Goal: Task Accomplishment & Management: Manage account settings

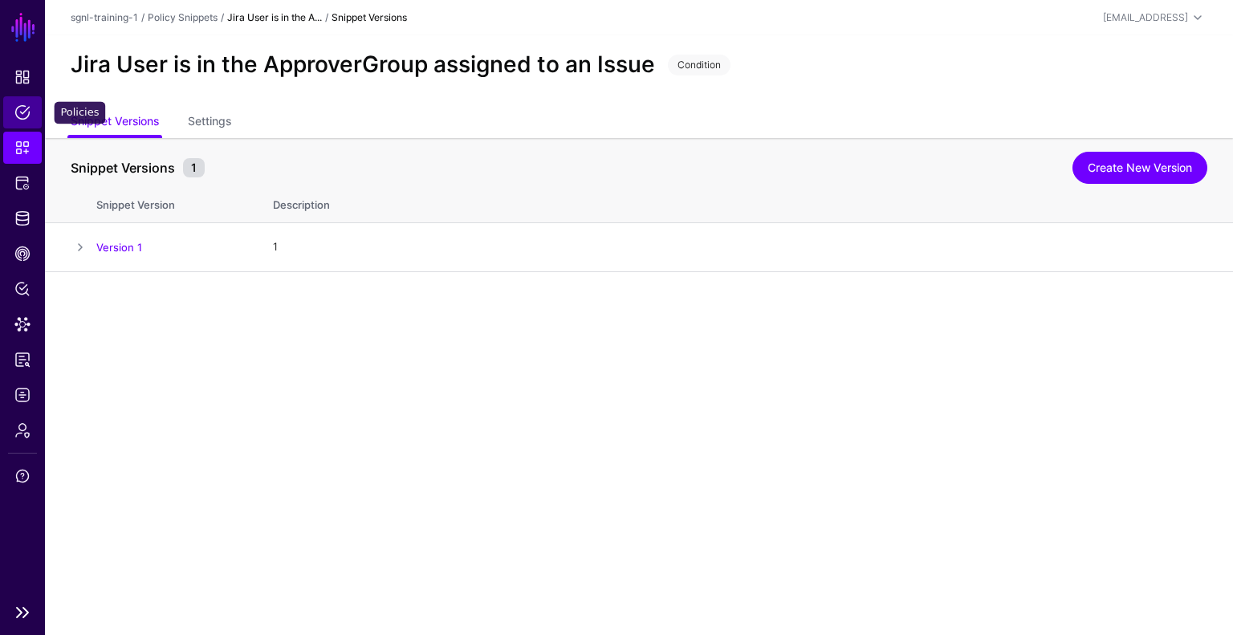
click at [16, 117] on span "Policies" at bounding box center [22, 112] width 16 height 16
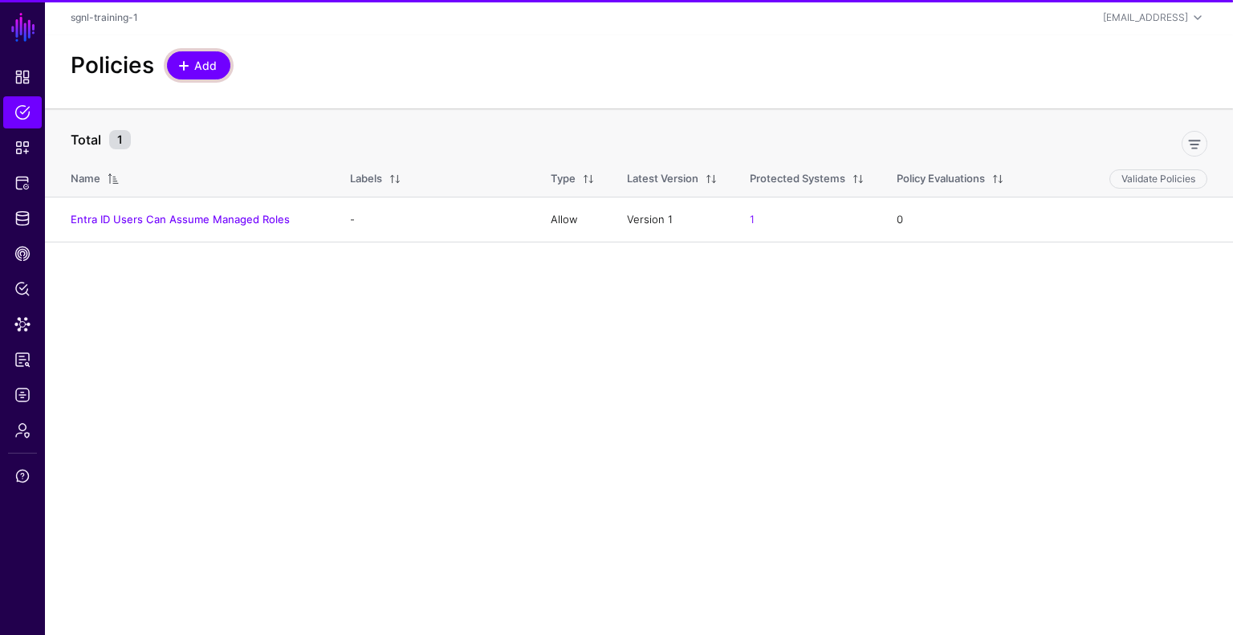
click at [186, 76] on link "Add" at bounding box center [198, 65] width 63 height 28
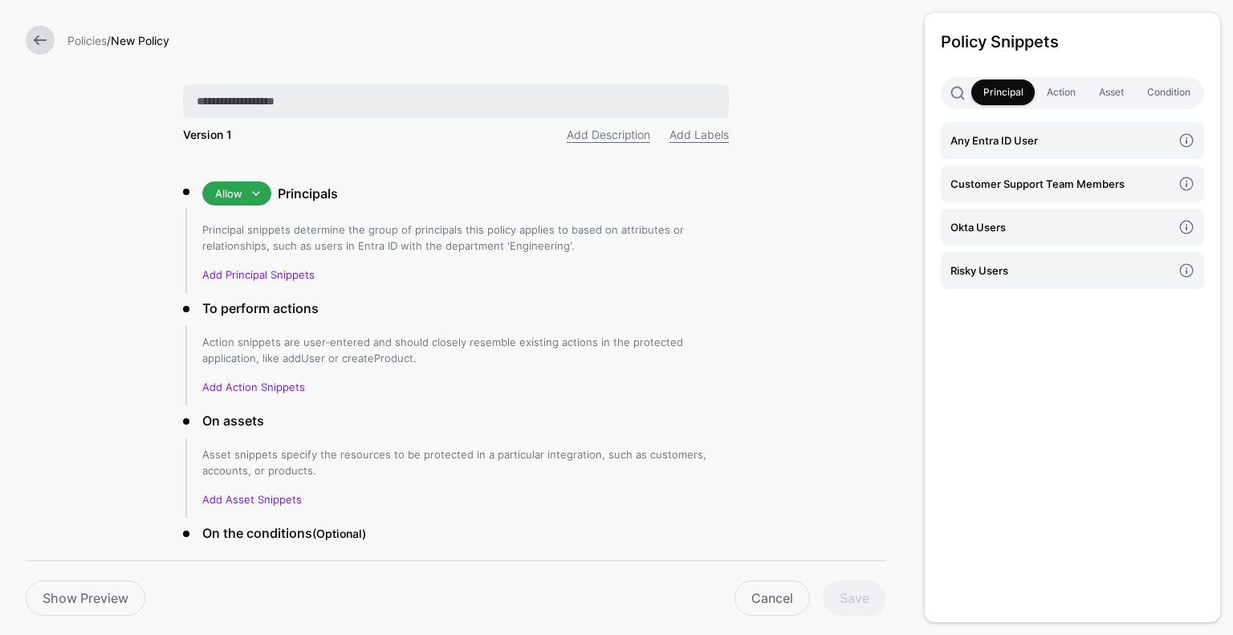
click at [299, 92] on input "text" at bounding box center [456, 101] width 546 height 34
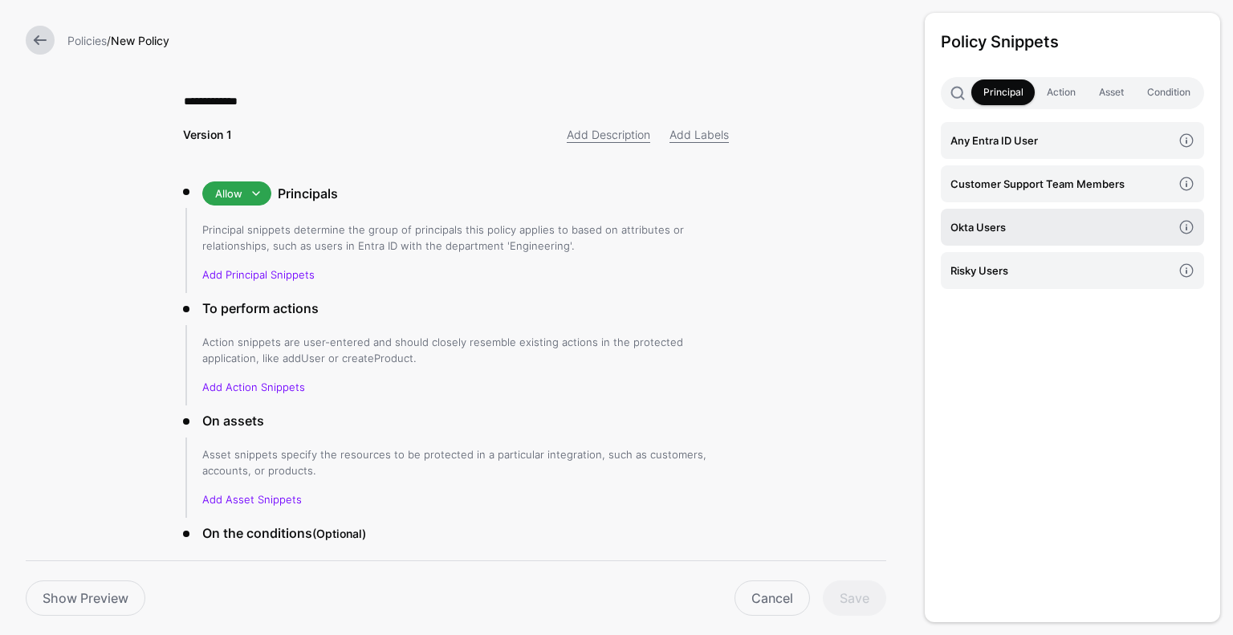
type input "**********"
click at [1038, 222] on h4 "Okta Users" at bounding box center [1061, 227] width 222 height 18
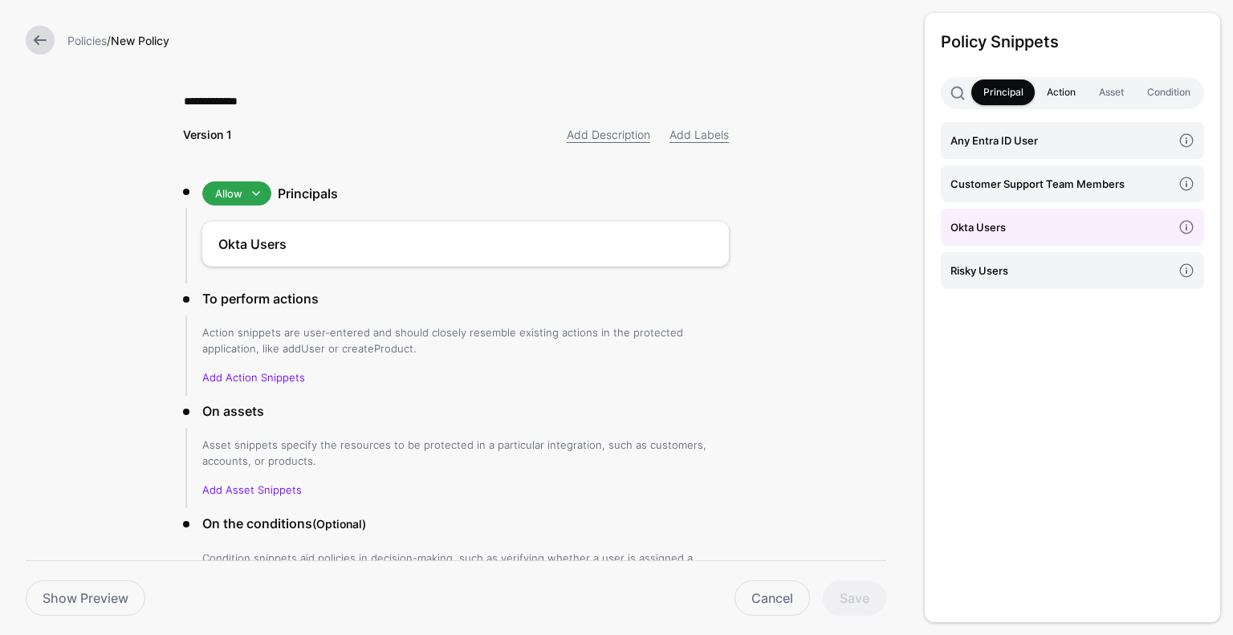
click at [1083, 93] on link "Action" at bounding box center [1061, 92] width 52 height 26
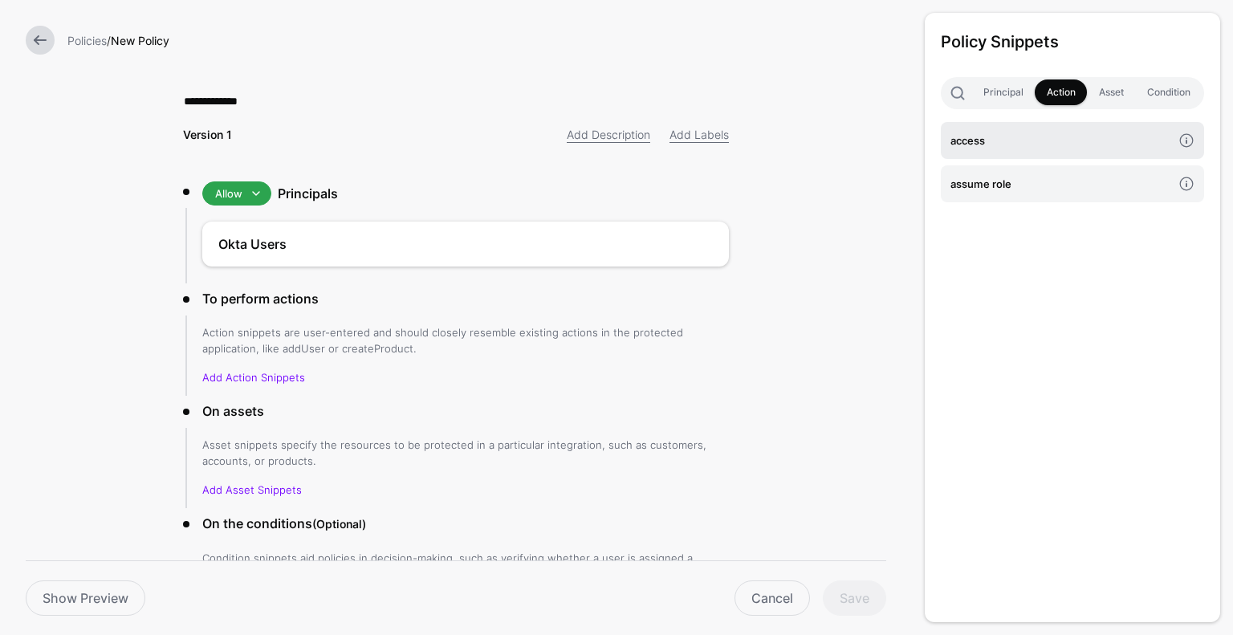
click at [1004, 150] on link "access" at bounding box center [1072, 140] width 263 height 37
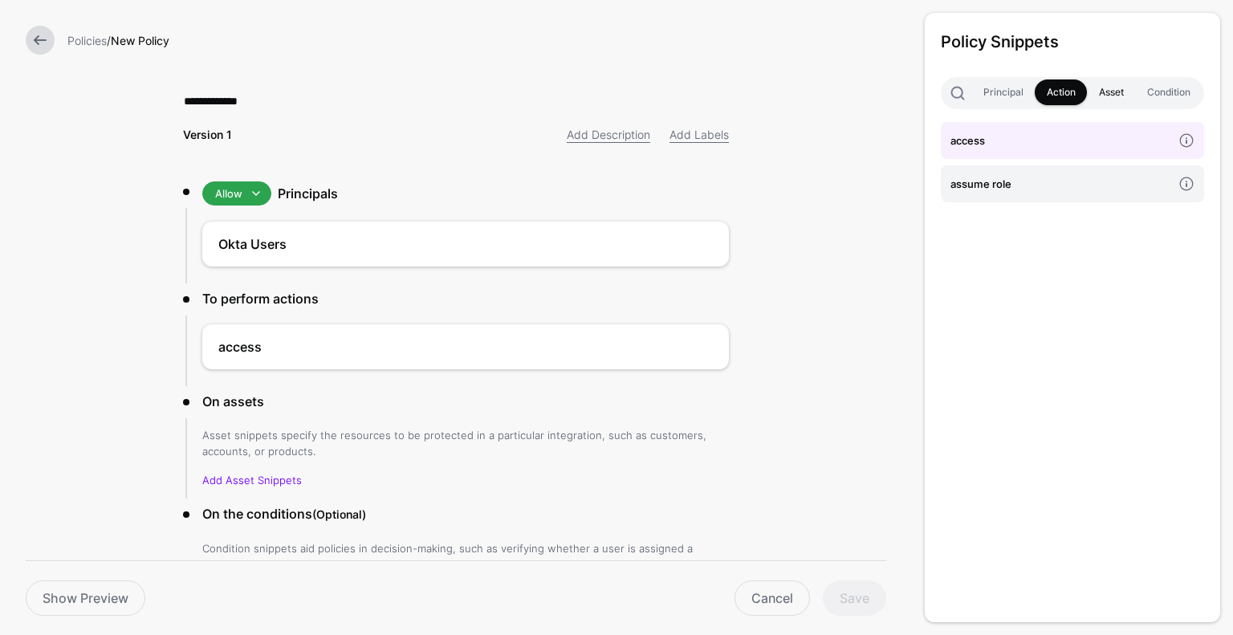
click at [1124, 94] on link "Asset" at bounding box center [1111, 92] width 48 height 26
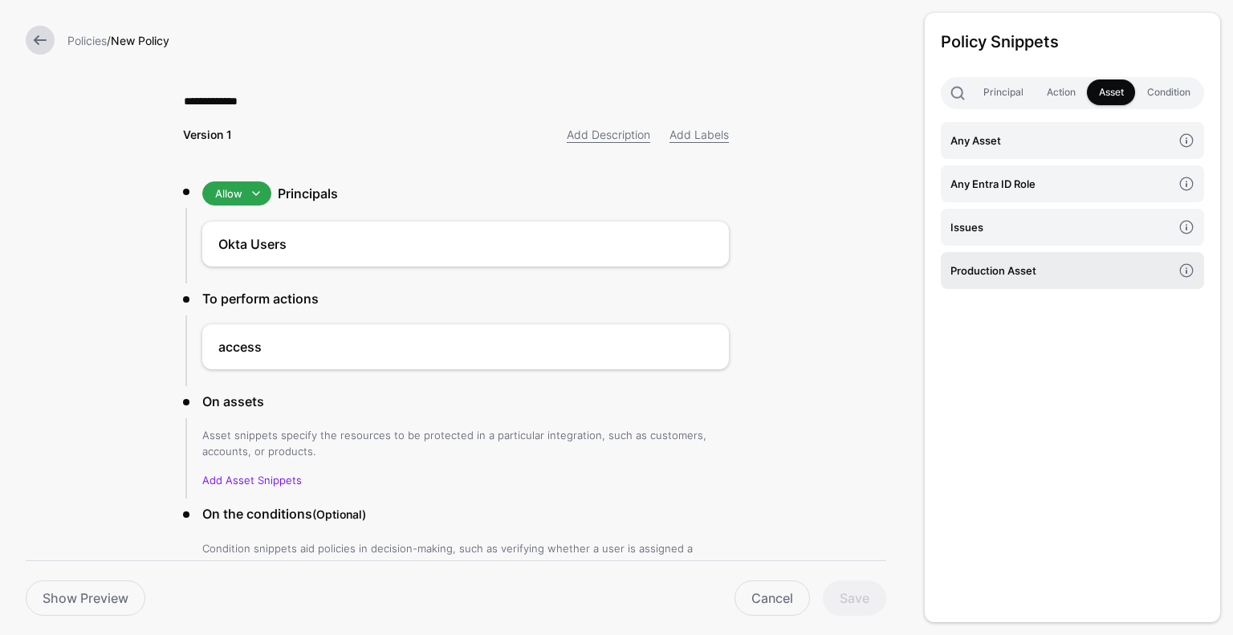
click at [1015, 279] on h4 "Production Asset" at bounding box center [1061, 271] width 222 height 18
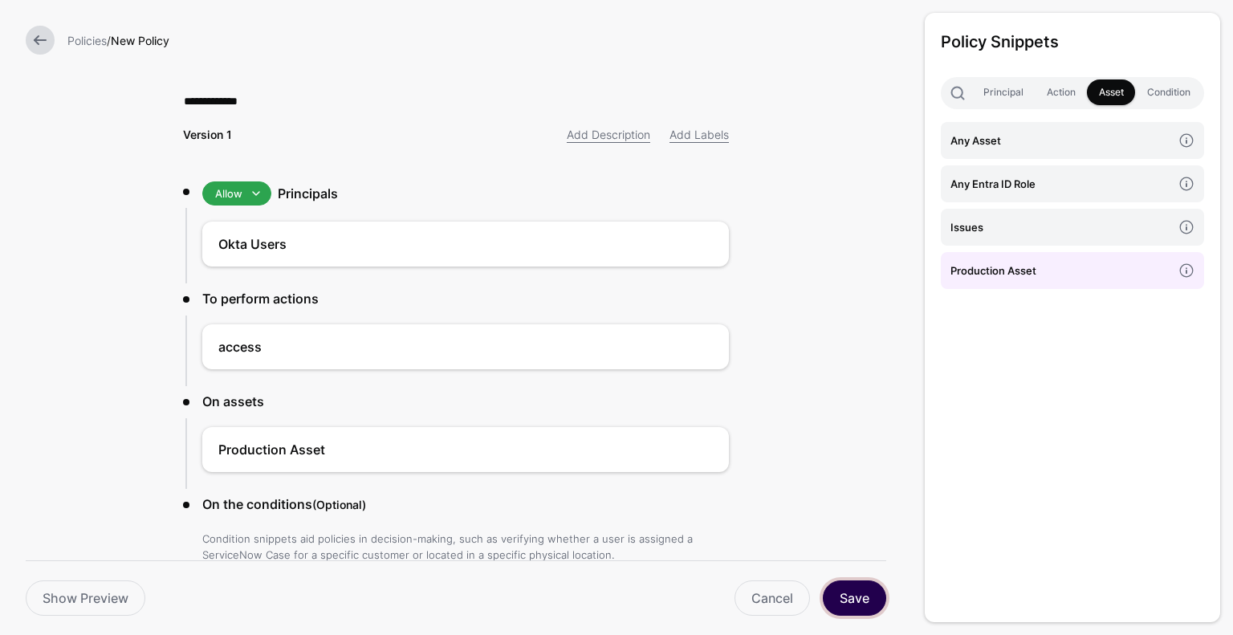
click at [851, 596] on button "Save" at bounding box center [854, 597] width 63 height 35
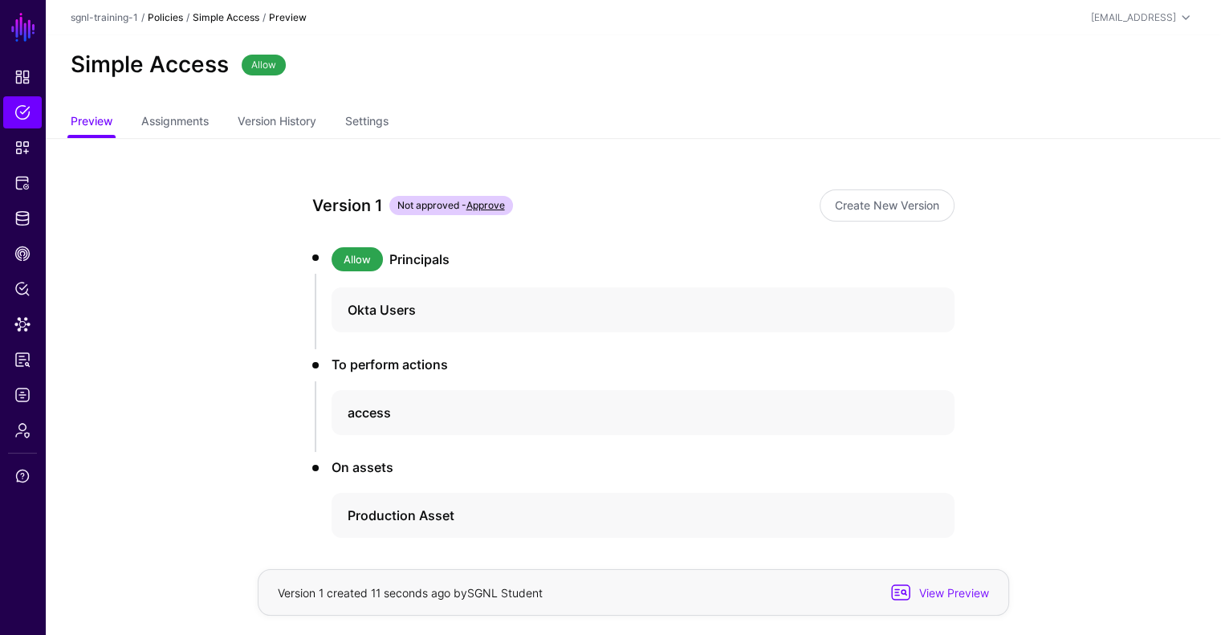
click at [164, 15] on link "Policies" at bounding box center [165, 17] width 35 height 12
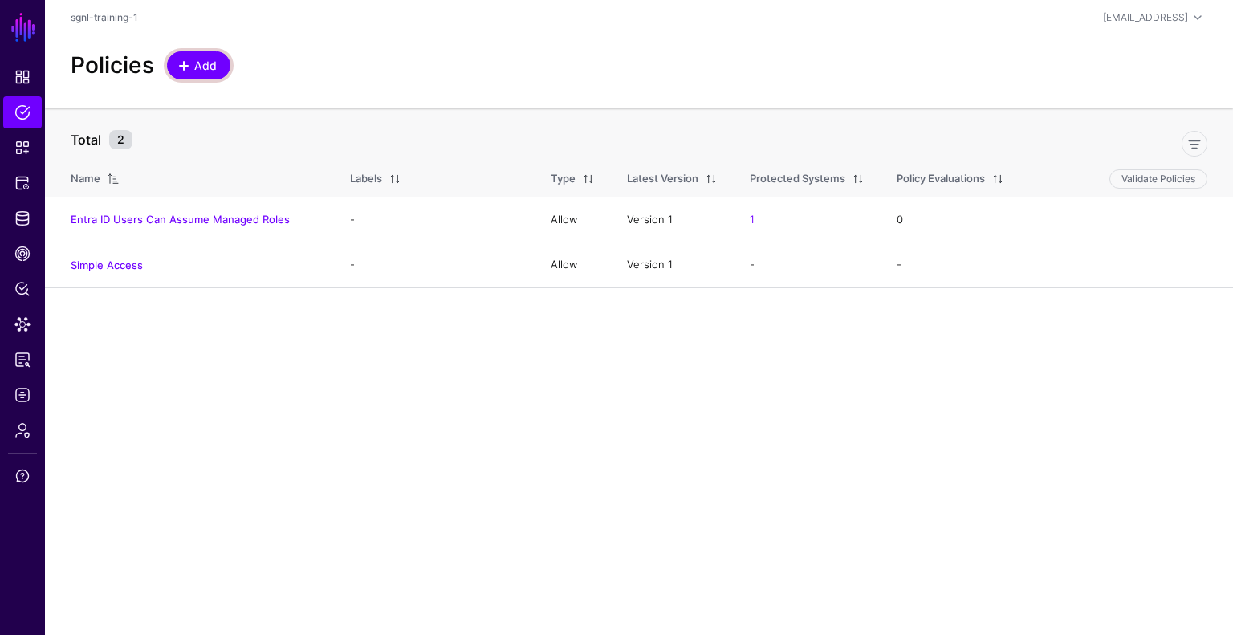
click at [213, 58] on span "Add" at bounding box center [206, 65] width 26 height 17
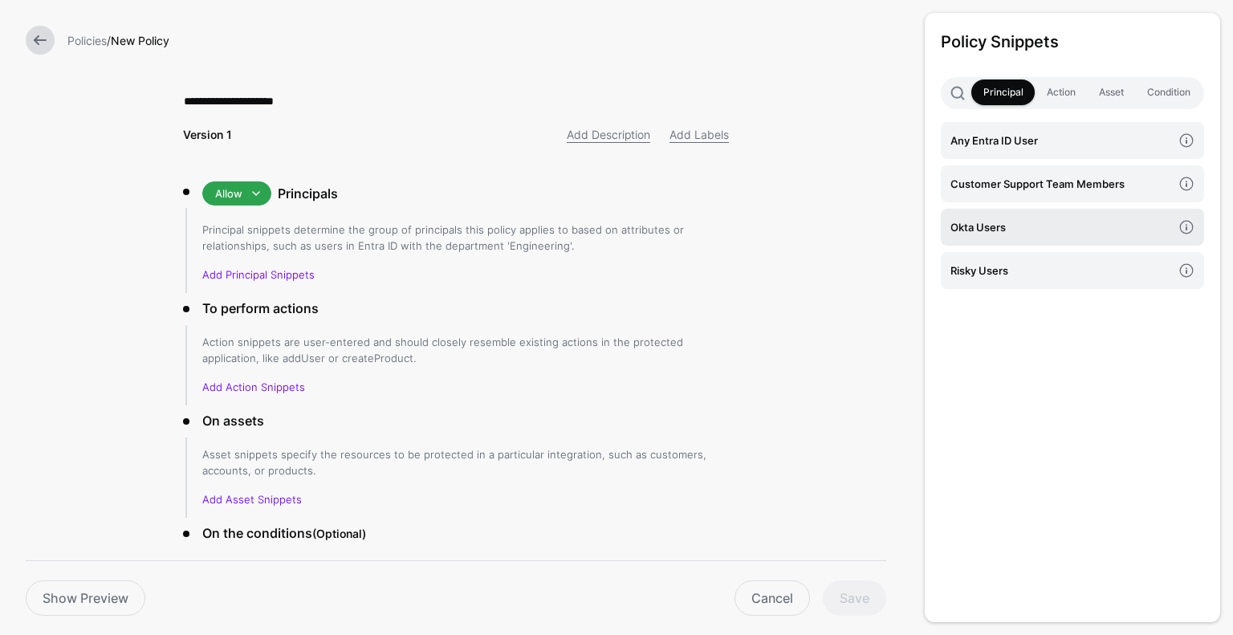
type input "**********"
click at [1151, 227] on h4 "Okta Users" at bounding box center [1061, 227] width 222 height 18
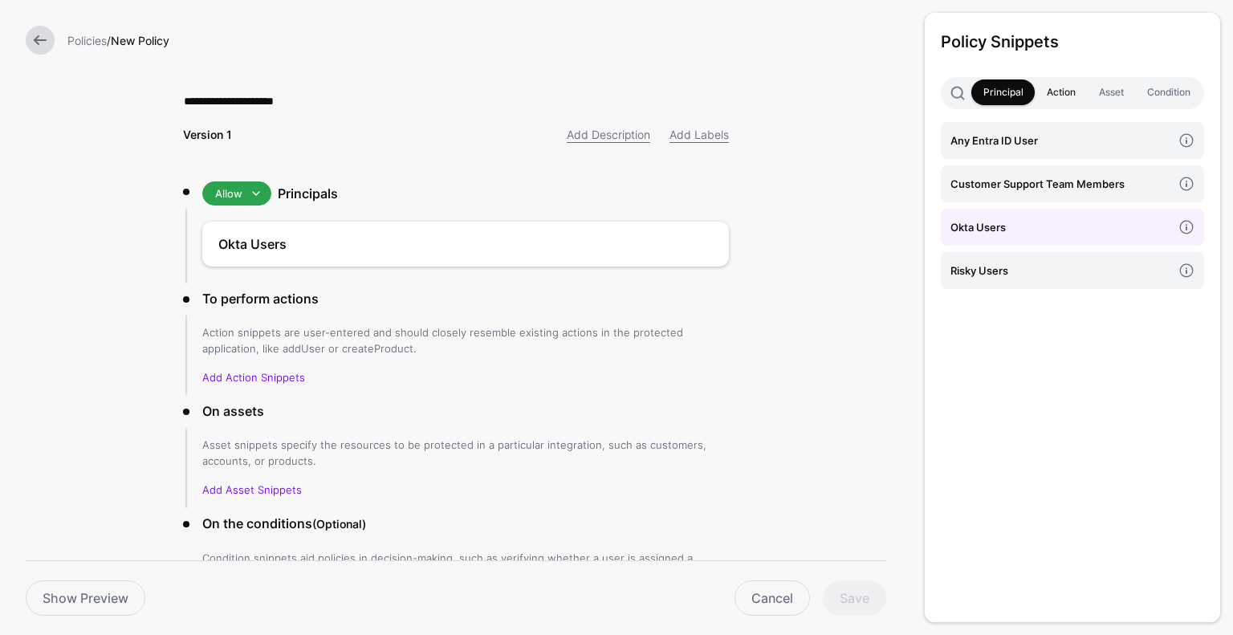
click at [1052, 96] on link "Action" at bounding box center [1061, 92] width 52 height 26
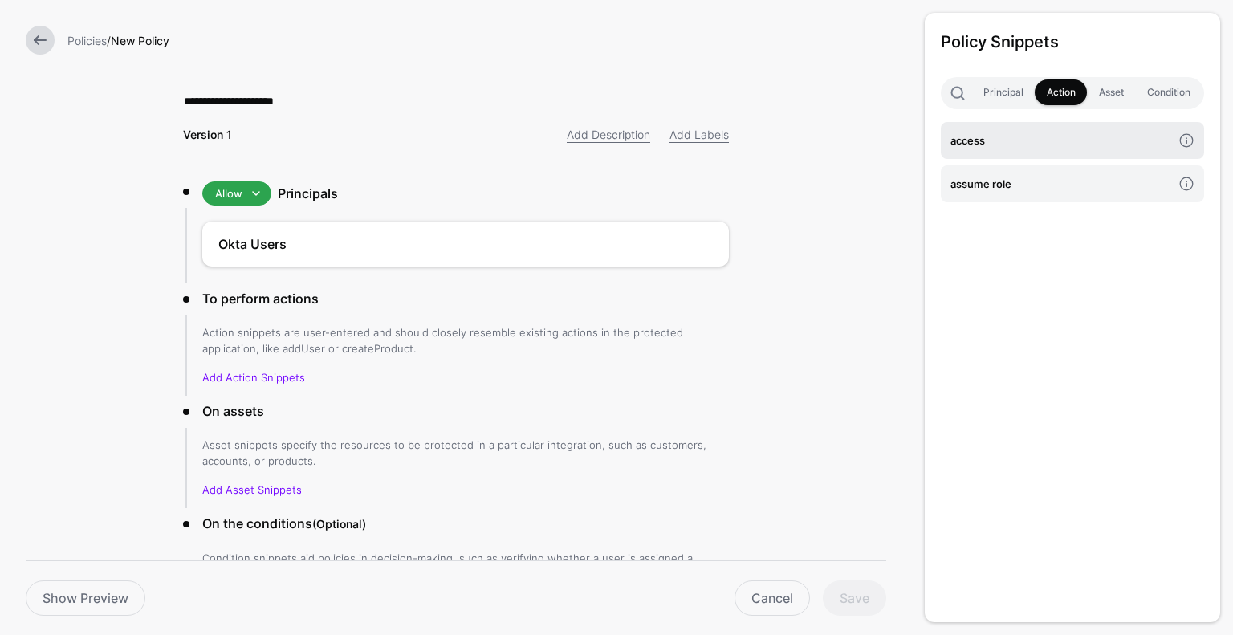
click at [1027, 132] on h4 "access" at bounding box center [1061, 141] width 222 height 18
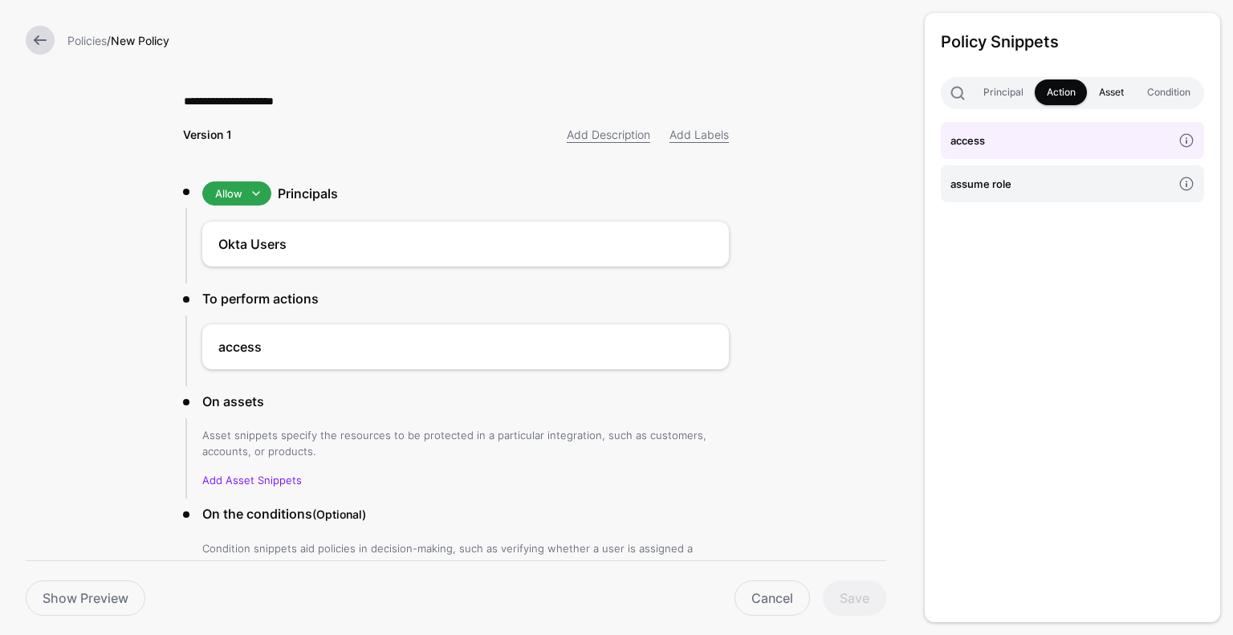
click at [1113, 83] on link "Asset" at bounding box center [1111, 92] width 48 height 26
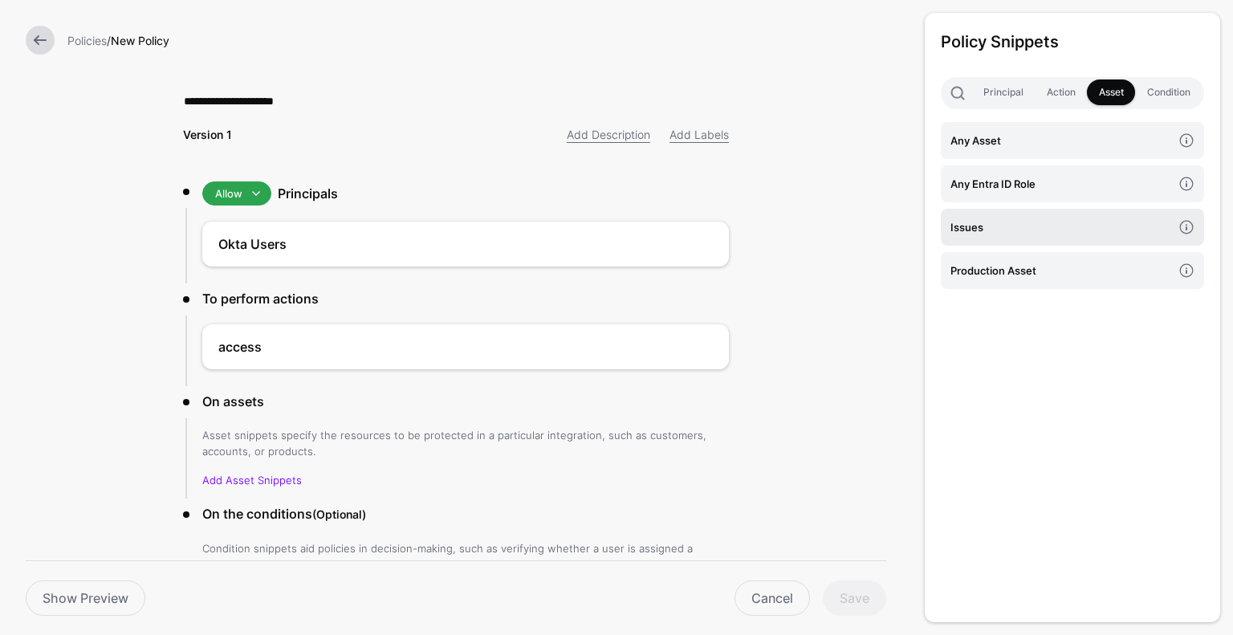
click at [1015, 230] on h4 "Issues" at bounding box center [1061, 227] width 222 height 18
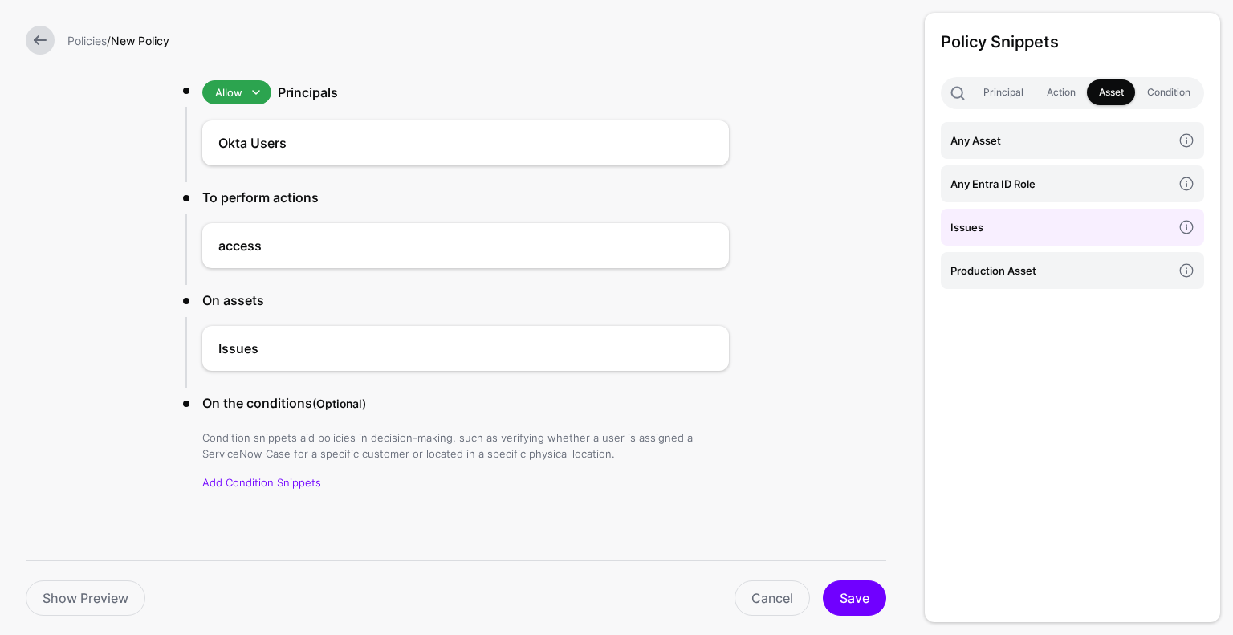
scroll to position [104, 0]
click at [1171, 82] on link "Condition" at bounding box center [1168, 92] width 67 height 26
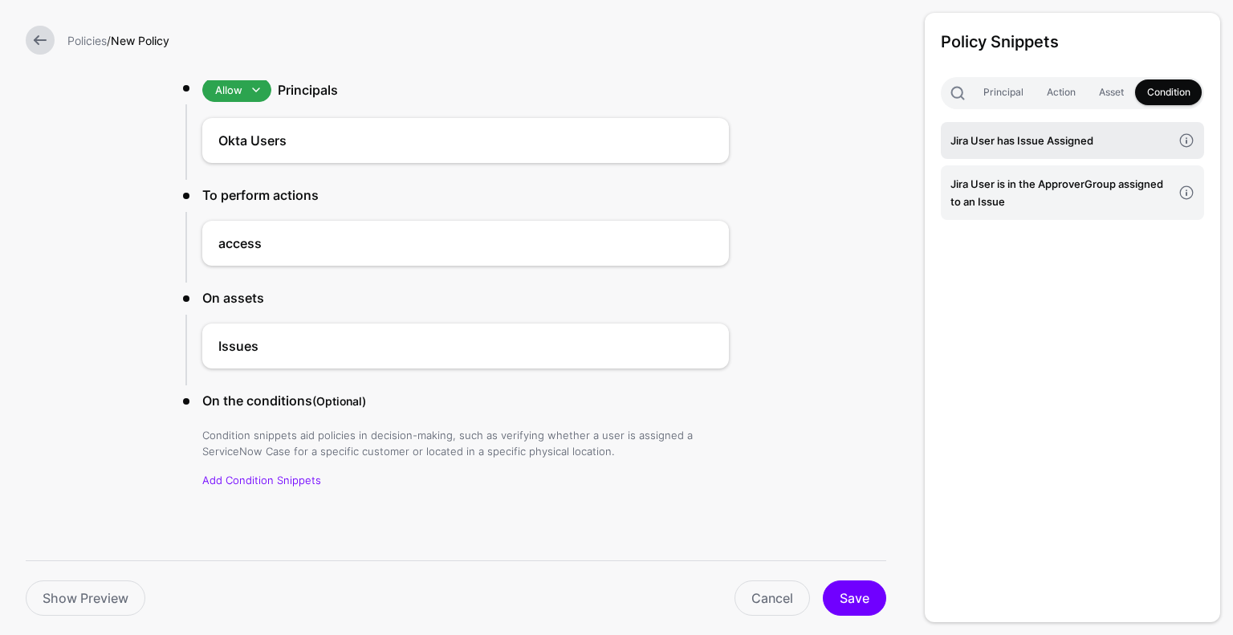
click at [1089, 140] on h4 "Jira User has Issue Assigned" at bounding box center [1061, 141] width 222 height 18
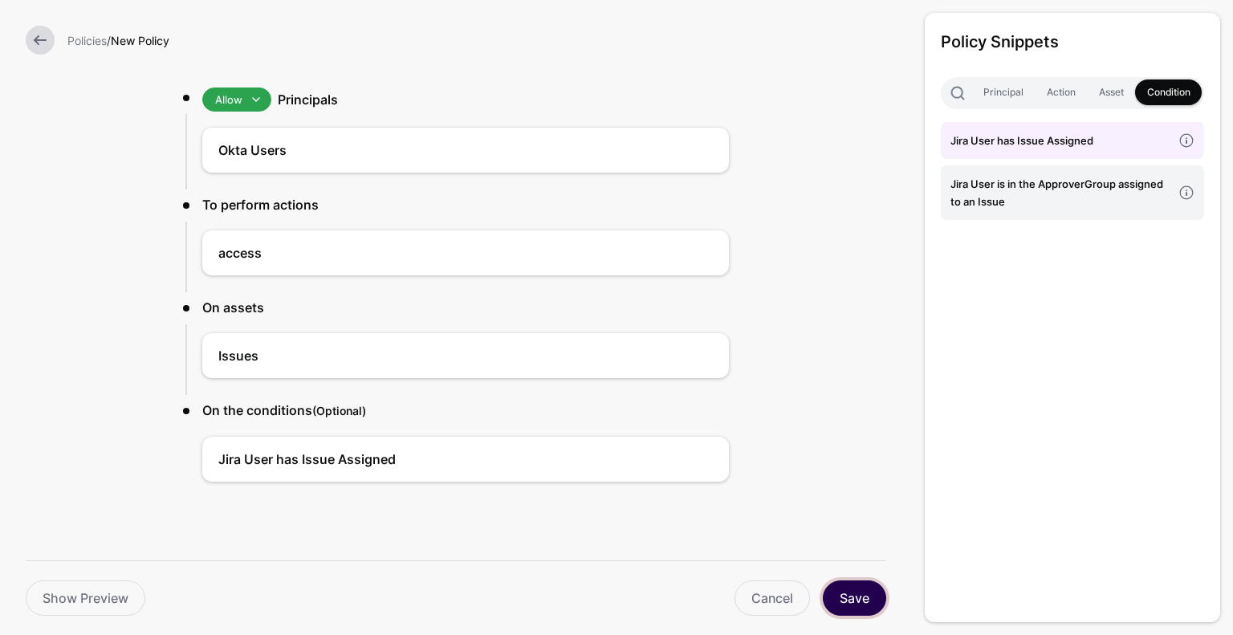
click at [852, 603] on button "Save" at bounding box center [854, 597] width 63 height 35
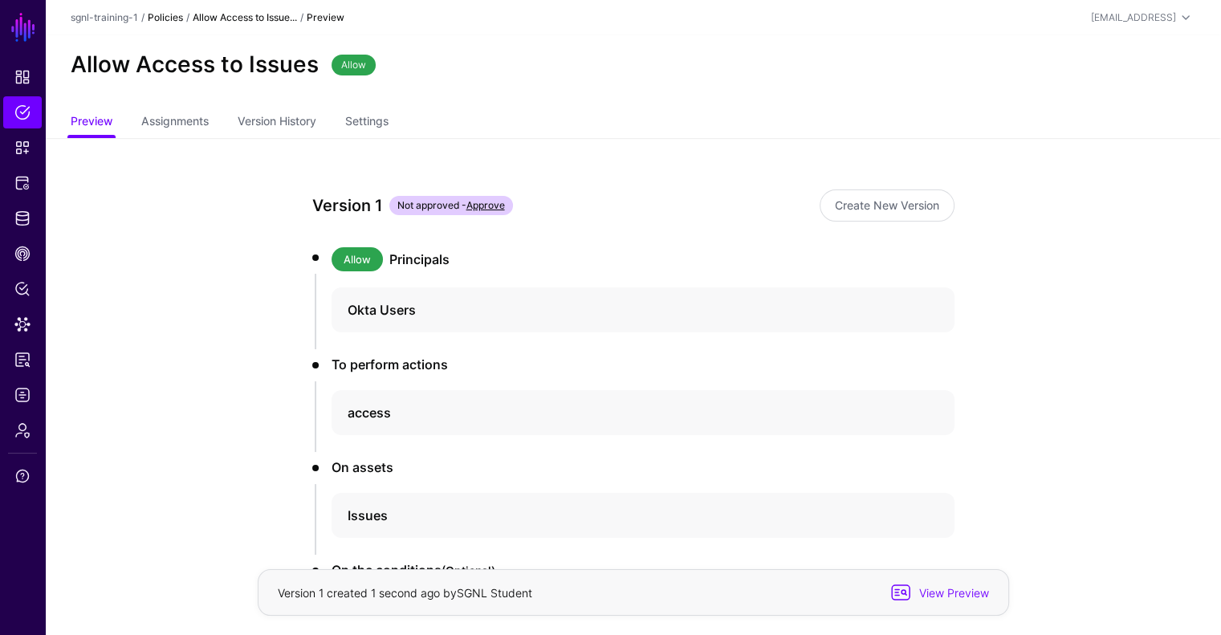
click at [170, 20] on link "Policies" at bounding box center [165, 17] width 35 height 12
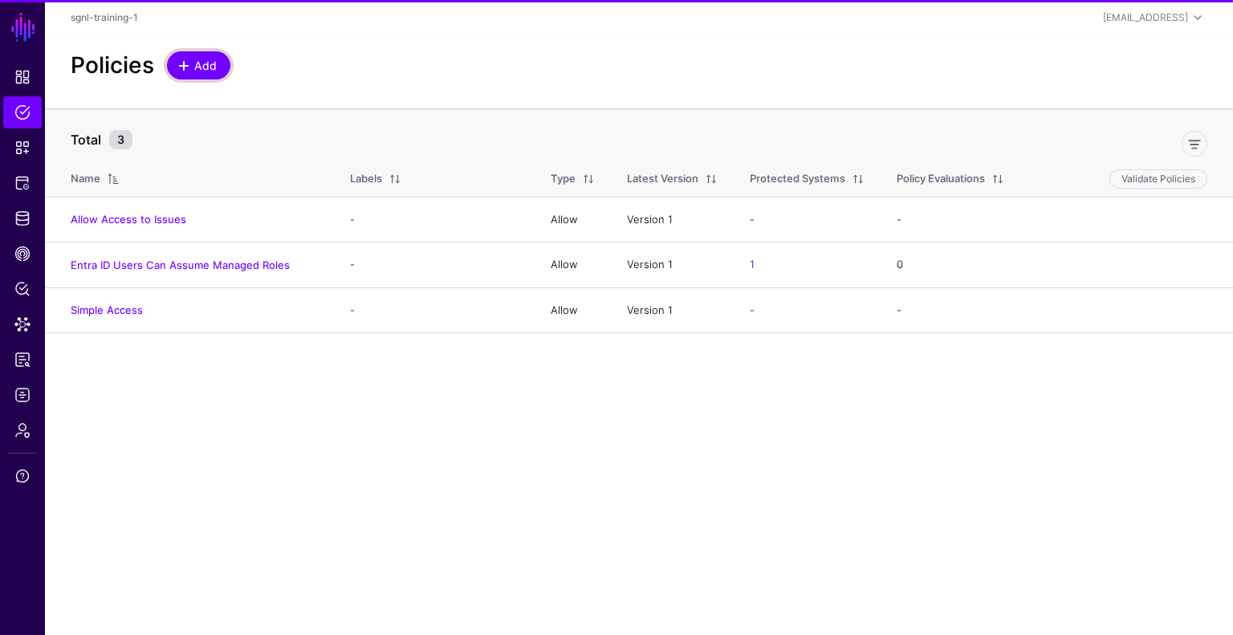
click at [212, 71] on span "Add" at bounding box center [206, 65] width 26 height 17
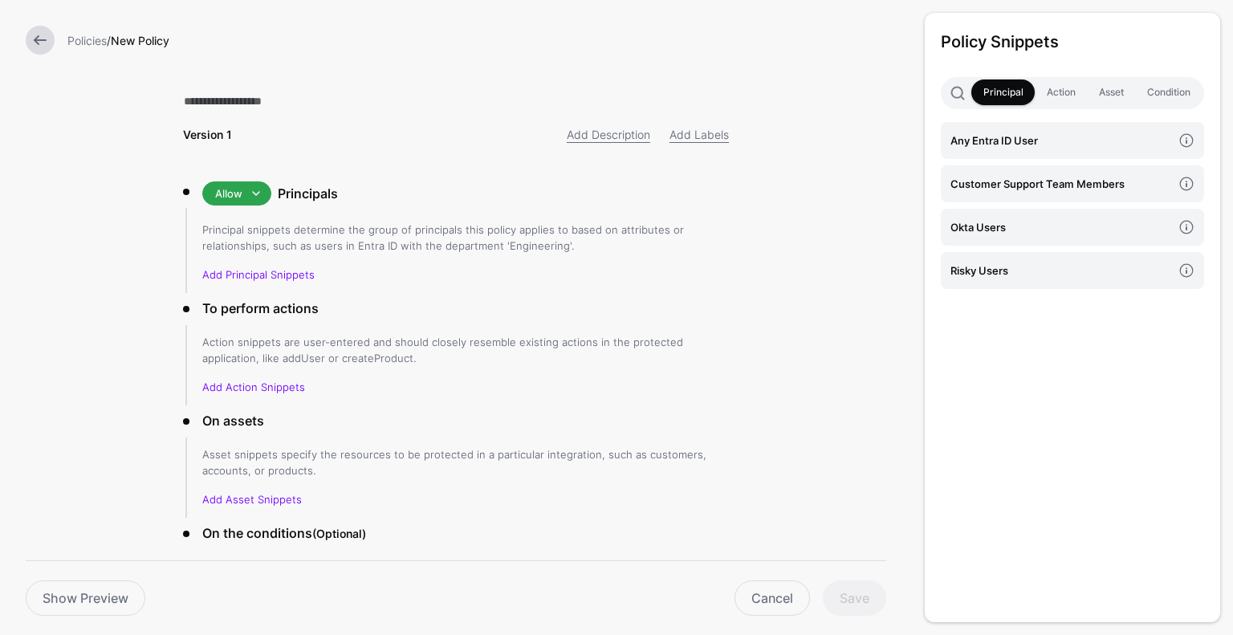
type input "*"
type input "**********"
click at [992, 185] on h4 "Customer Support Team Members" at bounding box center [1061, 184] width 222 height 18
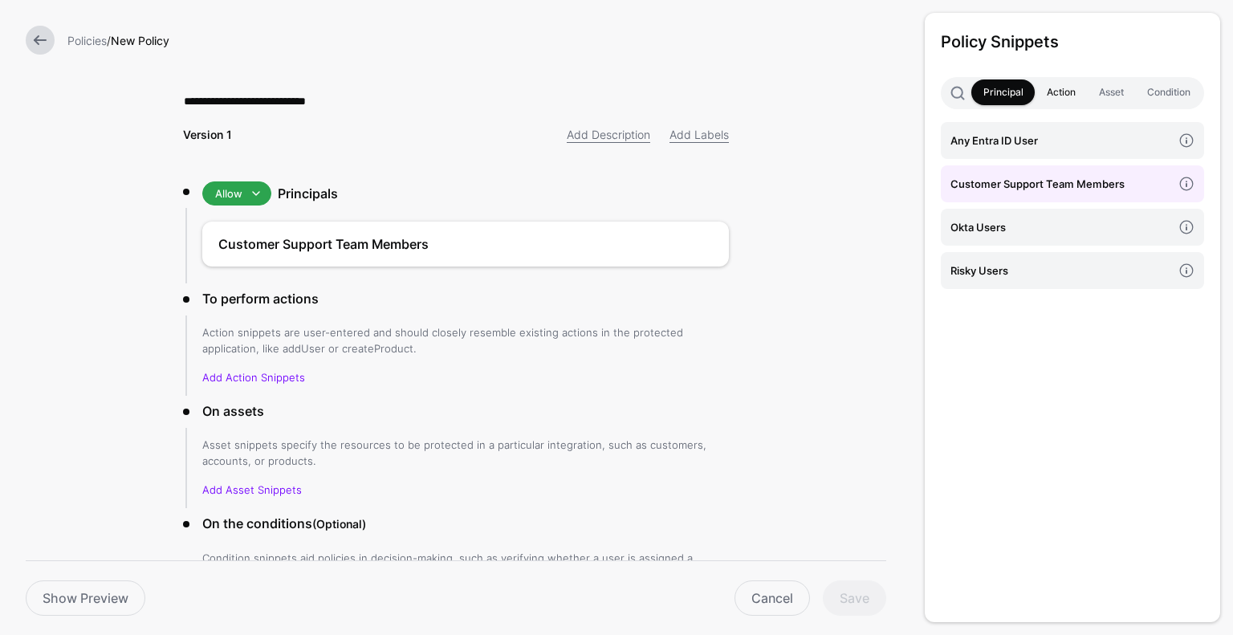
click at [1052, 92] on link "Action" at bounding box center [1061, 92] width 52 height 26
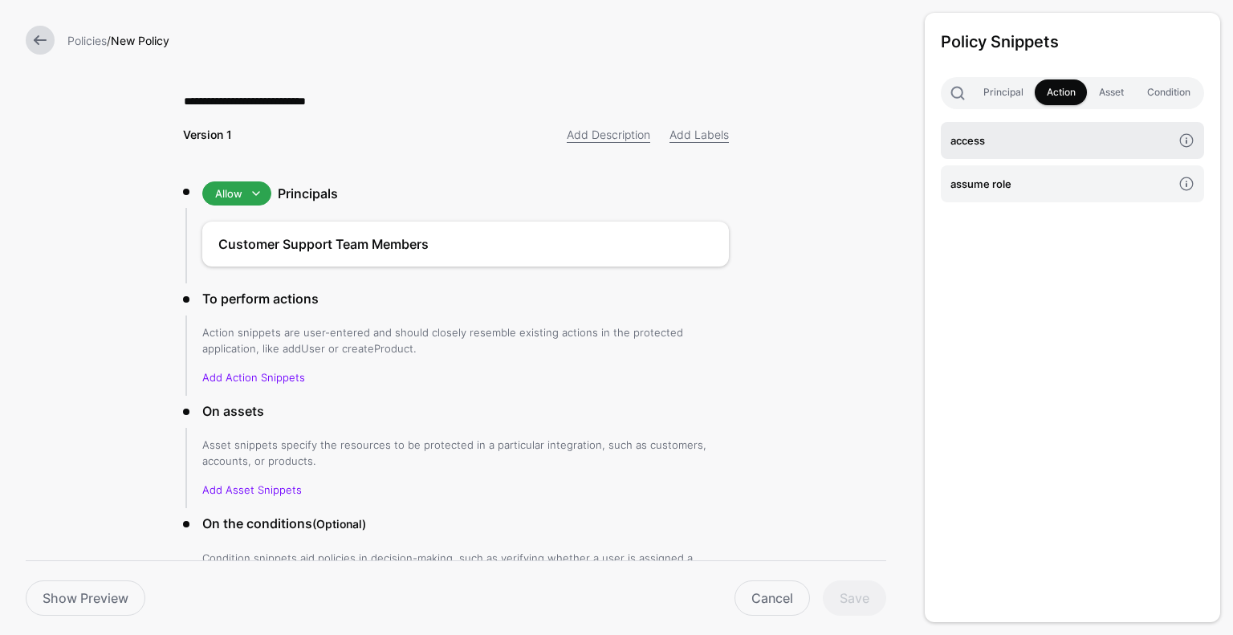
click at [1034, 147] on h4 "access" at bounding box center [1061, 141] width 222 height 18
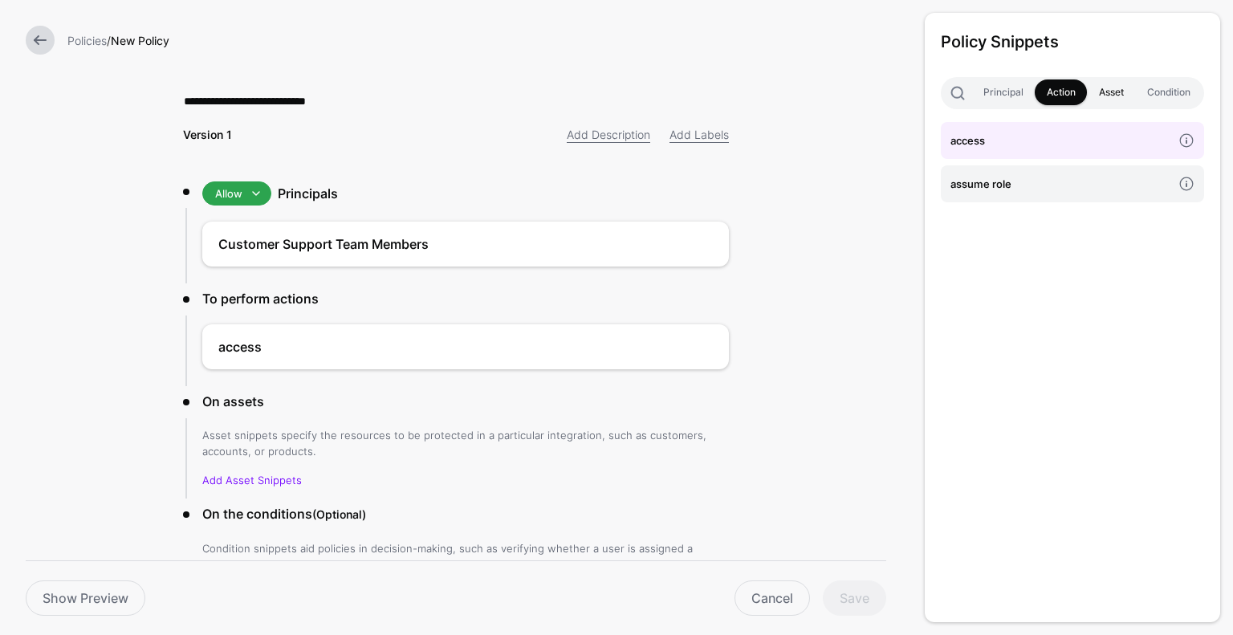
click at [1104, 87] on link "Asset" at bounding box center [1111, 92] width 48 height 26
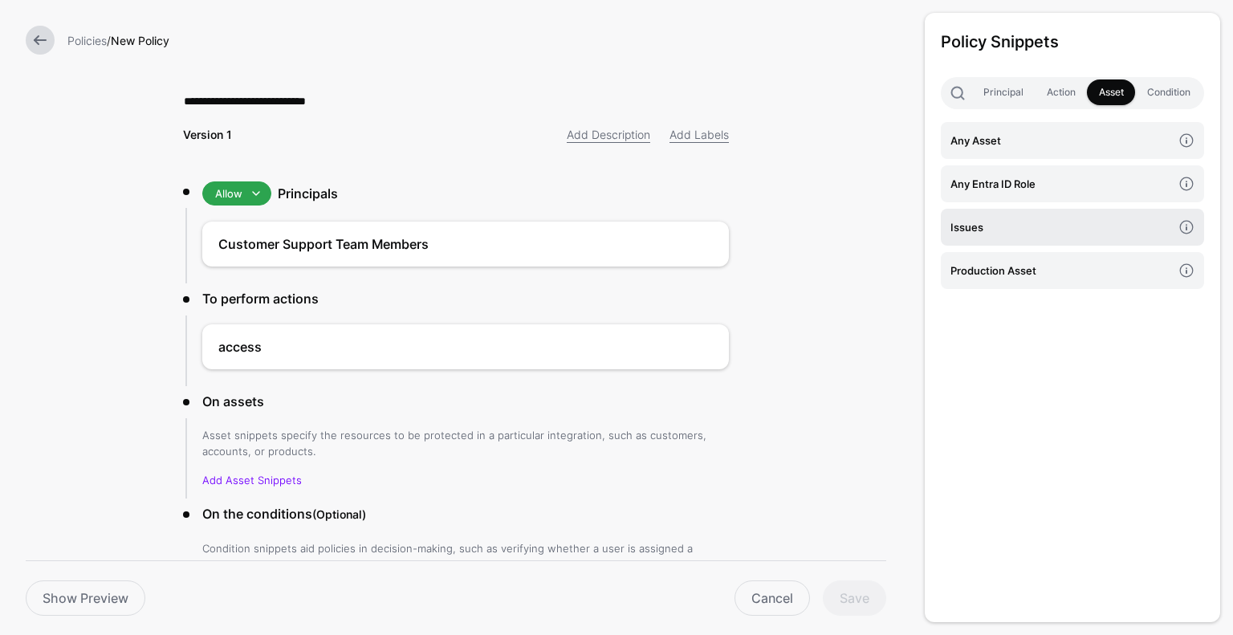
click at [1043, 237] on link "Issues" at bounding box center [1072, 227] width 263 height 37
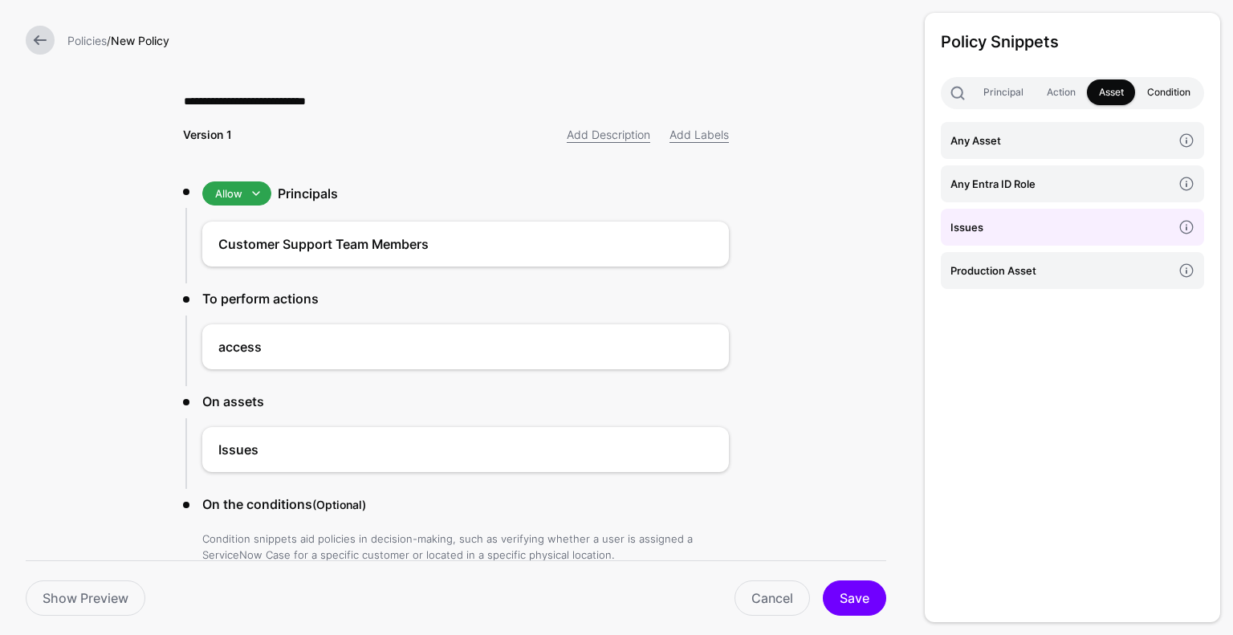
drag, startPoint x: 1180, startPoint y: 89, endPoint x: 1172, endPoint y: 104, distance: 16.5
click at [1179, 89] on link "Condition" at bounding box center [1168, 92] width 67 height 26
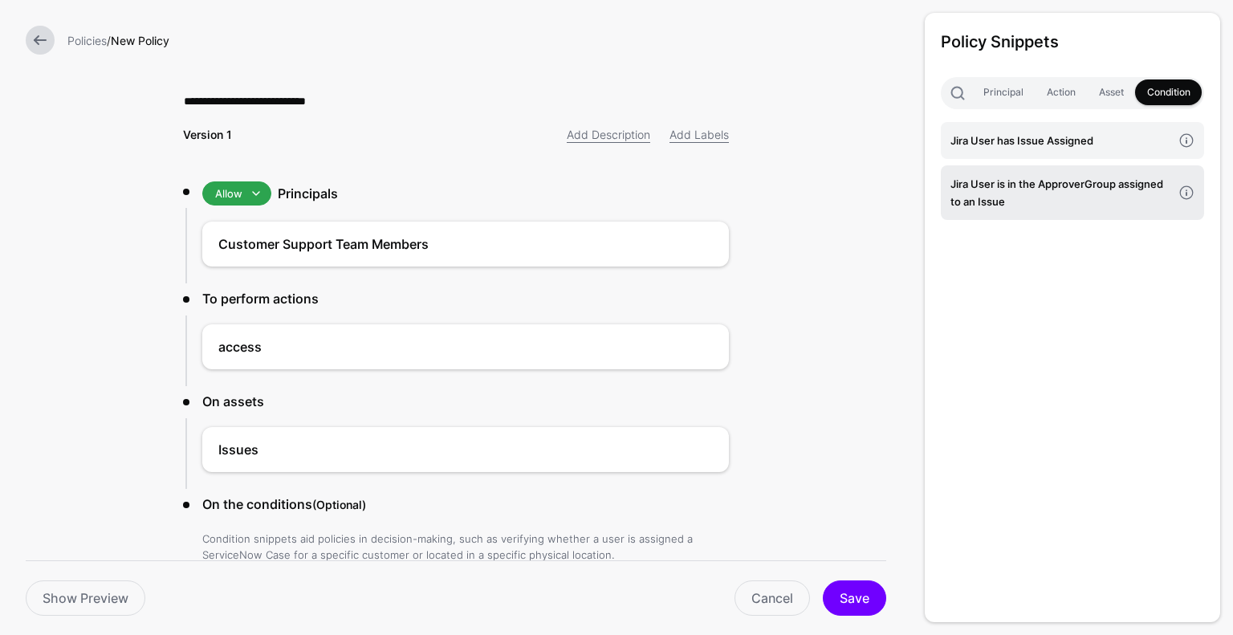
click at [1071, 198] on h4 "Jira User is in the ApproverGroup assigned to an Issue" at bounding box center [1061, 192] width 222 height 35
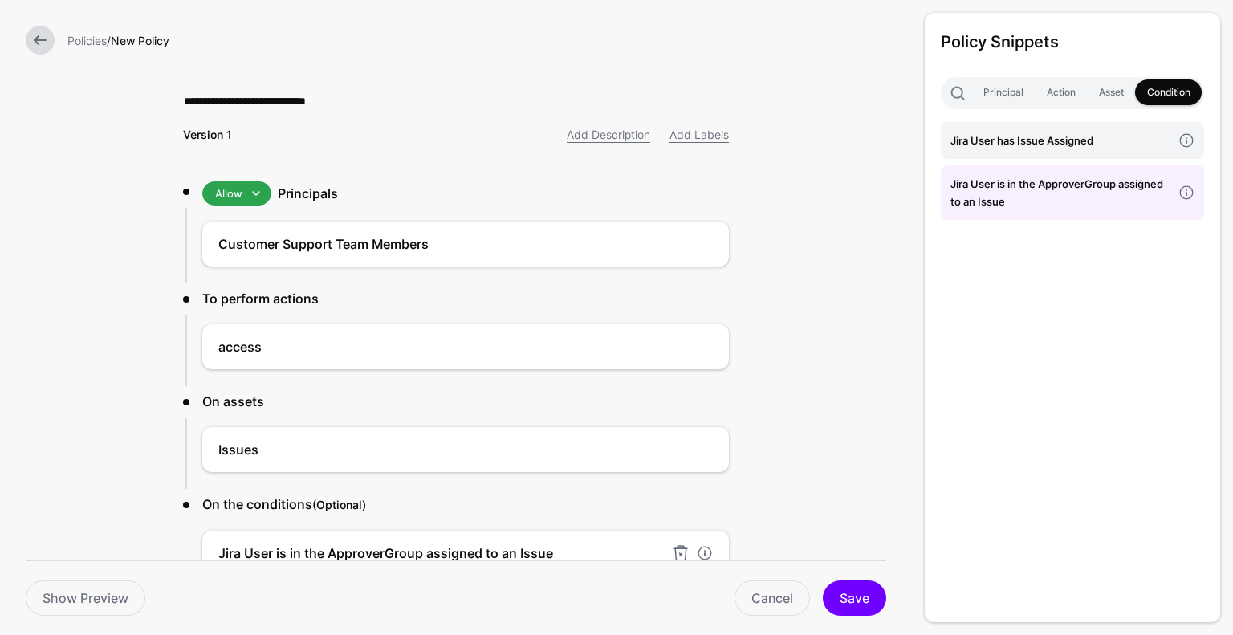
scroll to position [94, 0]
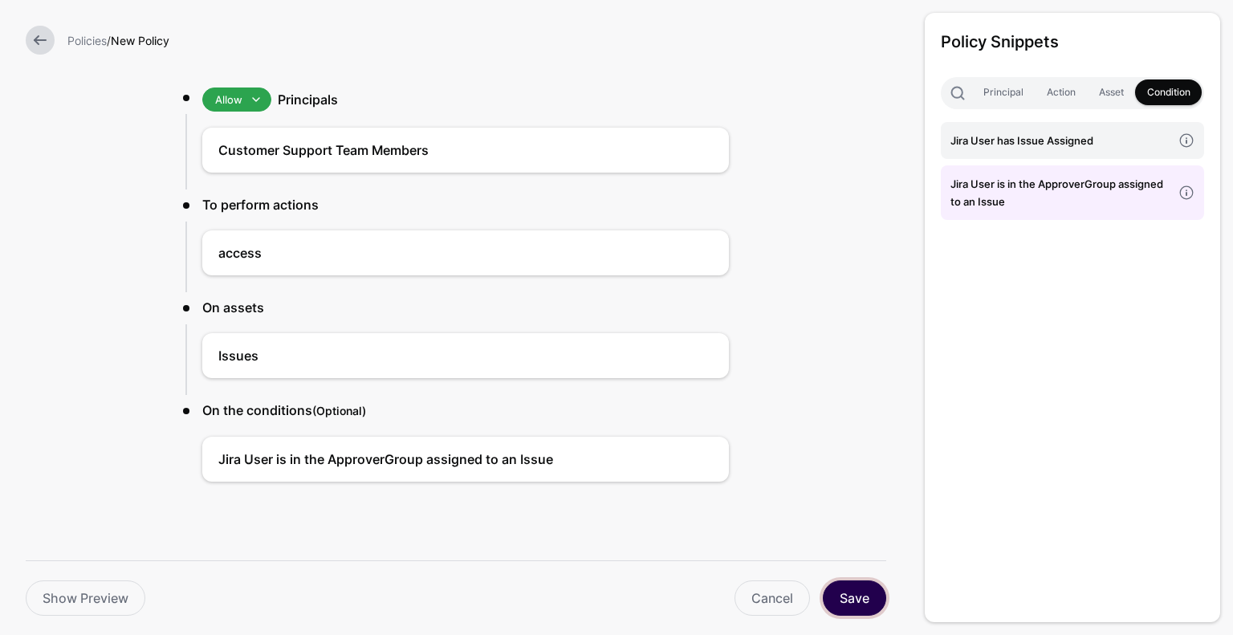
click at [840, 600] on button "Save" at bounding box center [854, 597] width 63 height 35
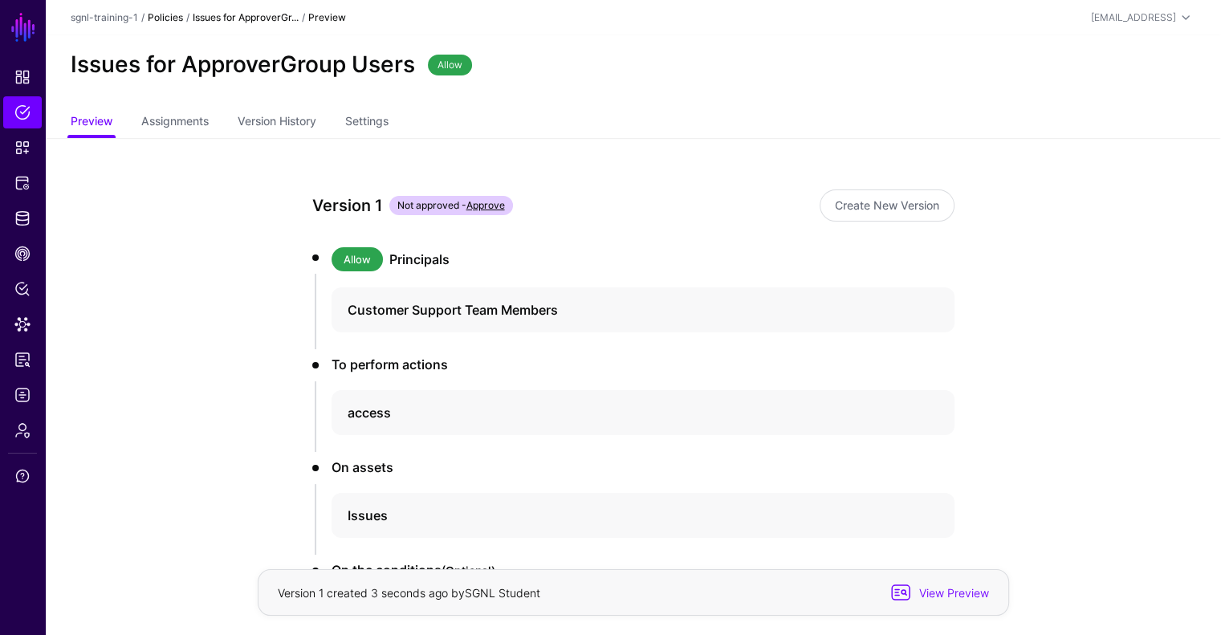
click at [174, 19] on link "Policies" at bounding box center [165, 17] width 35 height 12
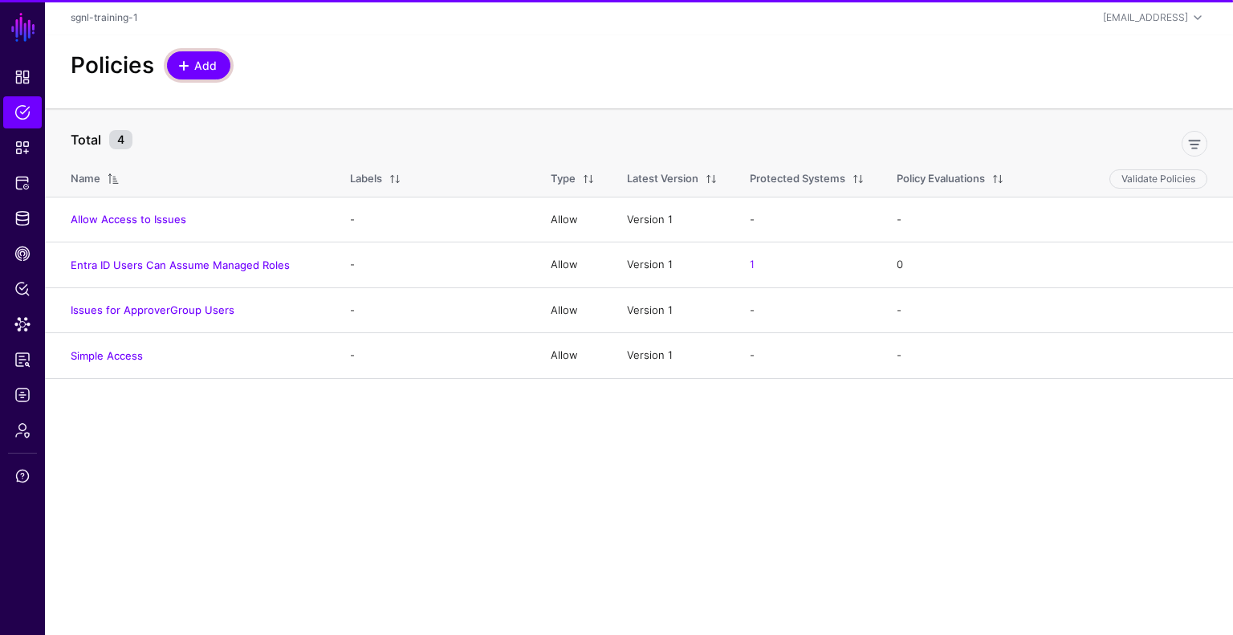
click at [198, 64] on span "Add" at bounding box center [206, 65] width 26 height 17
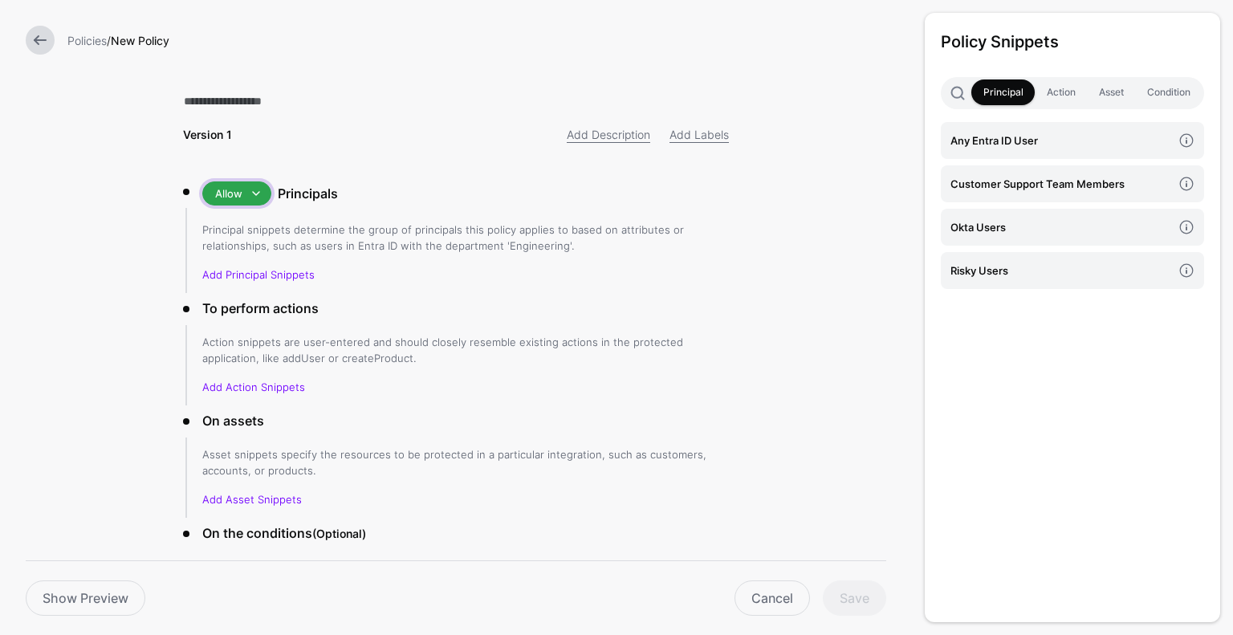
click at [246, 192] on span at bounding box center [255, 193] width 19 height 19
click at [237, 253] on div "Deny" at bounding box center [266, 252] width 103 height 16
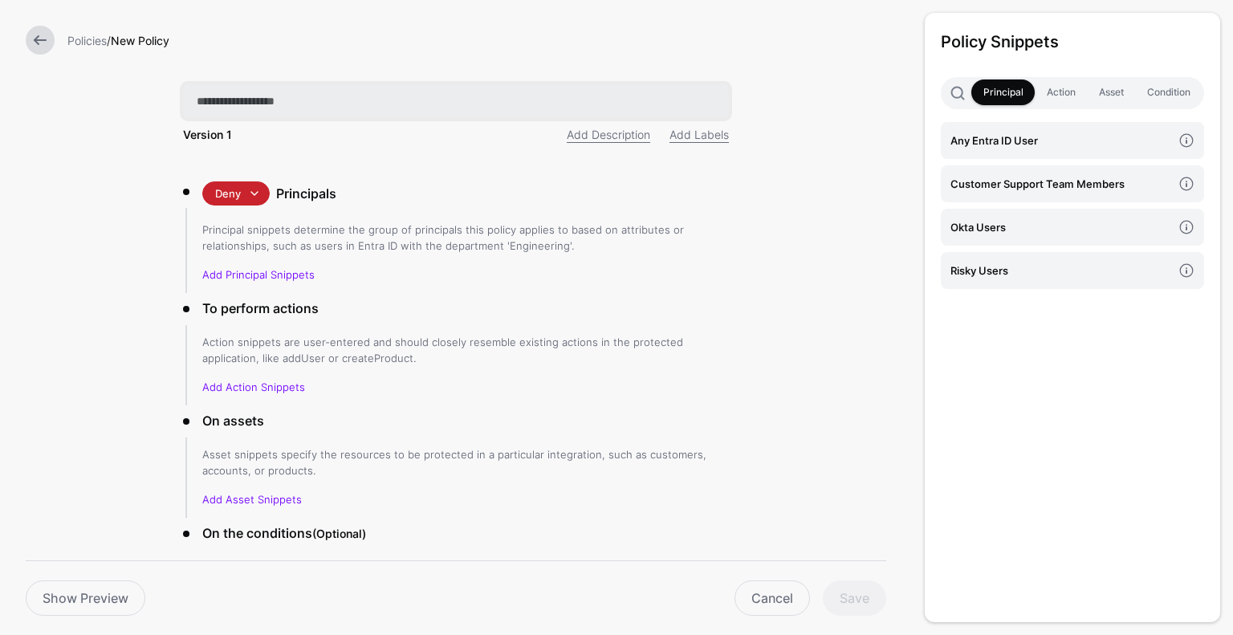
click at [252, 110] on input "text" at bounding box center [456, 101] width 546 height 34
type input "**********"
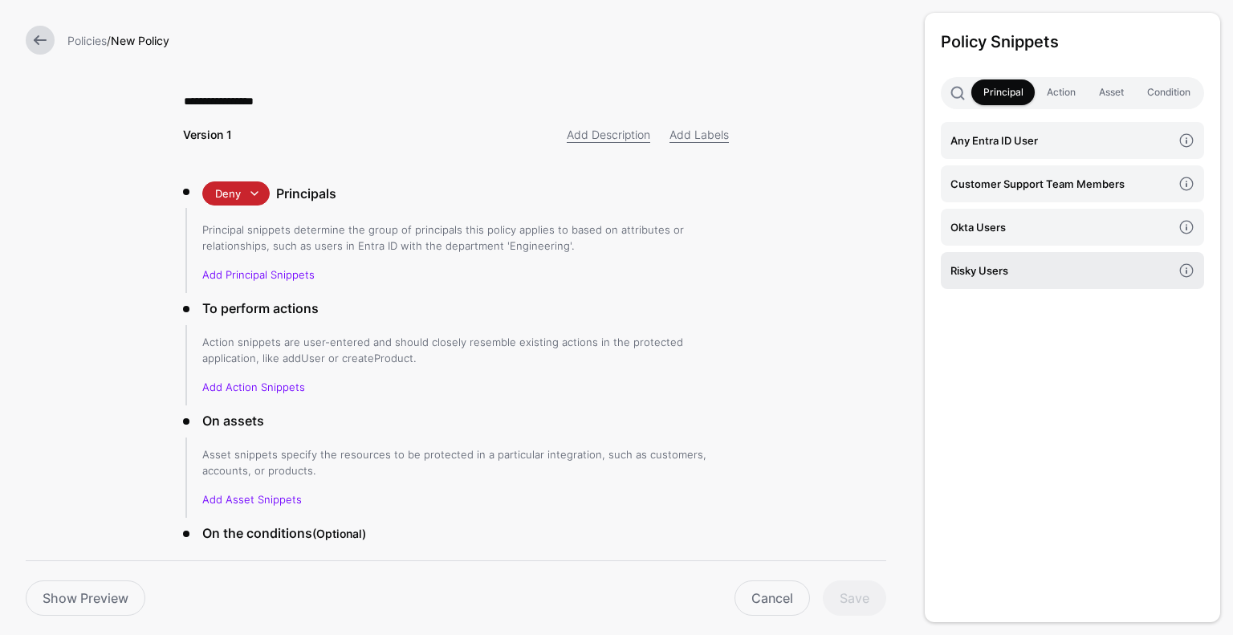
click at [1022, 256] on link "Risky Users" at bounding box center [1072, 270] width 263 height 37
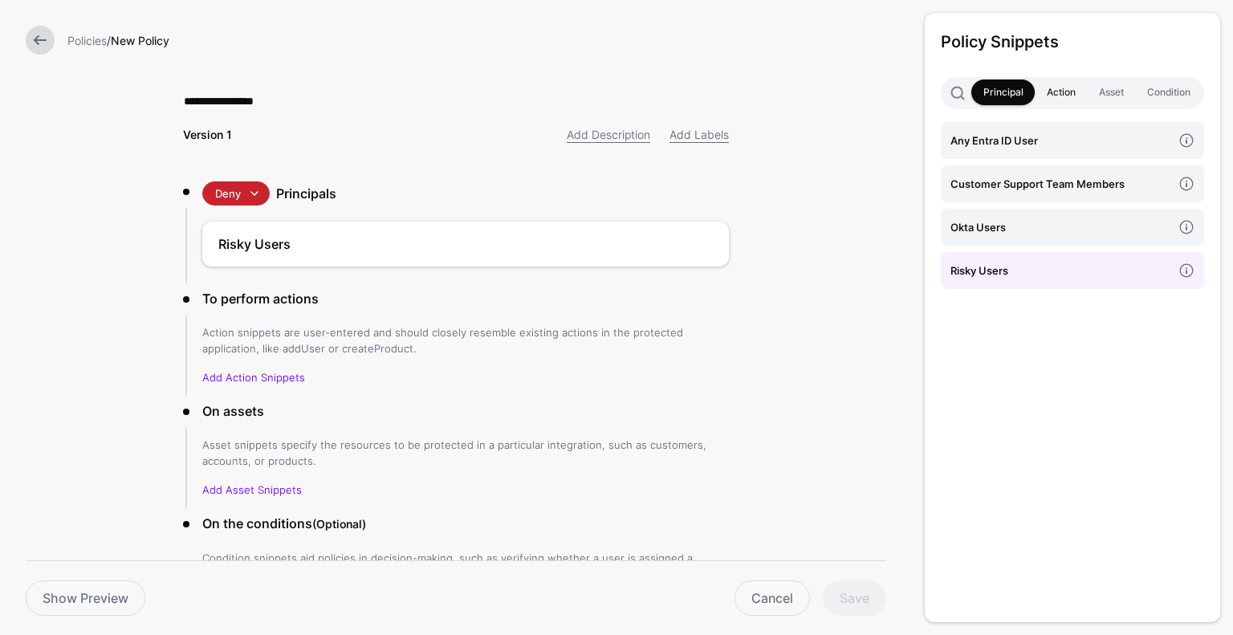
click at [1063, 89] on link "Action" at bounding box center [1061, 92] width 52 height 26
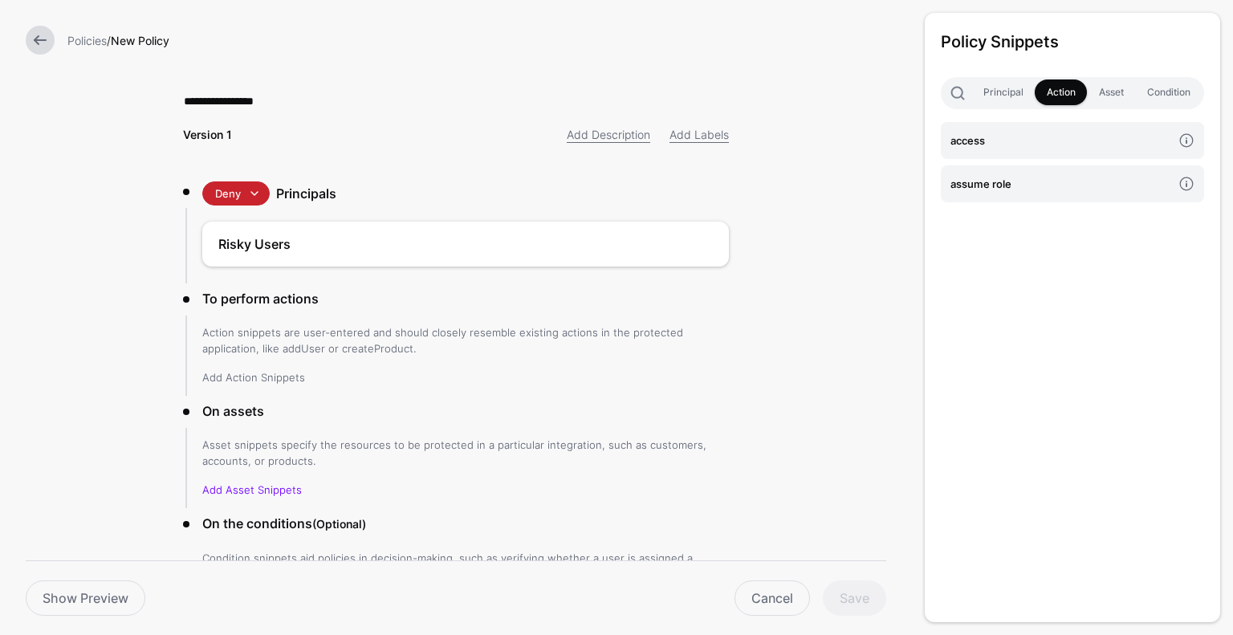
click at [283, 376] on link "Add Action Snippets" at bounding box center [253, 377] width 103 height 13
click at [271, 376] on link "Add Action Snippets" at bounding box center [253, 377] width 103 height 13
click at [1130, 96] on link "Asset" at bounding box center [1111, 92] width 48 height 26
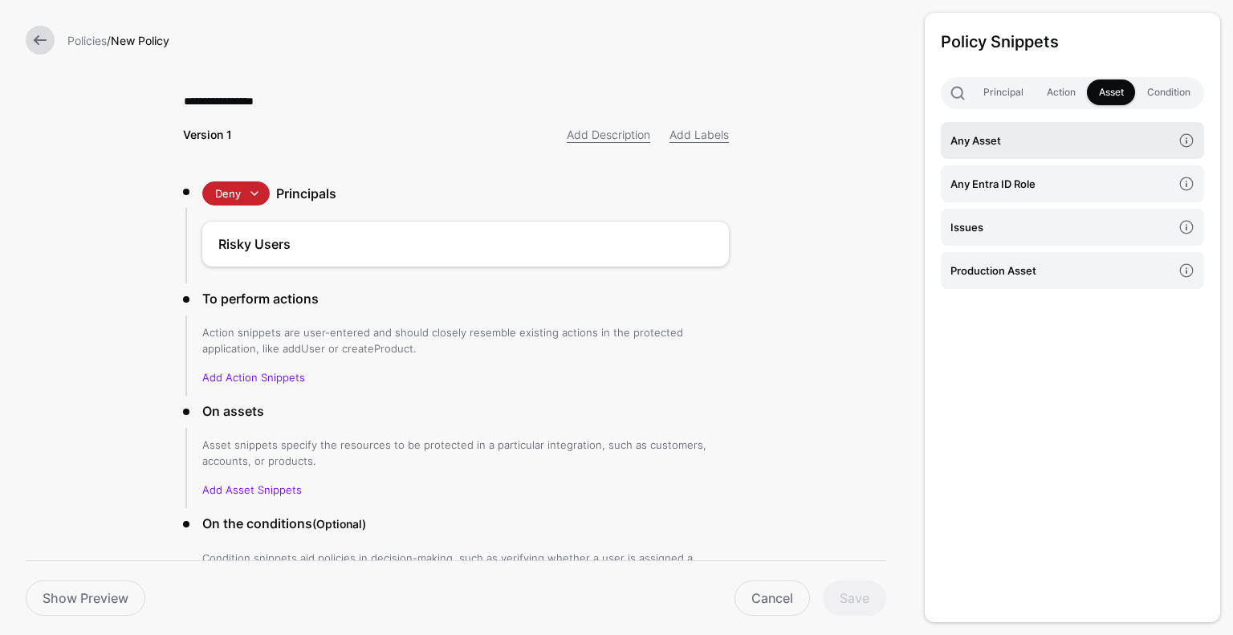
click at [1056, 144] on h4 "Any Asset" at bounding box center [1061, 141] width 222 height 18
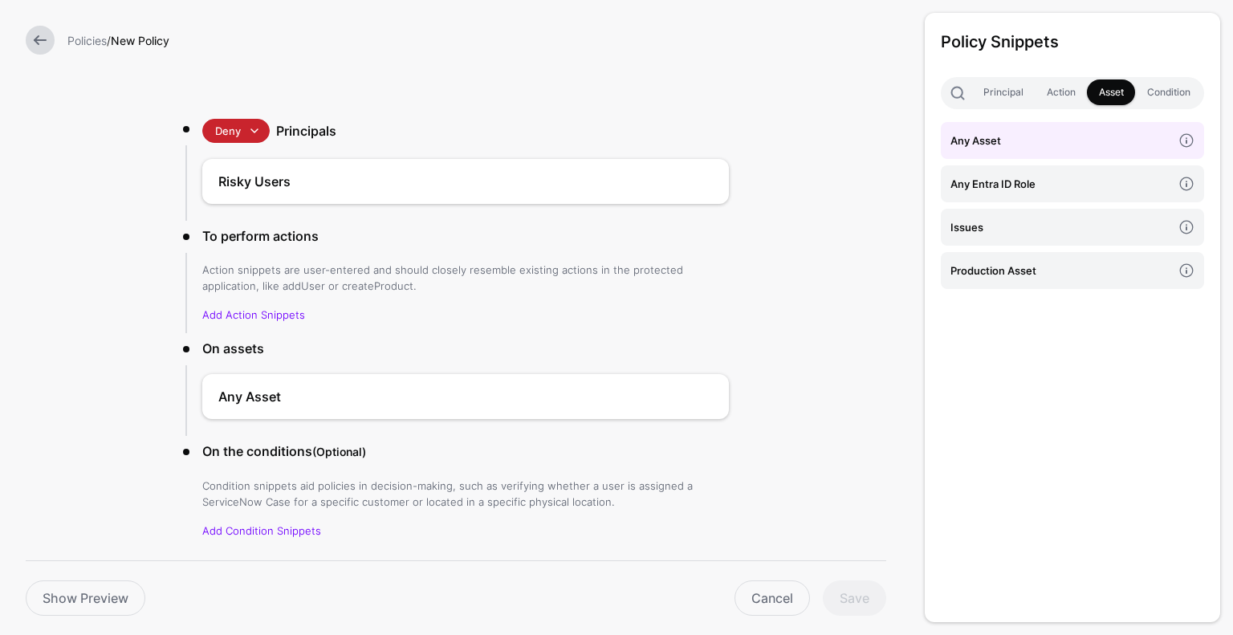
scroll to position [80, 0]
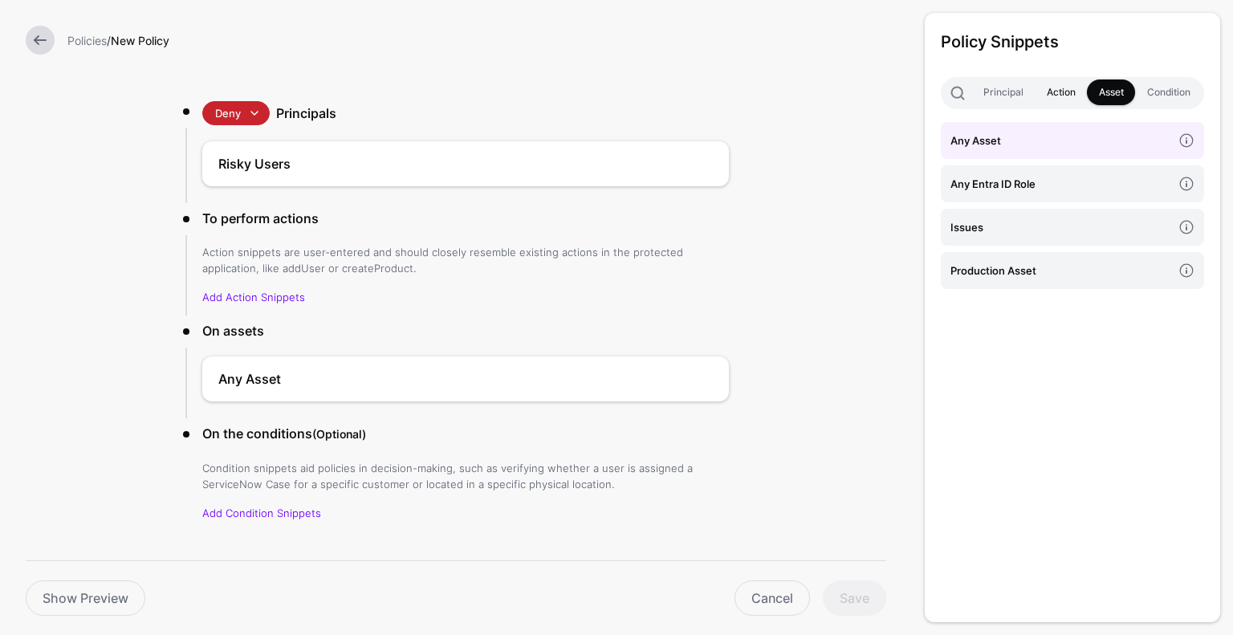
click at [1056, 83] on link "Action" at bounding box center [1061, 92] width 52 height 26
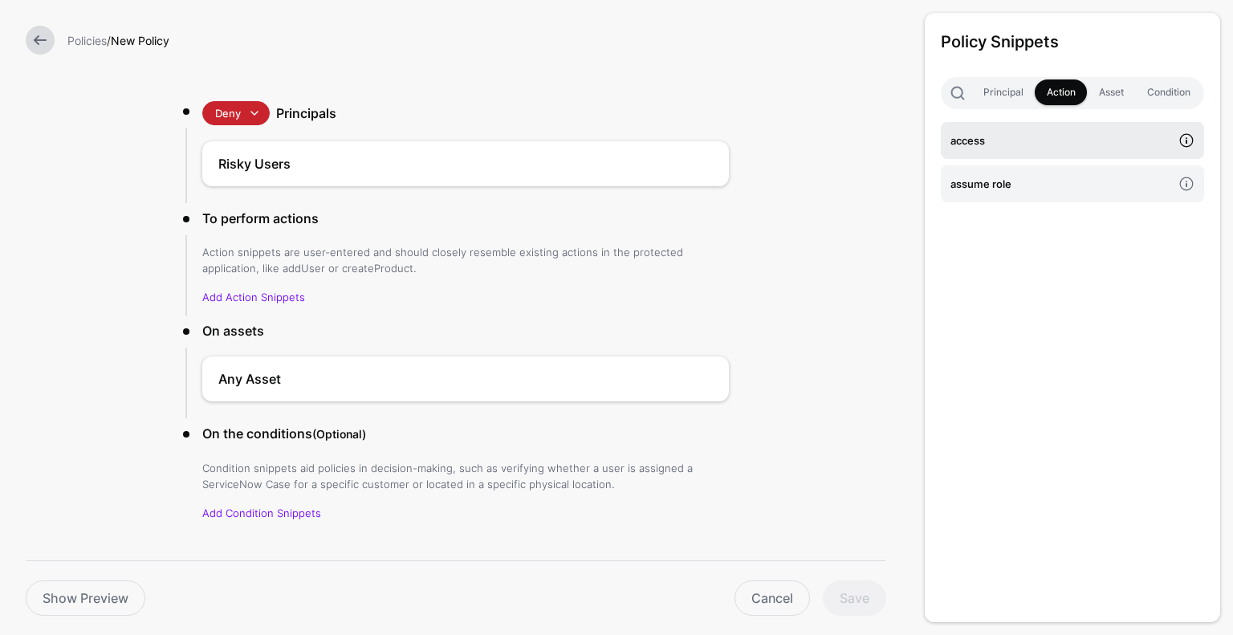
click at [1189, 137] on span at bounding box center [1186, 140] width 35 height 35
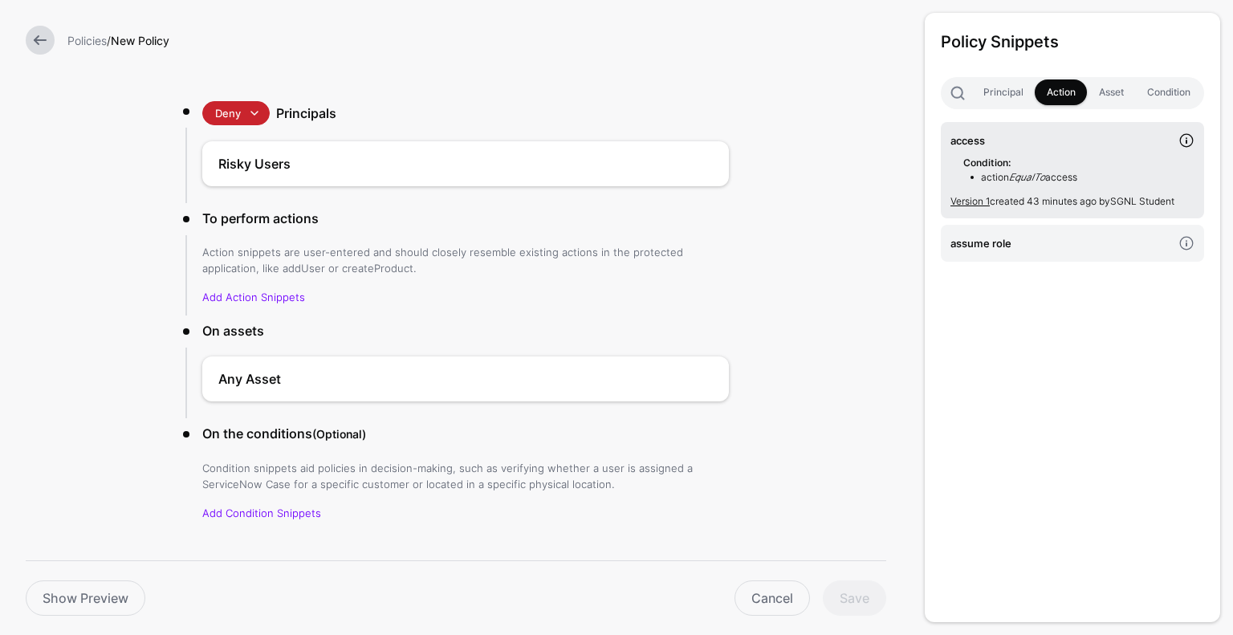
click at [1189, 137] on span at bounding box center [1186, 140] width 35 height 35
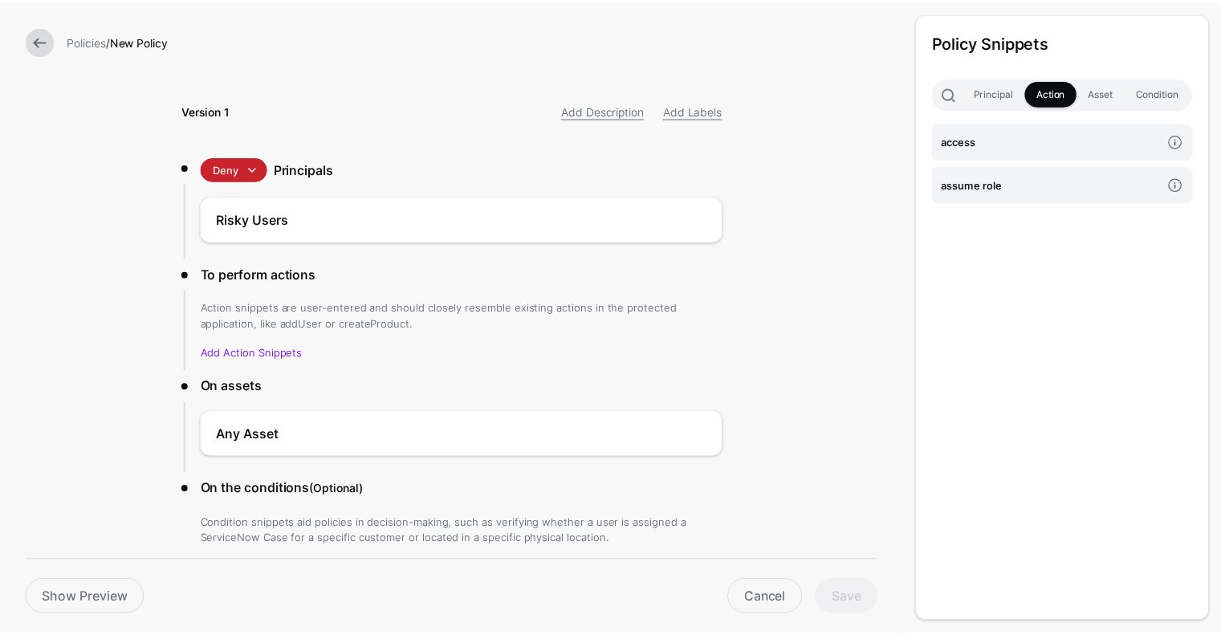
scroll to position [0, 0]
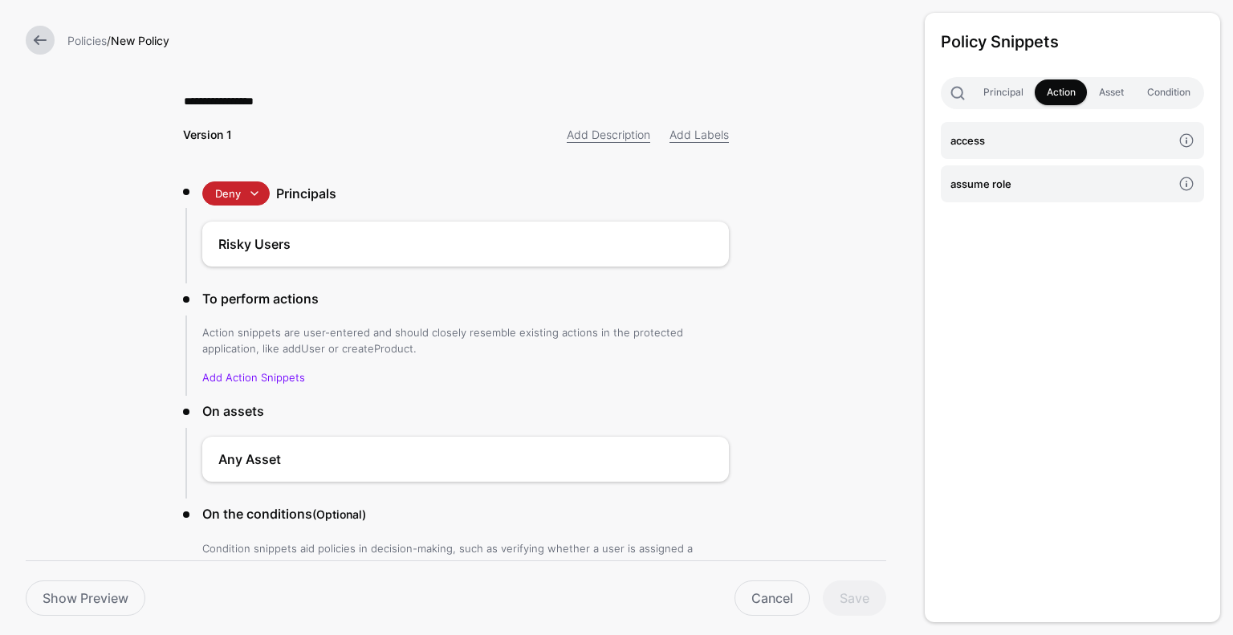
click at [26, 42] on link at bounding box center [40, 40] width 29 height 29
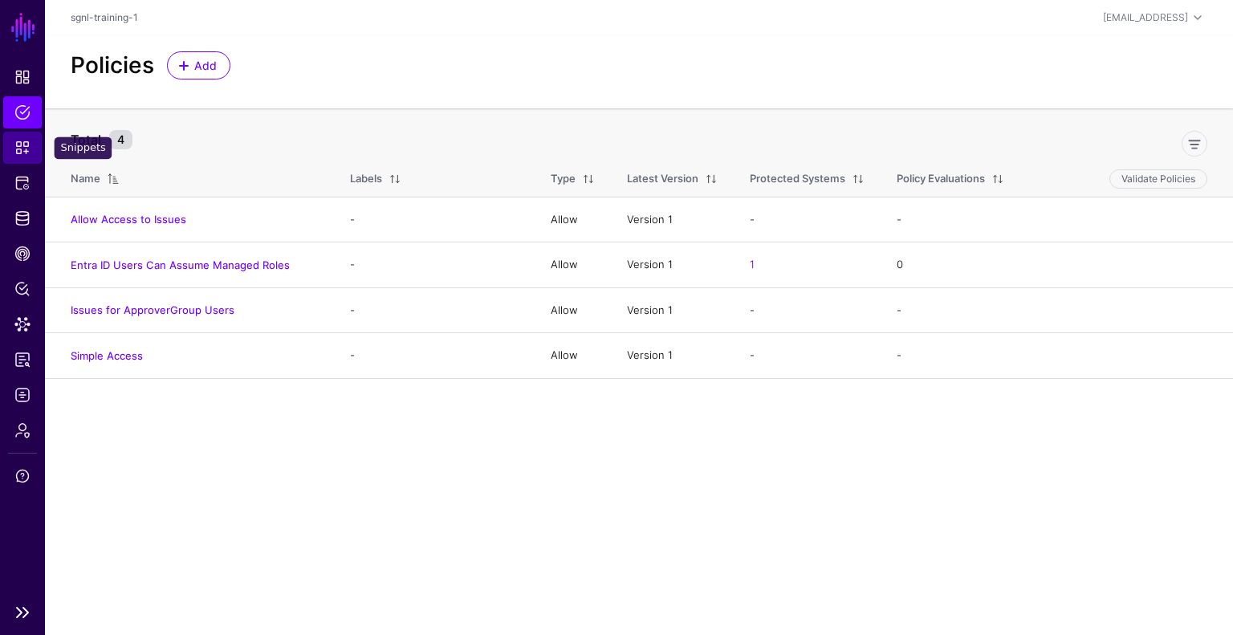
click at [19, 137] on link "Snippets" at bounding box center [22, 148] width 39 height 32
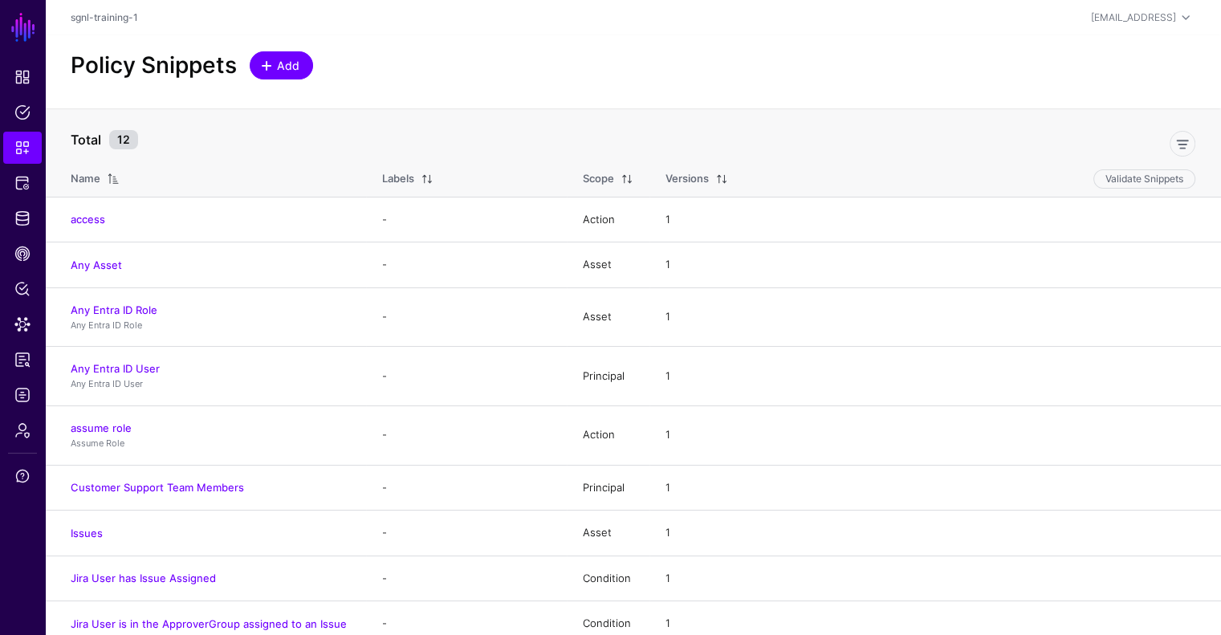
click at [282, 64] on span "Add" at bounding box center [288, 65] width 26 height 17
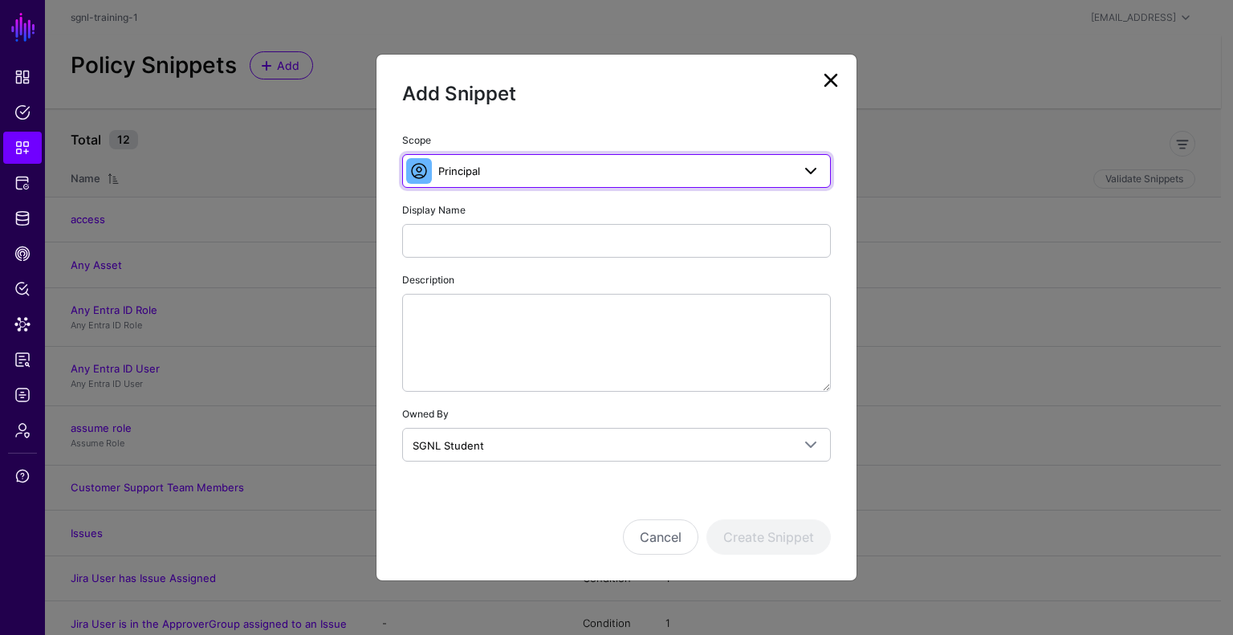
click at [516, 169] on span "Principal" at bounding box center [614, 171] width 353 height 18
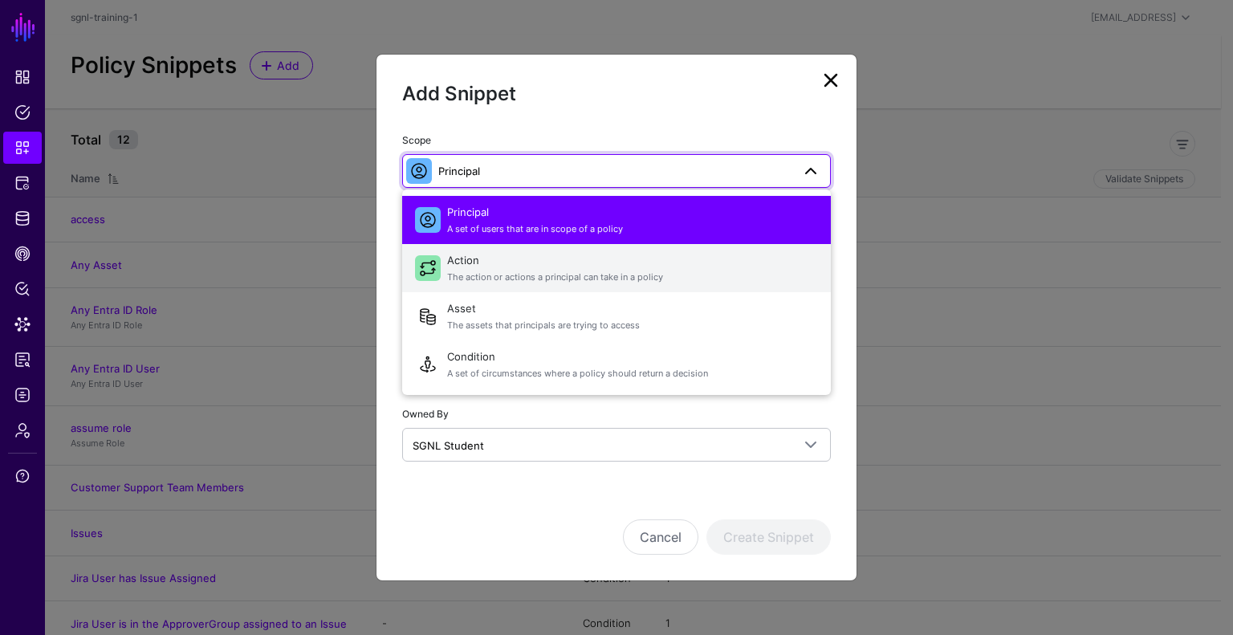
click at [474, 277] on span "The action or actions a principal can take in a policy" at bounding box center [632, 278] width 371 height 14
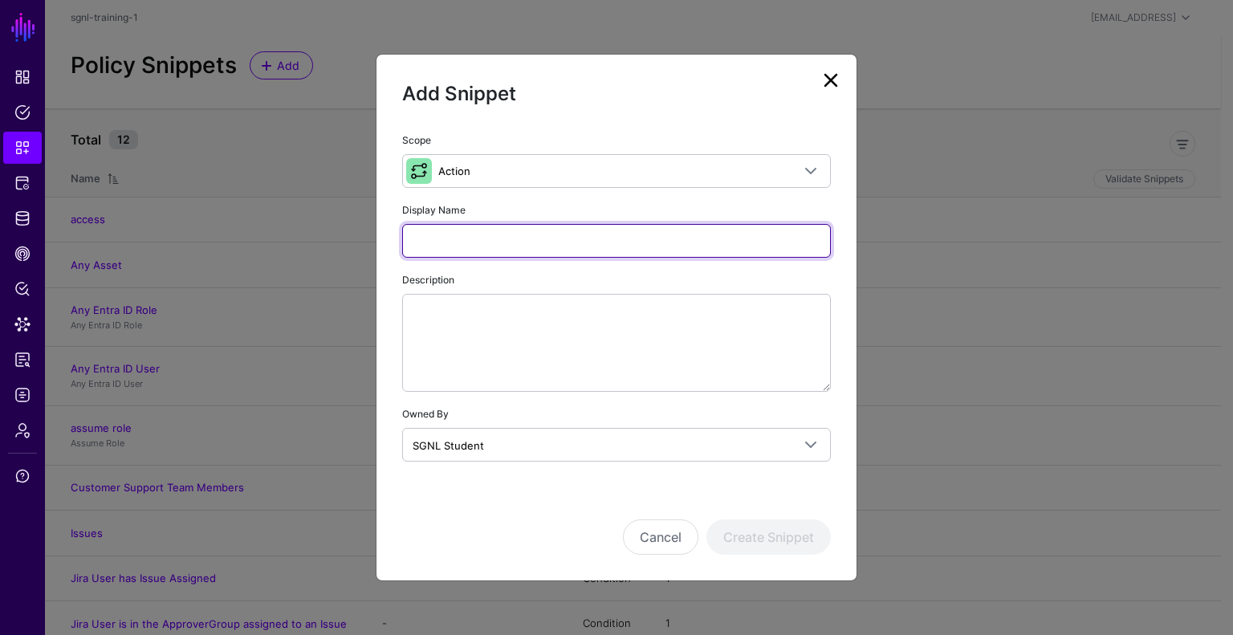
click at [485, 237] on input "Display Name" at bounding box center [616, 241] width 429 height 34
type input "**********"
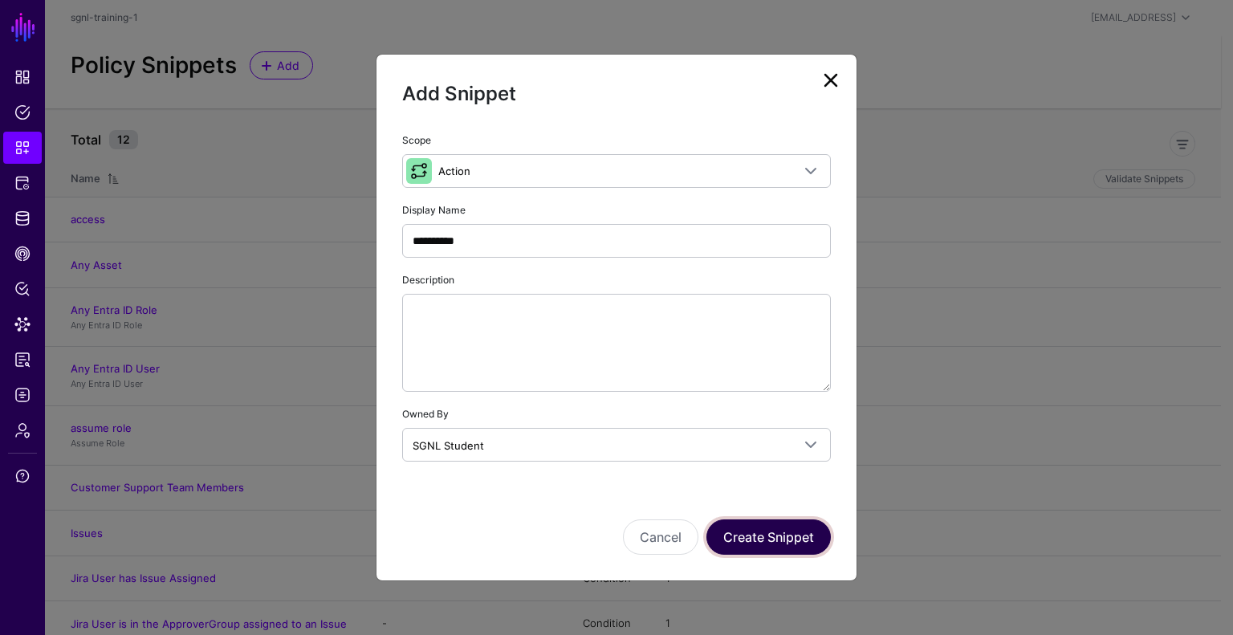
click at [773, 539] on button "Create Snippet" at bounding box center [768, 536] width 124 height 35
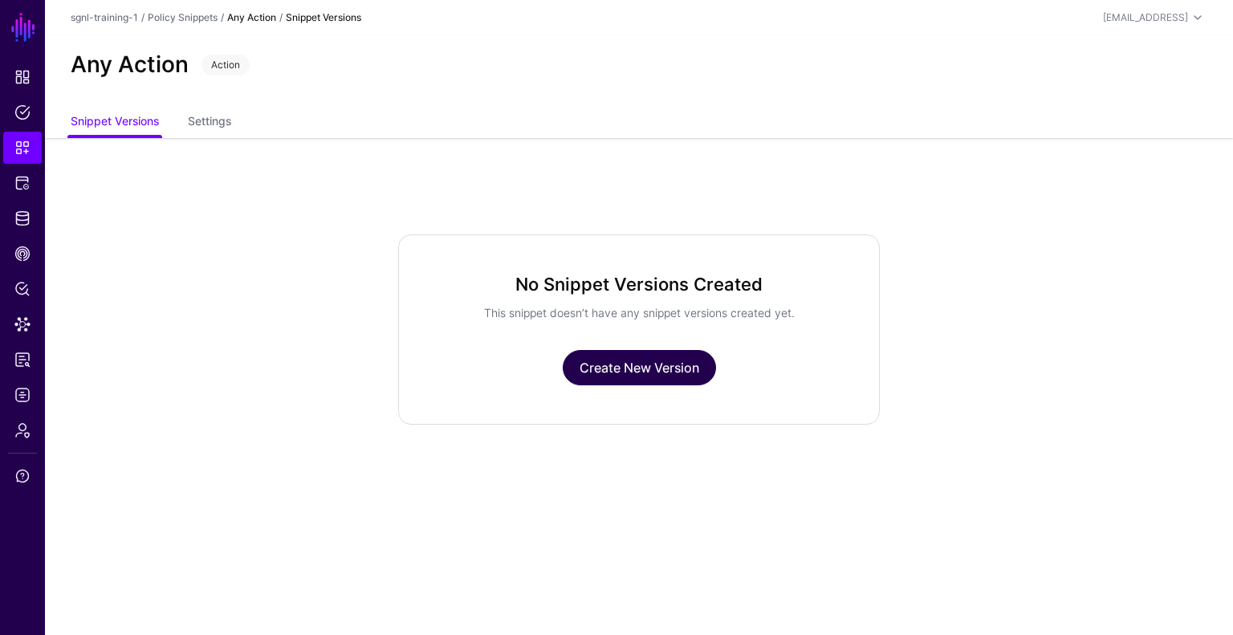
click at [645, 368] on link "Create New Version" at bounding box center [639, 367] width 153 height 35
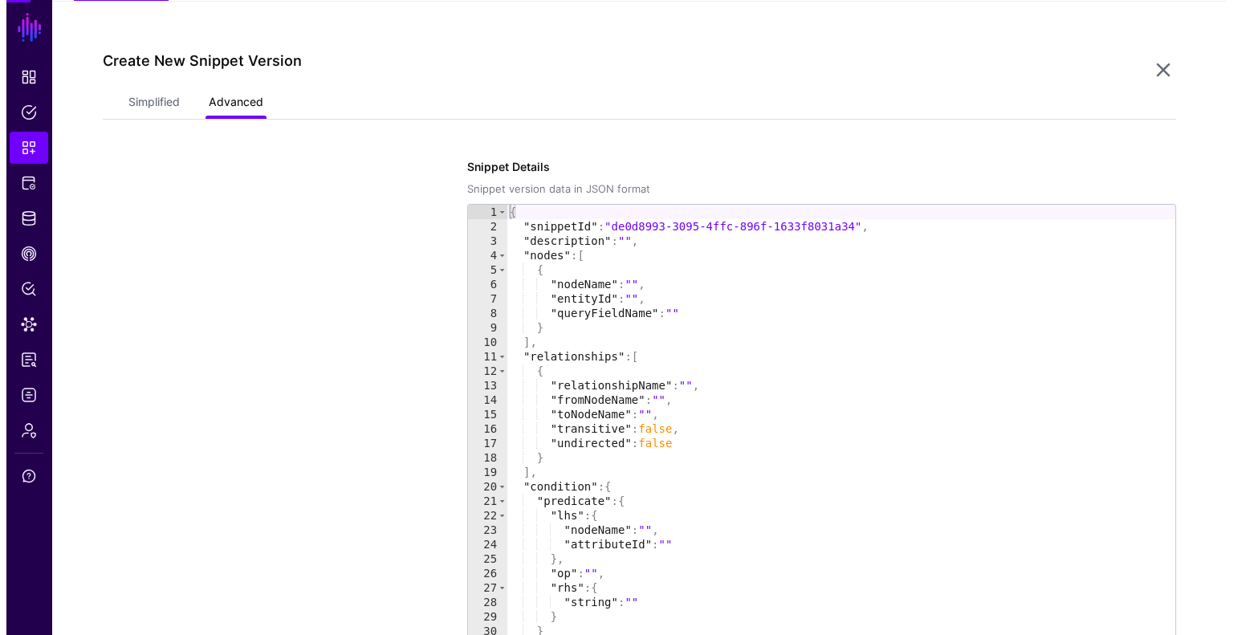
scroll to position [138, 0]
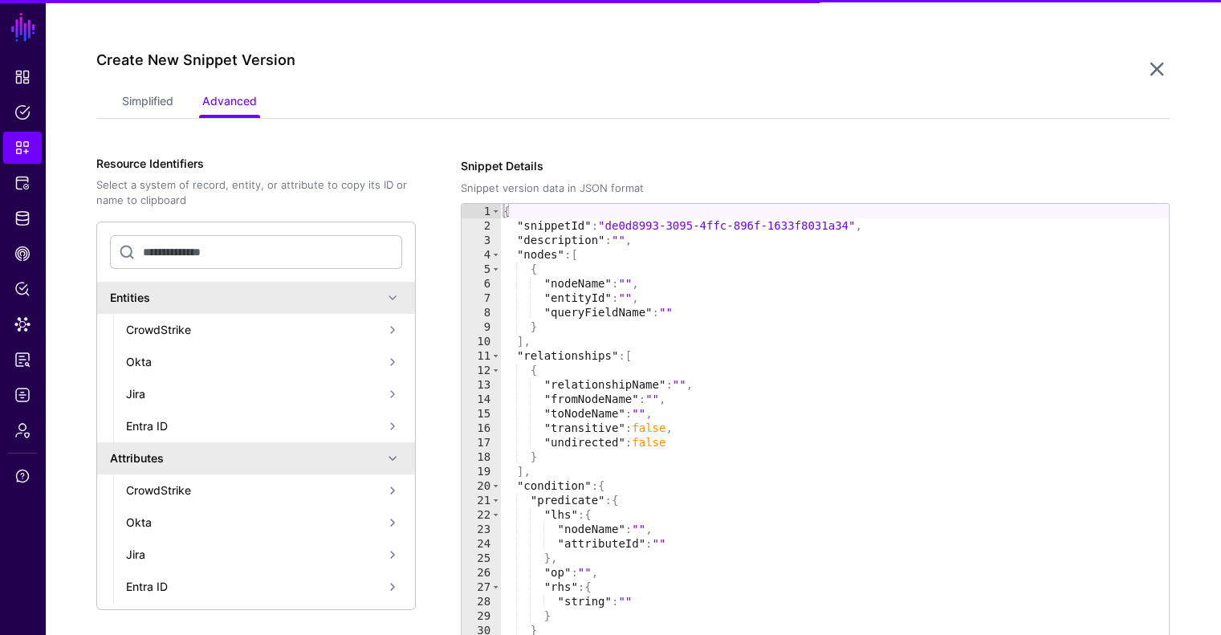
click at [189, 96] on ul "Simplified Advanced" at bounding box center [633, 102] width 1022 height 31
click at [160, 94] on link "Simplified" at bounding box center [147, 102] width 51 height 31
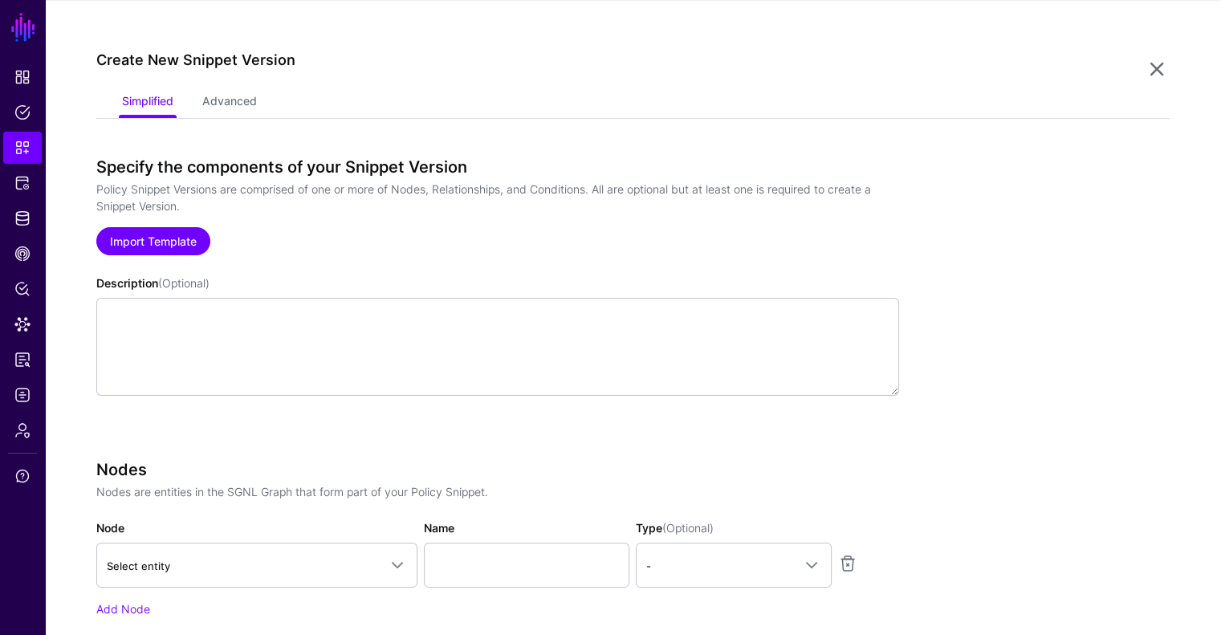
click at [176, 237] on link "Import Template" at bounding box center [153, 241] width 114 height 28
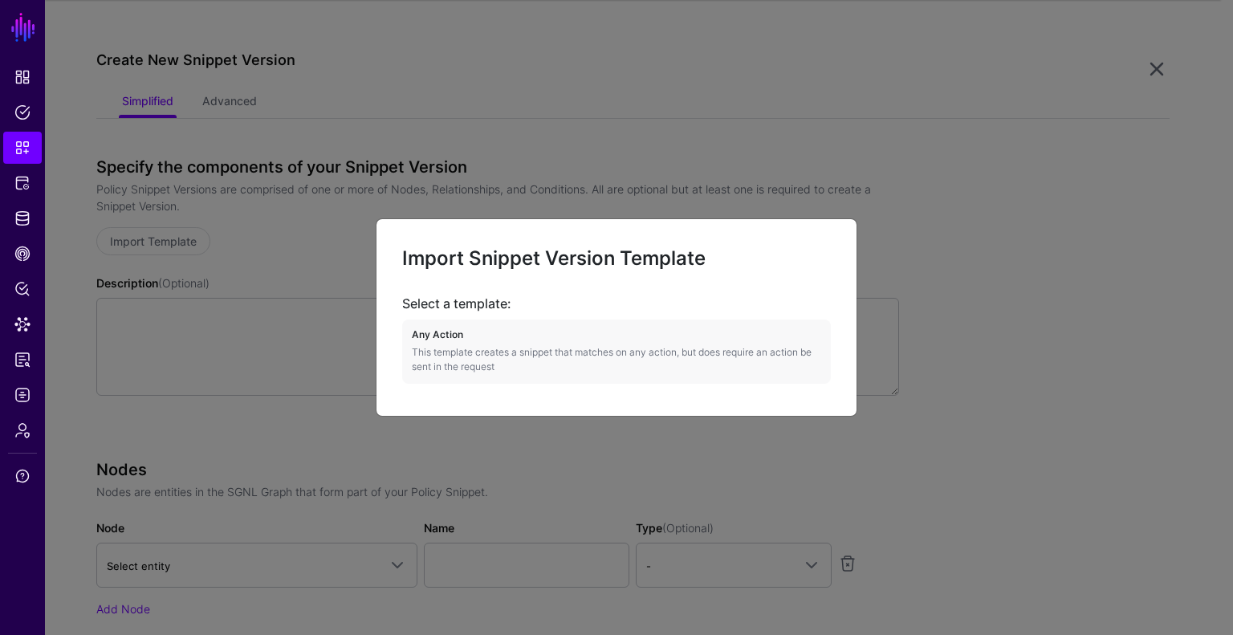
drag, startPoint x: 465, startPoint y: 352, endPoint x: 494, endPoint y: 360, distance: 30.8
click at [465, 353] on p "This template creates a snippet that matches on any action, but does require an…" at bounding box center [616, 359] width 409 height 29
type textarea "**********"
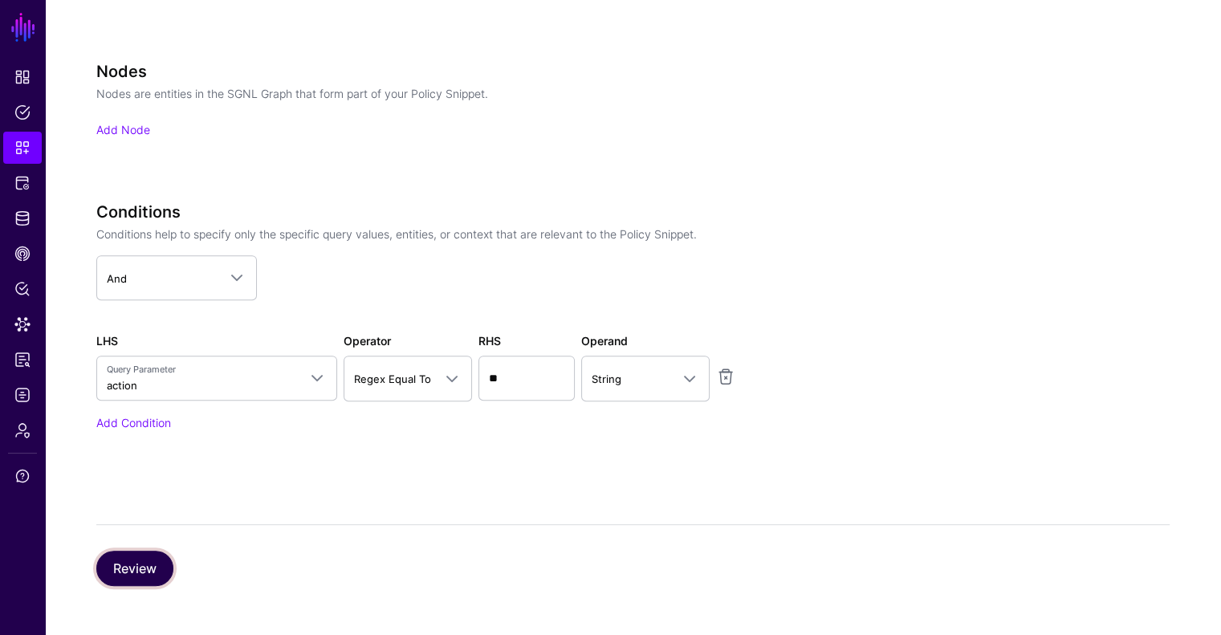
click at [140, 567] on button "Review" at bounding box center [134, 568] width 77 height 35
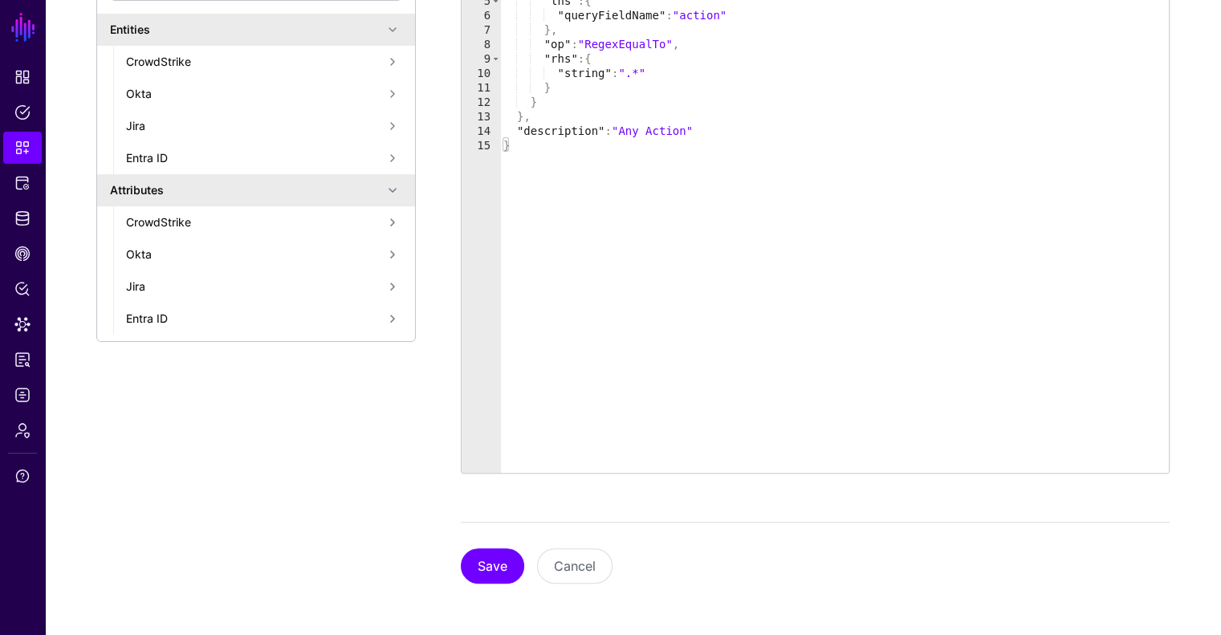
scroll to position [405, 0]
click at [485, 566] on button "Save" at bounding box center [492, 567] width 63 height 35
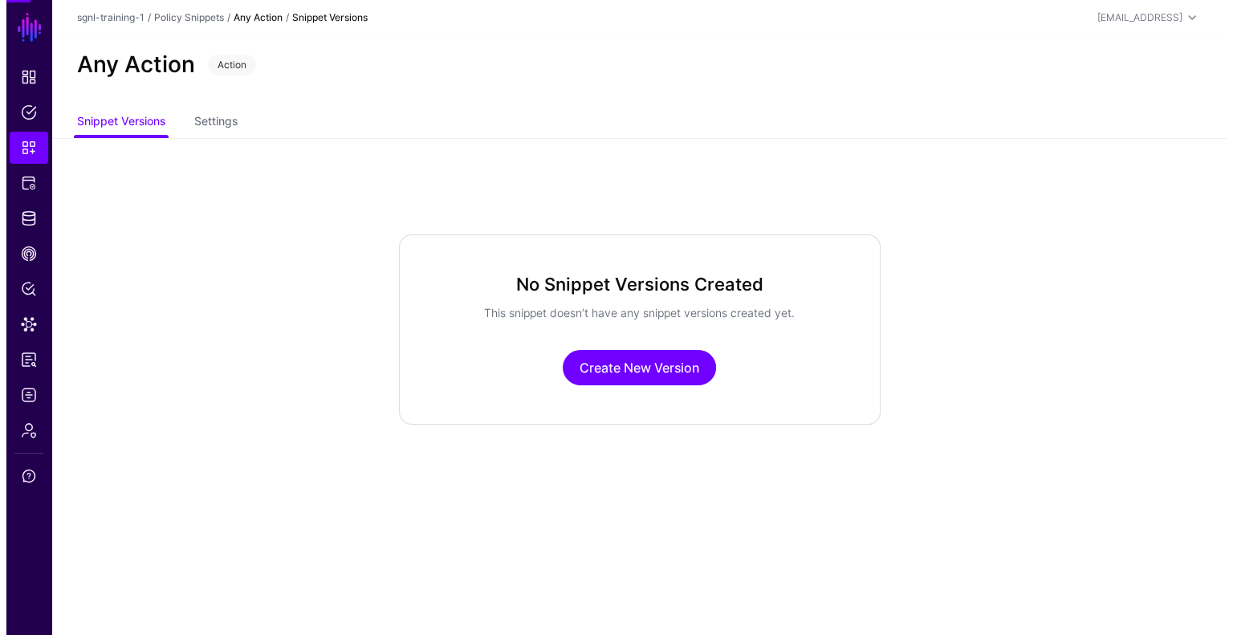
scroll to position [0, 0]
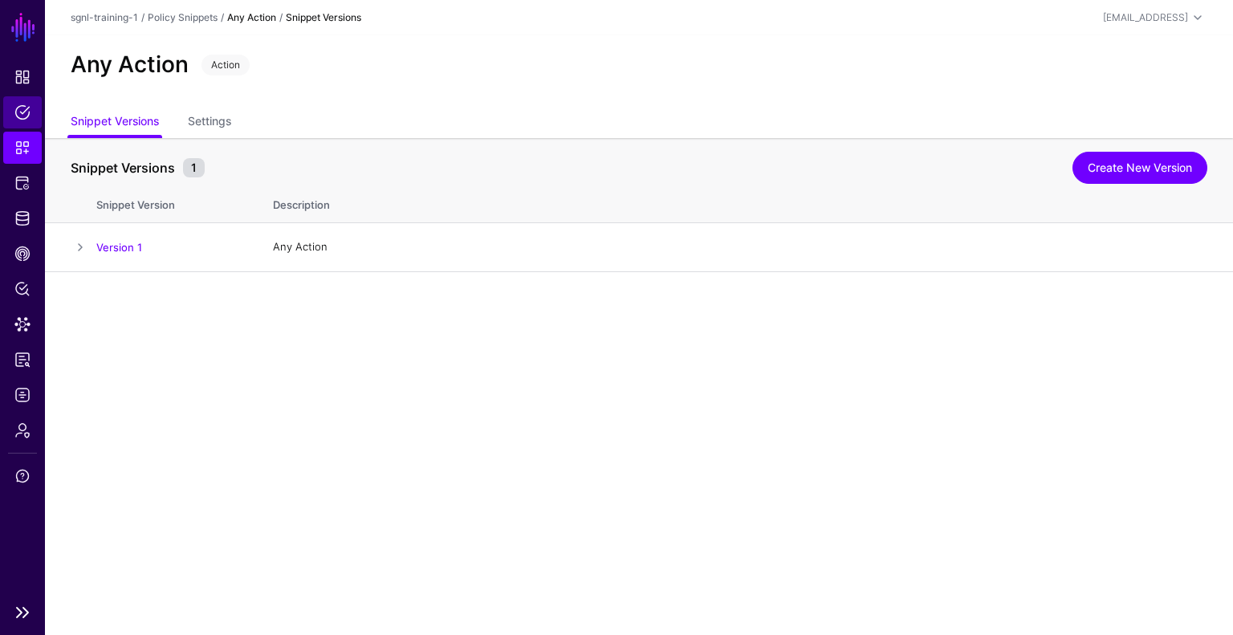
click at [19, 104] on span "Policies" at bounding box center [22, 112] width 16 height 16
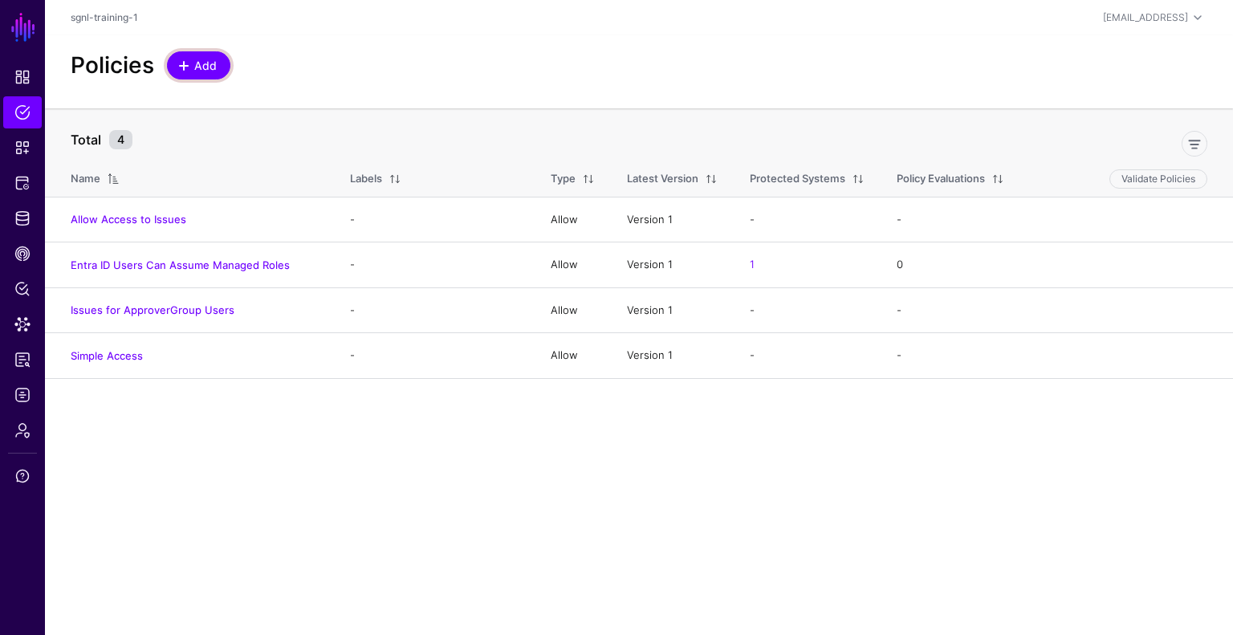
click at [215, 65] on span "Add" at bounding box center [206, 65] width 26 height 17
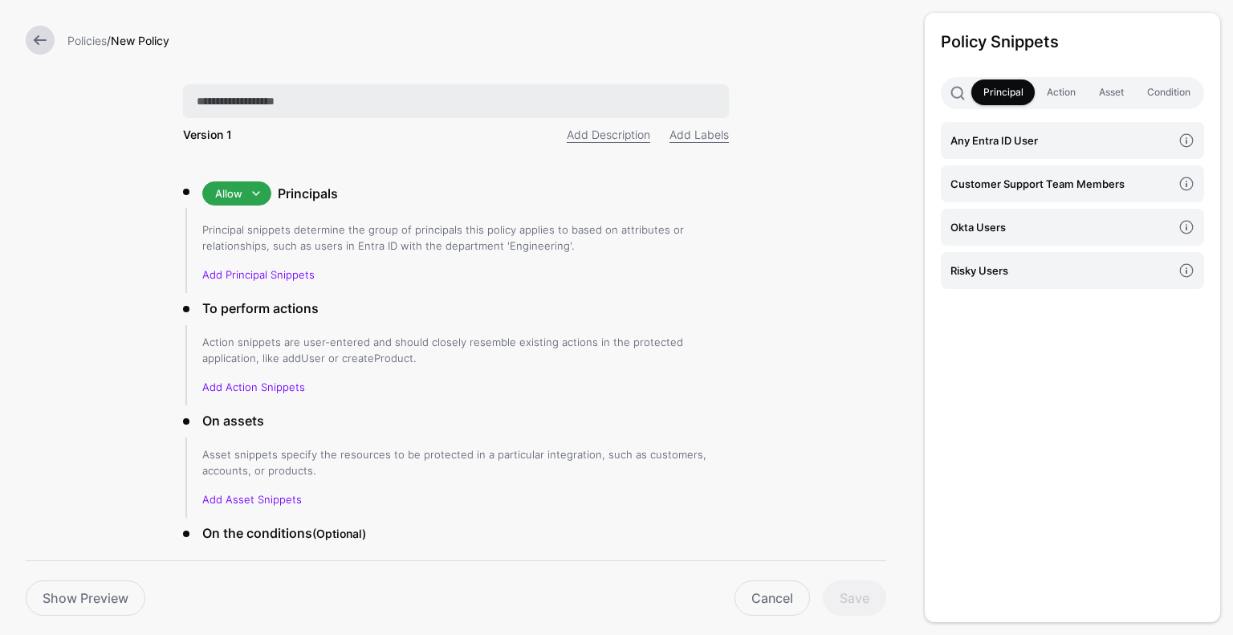
click at [313, 102] on input "text" at bounding box center [456, 101] width 546 height 34
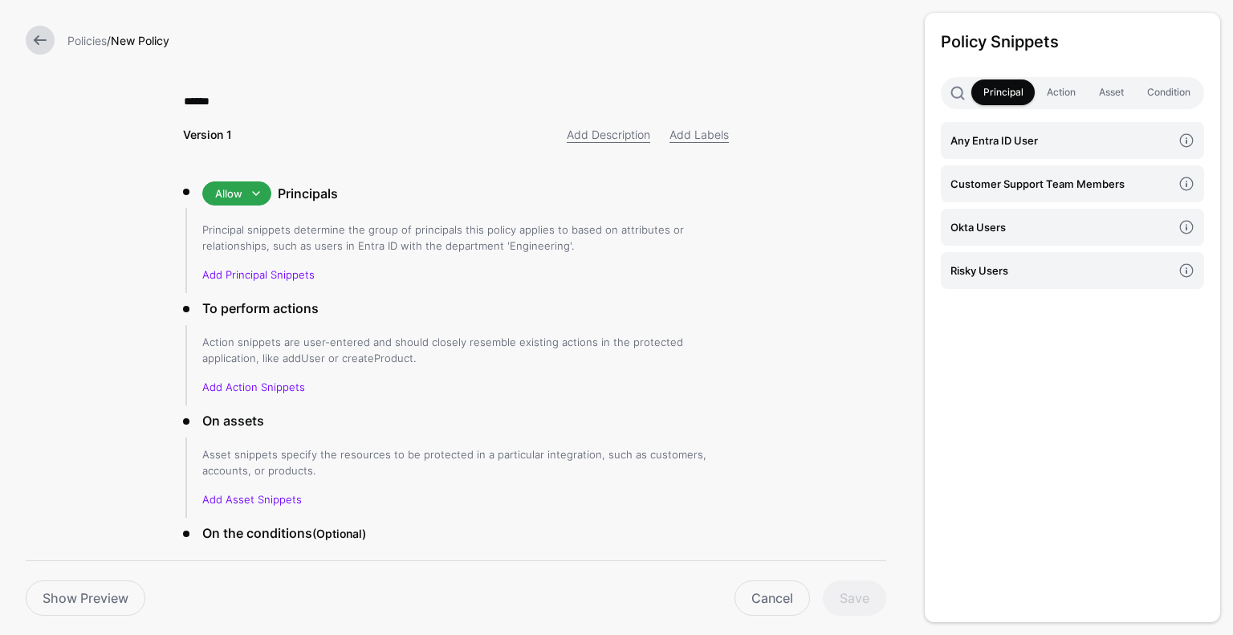
type input "**********"
click at [228, 180] on div "**********" at bounding box center [455, 384] width 597 height 769
click at [246, 195] on span at bounding box center [255, 193] width 19 height 19
click at [243, 250] on div "Deny" at bounding box center [266, 252] width 103 height 16
click at [986, 268] on h4 "Risky Users" at bounding box center [1061, 271] width 222 height 18
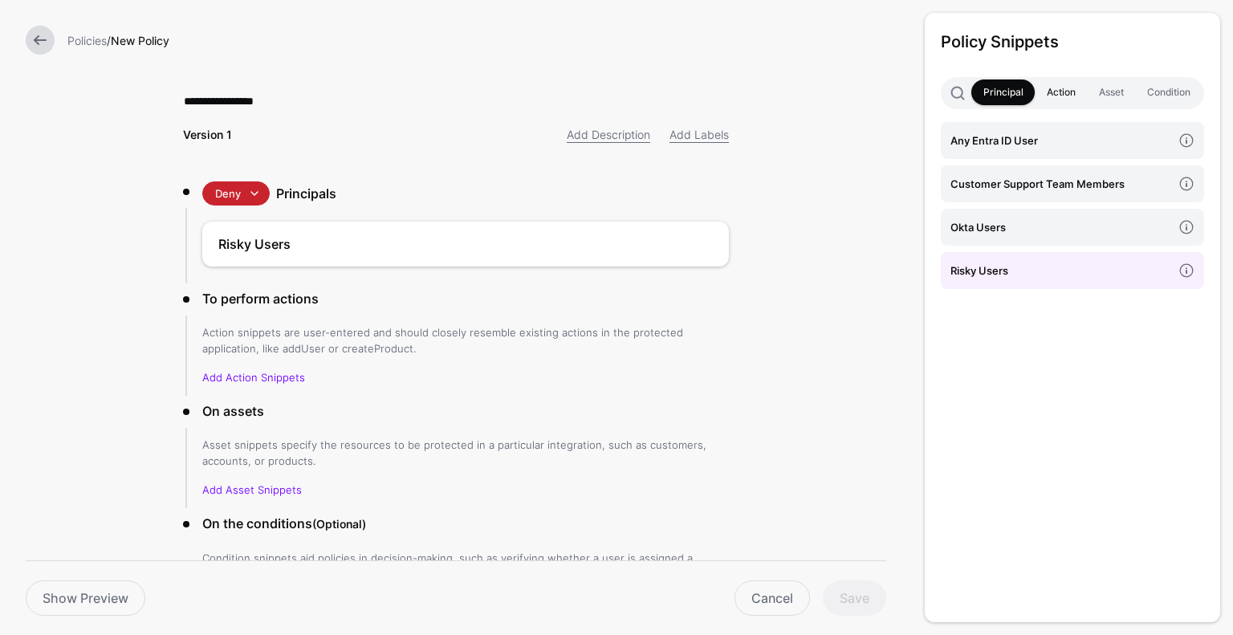
click at [1064, 95] on link "Action" at bounding box center [1061, 92] width 52 height 26
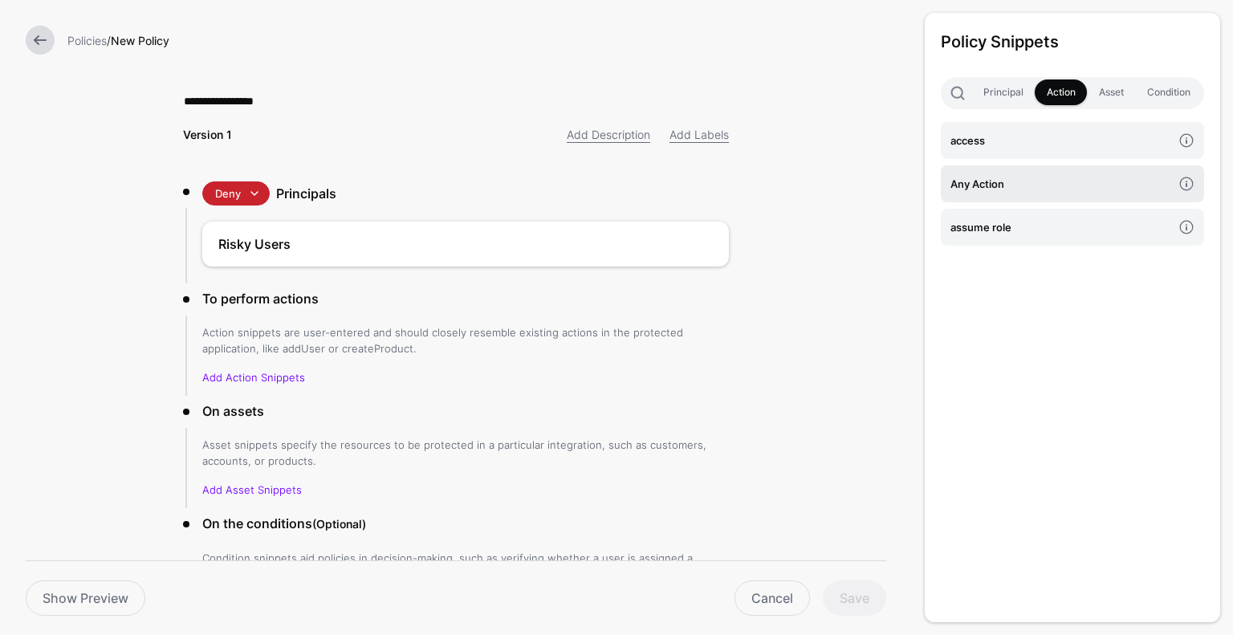
click at [1027, 179] on h4 "Any Action" at bounding box center [1061, 184] width 222 height 18
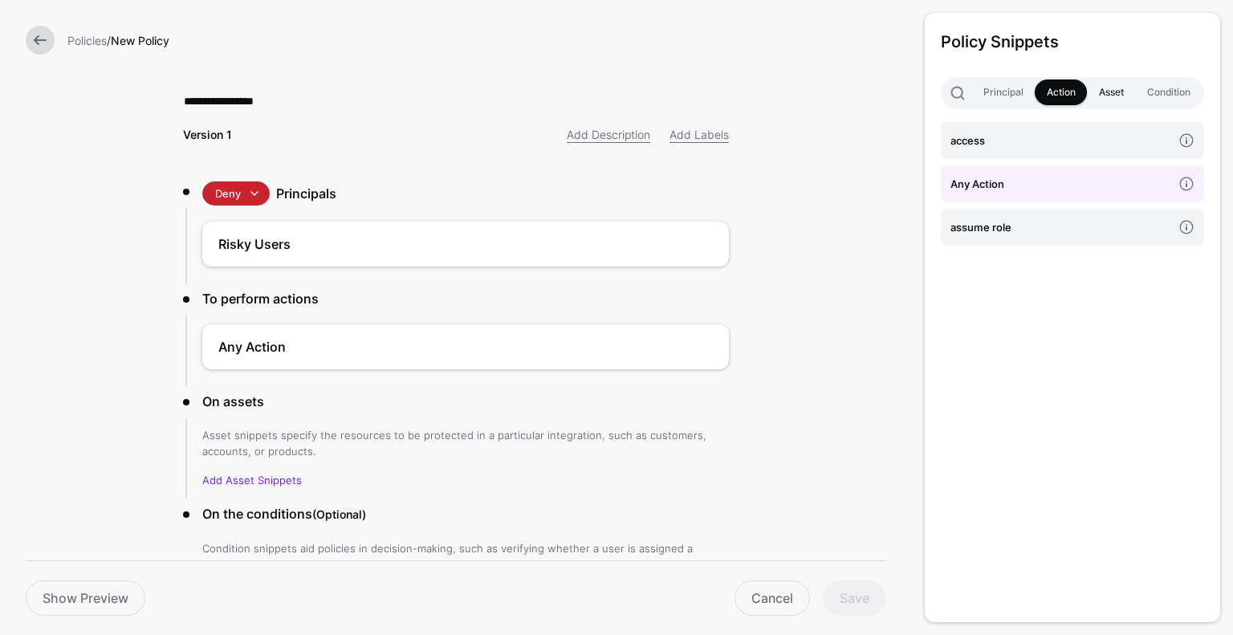
click at [1099, 98] on link "Asset" at bounding box center [1111, 92] width 48 height 26
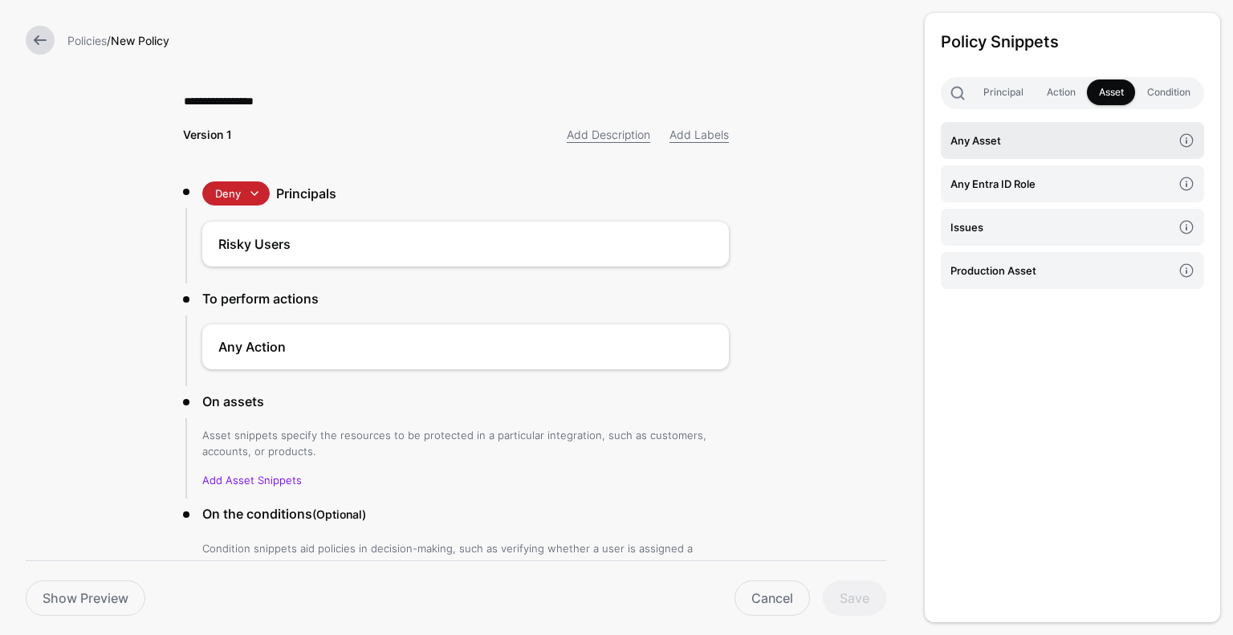
click at [1050, 147] on h4 "Any Asset" at bounding box center [1061, 141] width 222 height 18
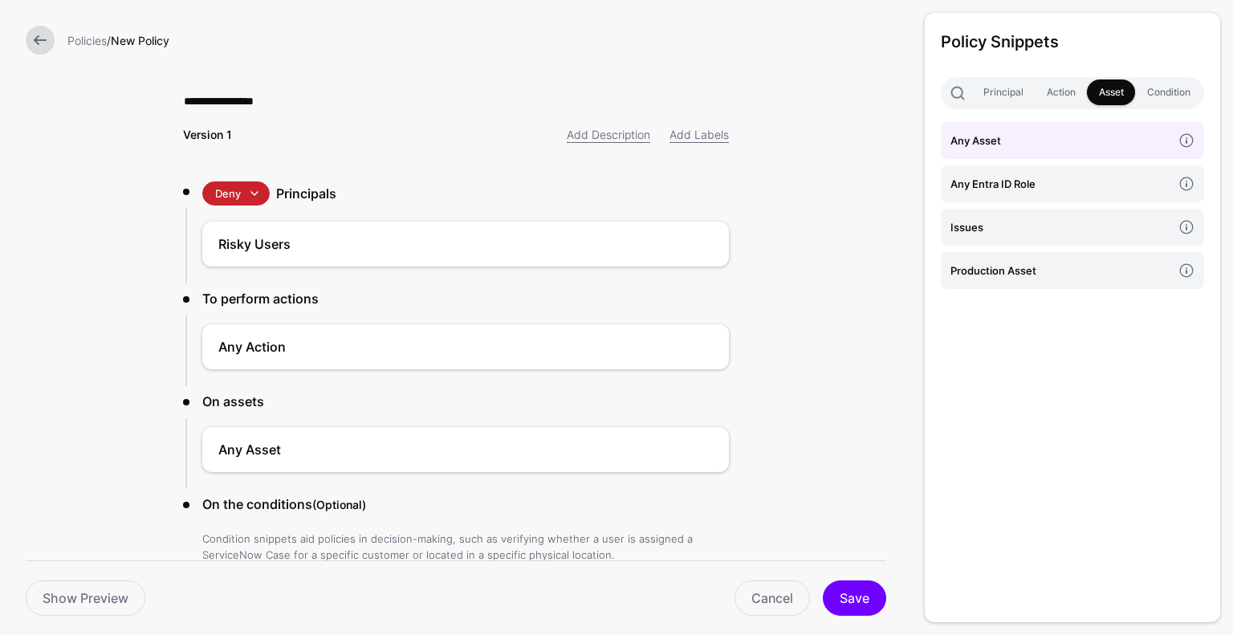
click at [831, 583] on div "Cancel Save" at bounding box center [522, 597] width 741 height 35
click at [855, 596] on button "Save" at bounding box center [854, 597] width 63 height 35
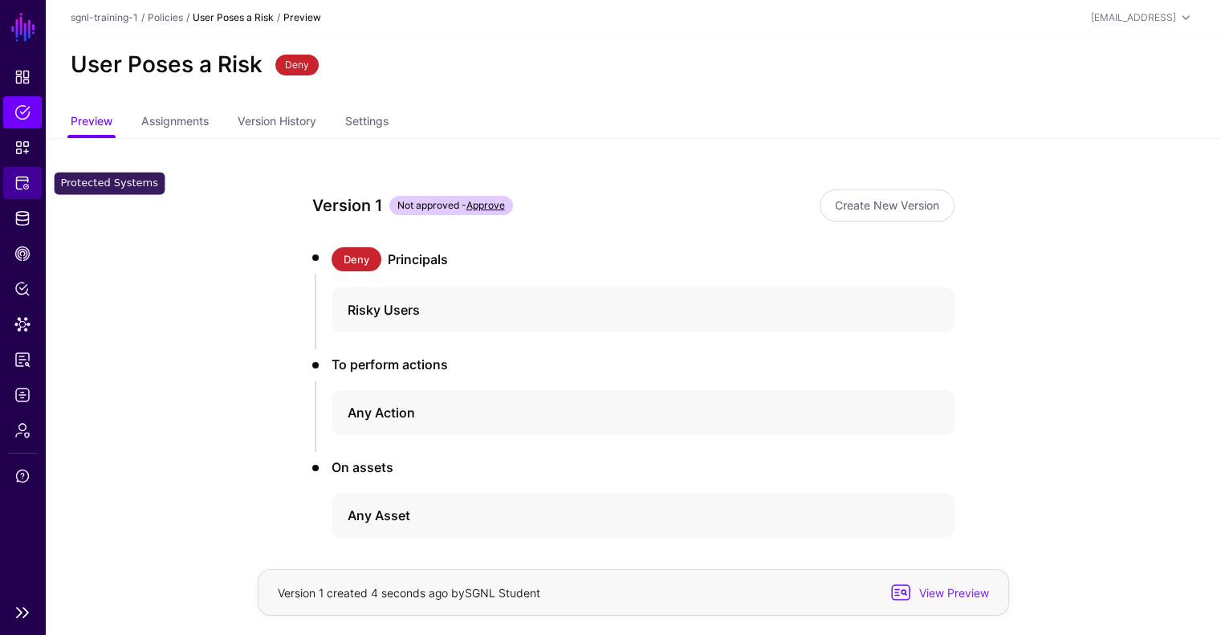
click at [27, 181] on span "Protected Systems" at bounding box center [22, 183] width 16 height 16
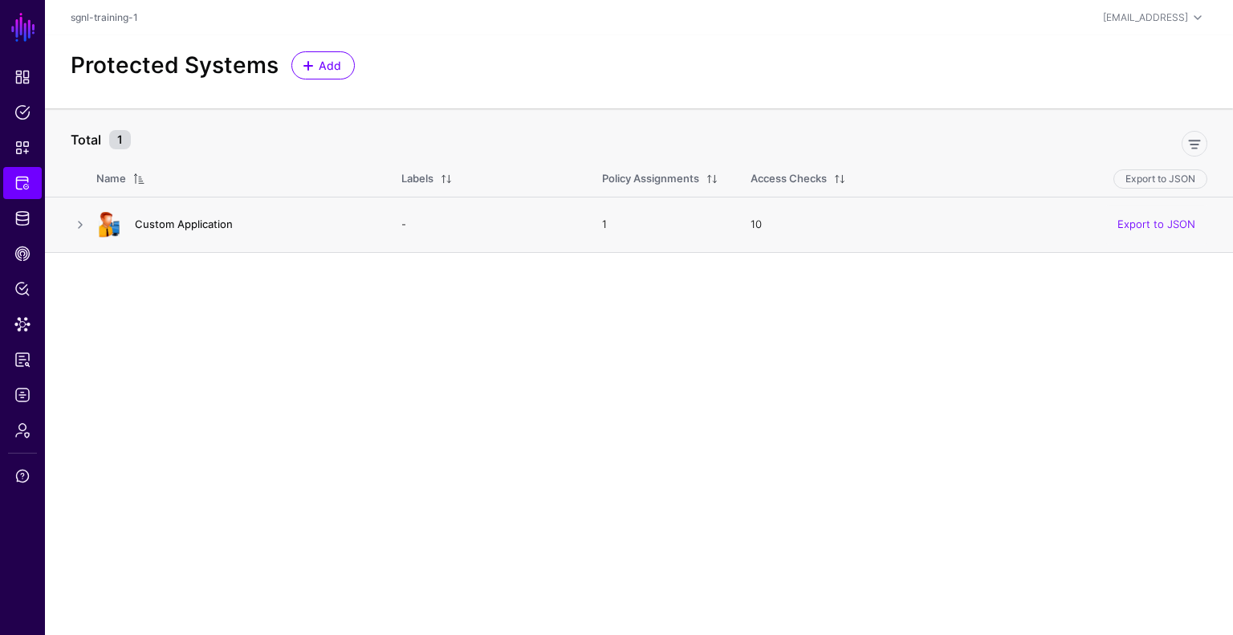
click at [209, 226] on link "Custom Application" at bounding box center [184, 224] width 98 height 13
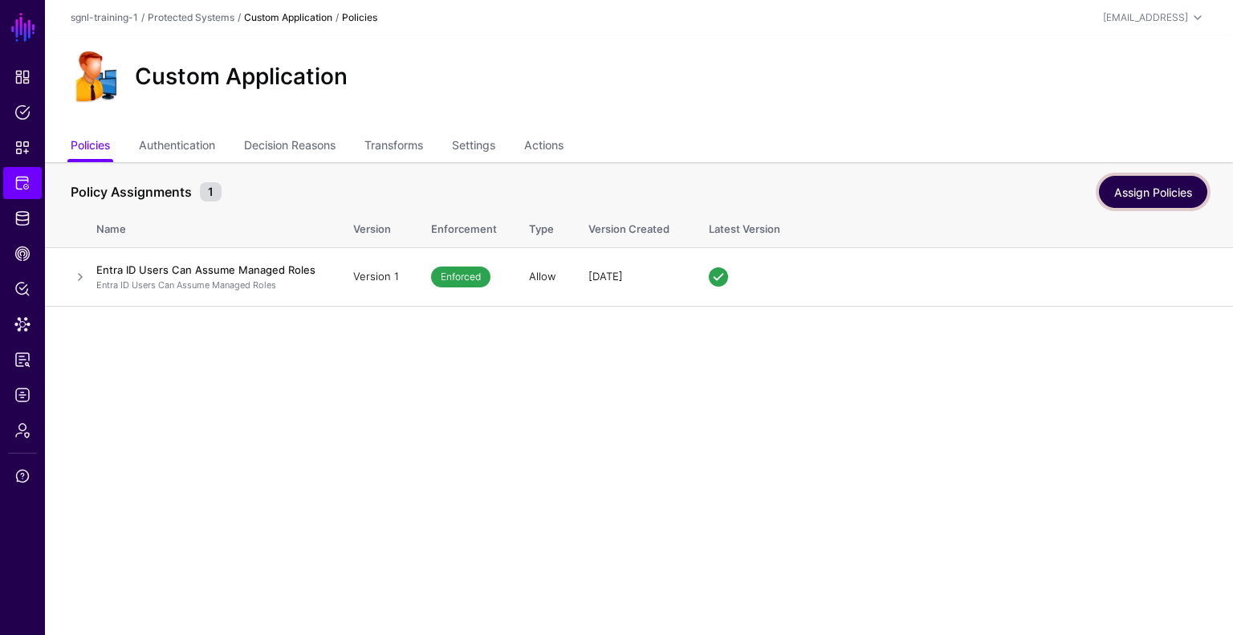
click at [1113, 189] on link "Assign Policies" at bounding box center [1153, 192] width 108 height 32
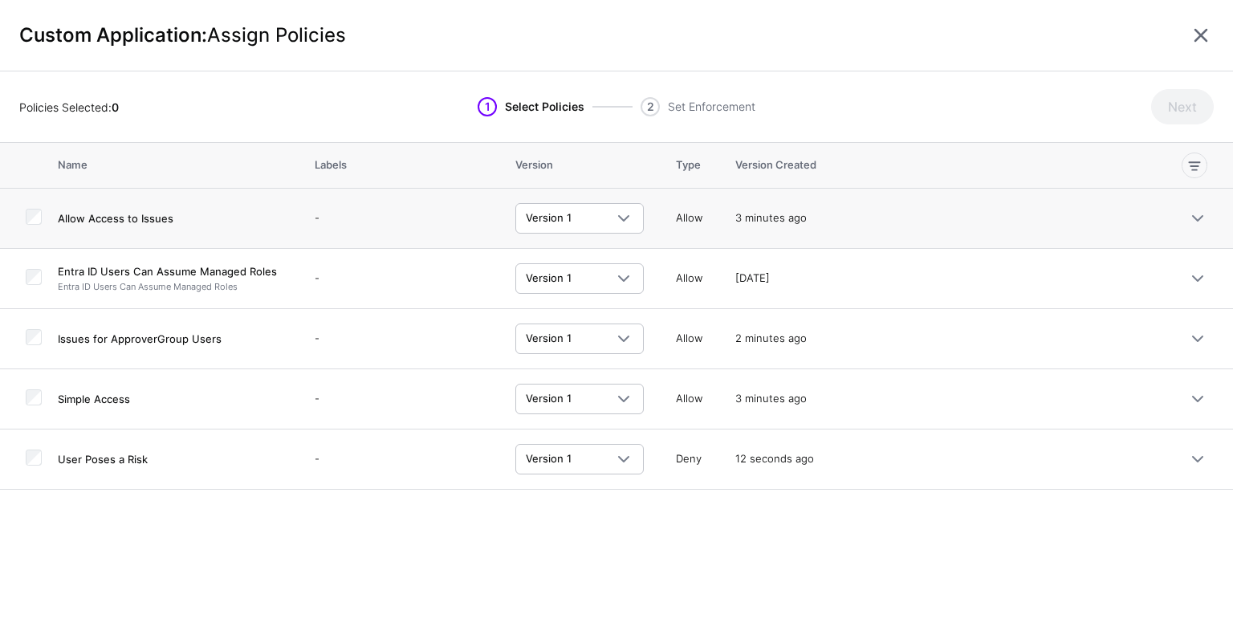
click at [43, 208] on td at bounding box center [29, 219] width 58 height 60
click at [32, 225] on div at bounding box center [34, 219] width 16 height 20
click at [41, 205] on td at bounding box center [29, 219] width 58 height 60
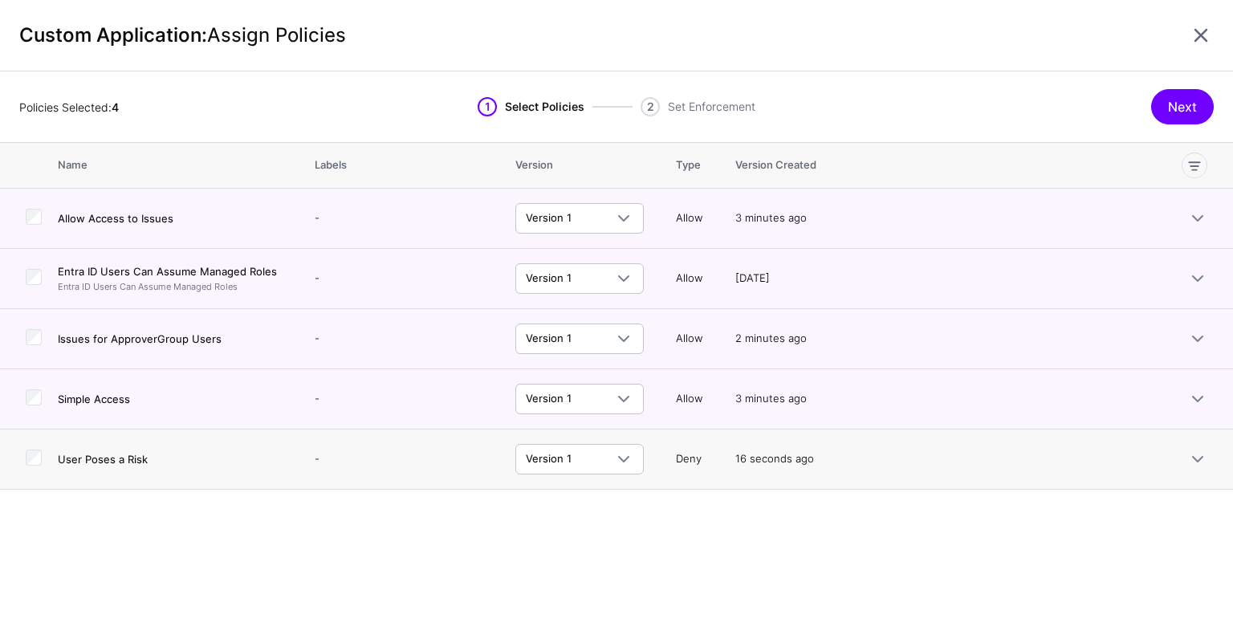
click at [43, 461] on td at bounding box center [29, 459] width 58 height 60
click at [1185, 99] on button "Next" at bounding box center [1182, 106] width 63 height 35
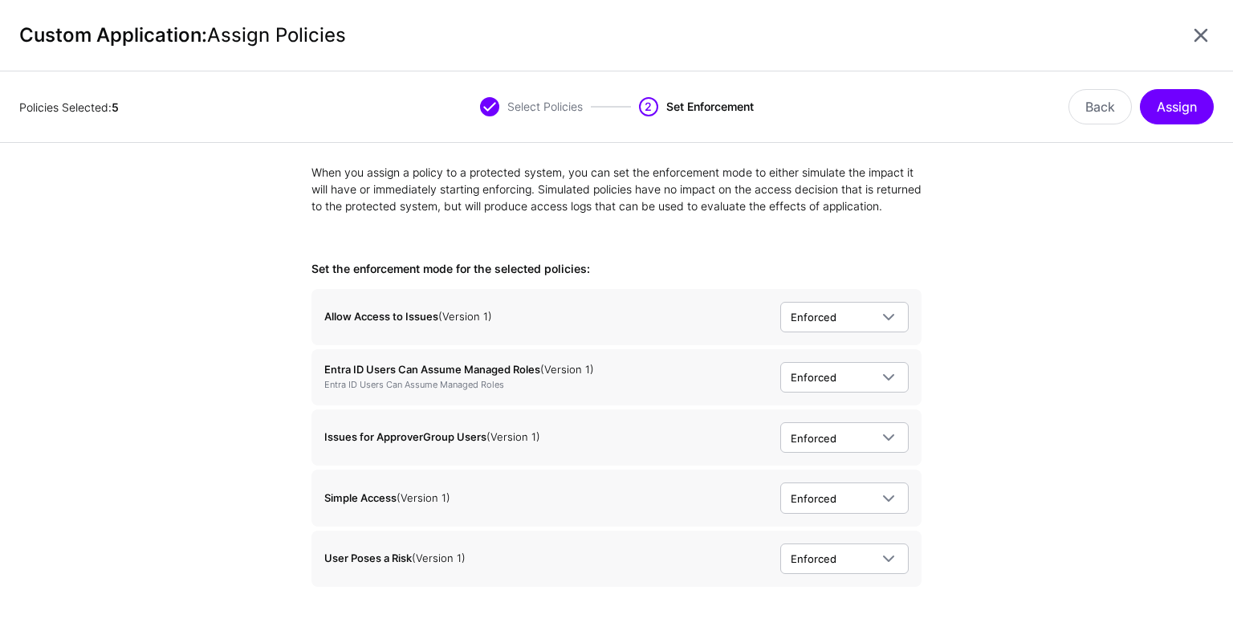
scroll to position [47, 0]
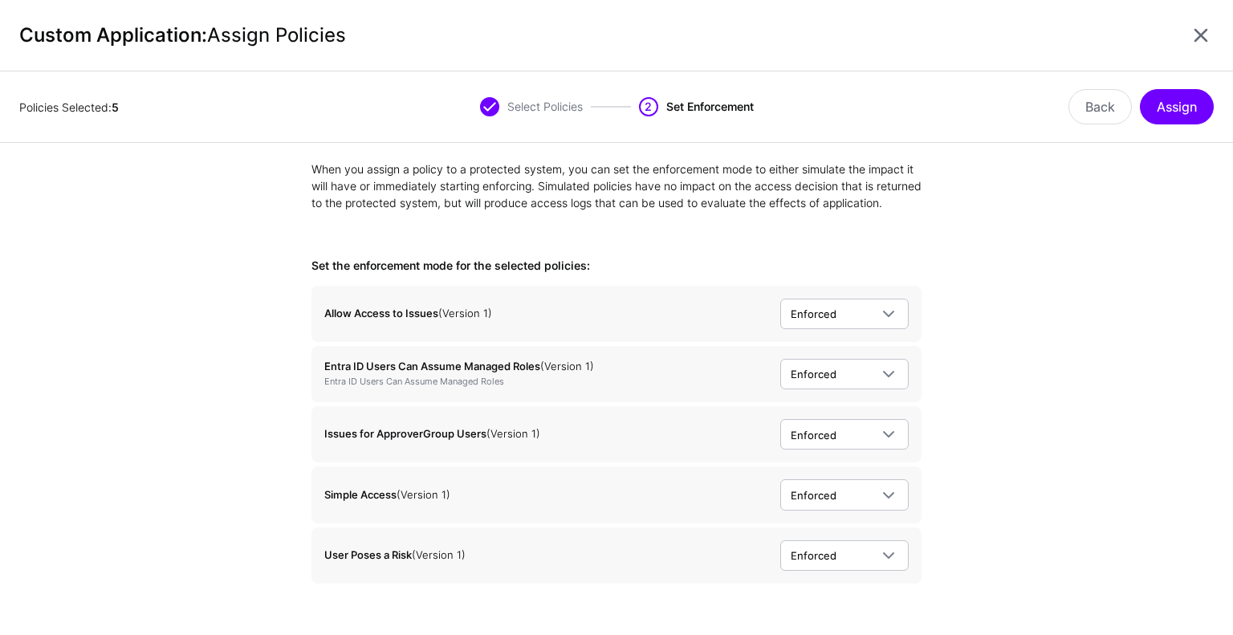
click at [1202, 89] on div "Back Assign" at bounding box center [1064, 106] width 299 height 35
click at [1188, 116] on button "Assign" at bounding box center [1177, 106] width 74 height 35
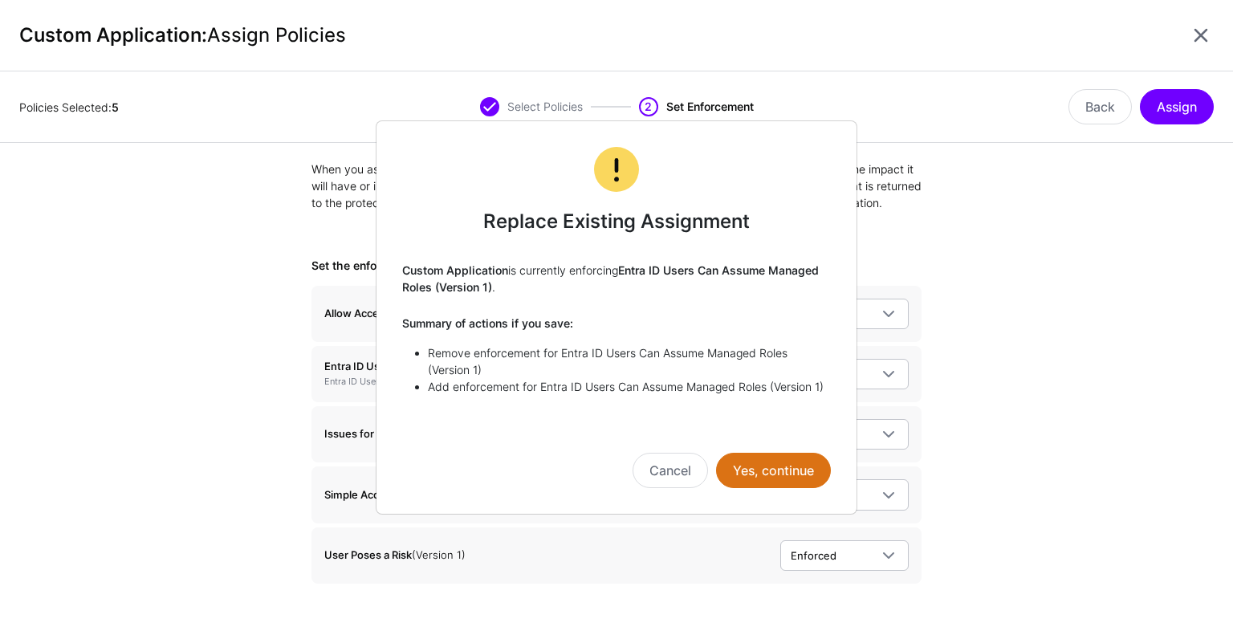
click at [707, 474] on div "Cancel Yes, continue" at bounding box center [616, 470] width 429 height 35
click at [690, 474] on button "Cancel" at bounding box center [670, 470] width 75 height 35
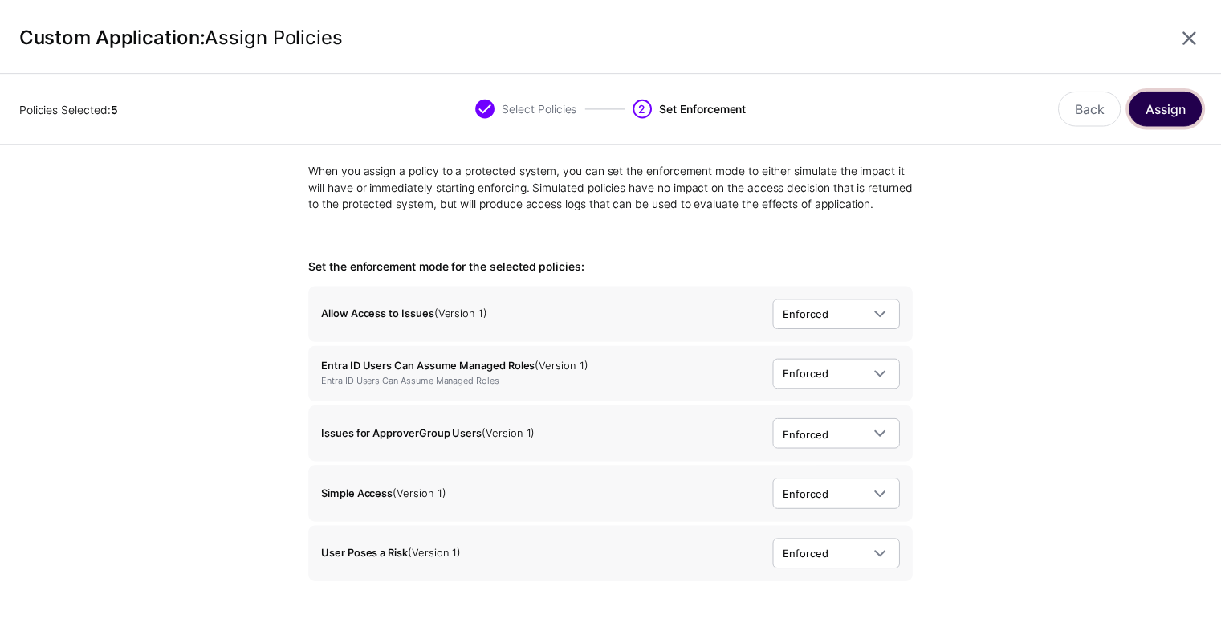
scroll to position [0, 0]
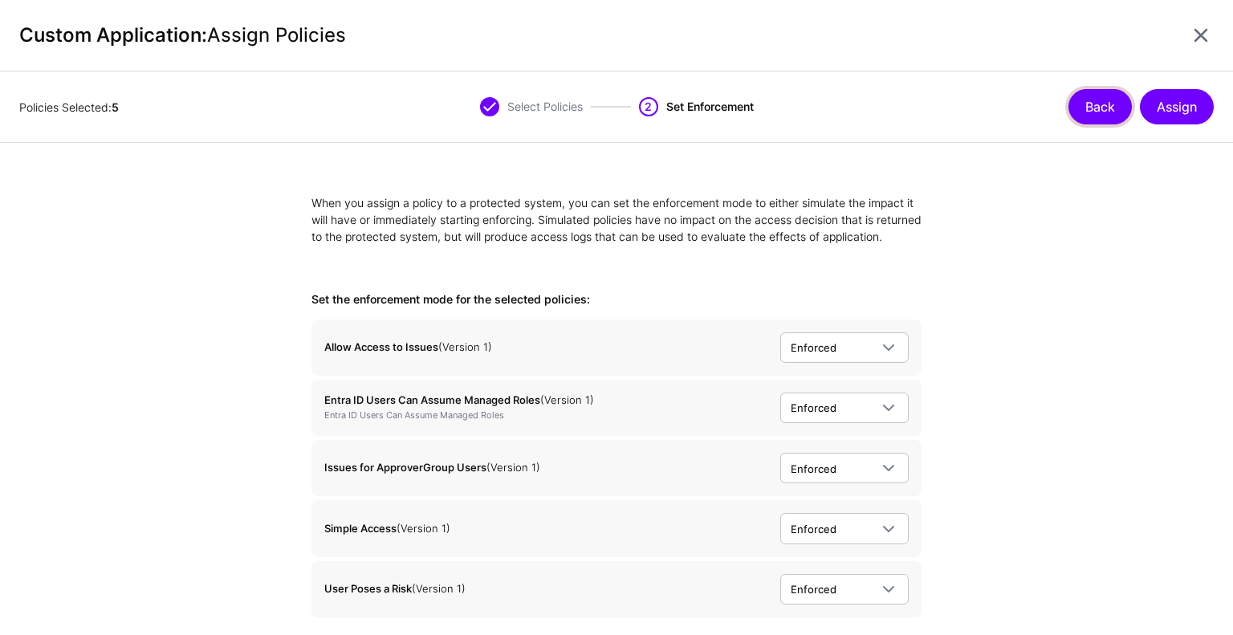
click at [1092, 99] on button "Back" at bounding box center [1099, 106] width 63 height 35
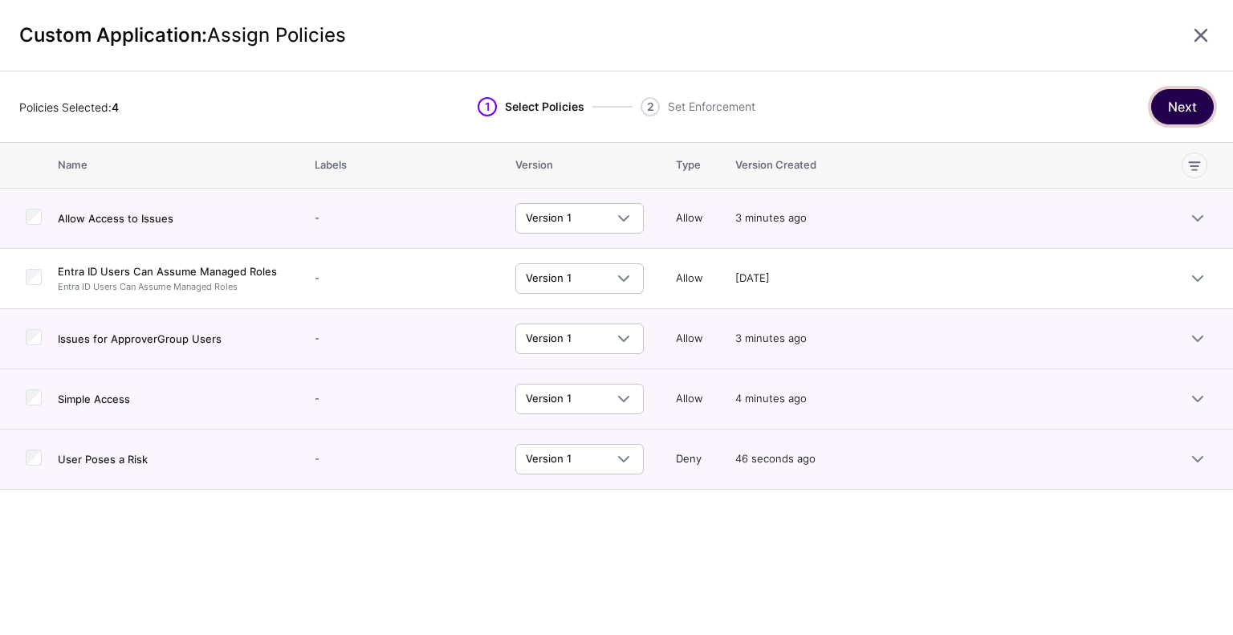
click at [1184, 99] on button "Next" at bounding box center [1182, 106] width 63 height 35
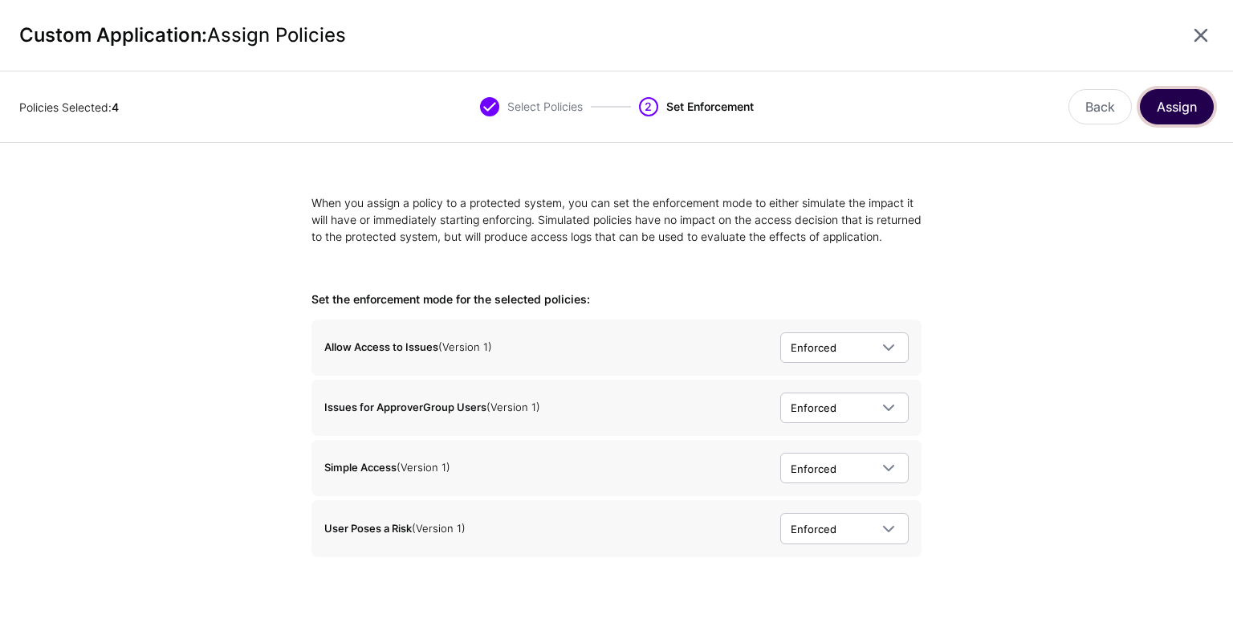
click at [1162, 116] on button "Assign" at bounding box center [1177, 106] width 74 height 35
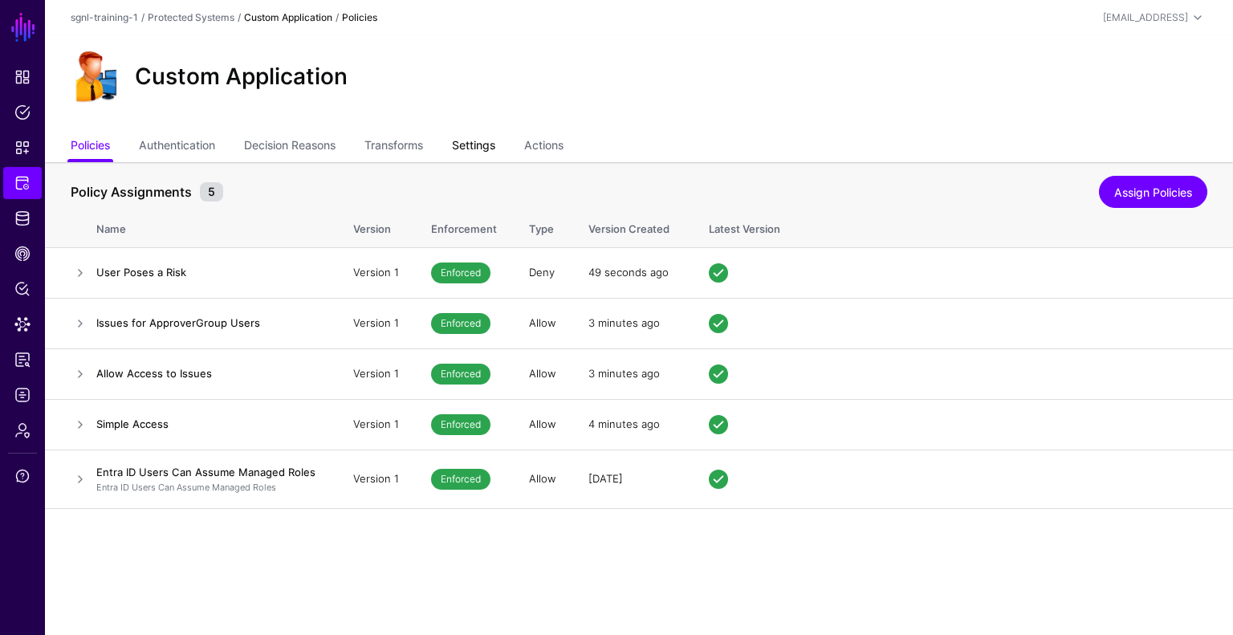
click at [482, 148] on link "Settings" at bounding box center [473, 147] width 43 height 31
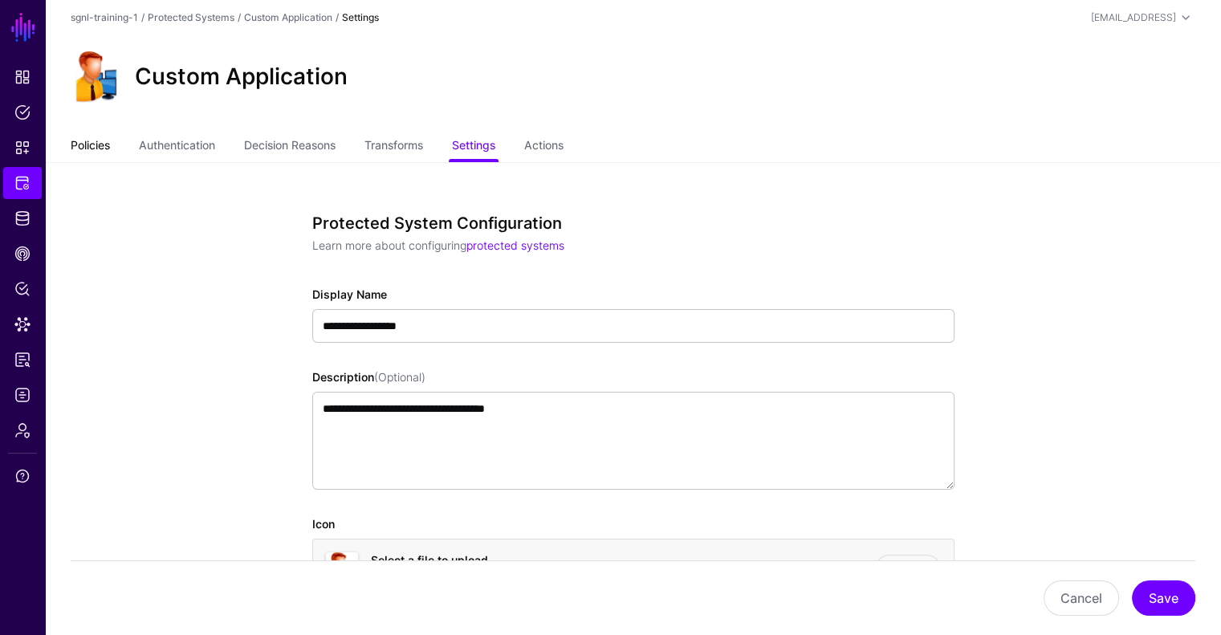
click at [79, 133] on link "Policies" at bounding box center [90, 147] width 39 height 31
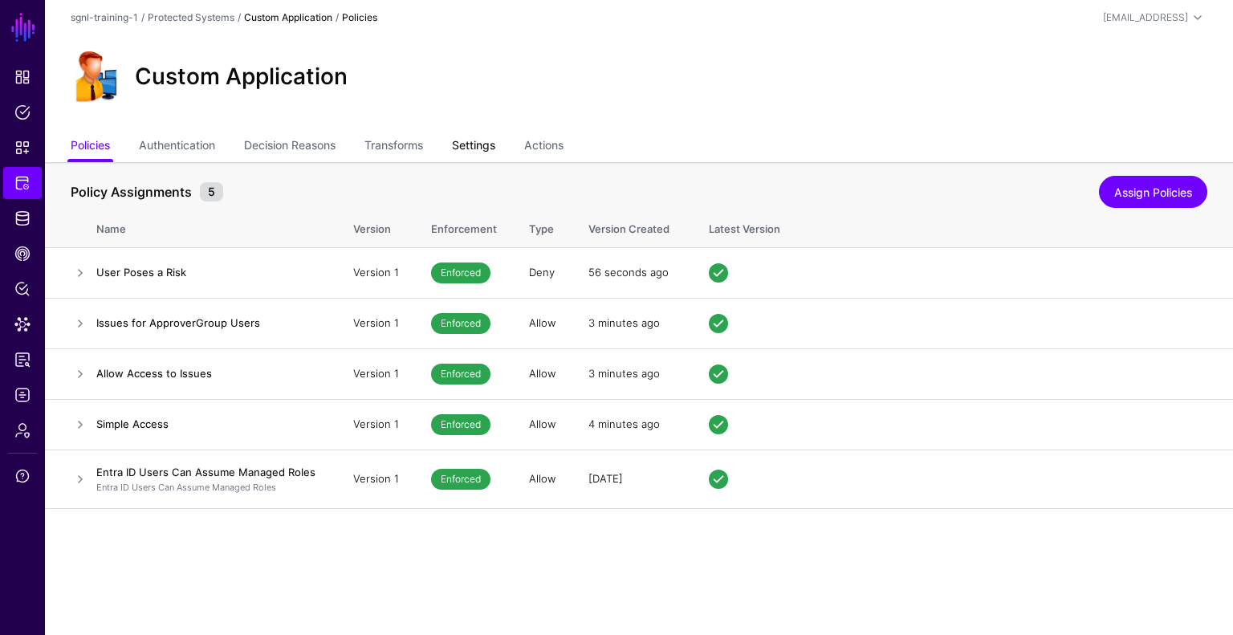
click at [473, 140] on link "Settings" at bounding box center [473, 147] width 43 height 31
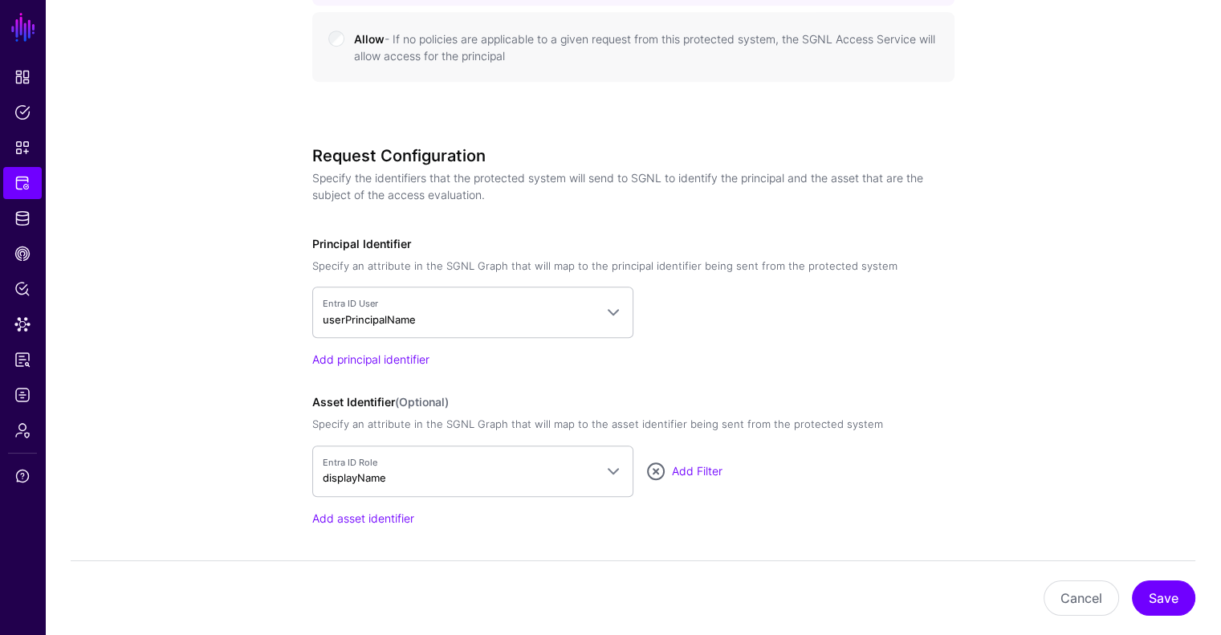
scroll to position [1124, 0]
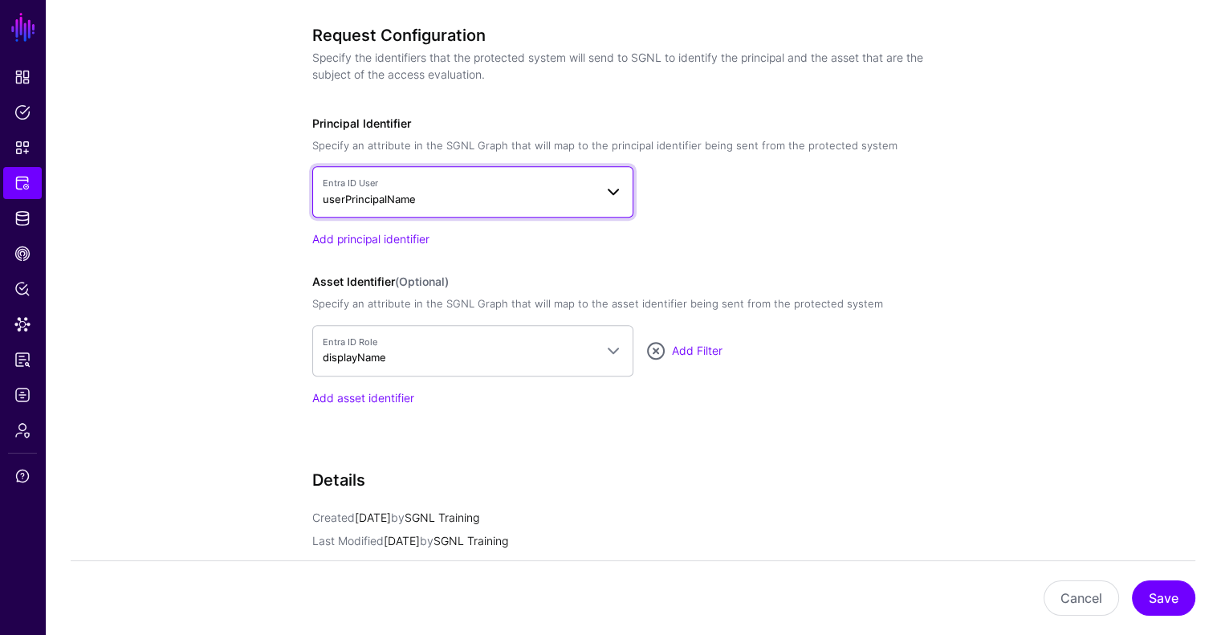
click at [503, 209] on link "Entra ID User userPrincipalName" at bounding box center [472, 191] width 321 height 51
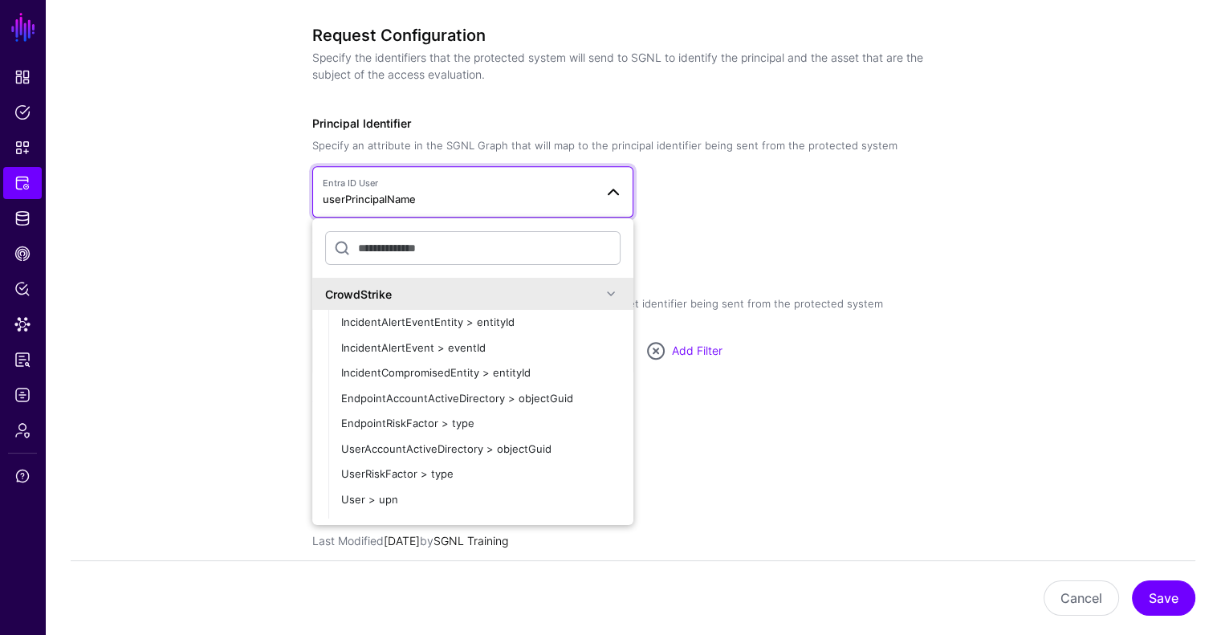
click at [503, 209] on link "Entra ID User userPrincipalName" at bounding box center [472, 191] width 321 height 51
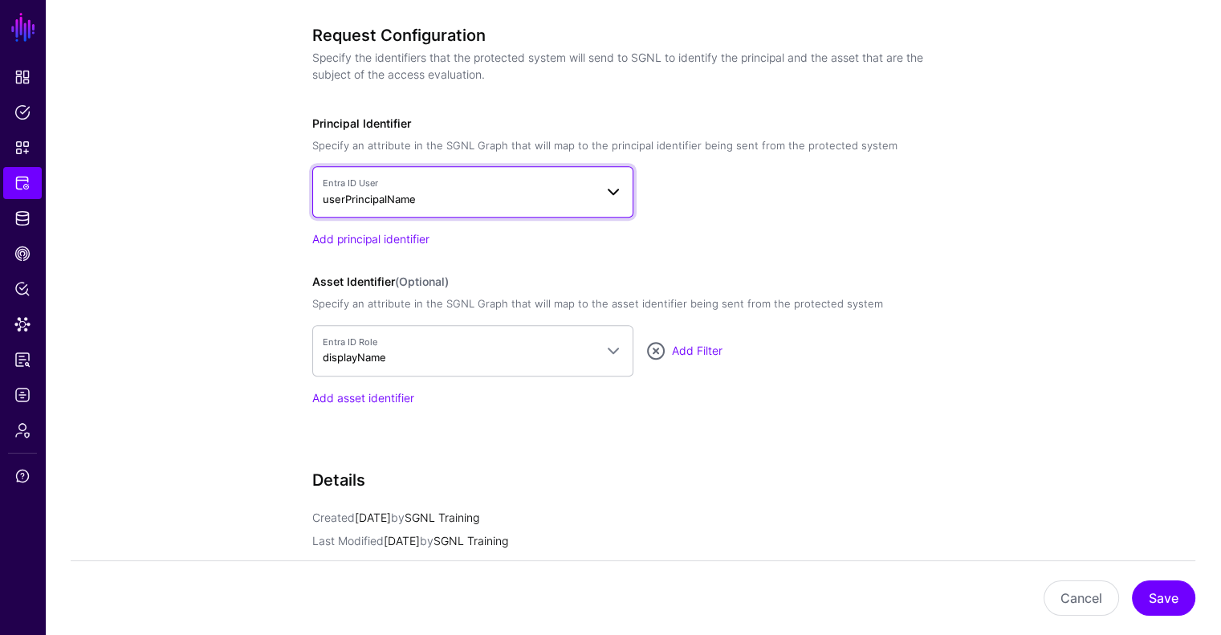
click at [441, 186] on span "Entra ID User" at bounding box center [458, 184] width 271 height 14
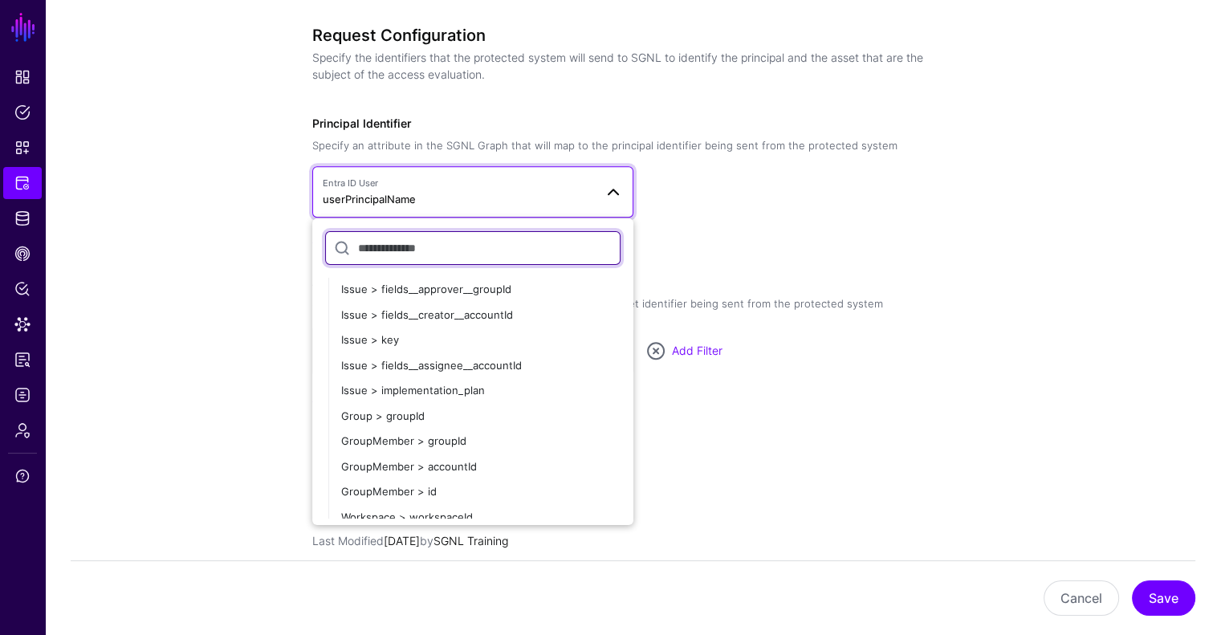
scroll to position [1405, 0]
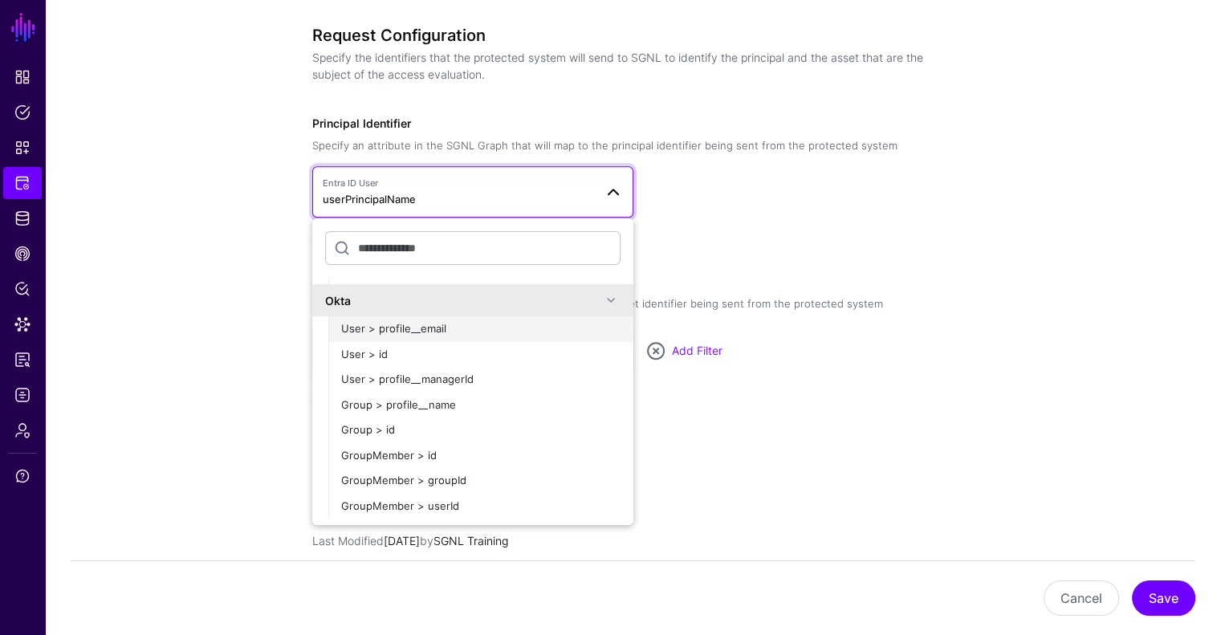
click at [459, 323] on div "User > profile__email" at bounding box center [480, 329] width 279 height 16
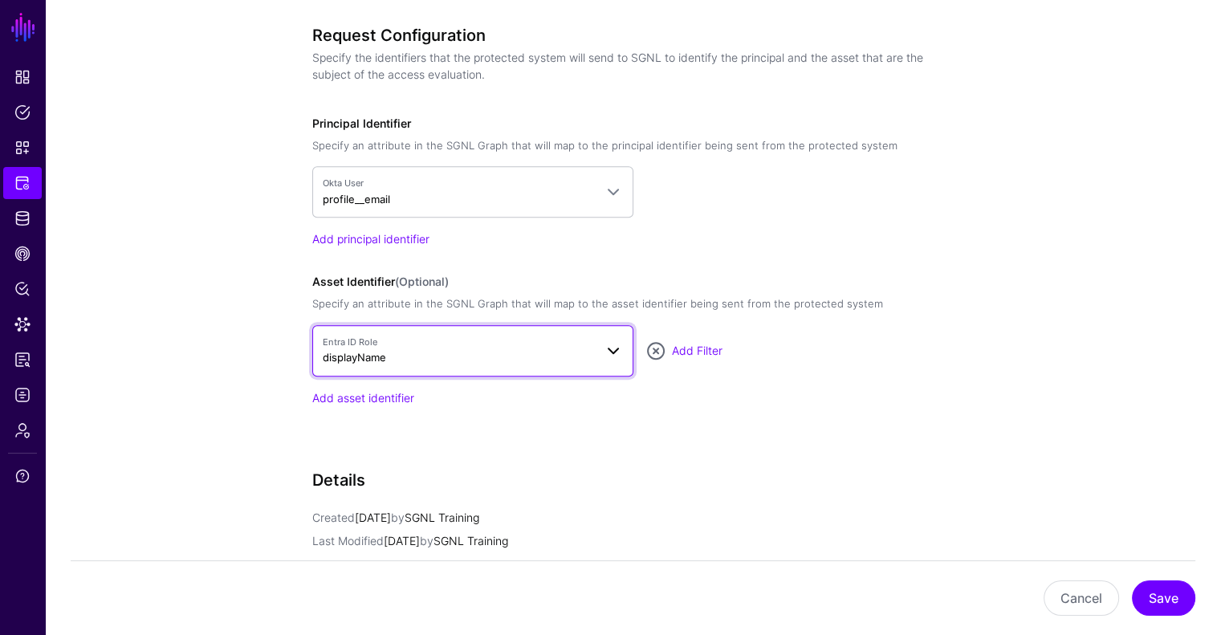
click at [468, 356] on span "Entra ID Role displayName" at bounding box center [458, 351] width 271 height 31
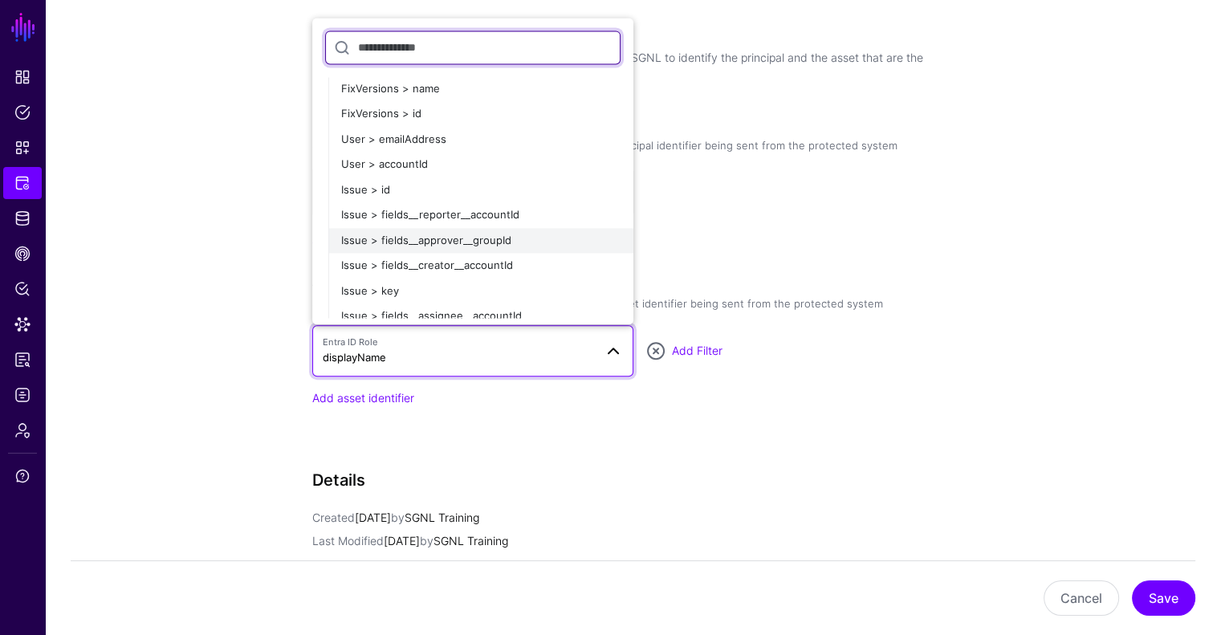
scroll to position [1043, 0]
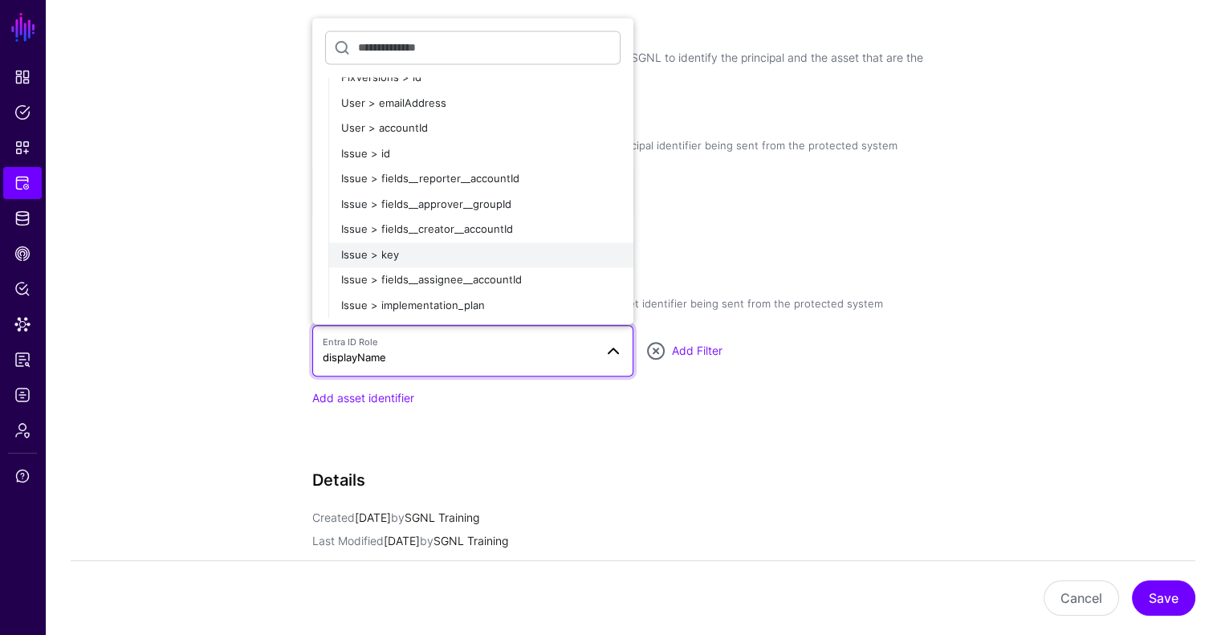
click at [415, 253] on div "Issue > key" at bounding box center [480, 255] width 279 height 16
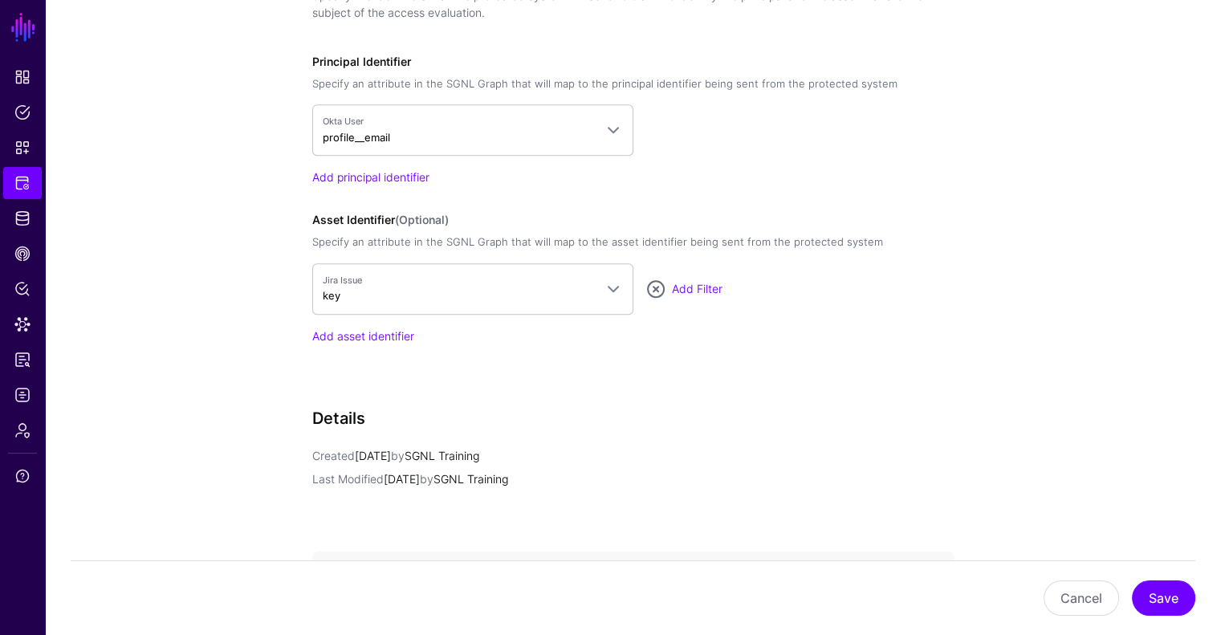
scroll to position [1284, 0]
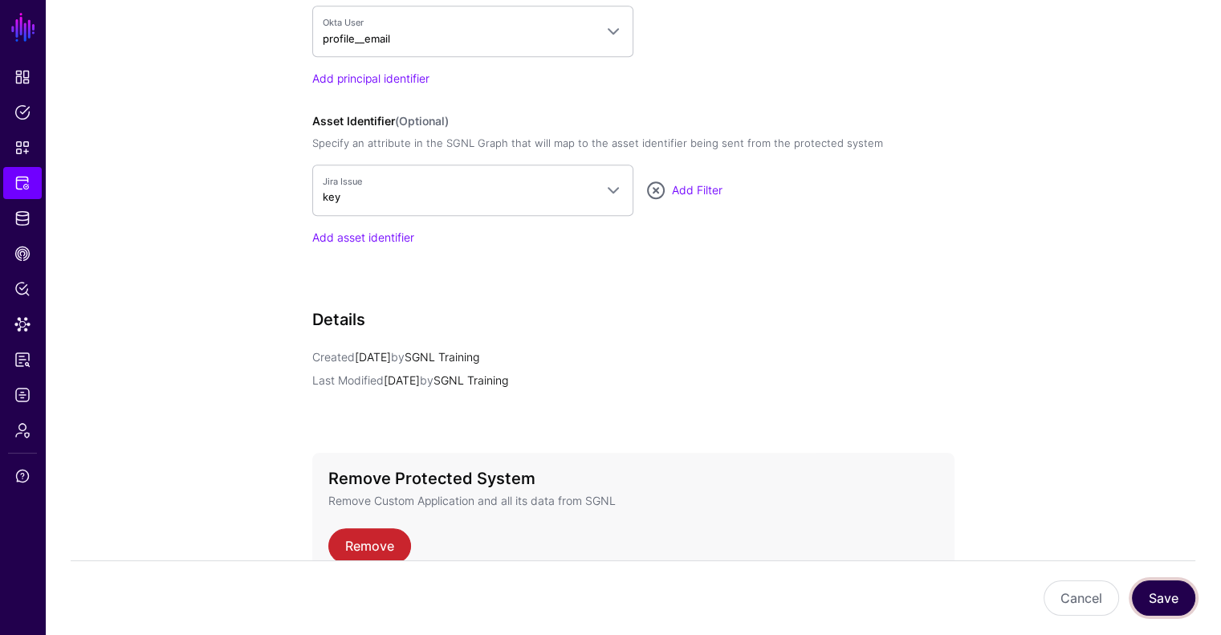
click at [1175, 600] on button "Save" at bounding box center [1163, 597] width 63 height 35
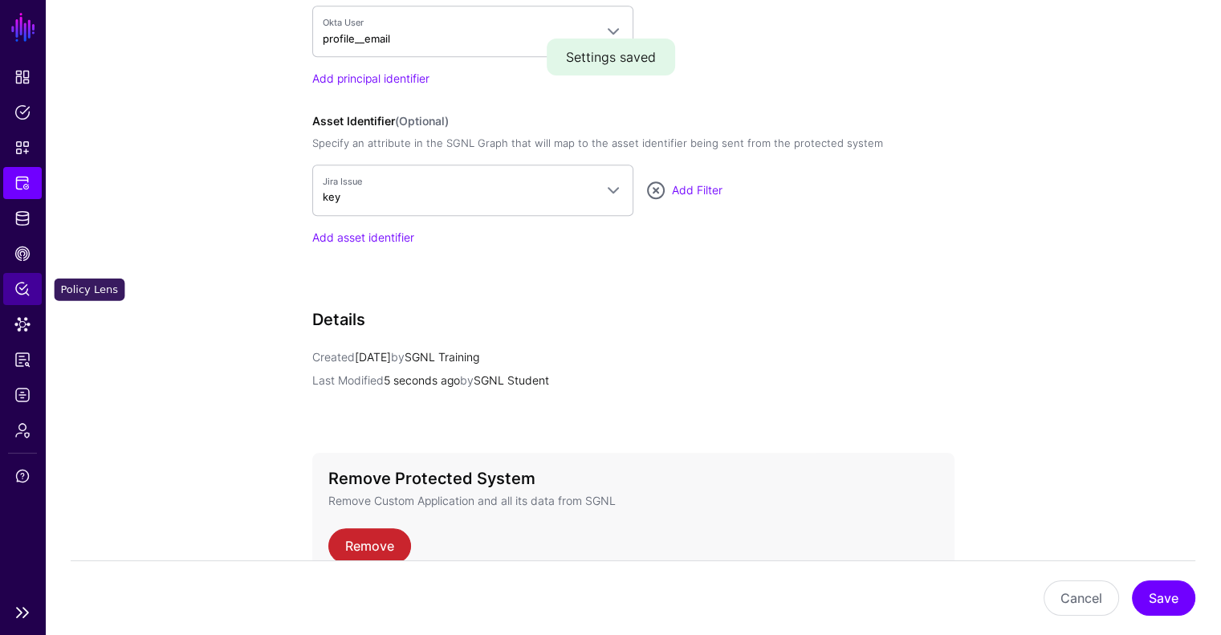
click at [19, 295] on span "Policy Lens" at bounding box center [22, 289] width 16 height 16
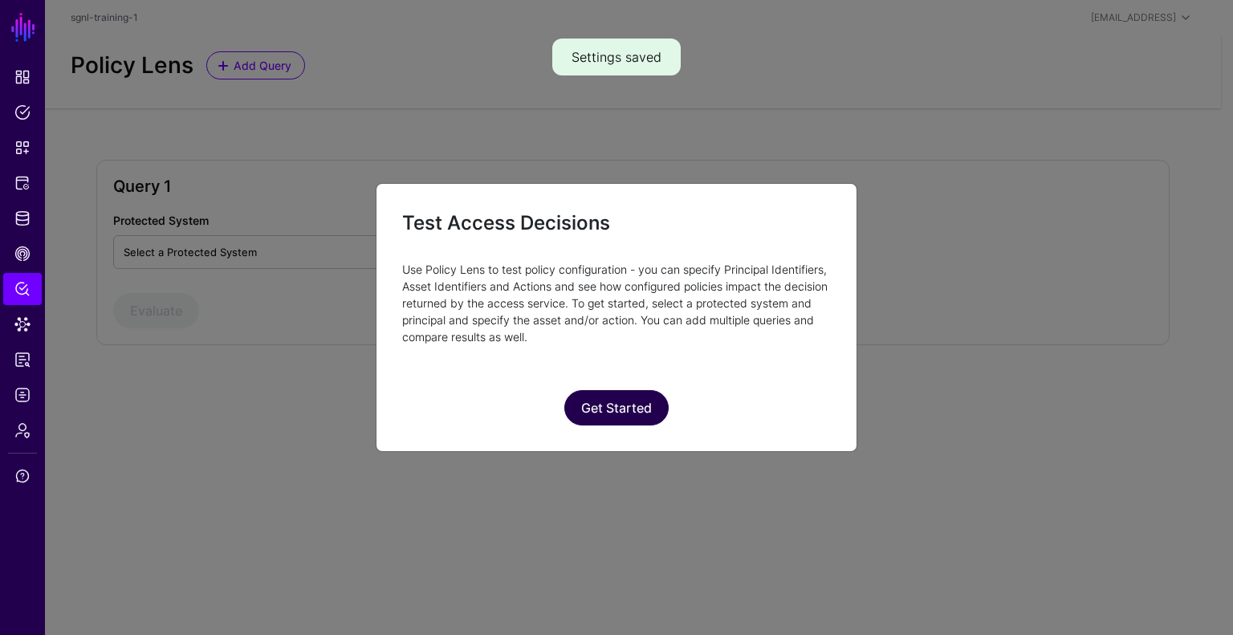
click at [637, 404] on button "Get Started" at bounding box center [616, 407] width 104 height 35
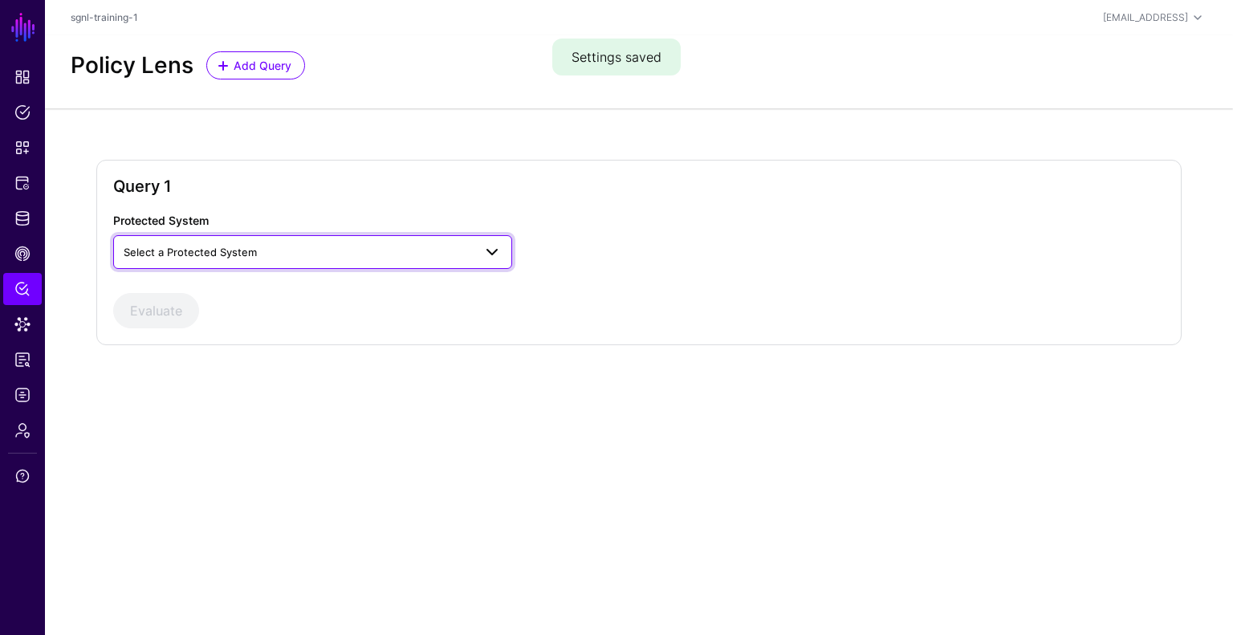
click at [240, 238] on link "Select a Protected System" at bounding box center [312, 252] width 399 height 34
click at [221, 291] on span "Custom Application" at bounding box center [174, 289] width 97 height 13
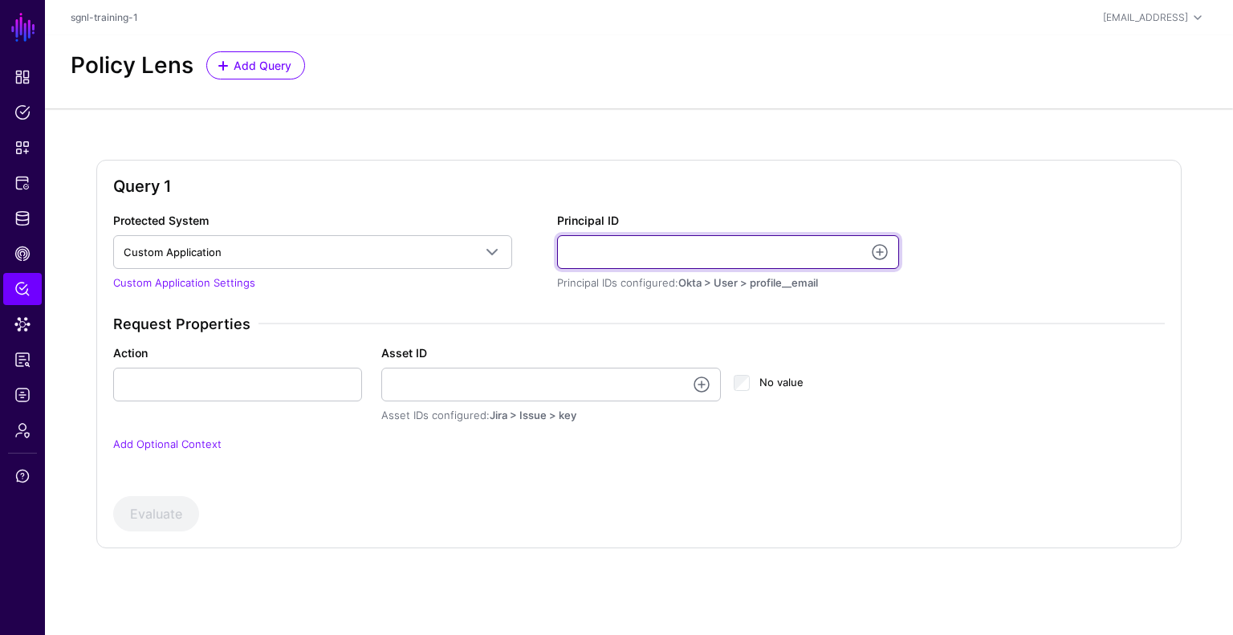
click at [706, 259] on input "Principal ID" at bounding box center [728, 252] width 342 height 34
paste input "**********"
type input "**********"
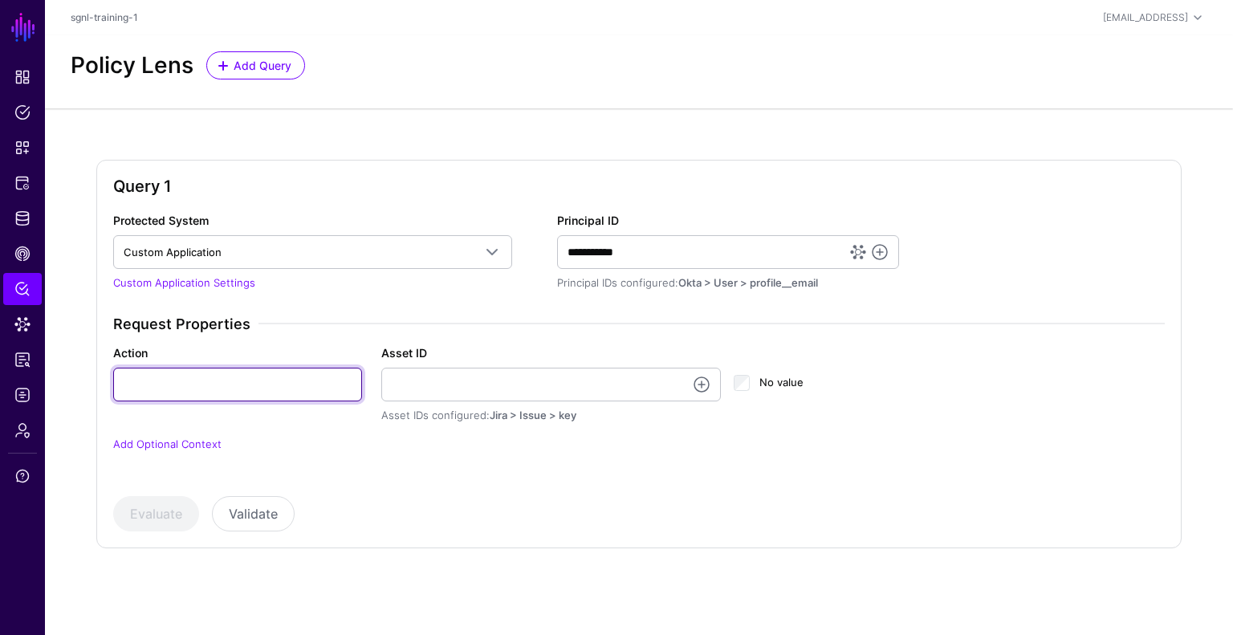
click at [229, 393] on input "Action" at bounding box center [237, 385] width 249 height 34
type input "******"
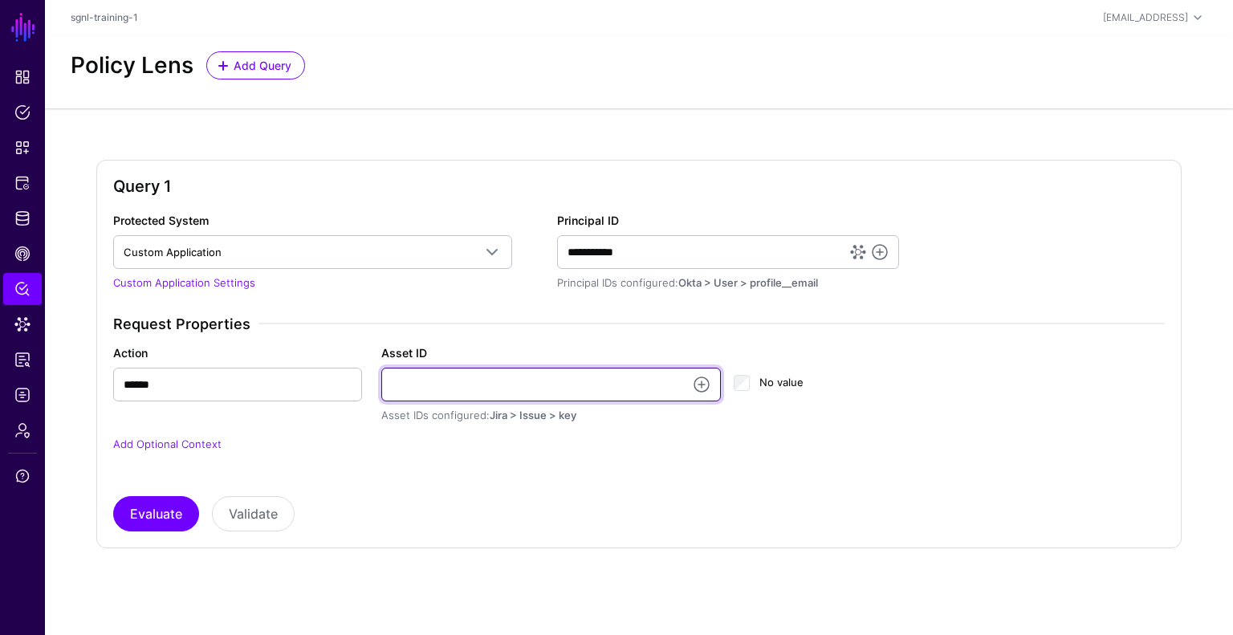
click at [494, 397] on input "Asset ID" at bounding box center [551, 385] width 340 height 34
type input "**********"
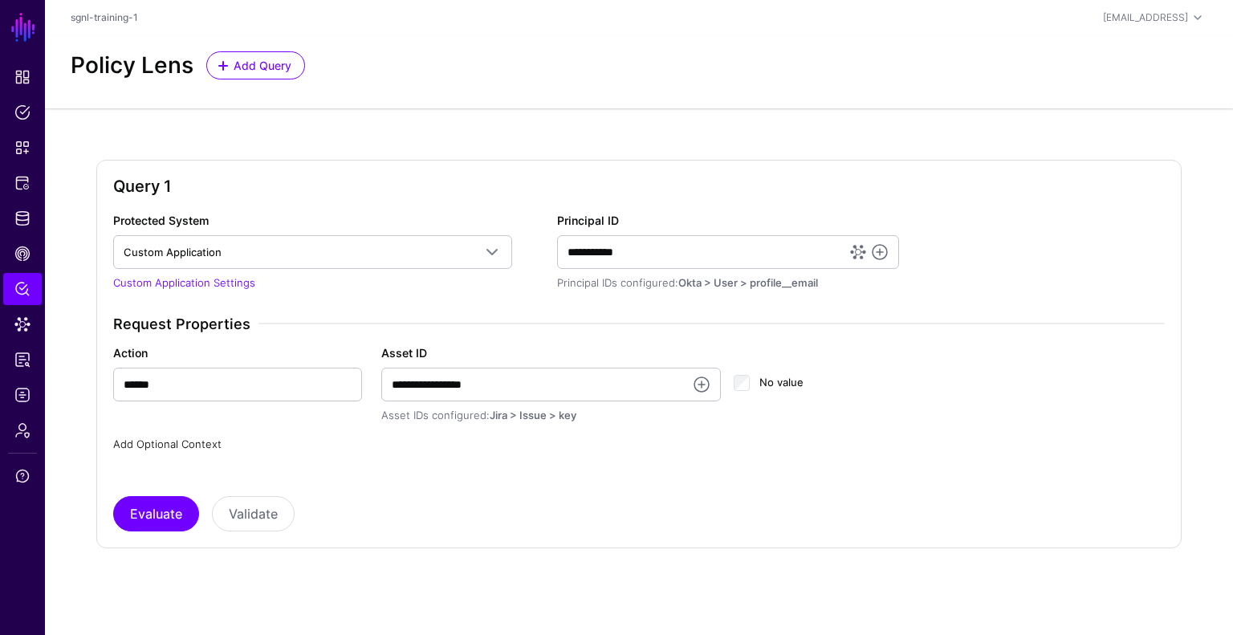
click at [145, 442] on link "Add Optional Context" at bounding box center [167, 443] width 108 height 13
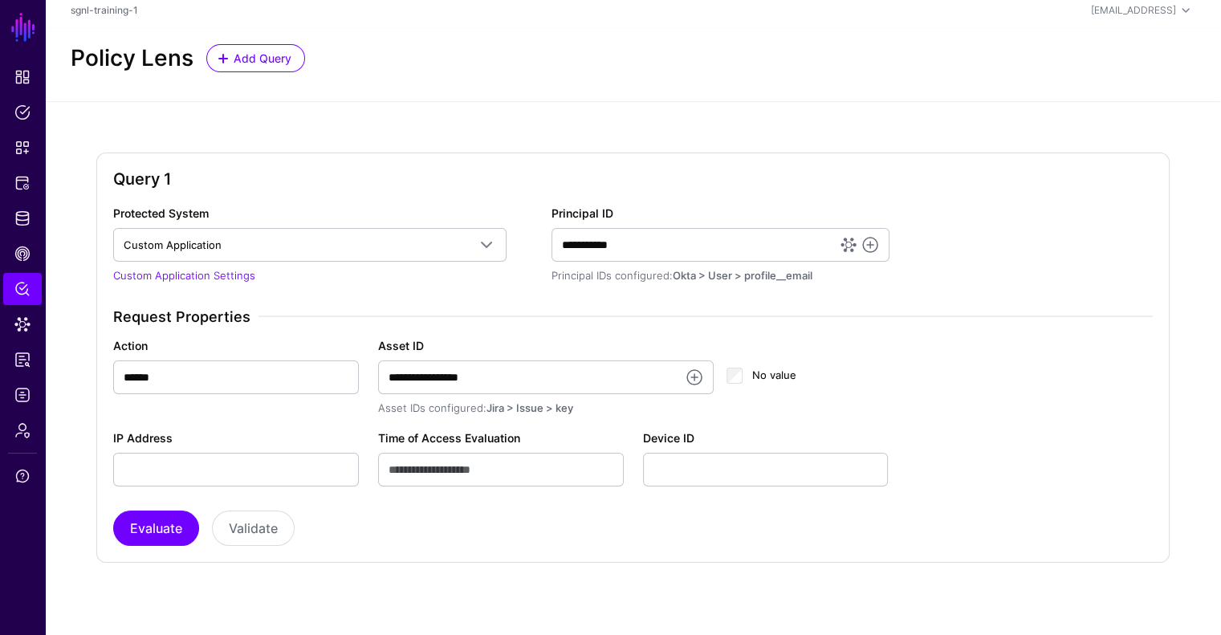
scroll to position [10, 0]
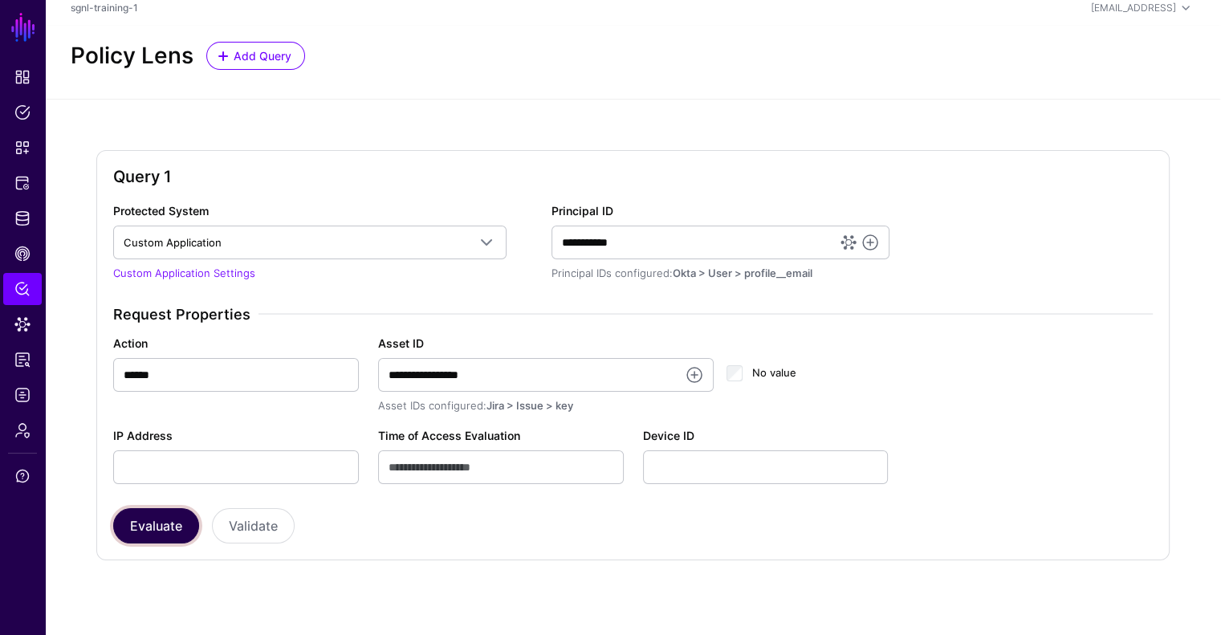
click at [154, 523] on button "Evaluate" at bounding box center [156, 525] width 86 height 35
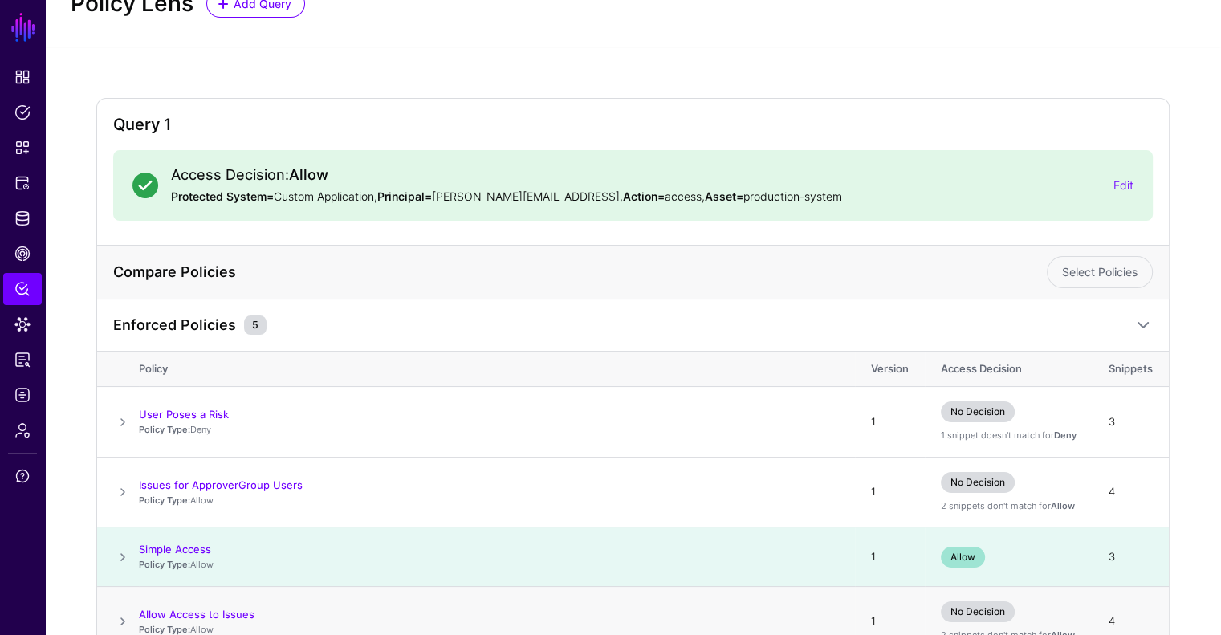
scroll to position [228, 0]
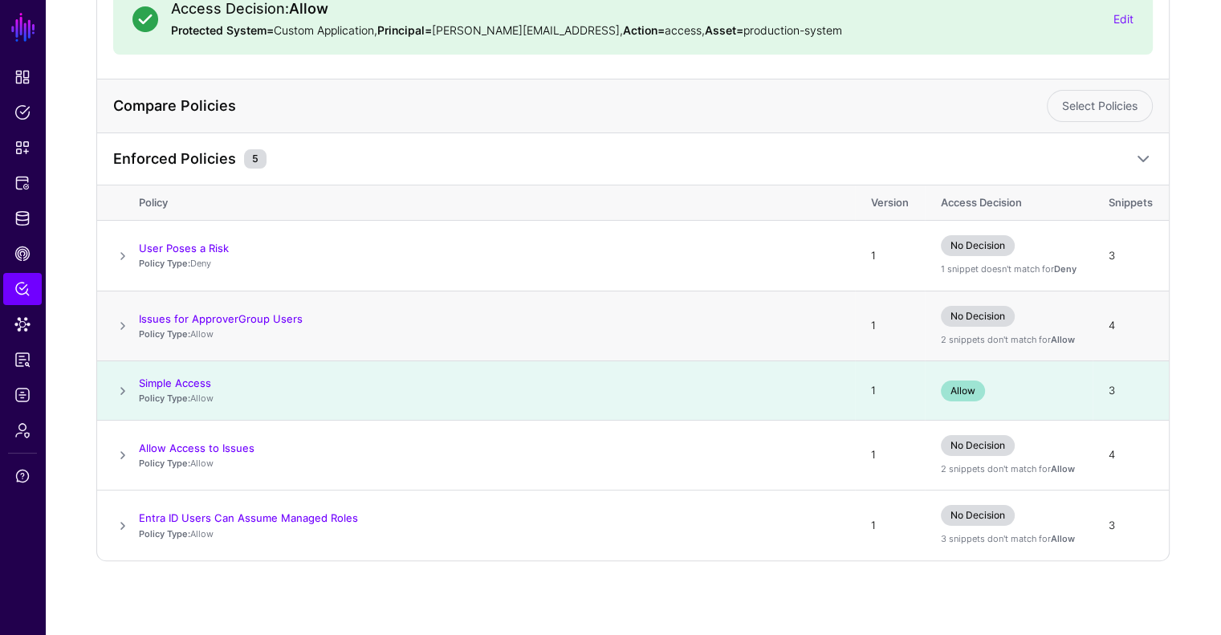
click at [122, 327] on span at bounding box center [122, 325] width 19 height 19
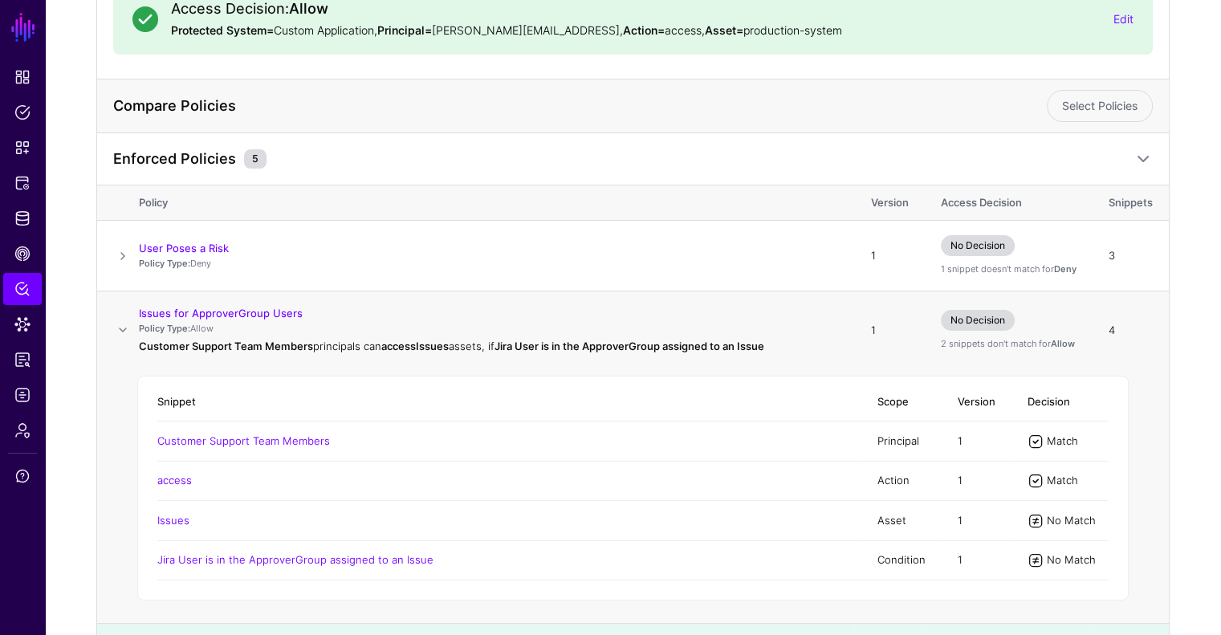
click at [122, 327] on span at bounding box center [122, 329] width 19 height 19
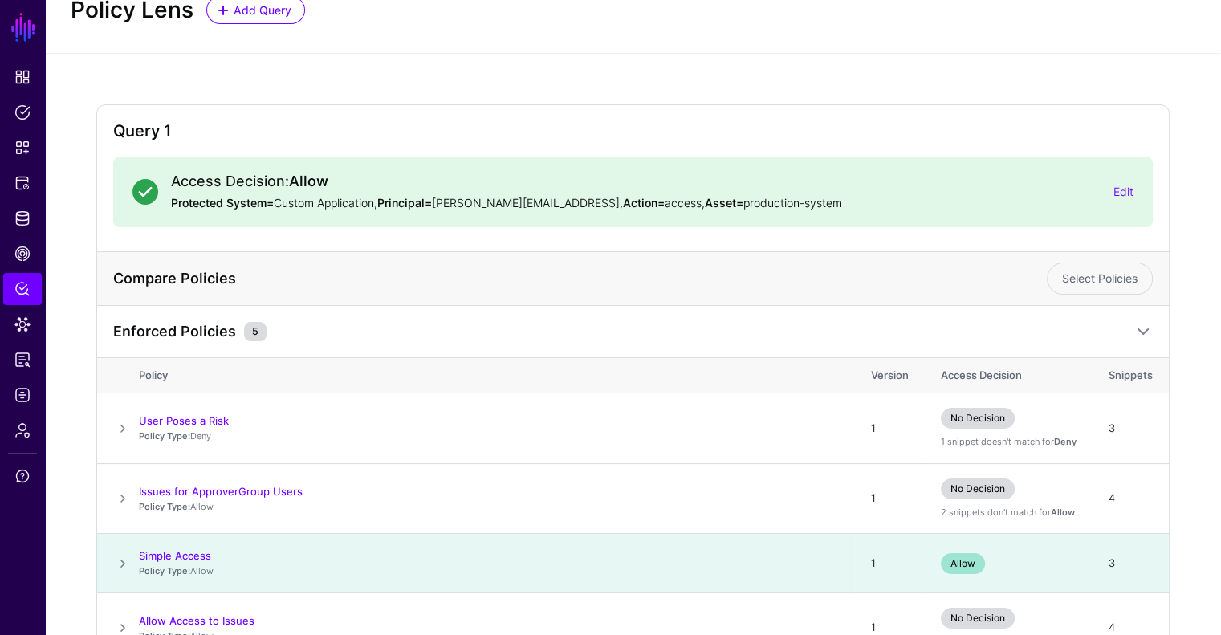
scroll to position [80, 0]
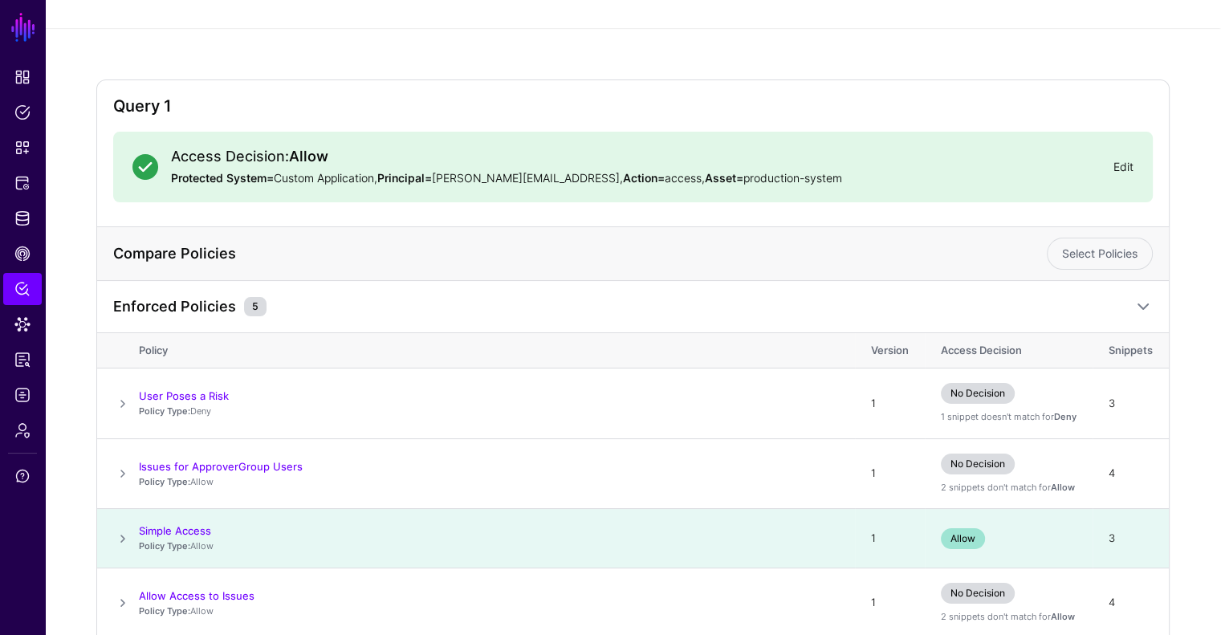
click at [1117, 161] on link "Edit" at bounding box center [1123, 167] width 20 height 14
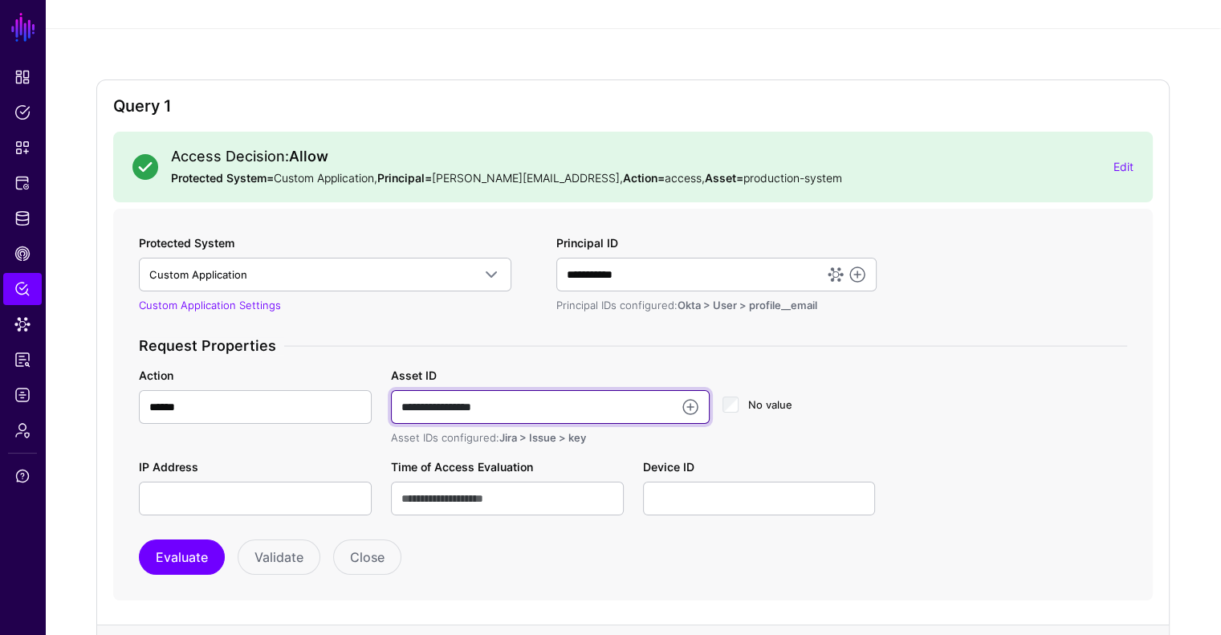
click at [511, 409] on input "**********" at bounding box center [550, 407] width 319 height 34
type input "******"
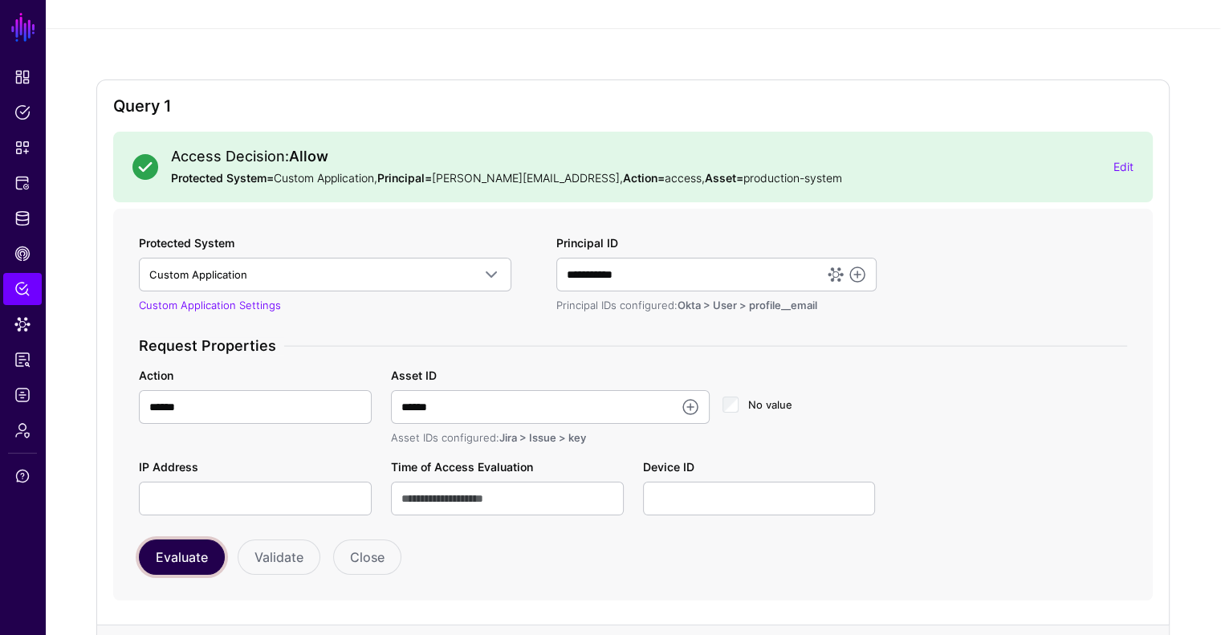
click at [179, 564] on button "Evaluate" at bounding box center [182, 556] width 86 height 35
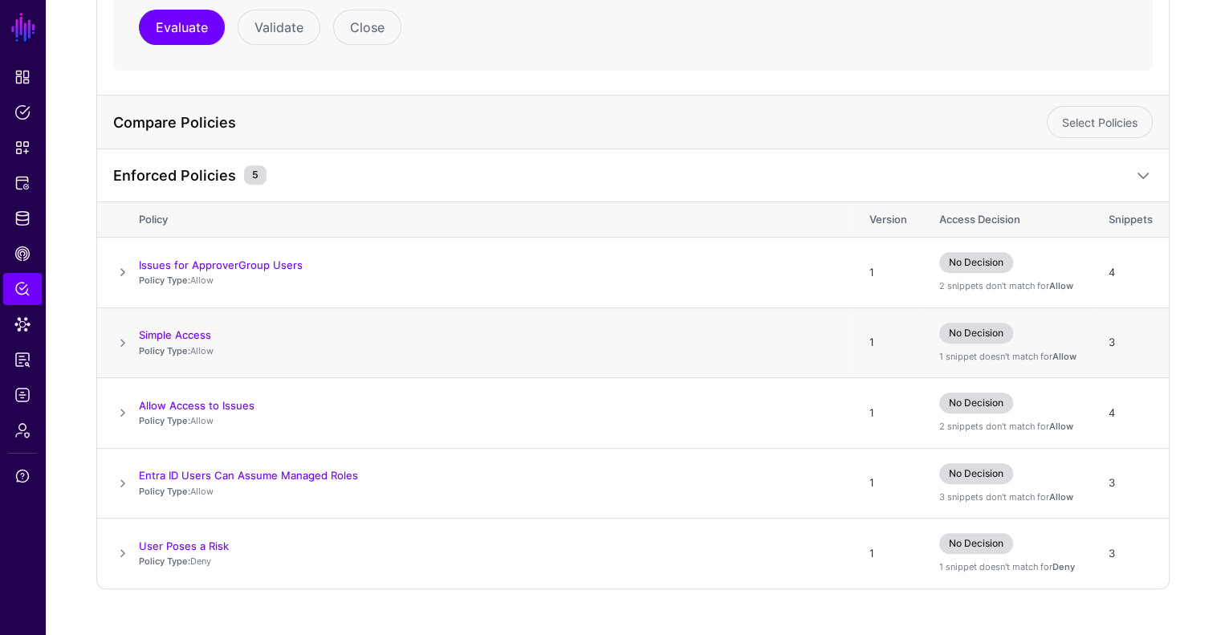
scroll to position [637, 0]
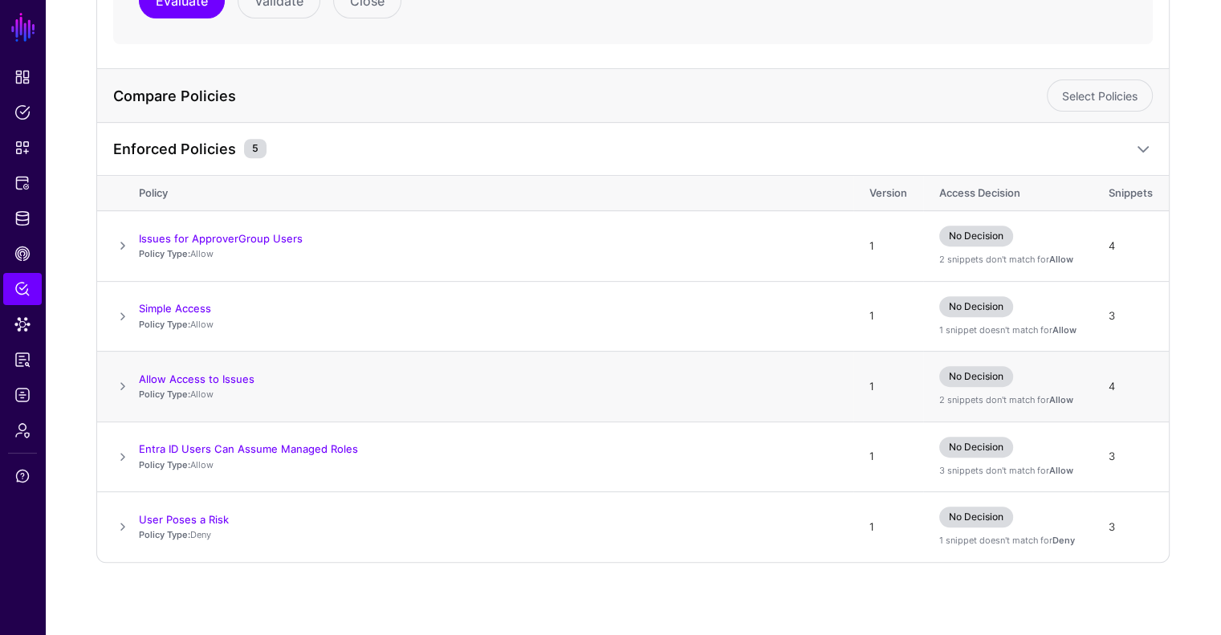
click at [117, 387] on span at bounding box center [122, 385] width 19 height 19
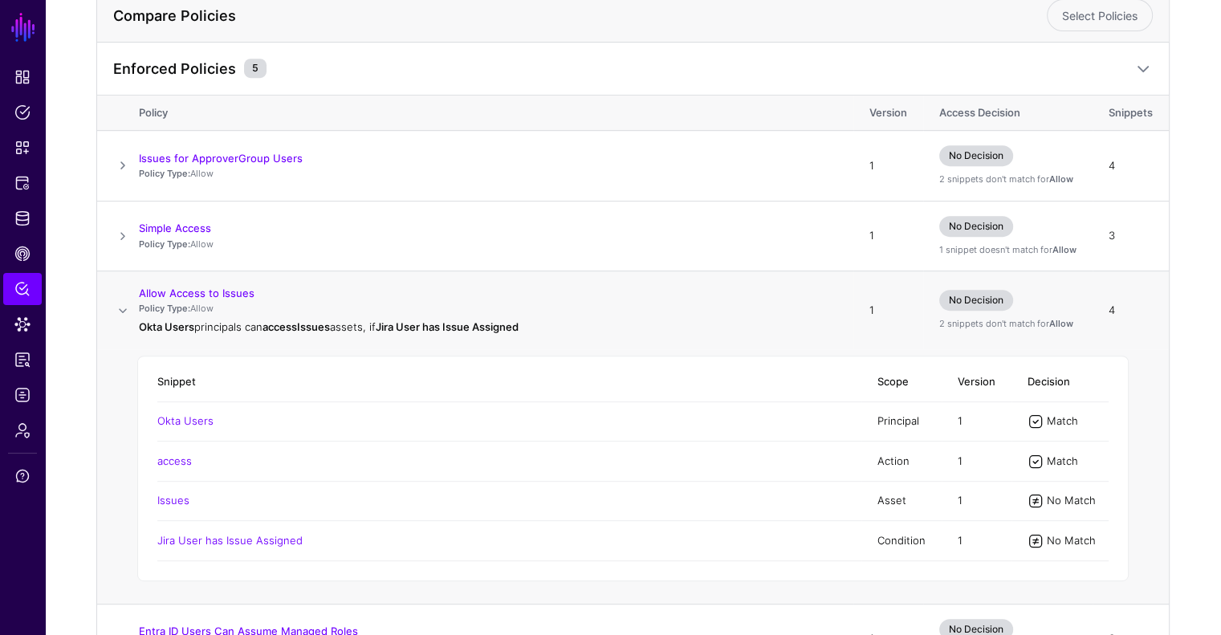
scroll to position [797, 0]
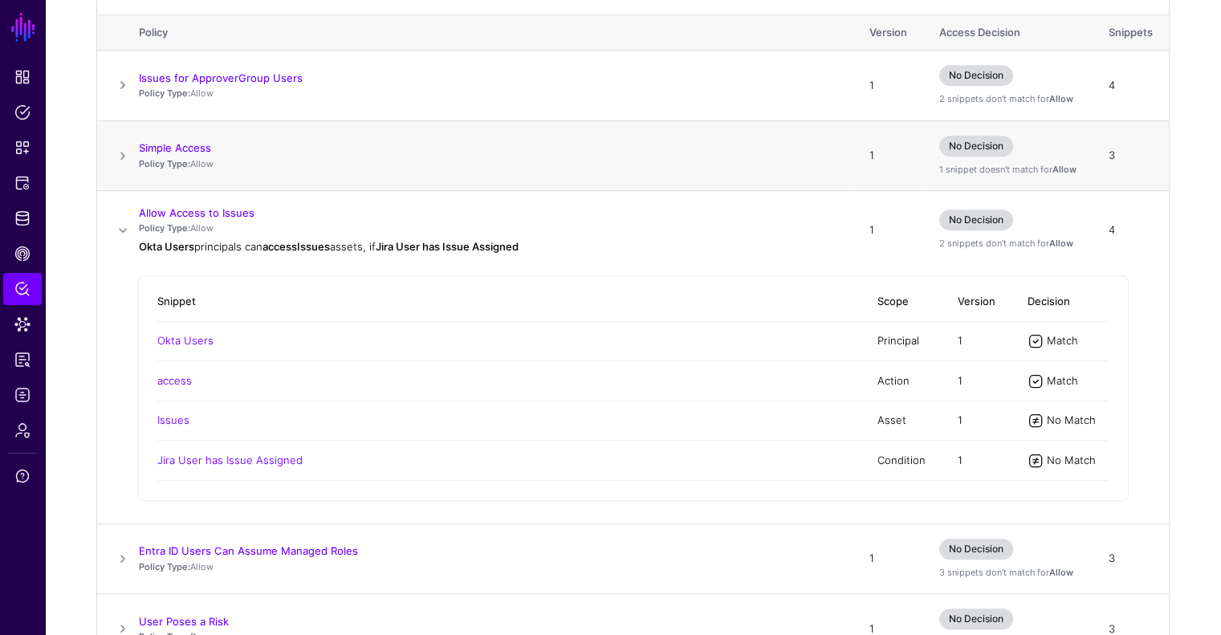
click at [117, 148] on span at bounding box center [122, 155] width 19 height 19
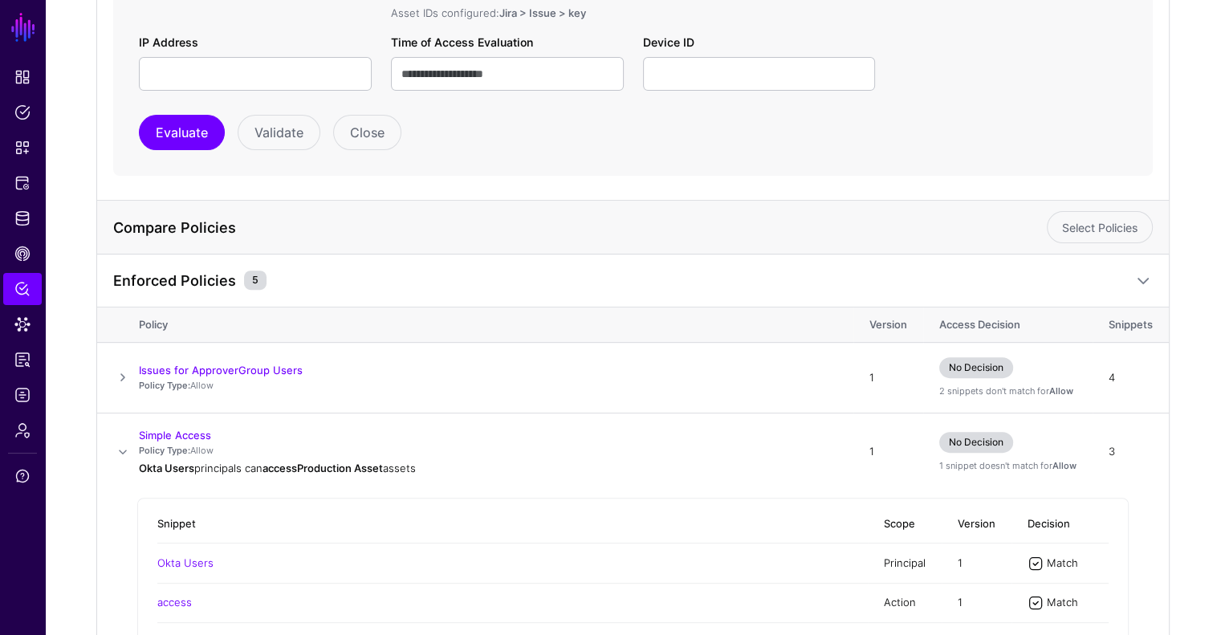
scroll to position [396, 0]
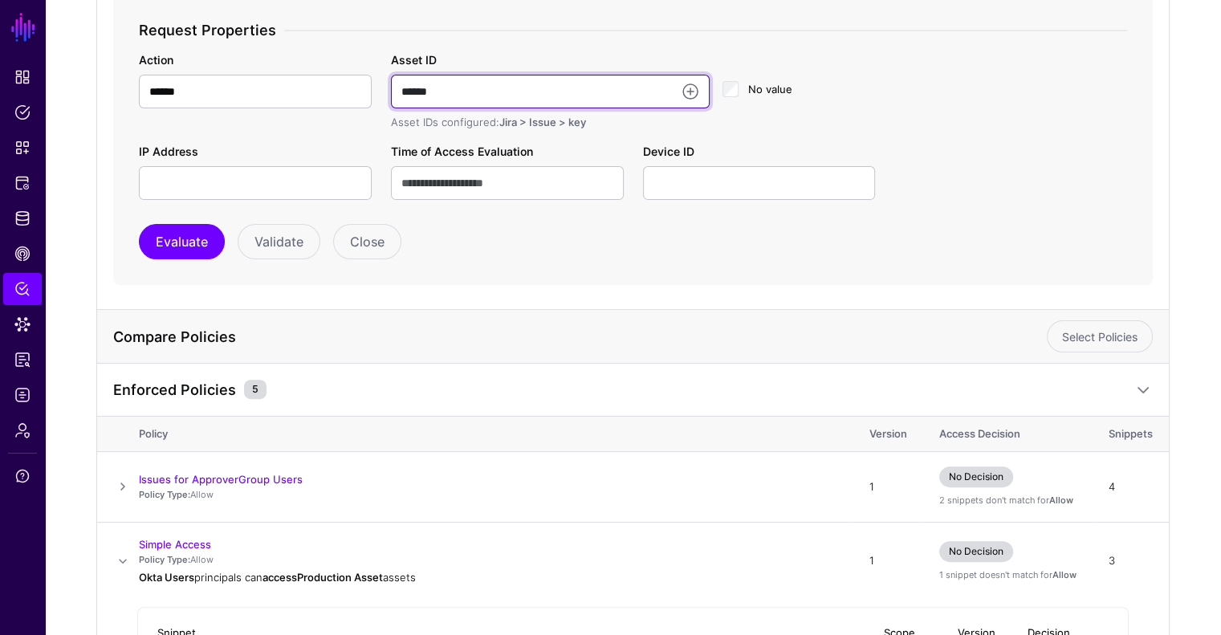
click at [471, 96] on input "******" at bounding box center [550, 92] width 319 height 34
type input "**********"
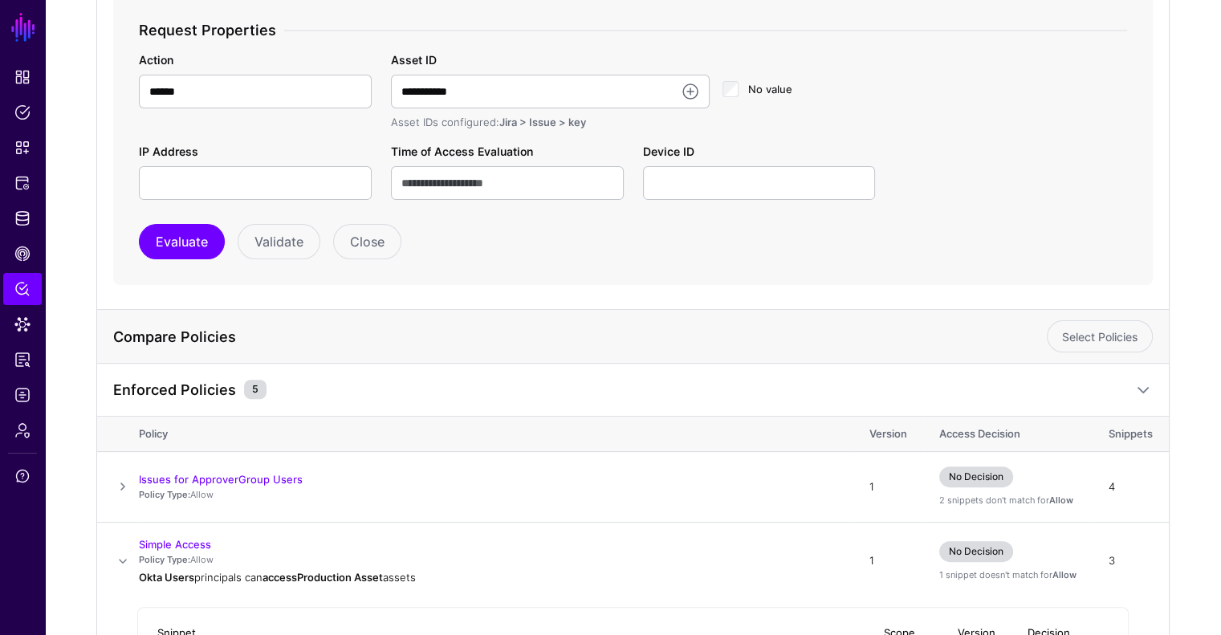
click at [204, 259] on form "**********" at bounding box center [632, 89] width 1039 height 393
click at [187, 244] on button "Evaluate" at bounding box center [182, 241] width 86 height 35
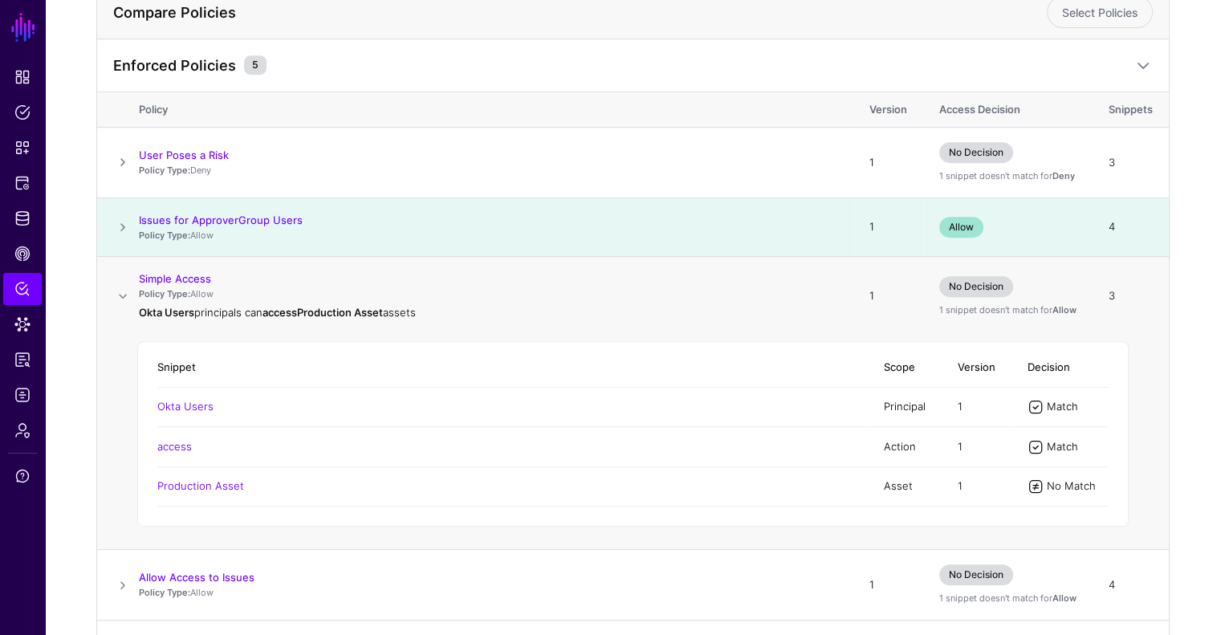
scroll to position [722, 0]
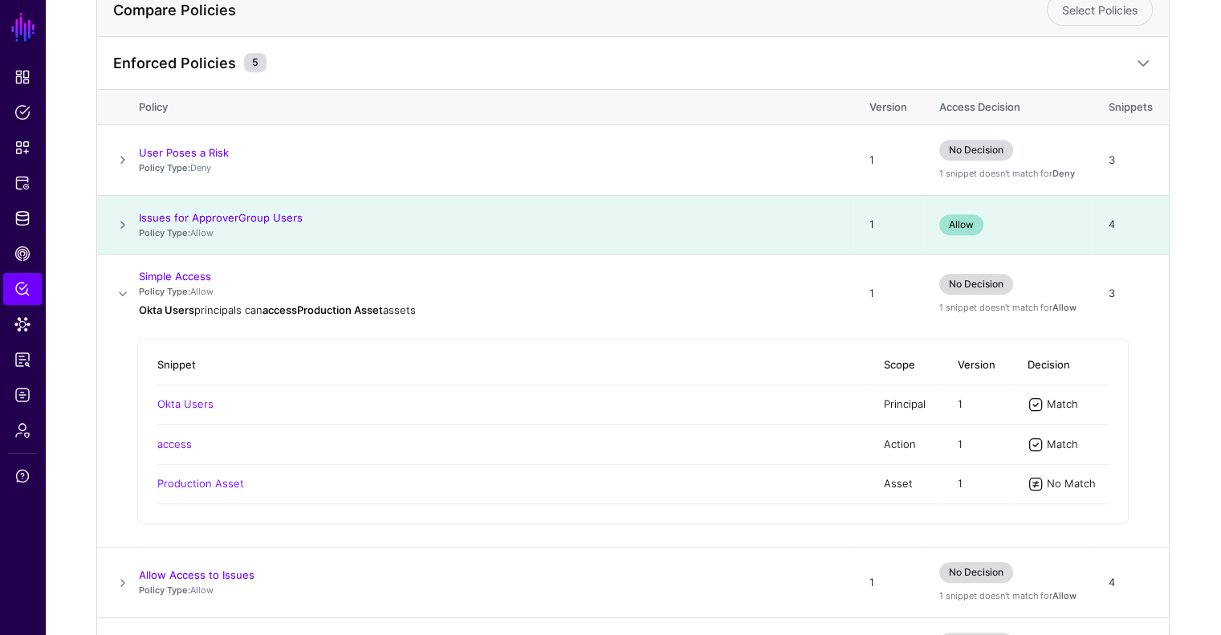
click at [123, 218] on span at bounding box center [122, 224] width 19 height 19
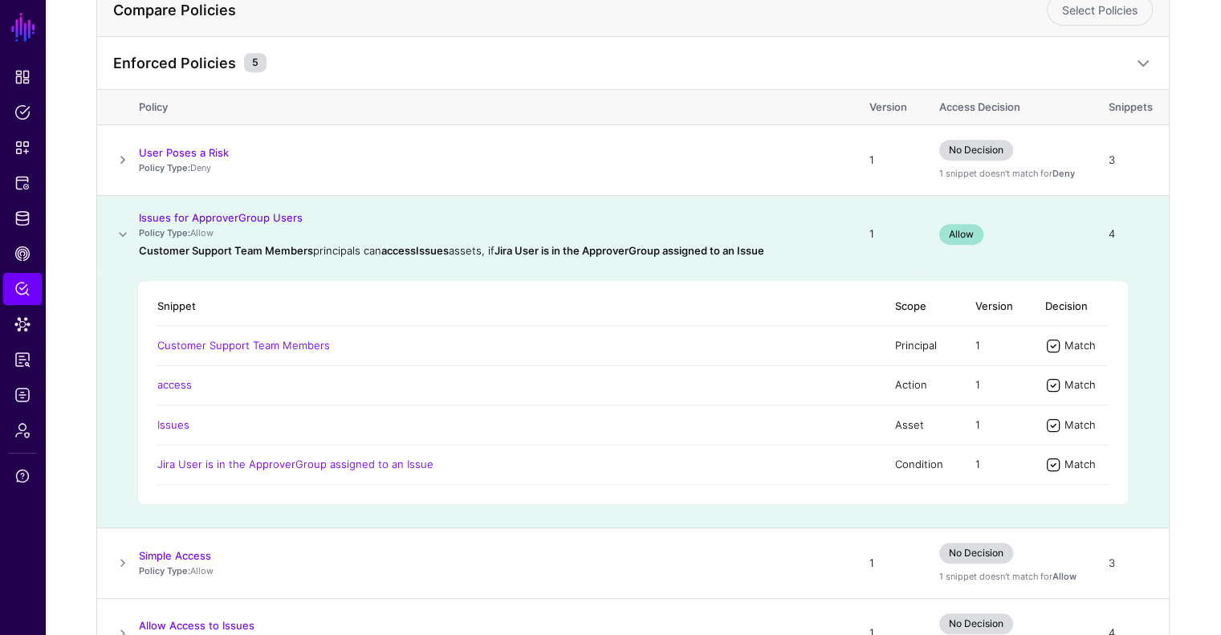
click at [122, 218] on td at bounding box center [118, 234] width 42 height 79
click at [125, 226] on span at bounding box center [122, 234] width 19 height 19
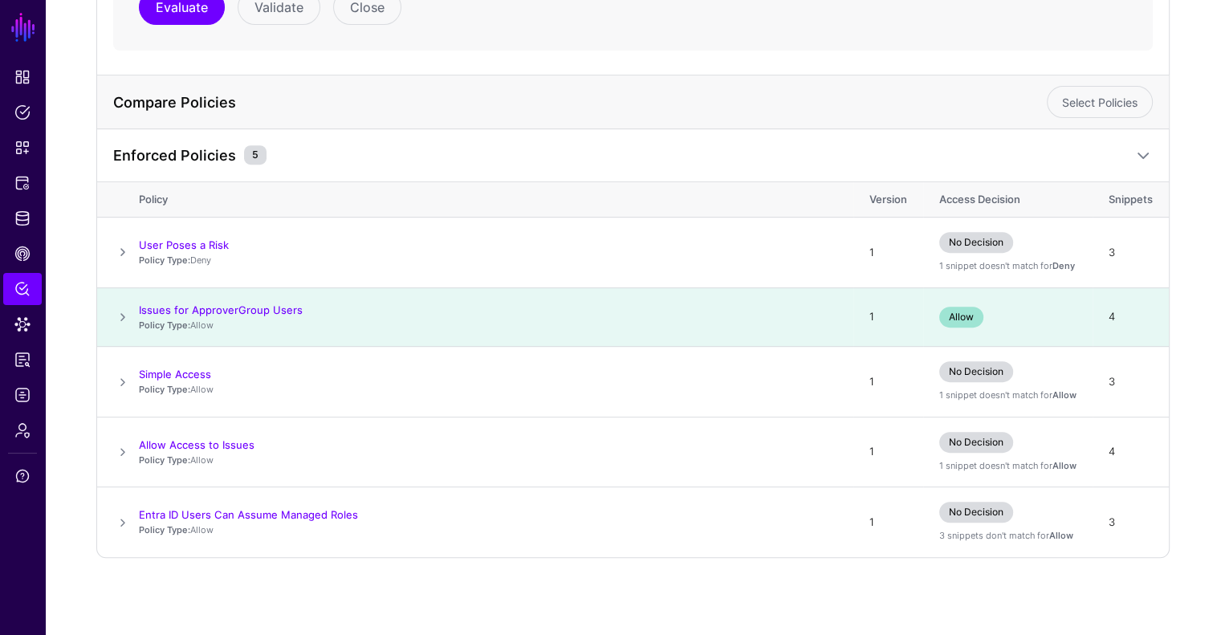
scroll to position [626, 0]
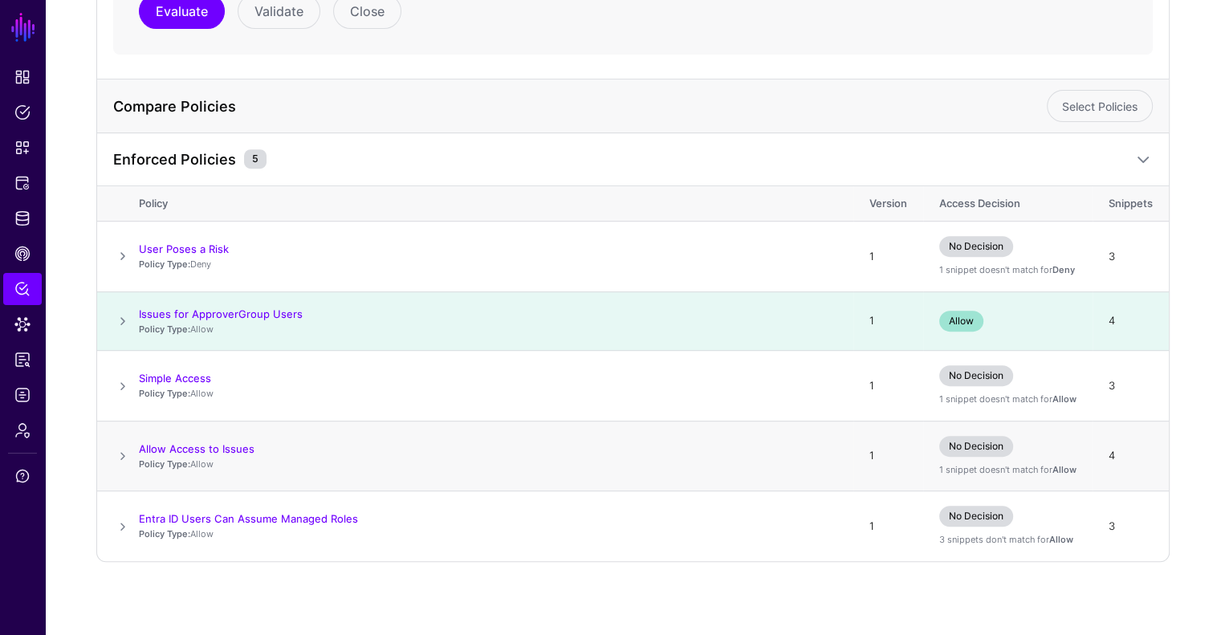
click at [120, 458] on span at bounding box center [122, 455] width 19 height 19
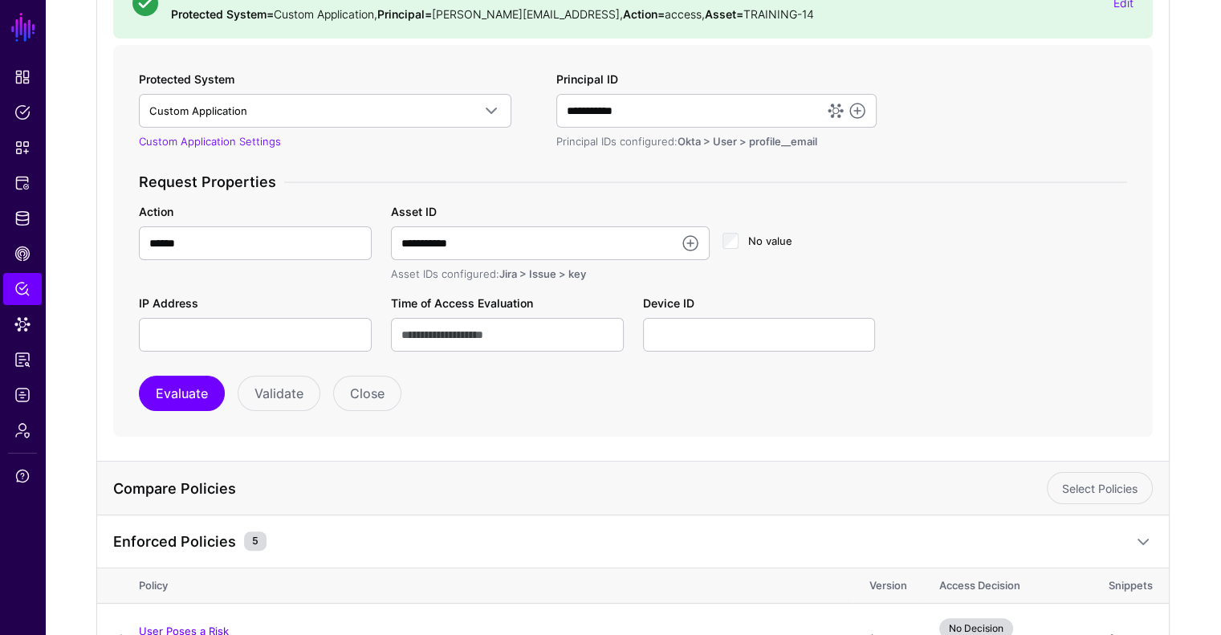
scroll to position [241, 0]
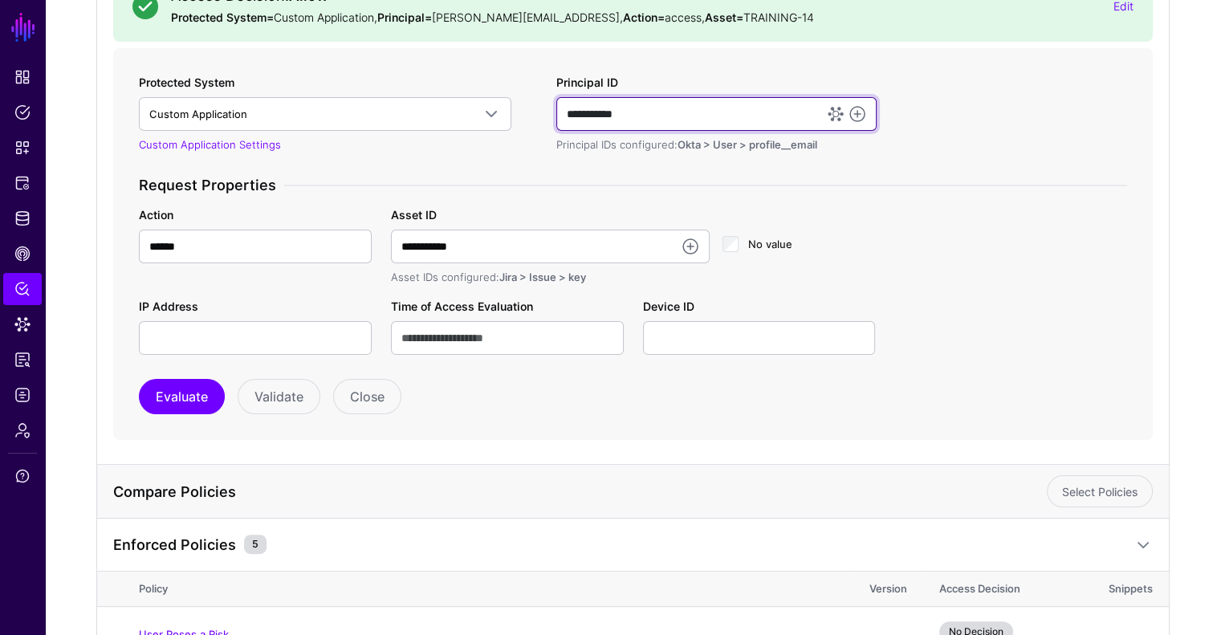
click at [675, 119] on input "**********" at bounding box center [716, 114] width 321 height 34
paste input "**********"
type input "**********"
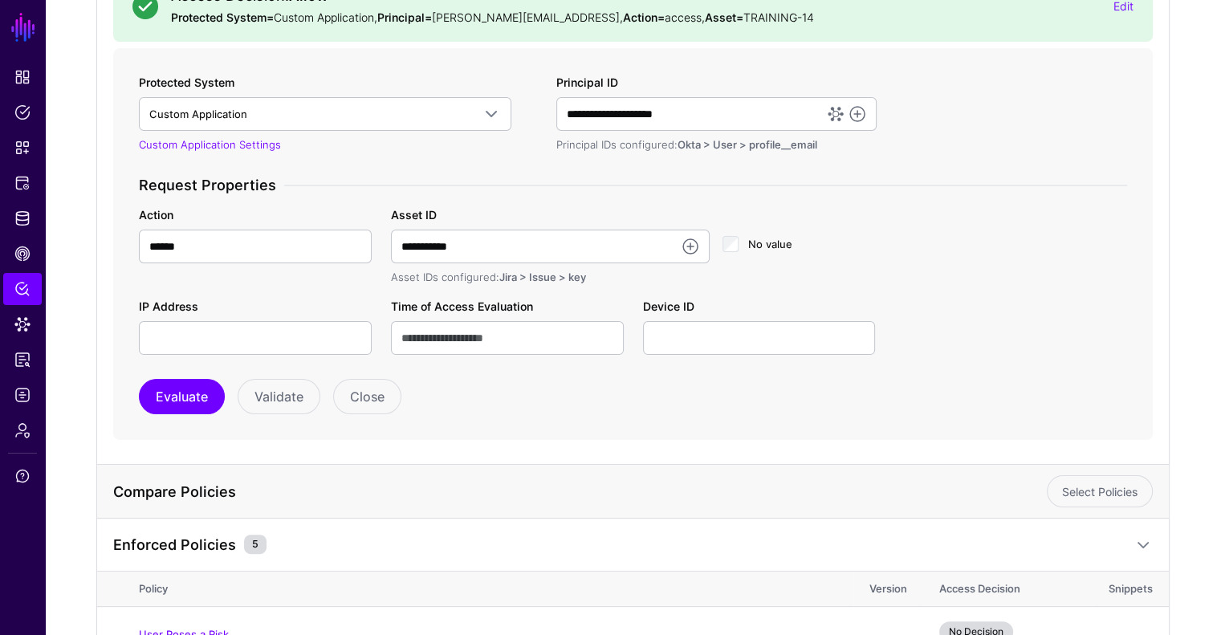
click at [231, 399] on div "Evaluate Validate Close" at bounding box center [633, 396] width 988 height 35
click at [206, 399] on button "Evaluate" at bounding box center [182, 396] width 86 height 35
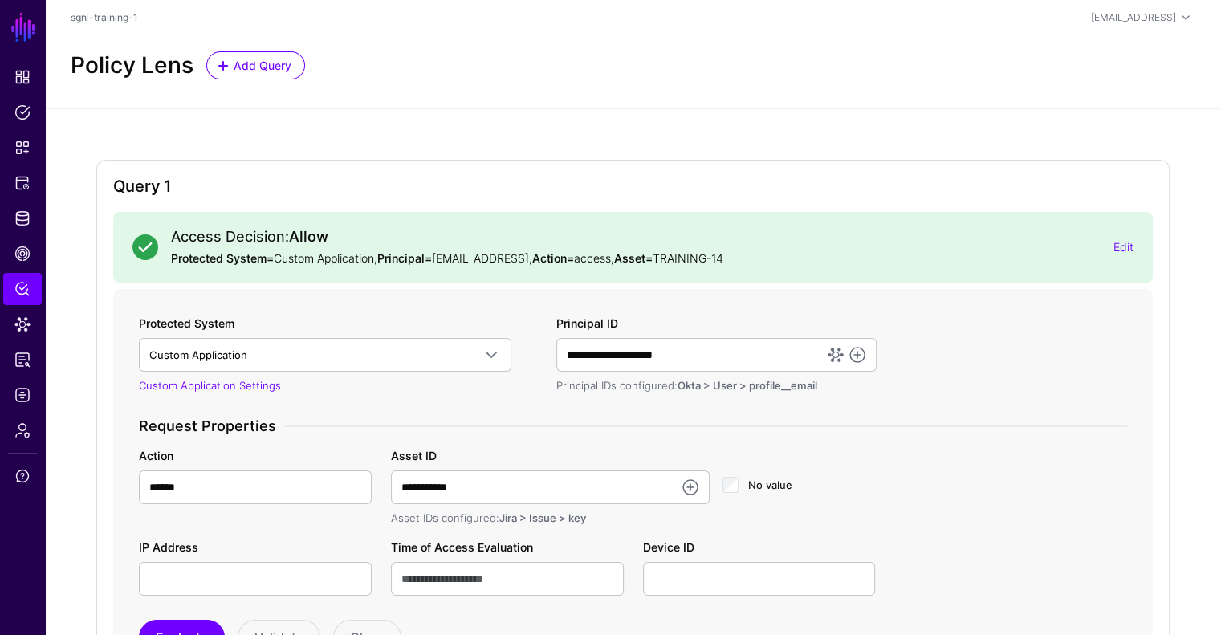
scroll to position [0, 0]
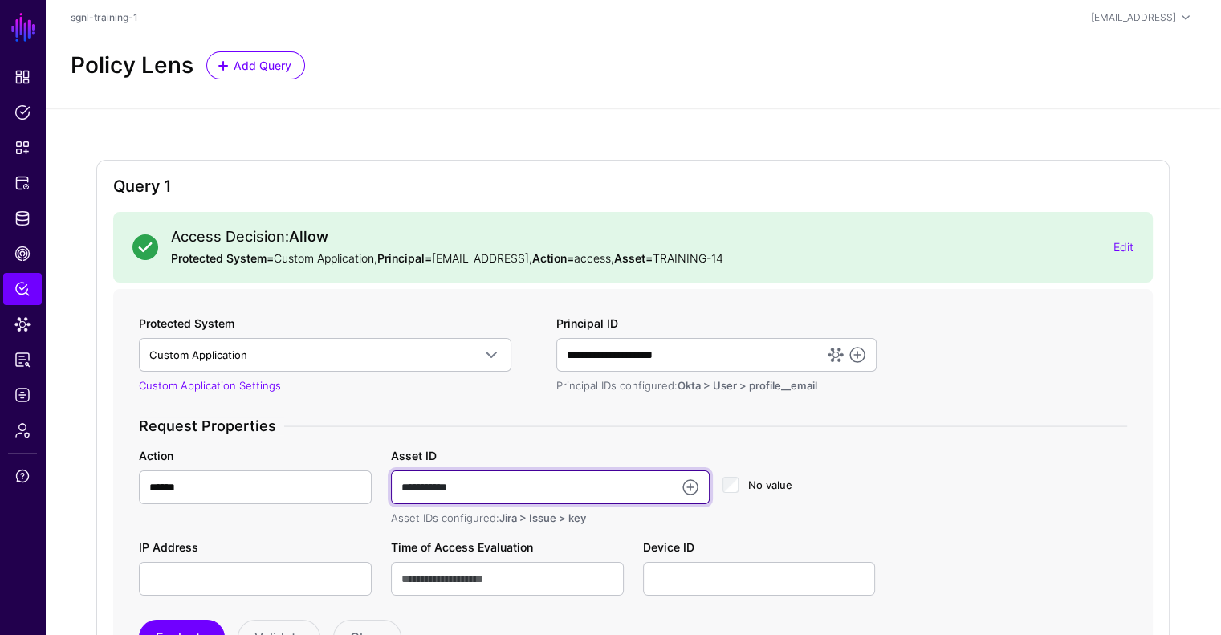
click at [489, 490] on input "**********" at bounding box center [550, 487] width 319 height 34
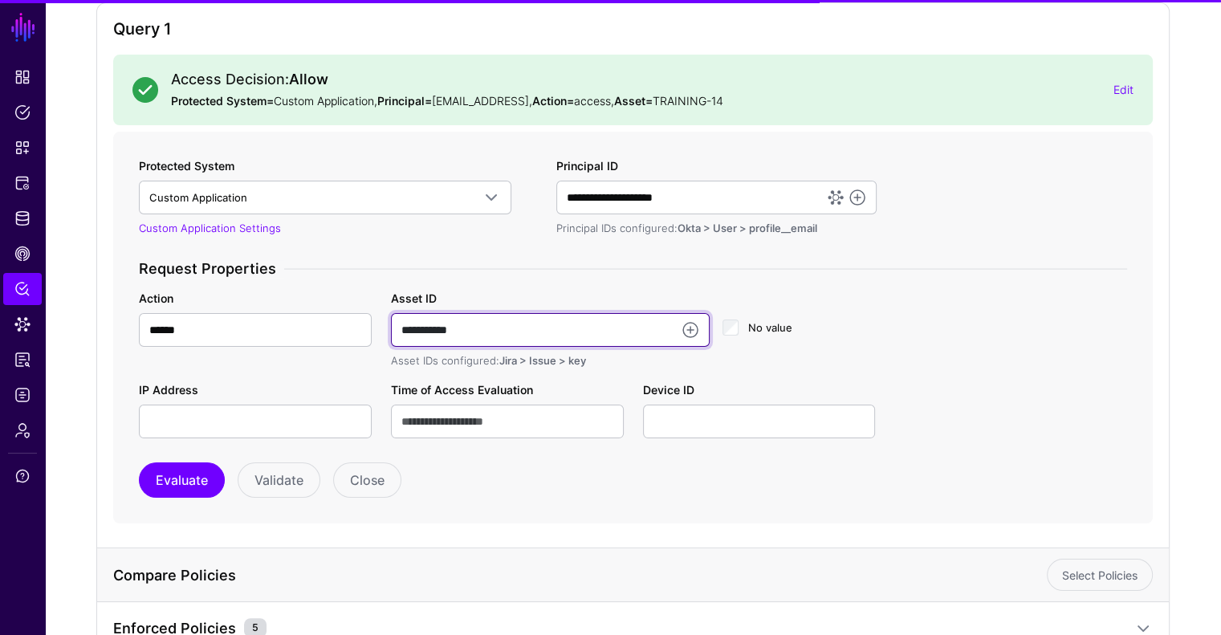
scroll to position [161, 0]
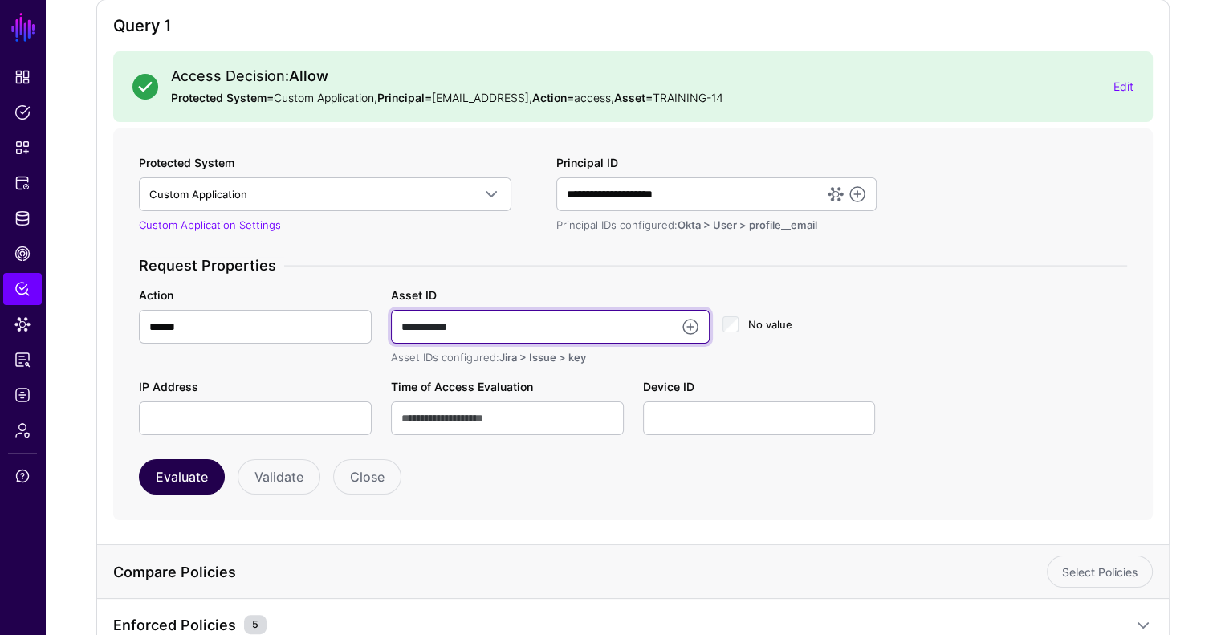
type input "**********"
click at [186, 474] on button "Evaluate" at bounding box center [182, 476] width 86 height 35
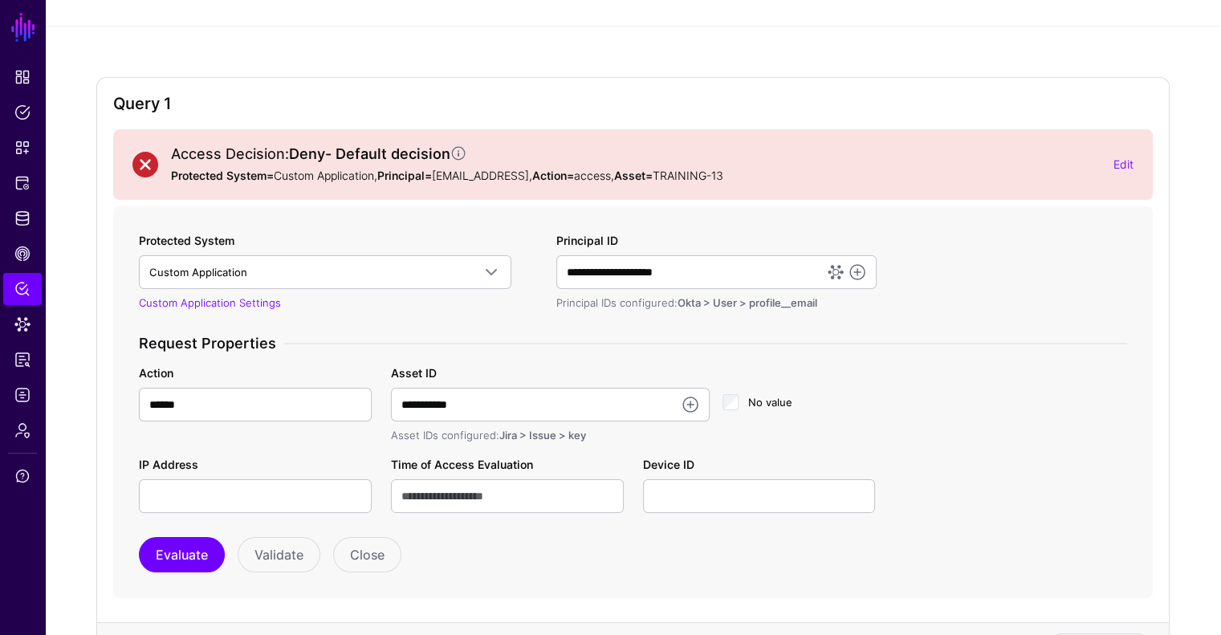
scroll to position [0, 0]
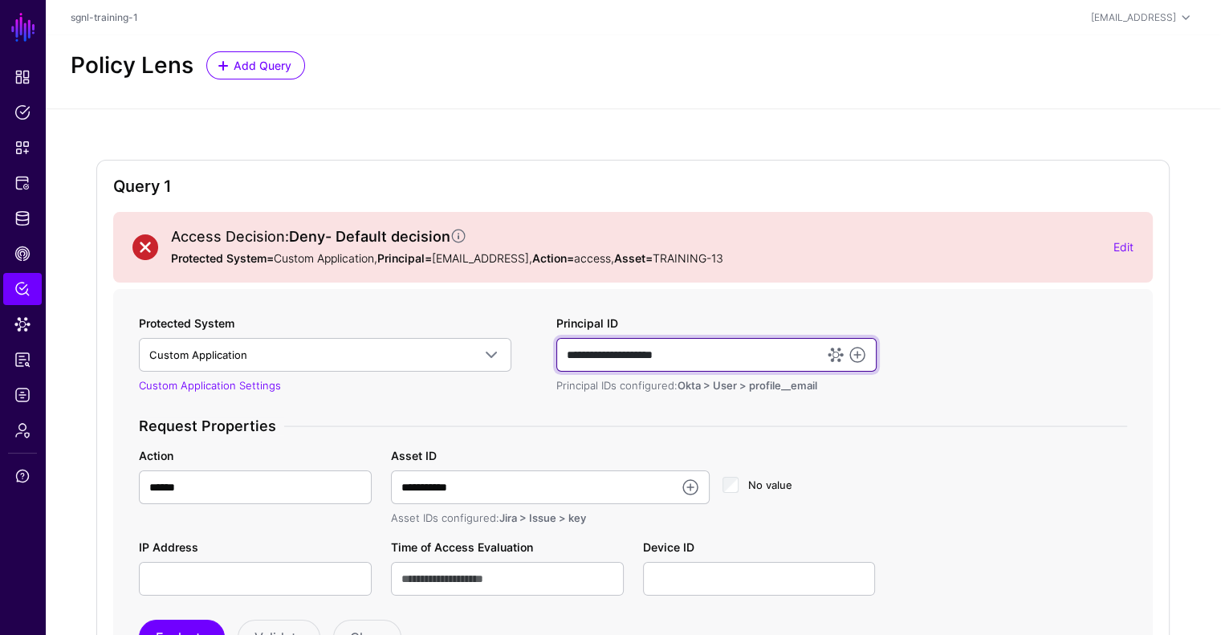
click at [671, 368] on input "**********" at bounding box center [716, 355] width 321 height 34
click at [671, 365] on input "**********" at bounding box center [716, 355] width 321 height 34
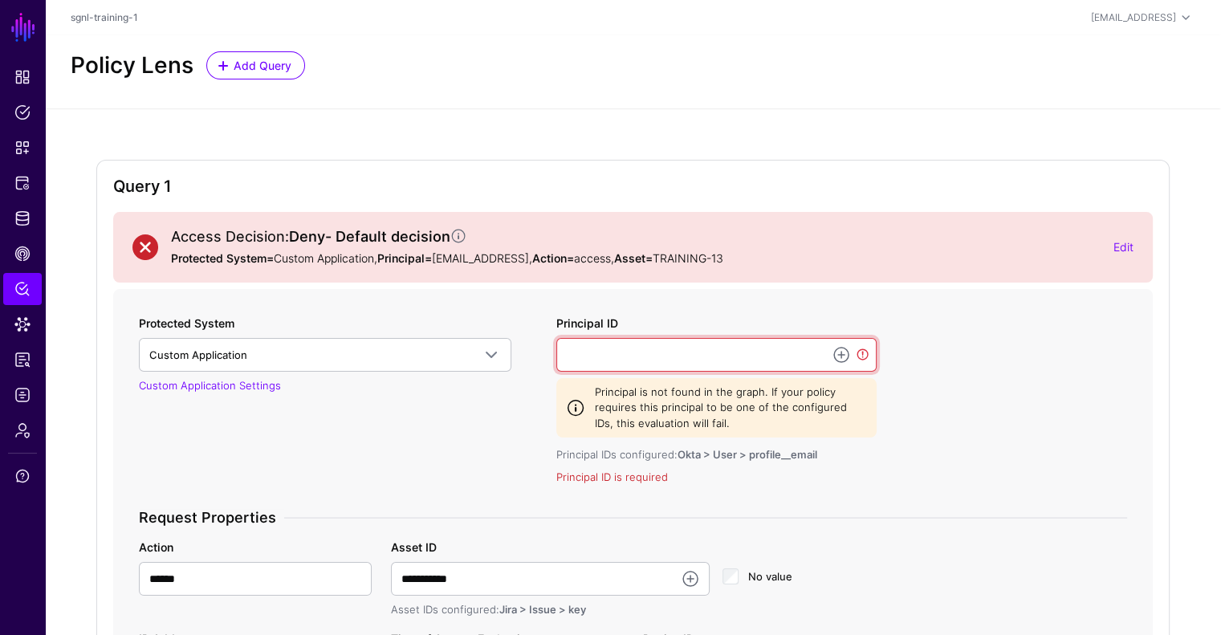
click at [671, 364] on input "Principal ID" at bounding box center [716, 355] width 321 height 34
type input "**********"
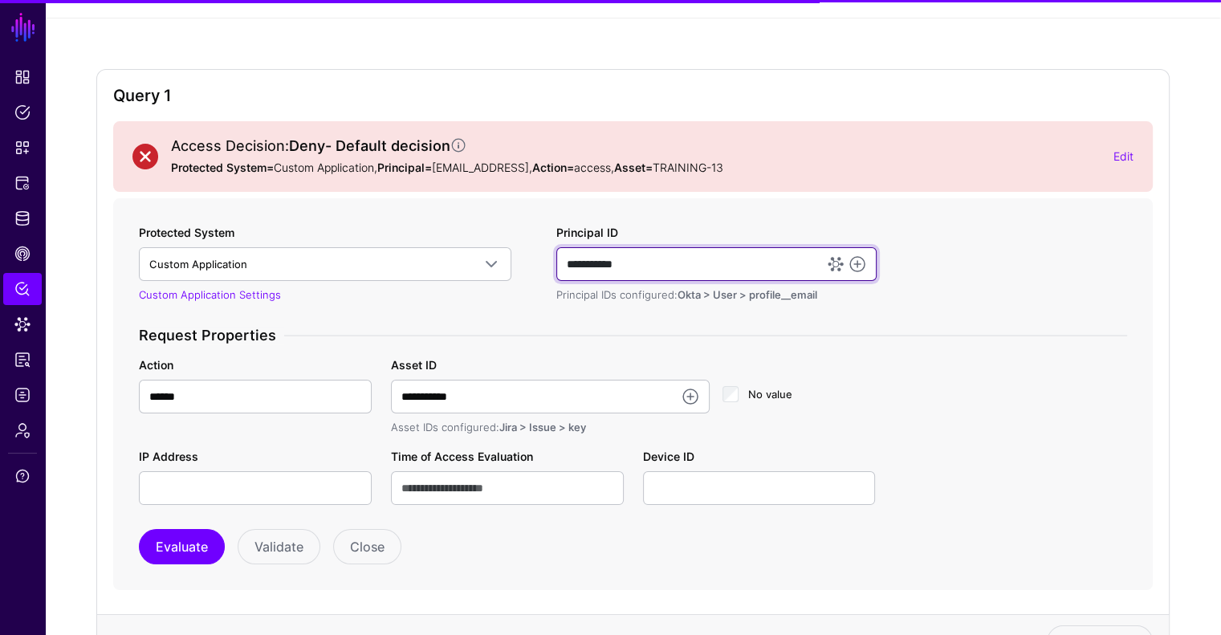
scroll to position [161, 0]
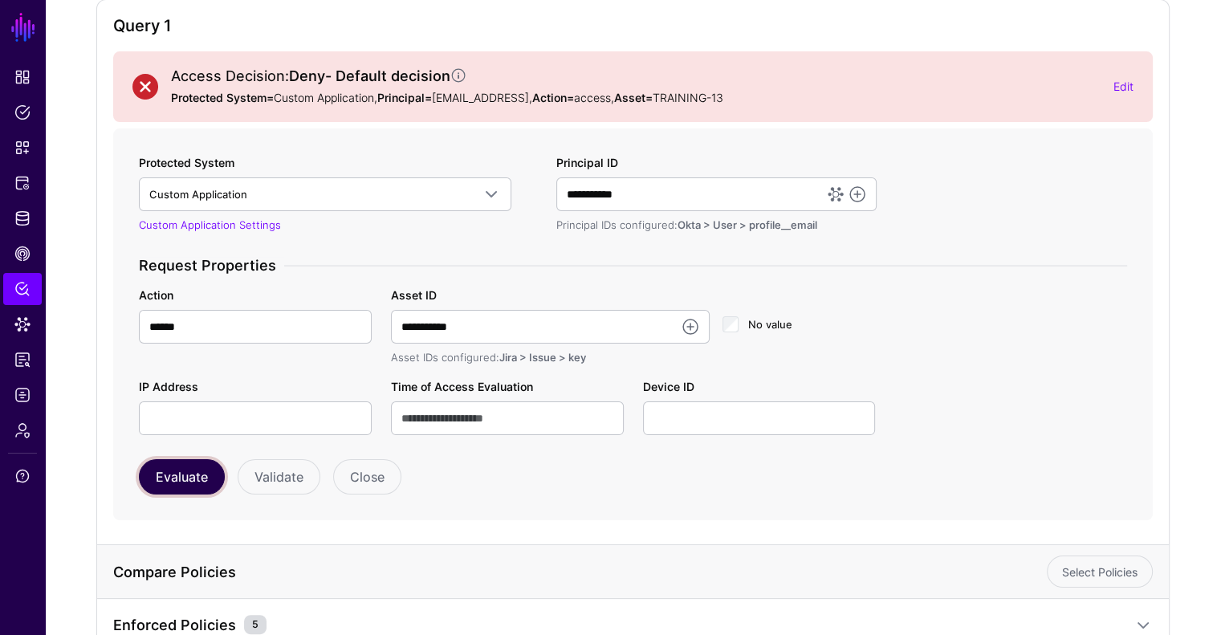
click at [189, 474] on button "Evaluate" at bounding box center [182, 476] width 86 height 35
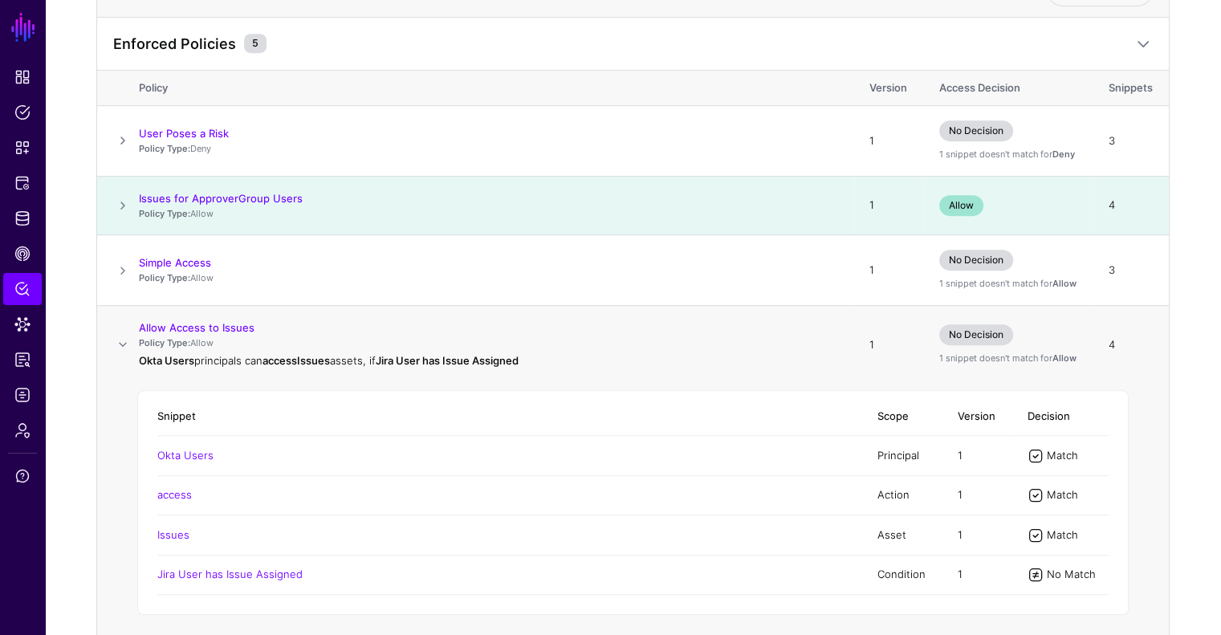
scroll to position [883, 0]
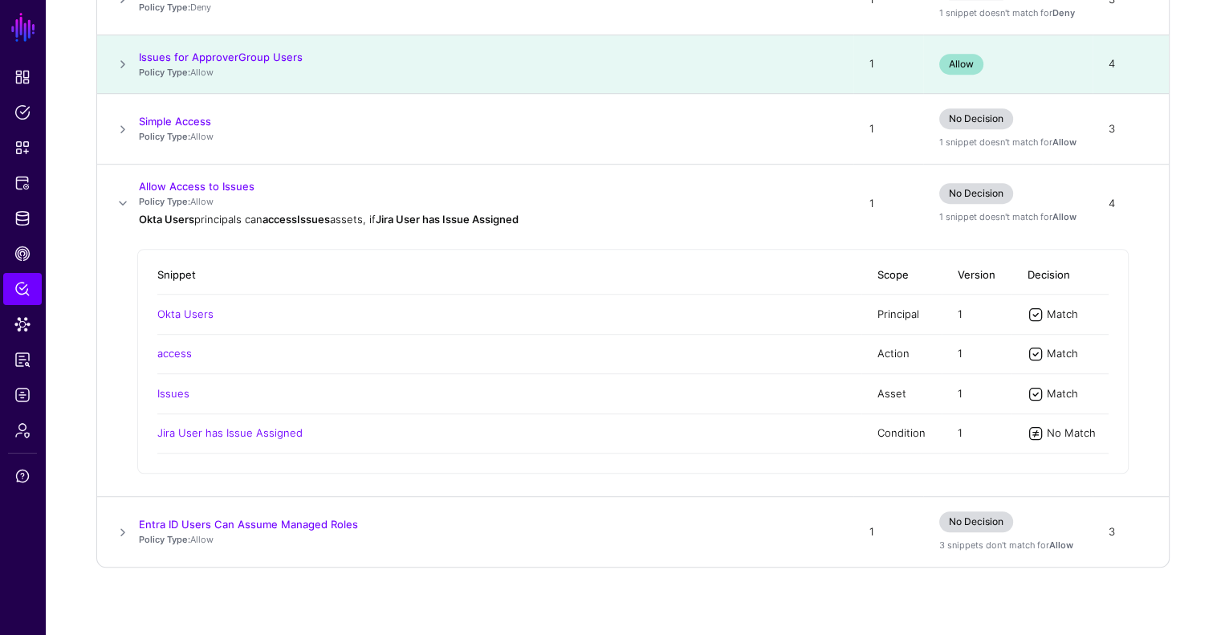
click at [124, 58] on span at bounding box center [122, 64] width 19 height 19
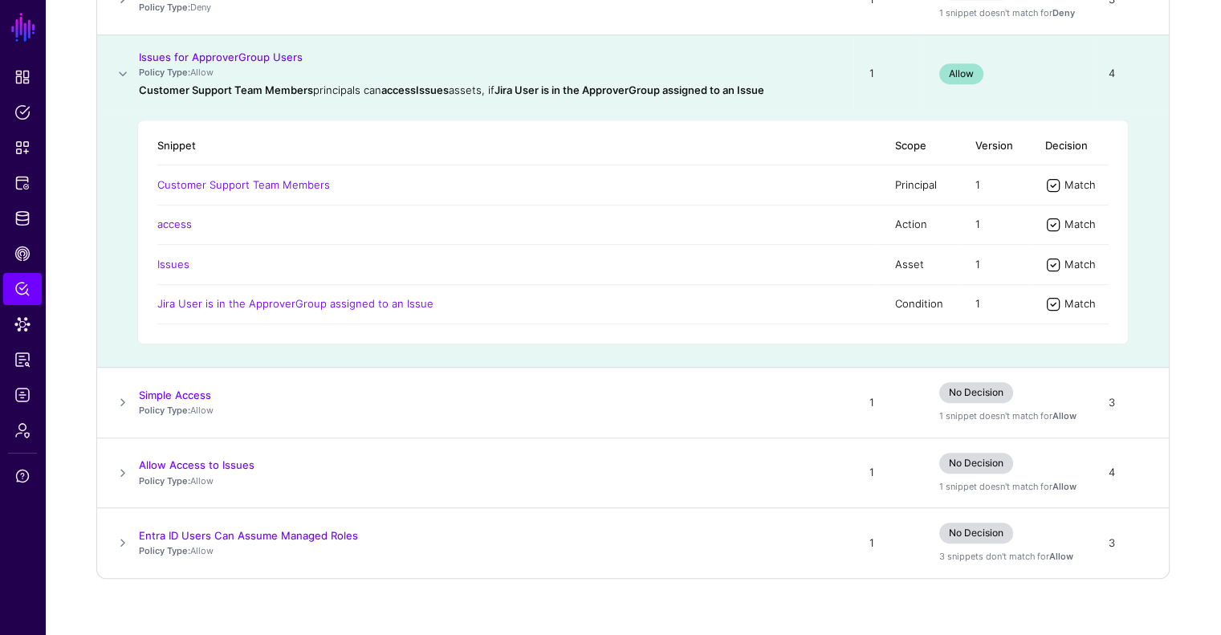
scroll to position [899, 0]
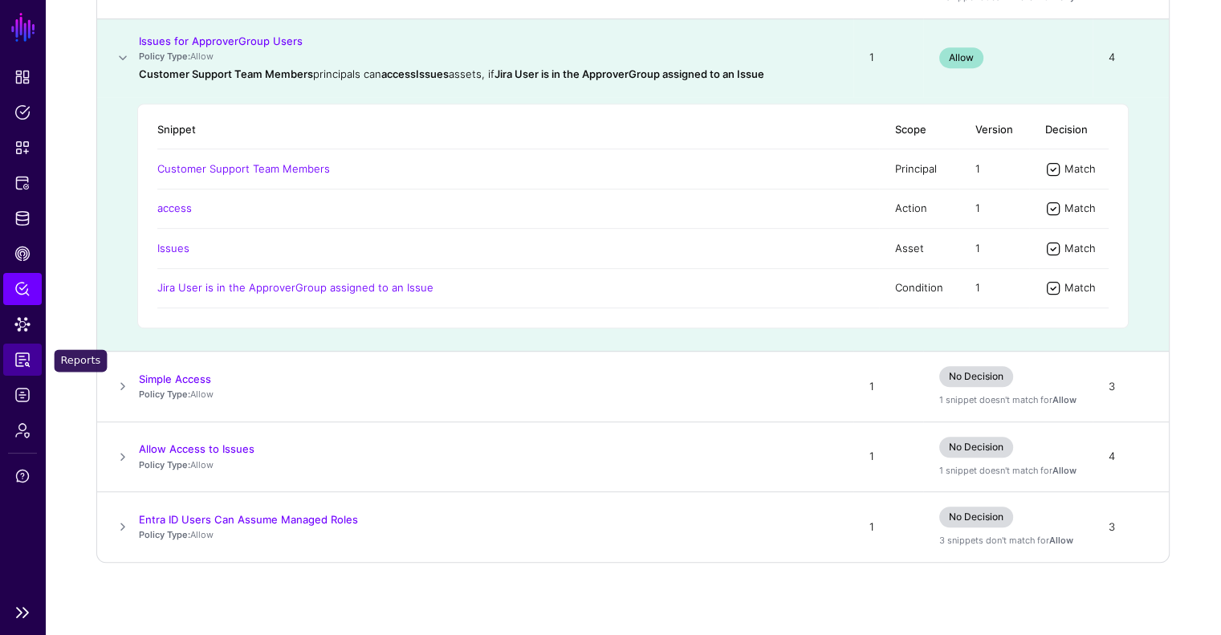
click at [27, 365] on span "Reports" at bounding box center [22, 360] width 16 height 16
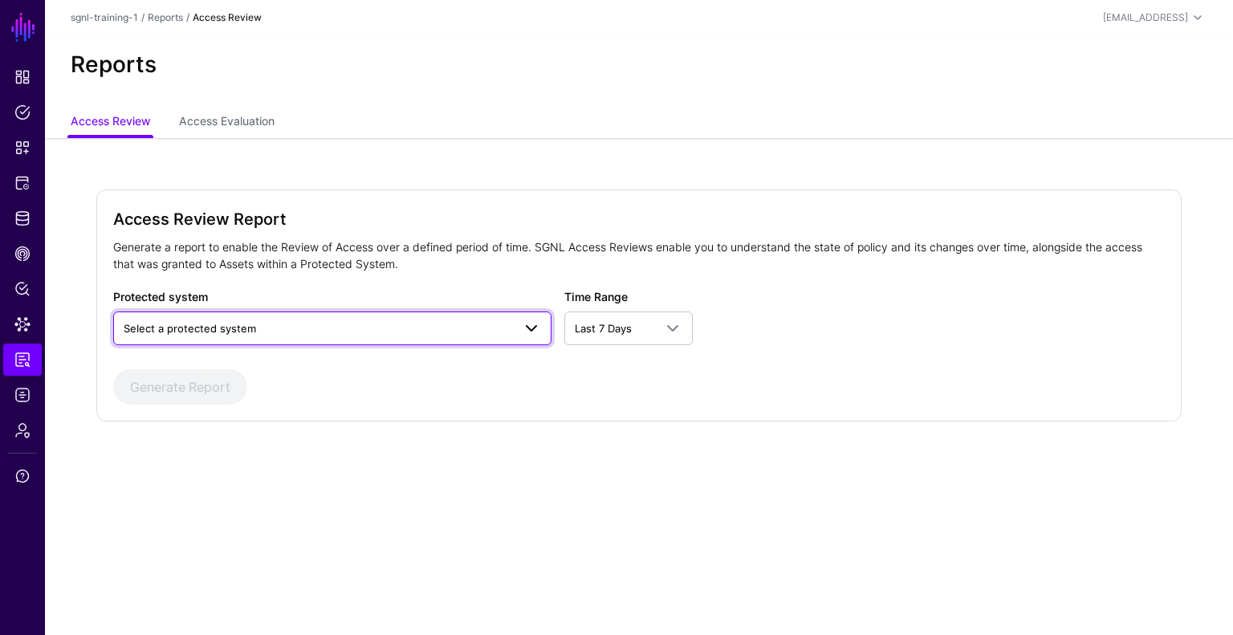
click at [395, 333] on span "Select a protected system" at bounding box center [318, 328] width 388 height 18
click at [333, 355] on button "Custom Application" at bounding box center [332, 366] width 438 height 26
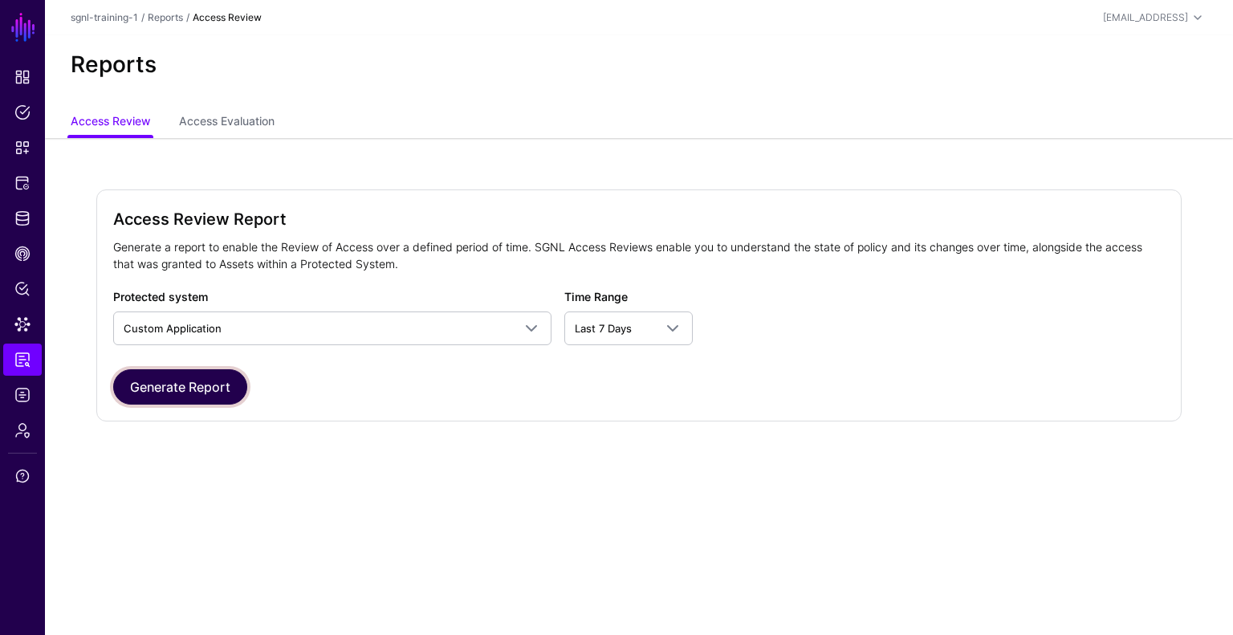
click at [228, 388] on button "Generate Report" at bounding box center [180, 386] width 134 height 35
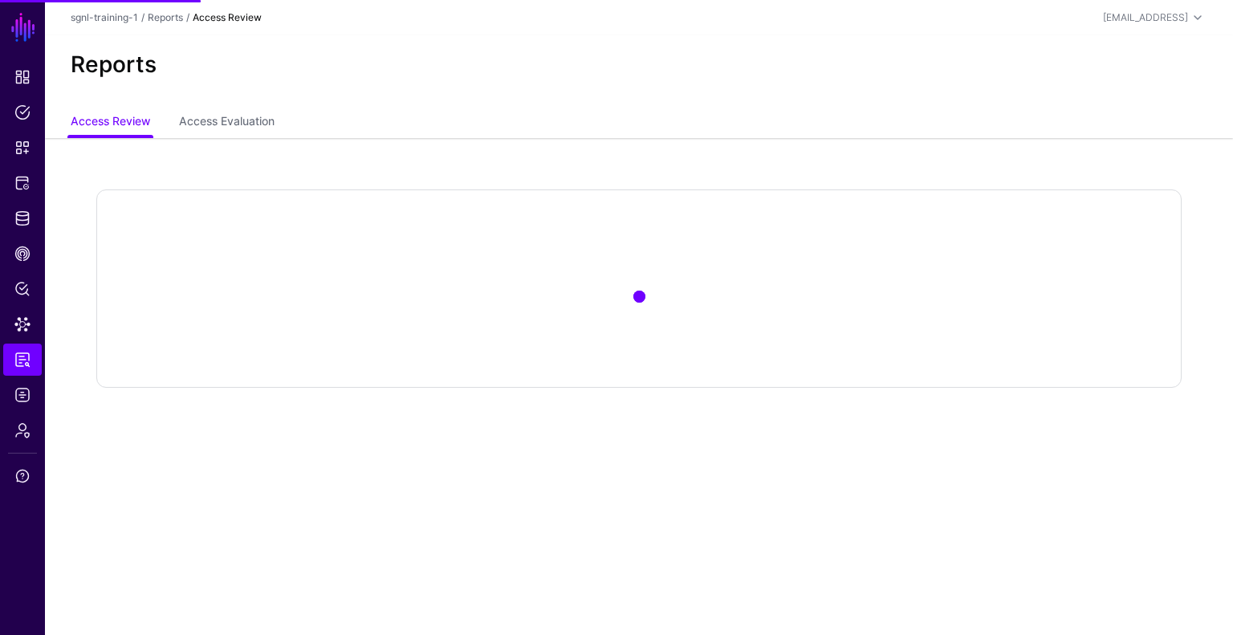
click at [212, 102] on div "Reports" at bounding box center [639, 71] width 1188 height 72
click at [212, 112] on link "Access Evaluation" at bounding box center [227, 123] width 96 height 31
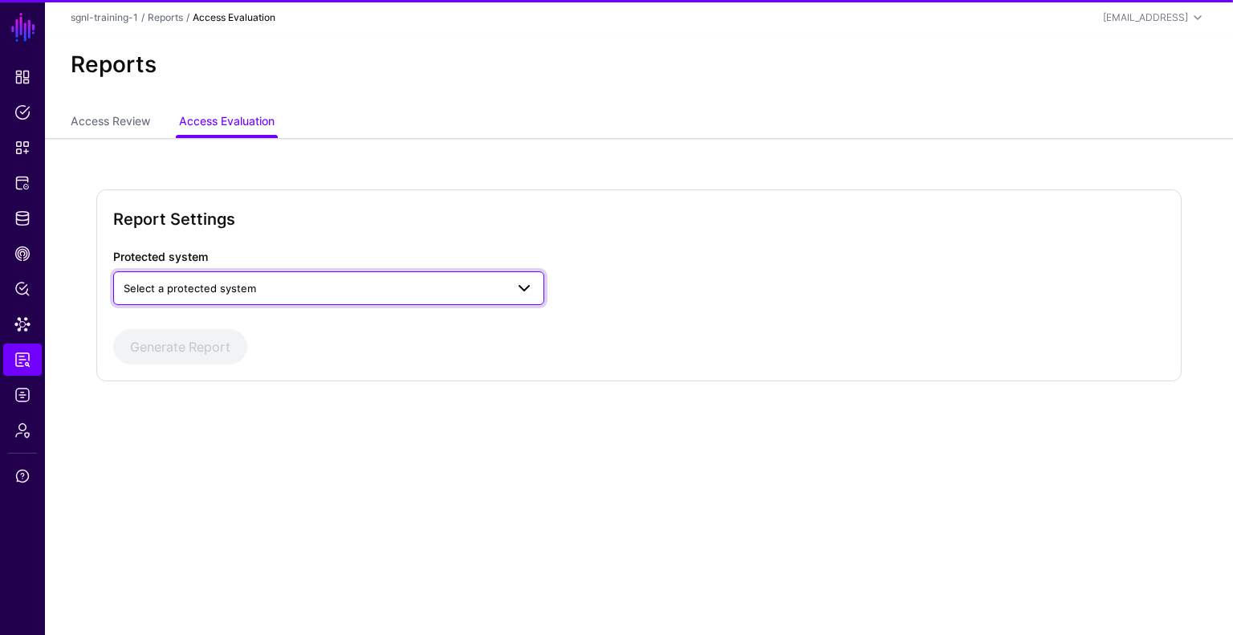
click at [212, 302] on link "Select a protected system" at bounding box center [328, 288] width 431 height 34
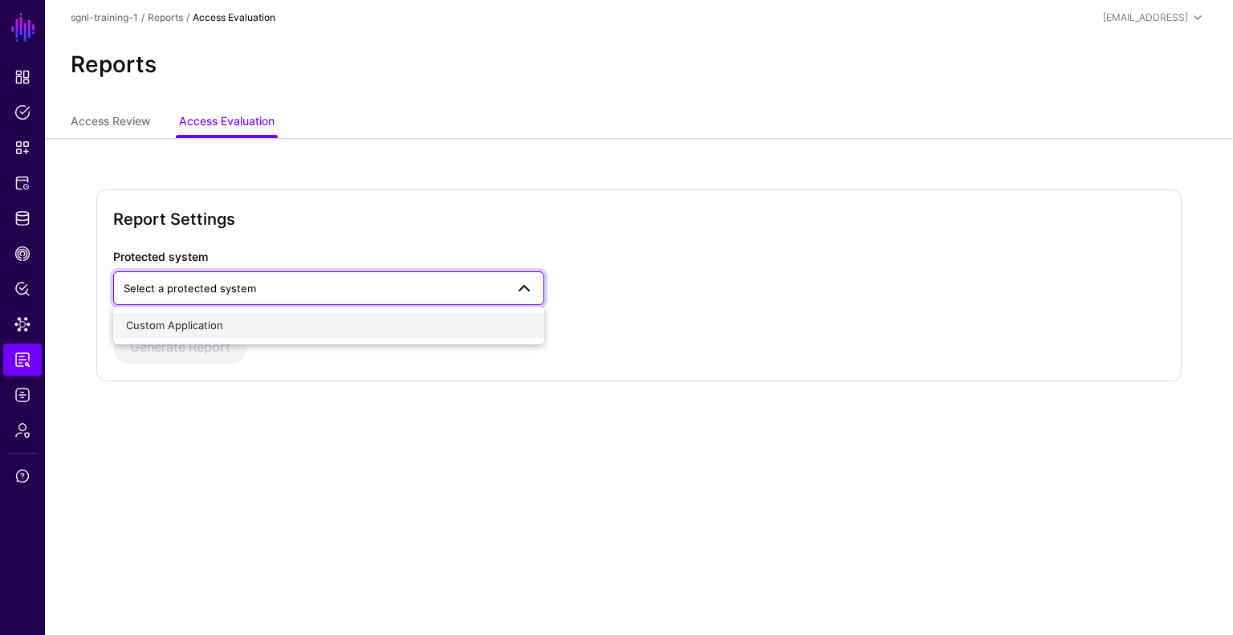
click at [215, 330] on span "Custom Application" at bounding box center [174, 325] width 97 height 13
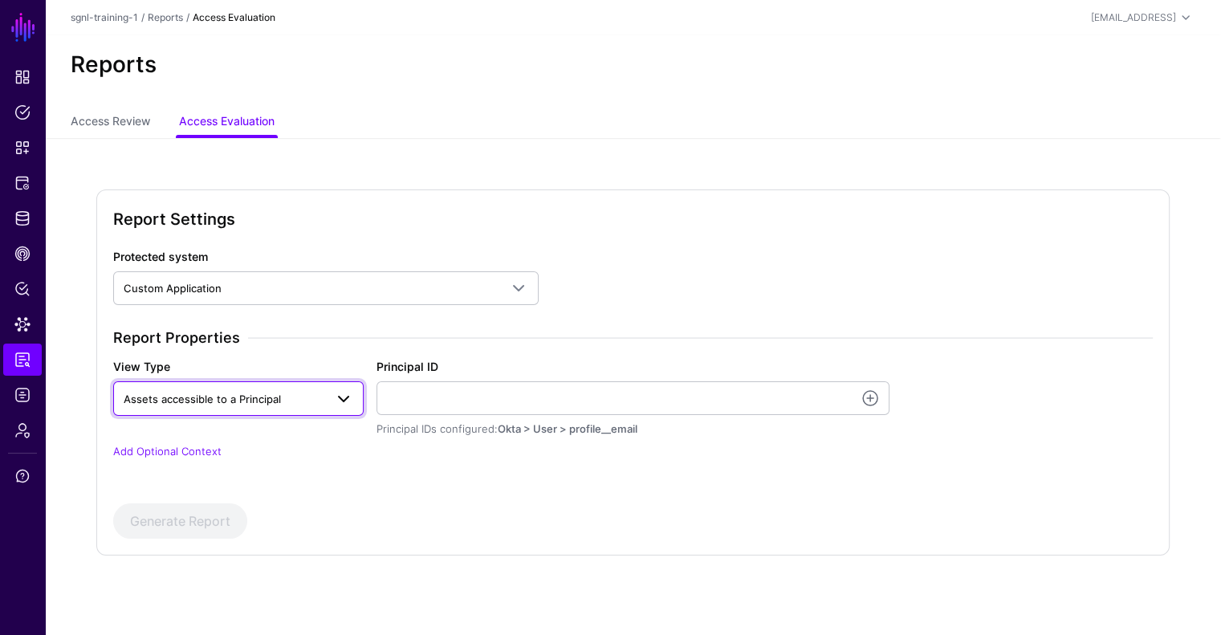
click at [255, 407] on span "Assets accessible to a Principal" at bounding box center [239, 397] width 230 height 19
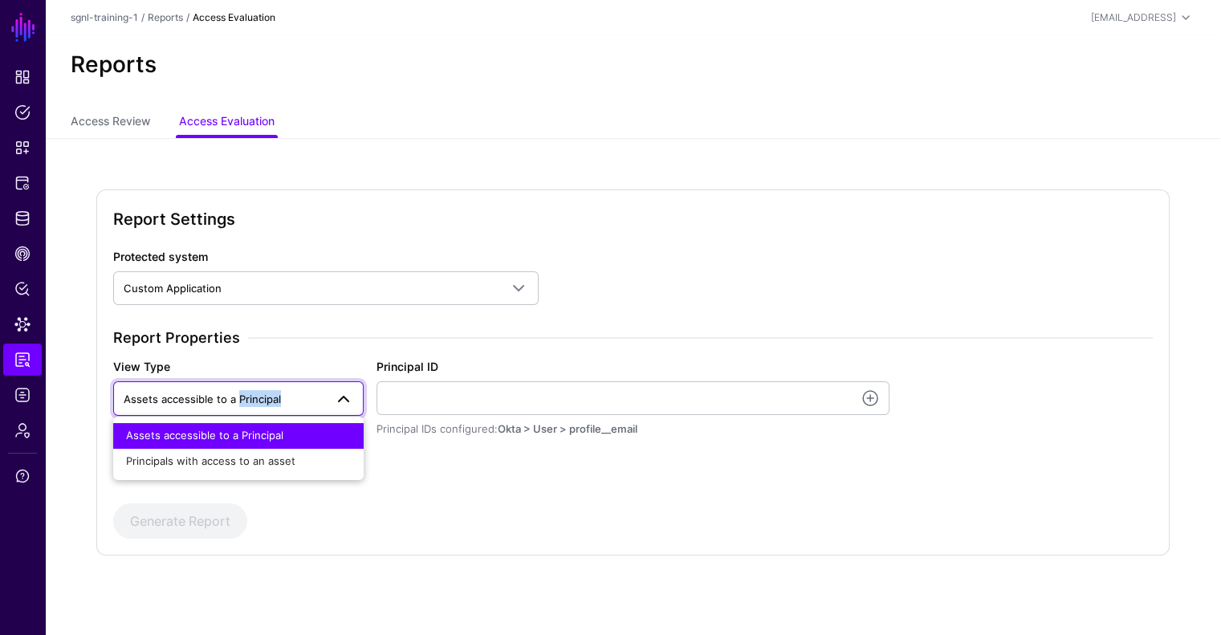
click at [255, 407] on span "Assets accessible to a Principal" at bounding box center [239, 397] width 230 height 19
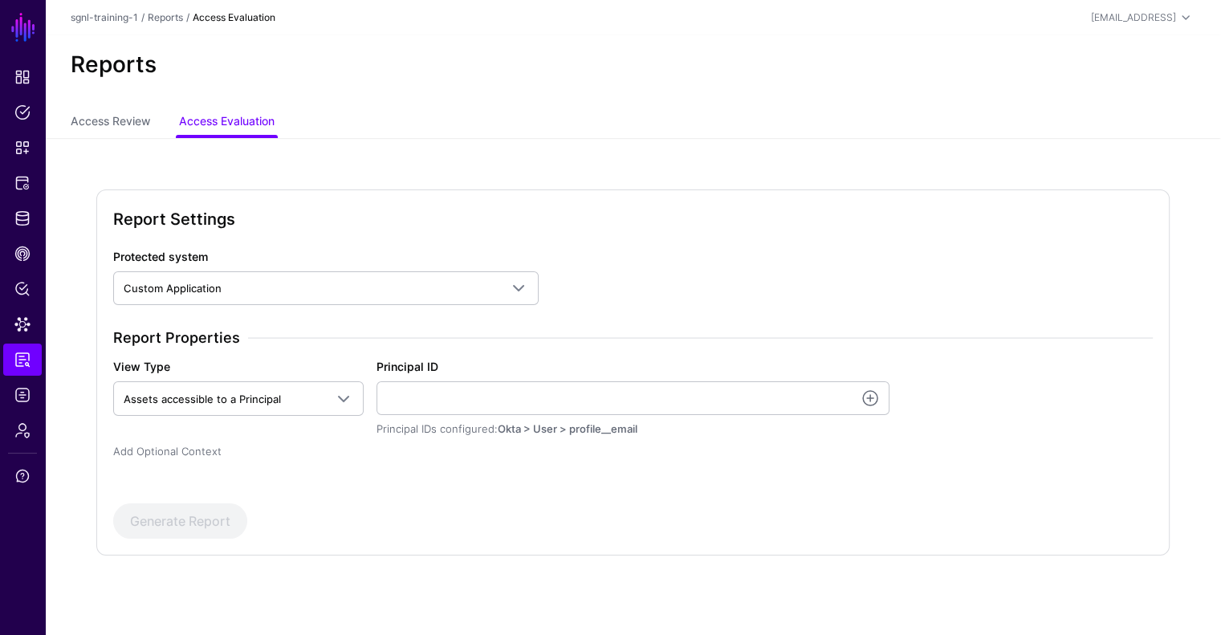
click at [161, 449] on link "Add Optional Context" at bounding box center [167, 451] width 108 height 13
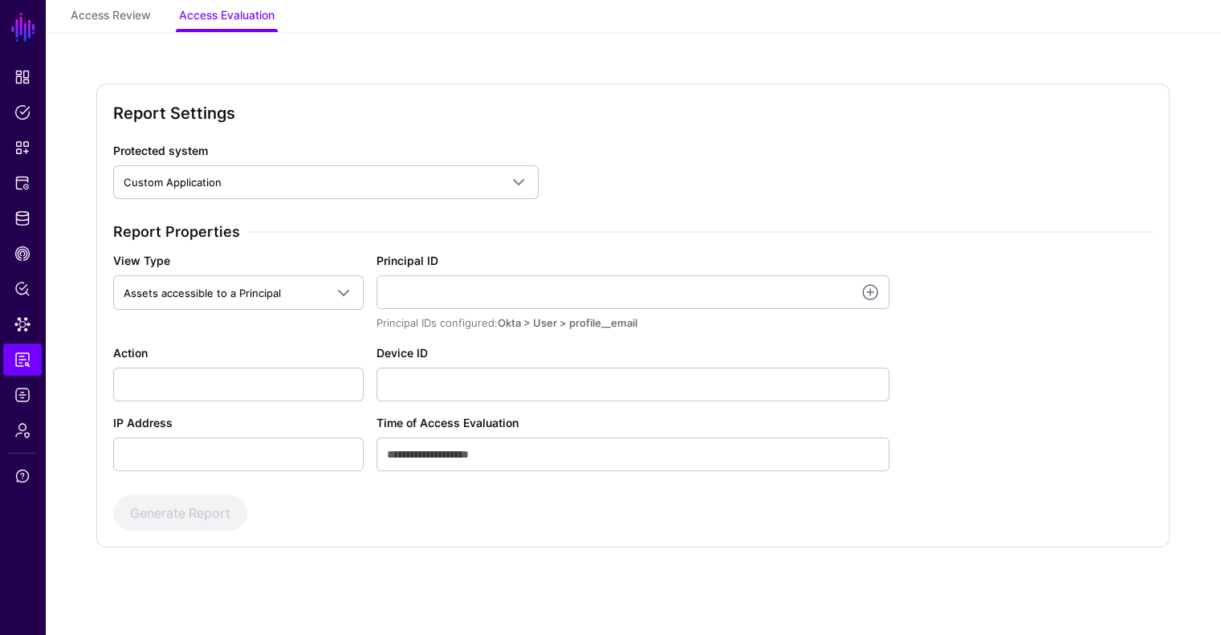
scroll to position [116, 0]
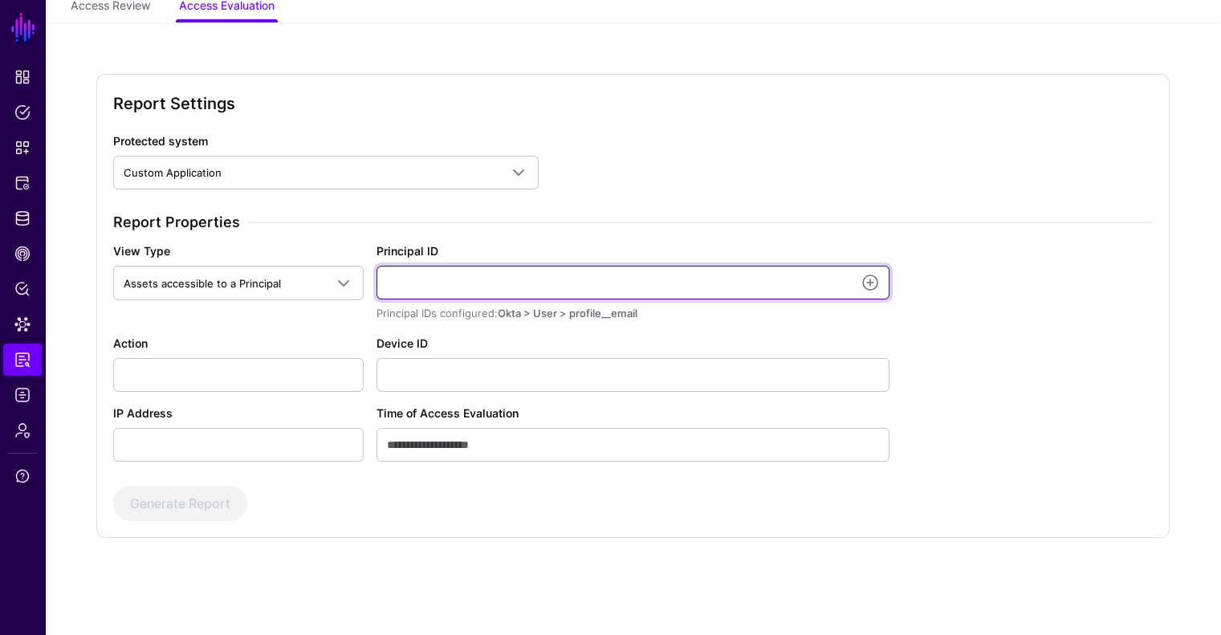
click at [451, 268] on input "Principal ID" at bounding box center [633, 283] width 514 height 34
type input "**********"
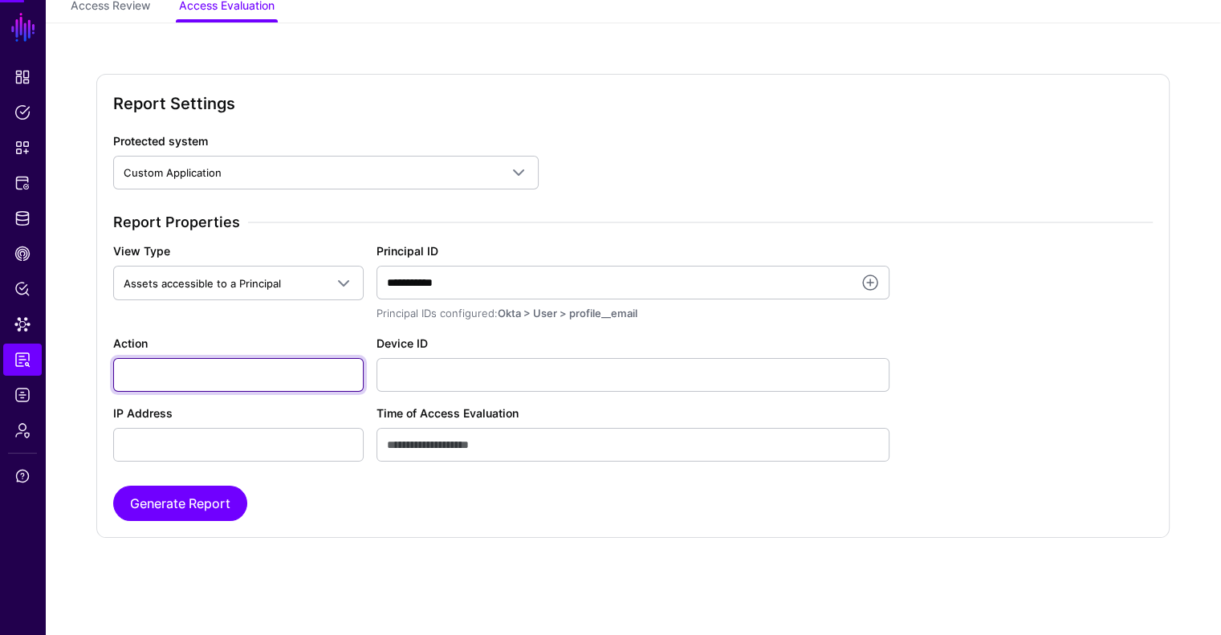
click at [252, 377] on input "Action" at bounding box center [238, 375] width 250 height 34
type input "******"
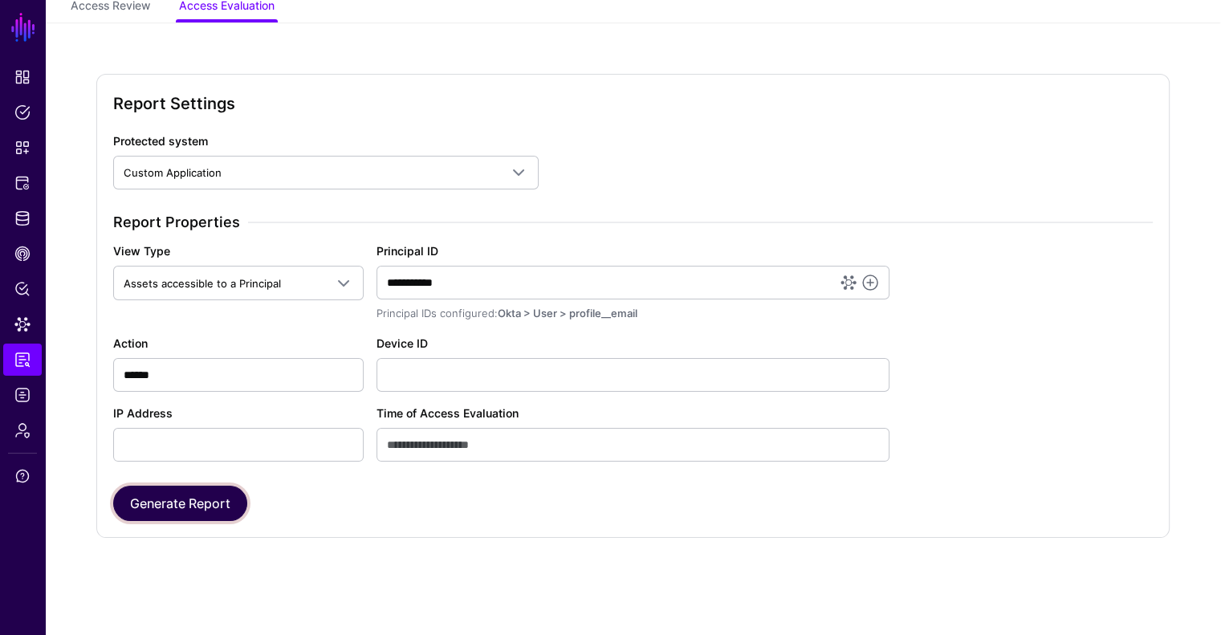
click at [182, 497] on button "Generate Report" at bounding box center [180, 503] width 134 height 35
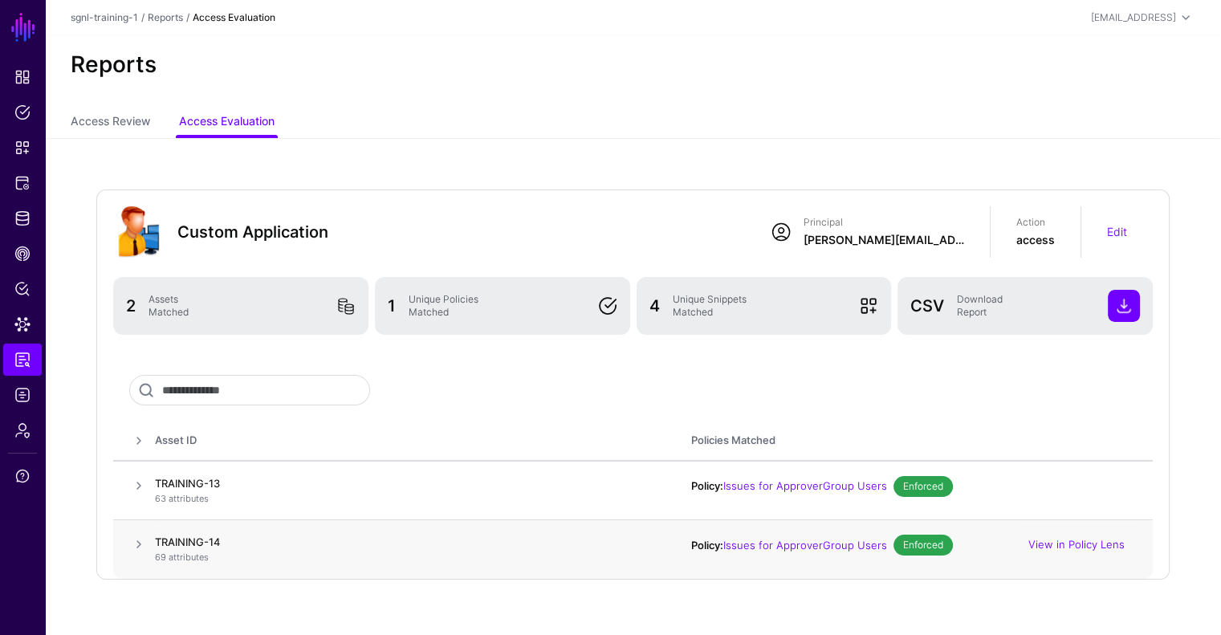
scroll to position [43, 0]
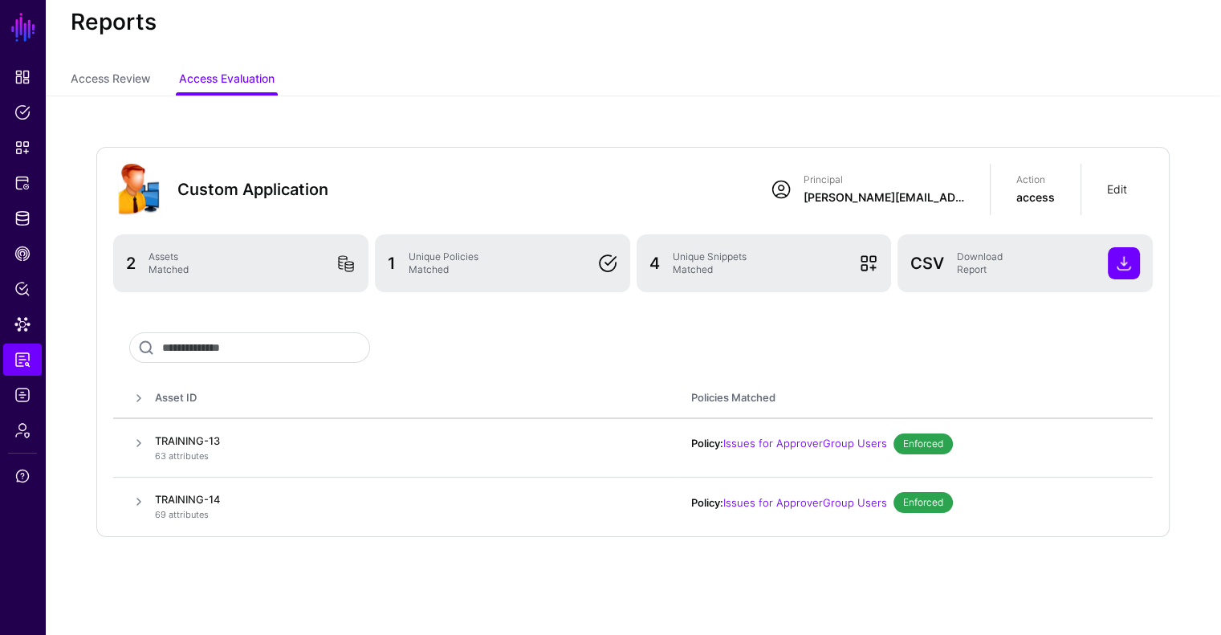
click at [1108, 182] on link "Edit" at bounding box center [1117, 189] width 20 height 14
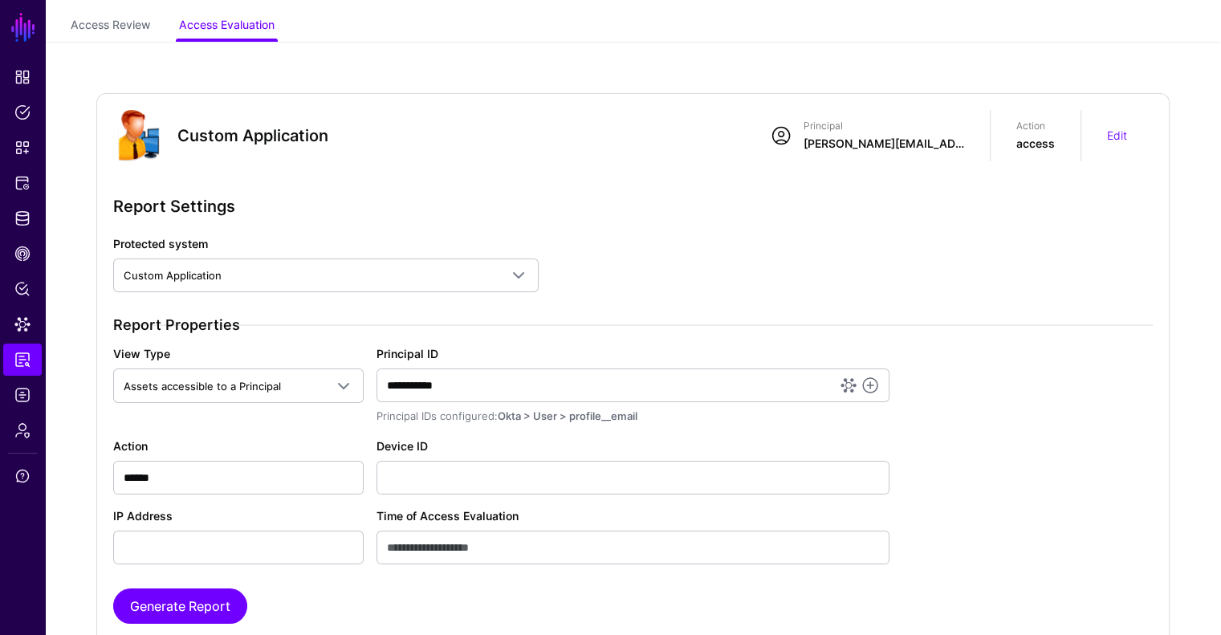
scroll to position [123, 0]
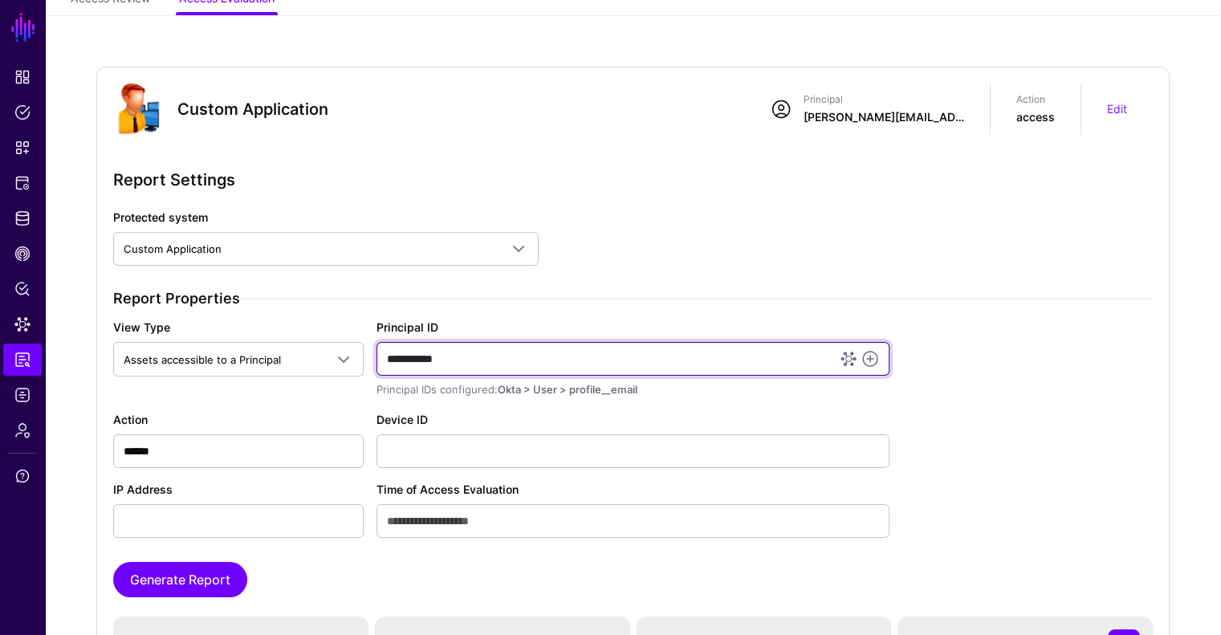
click at [470, 350] on input "**********" at bounding box center [633, 359] width 514 height 34
click at [470, 349] on input "**********" at bounding box center [633, 359] width 514 height 34
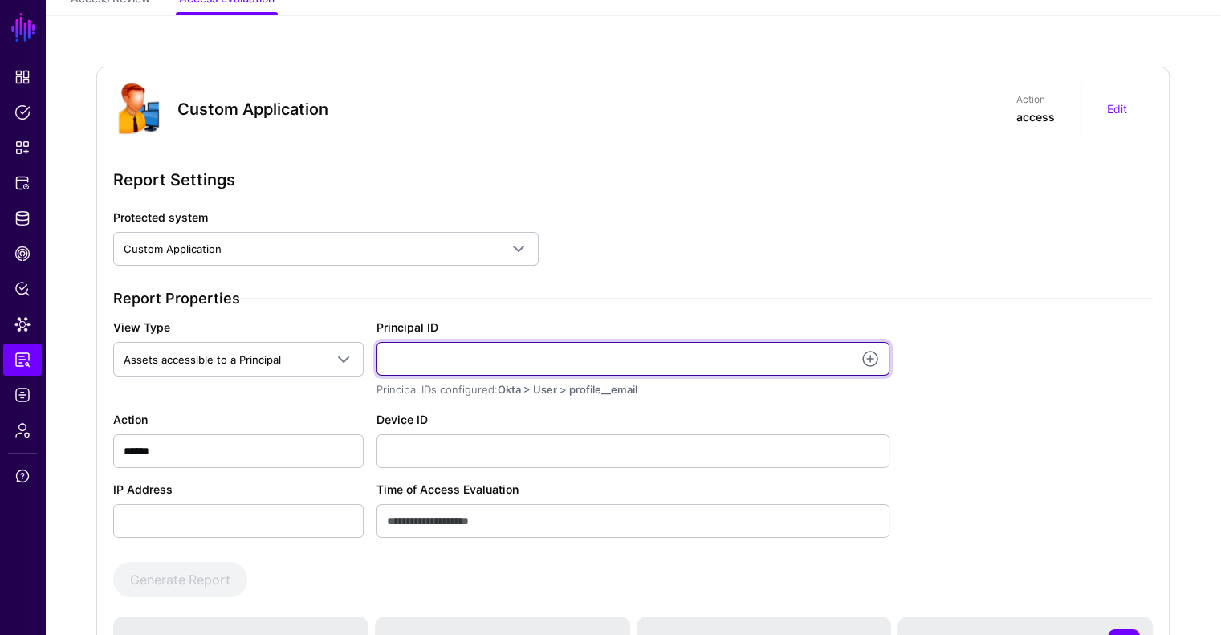
click at [475, 365] on input "Principal ID" at bounding box center [633, 359] width 514 height 34
type input "**********"
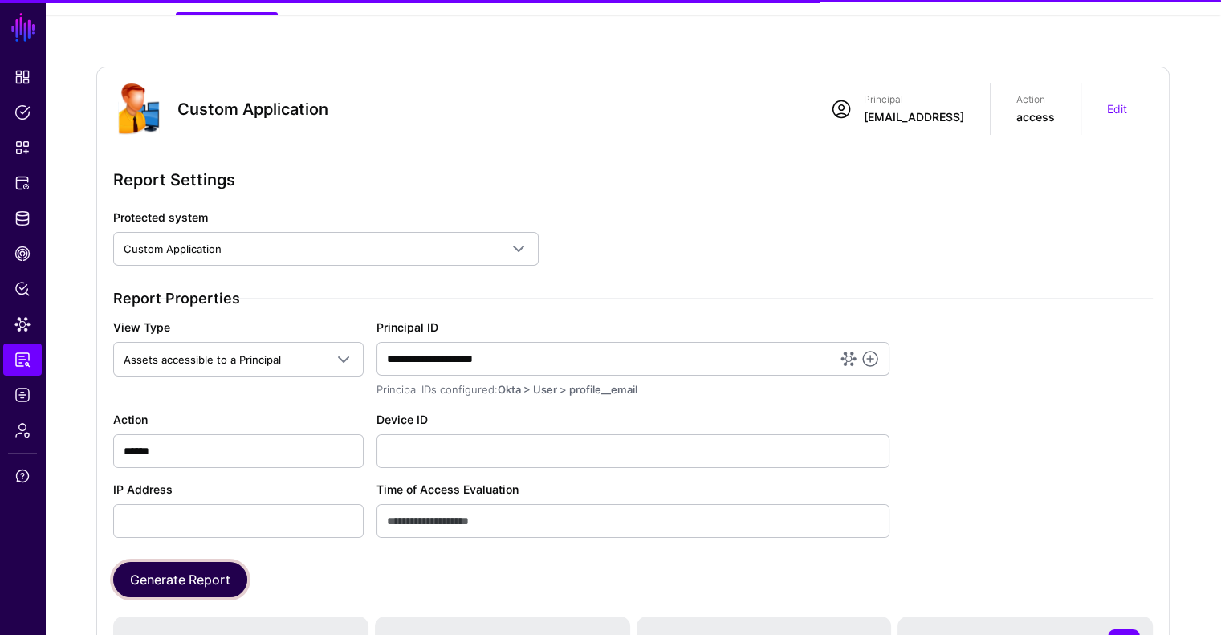
click at [196, 584] on button "Generate Report" at bounding box center [180, 579] width 134 height 35
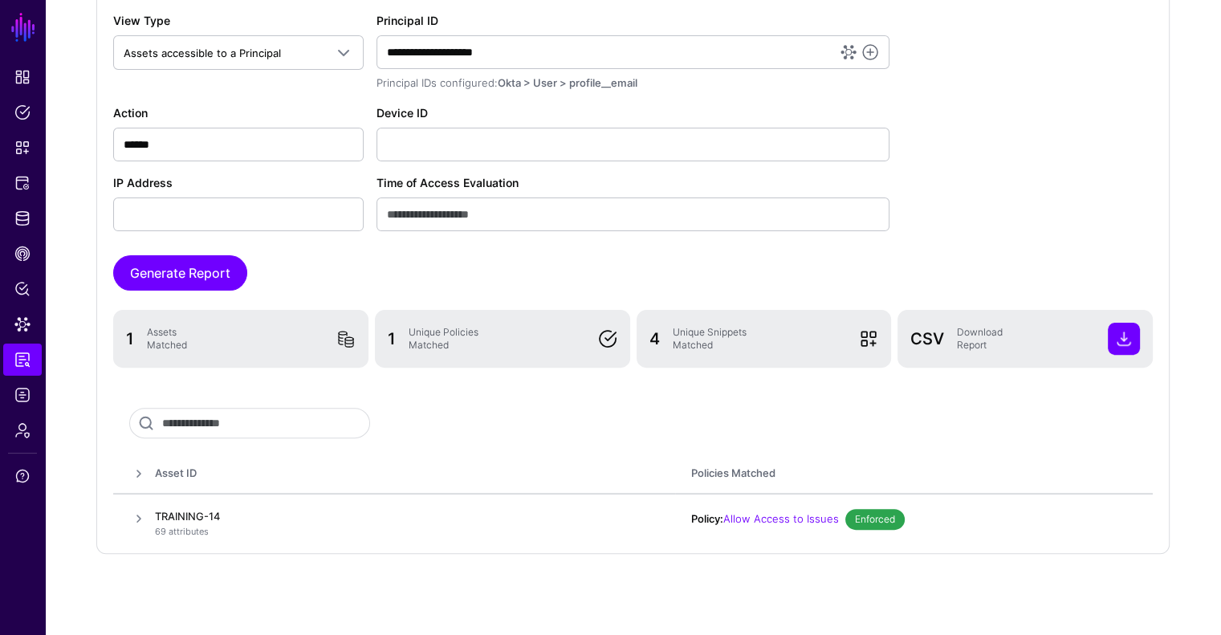
scroll to position [445, 0]
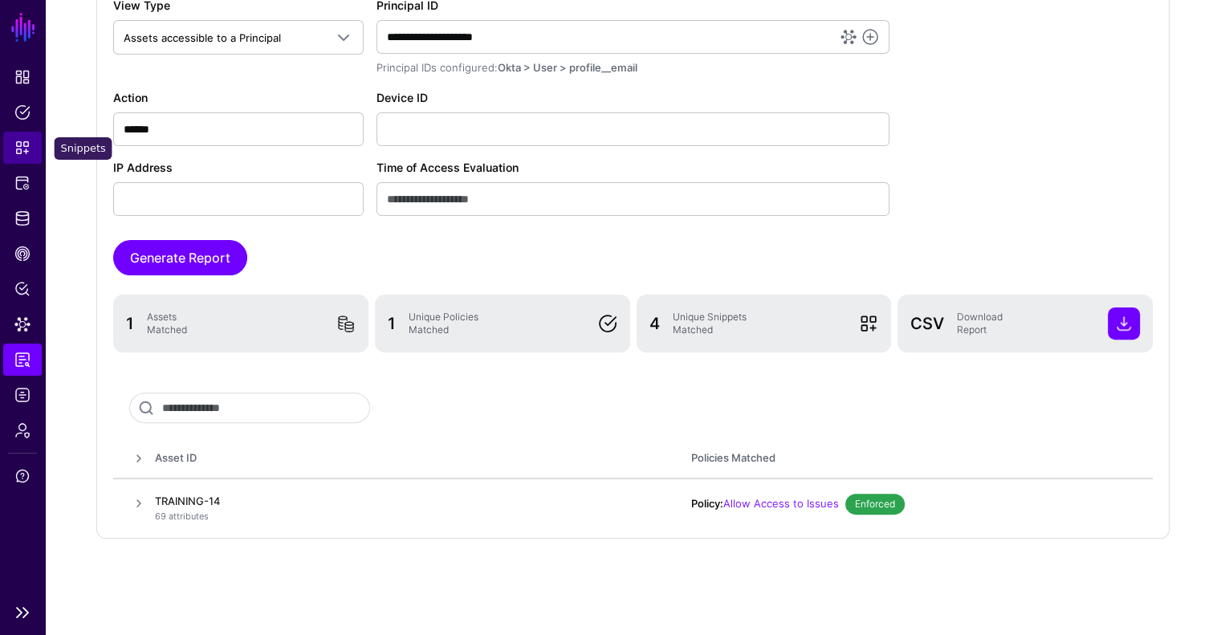
click at [22, 153] on span "Snippets" at bounding box center [22, 148] width 16 height 16
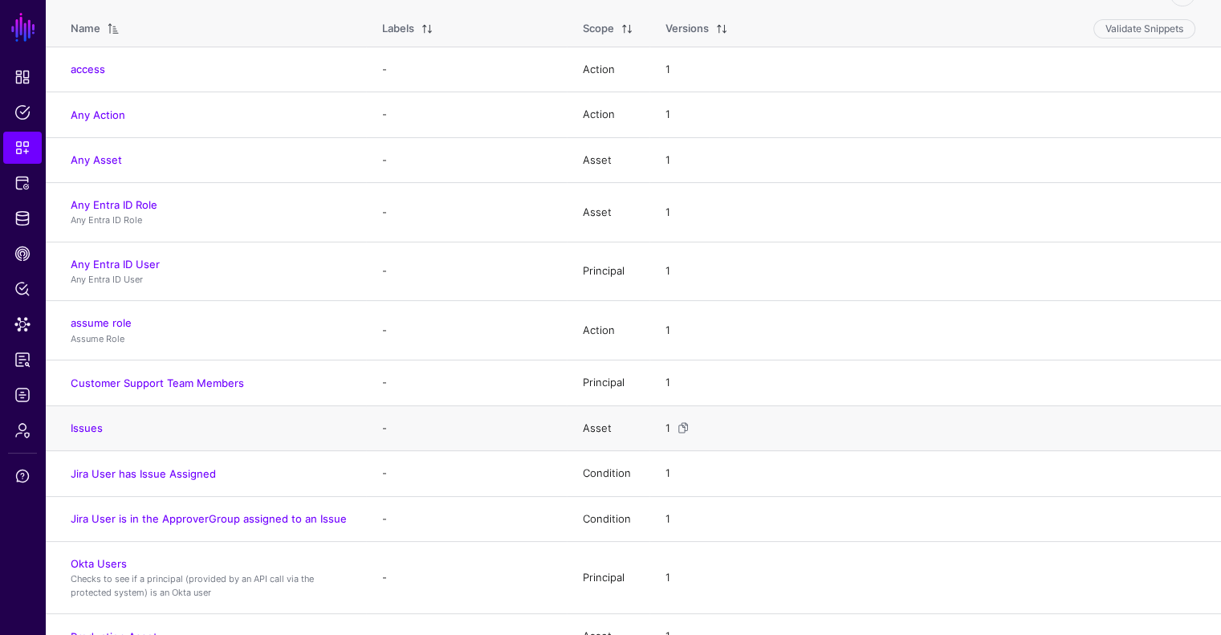
scroll to position [161, 0]
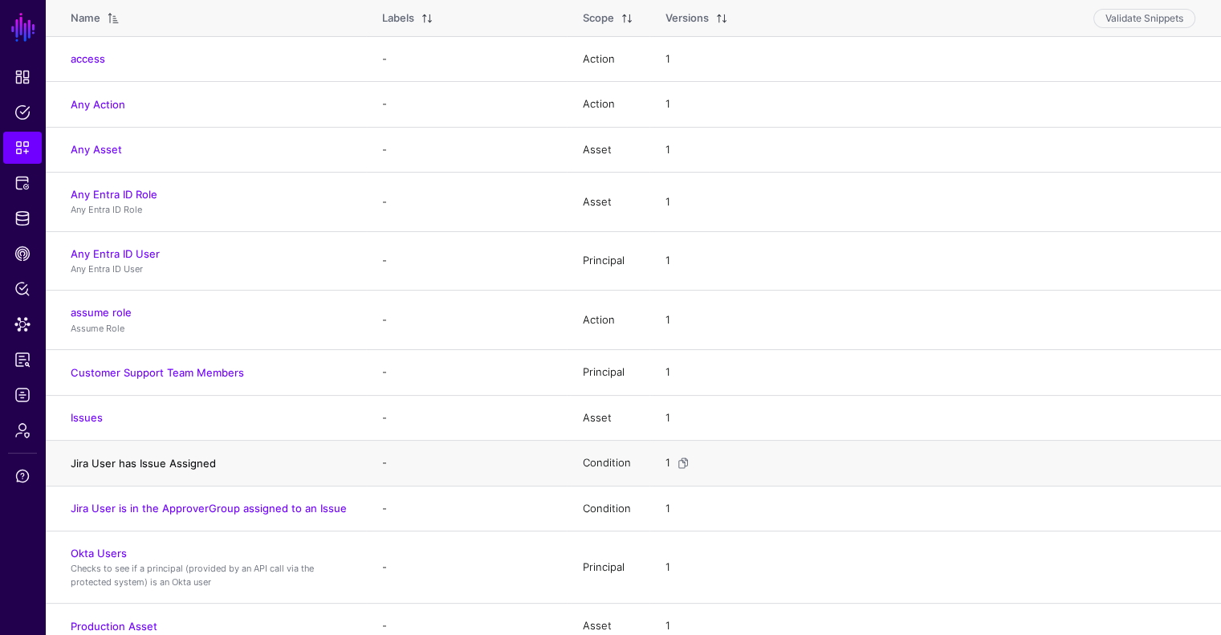
click at [197, 466] on link "Jira User has Issue Assigned" at bounding box center [143, 463] width 145 height 13
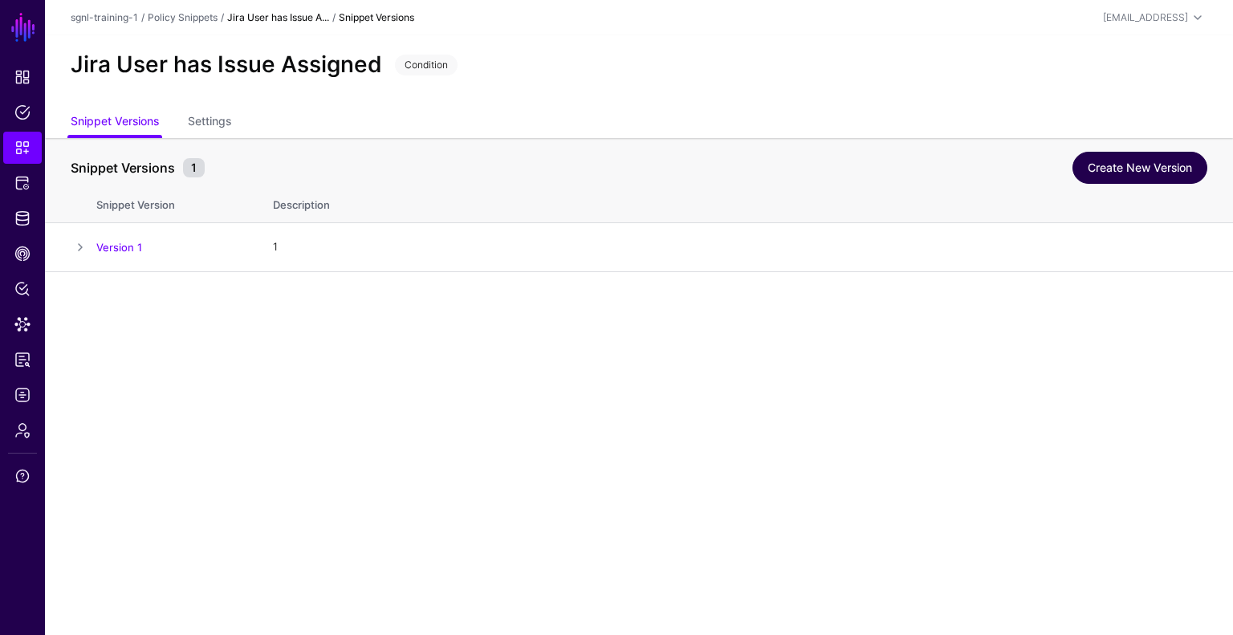
click at [1109, 169] on link "Create New Version" at bounding box center [1139, 168] width 135 height 32
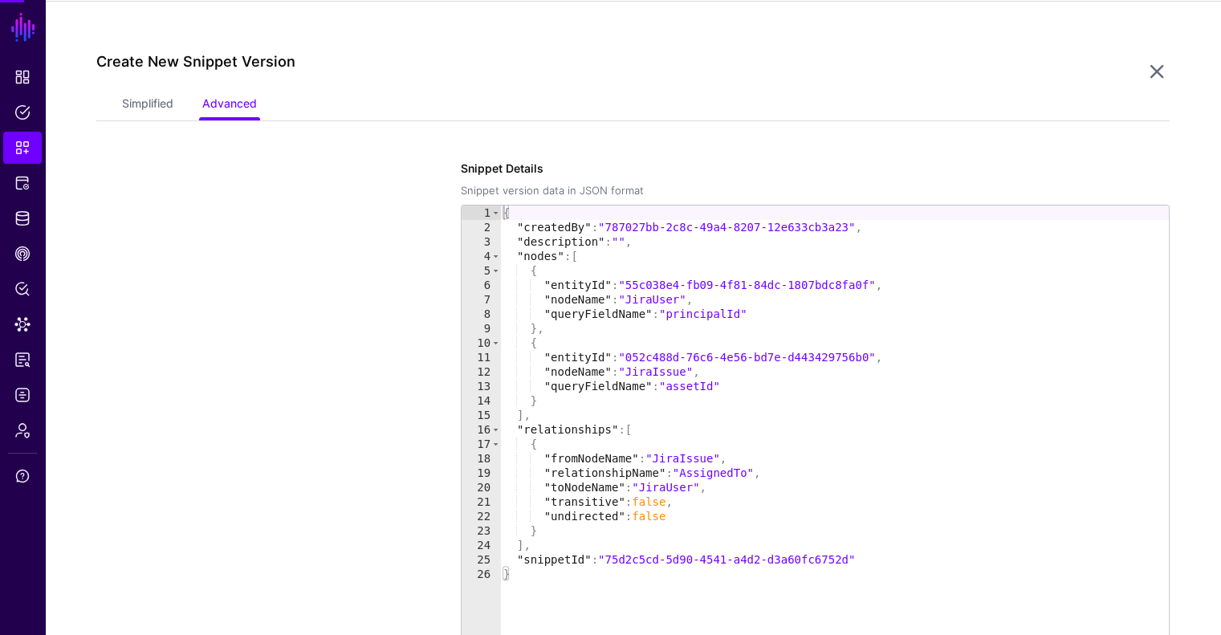
scroll to position [271, 0]
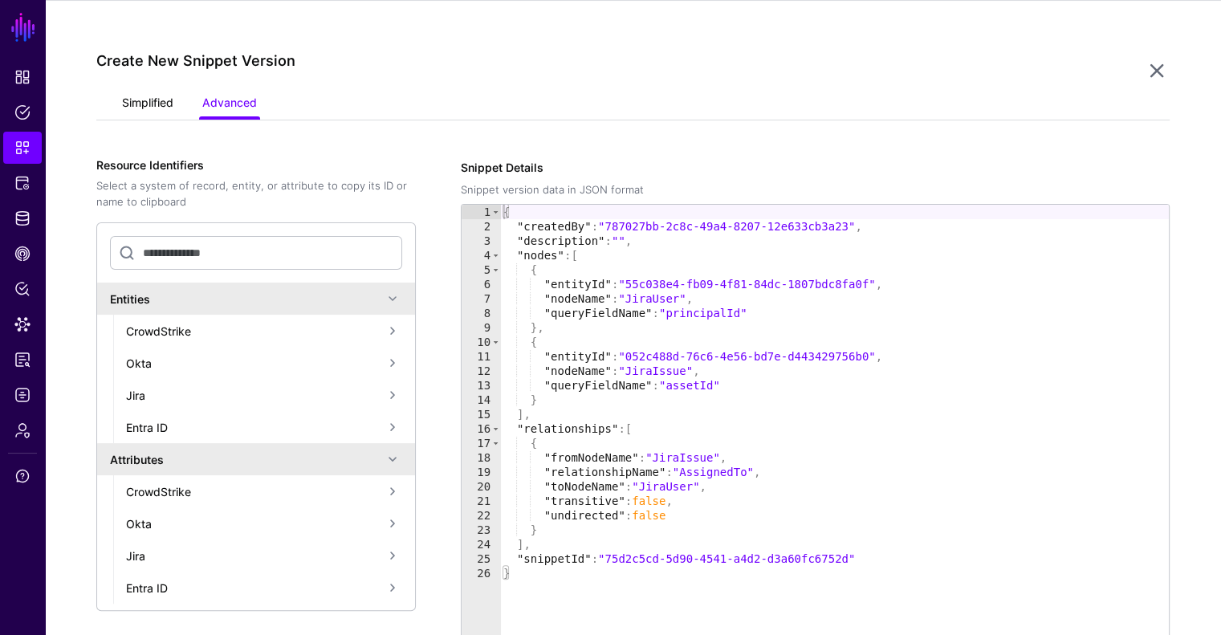
click at [139, 101] on link "Simplified" at bounding box center [147, 104] width 51 height 31
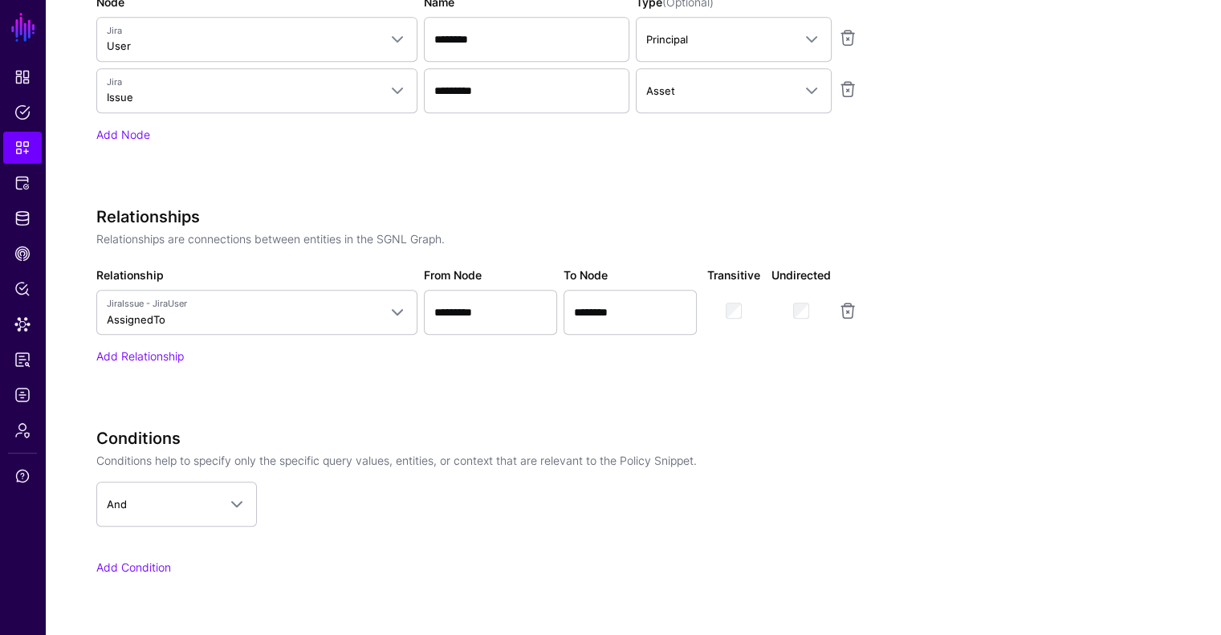
scroll to position [833, 0]
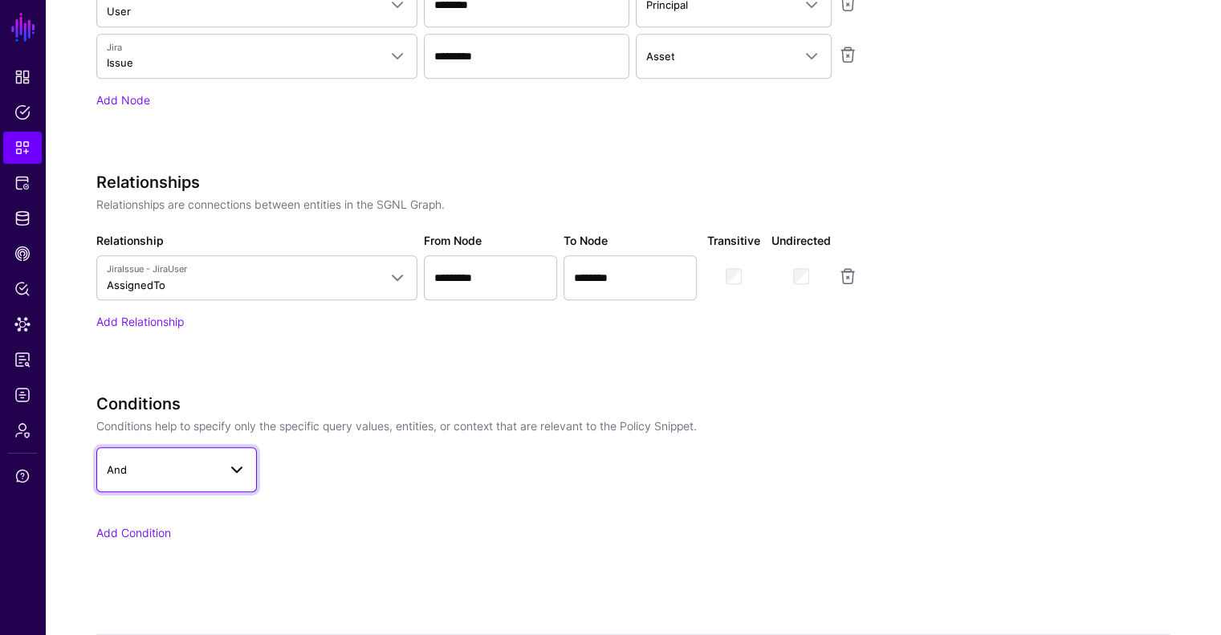
click at [205, 478] on link "And" at bounding box center [176, 469] width 161 height 45
click at [155, 535] on link "Add Condition" at bounding box center [133, 533] width 75 height 14
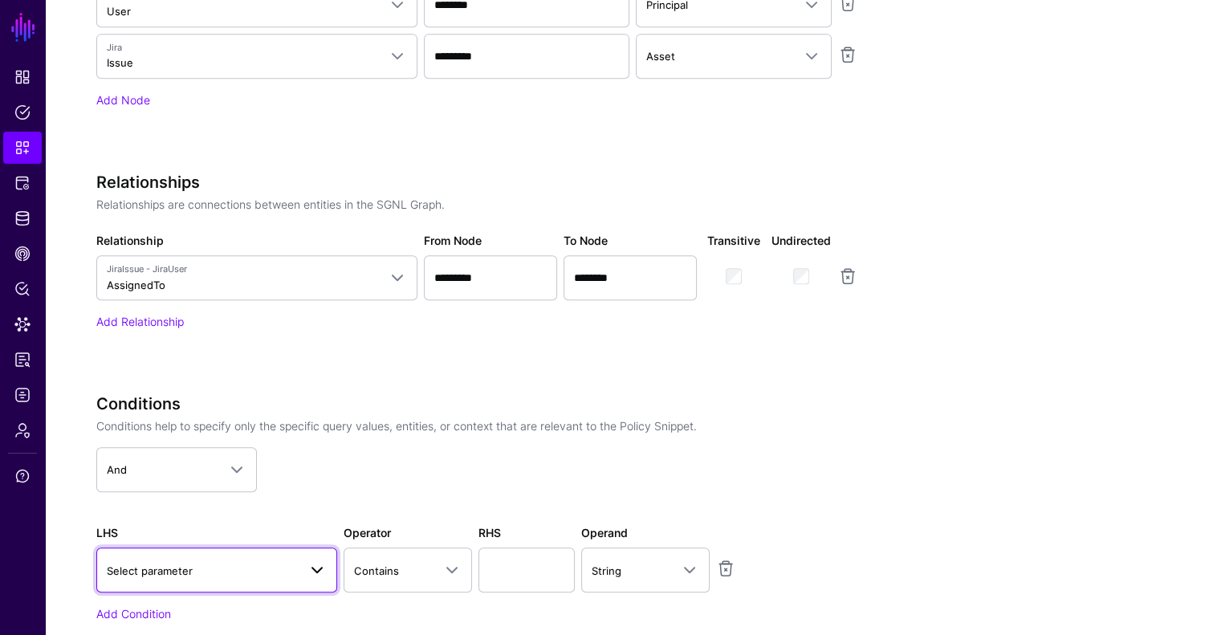
click at [171, 549] on link "Select parameter" at bounding box center [216, 569] width 241 height 45
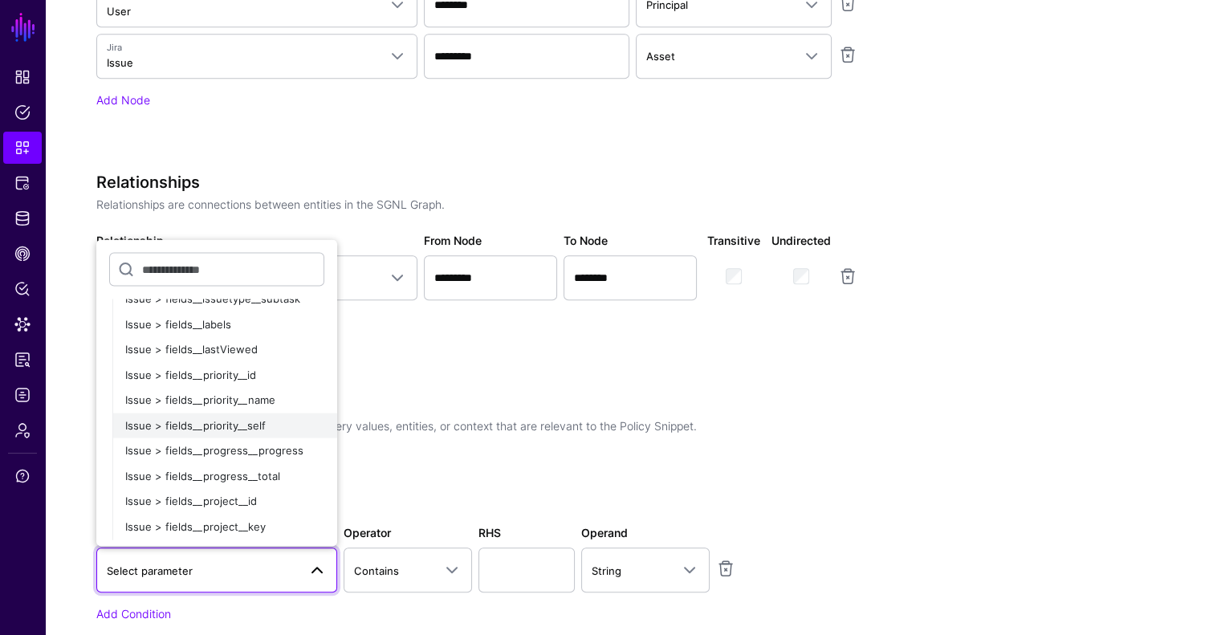
scroll to position [1204, 0]
click at [266, 393] on span "Issue > fields__priority__name" at bounding box center [200, 399] width 150 height 13
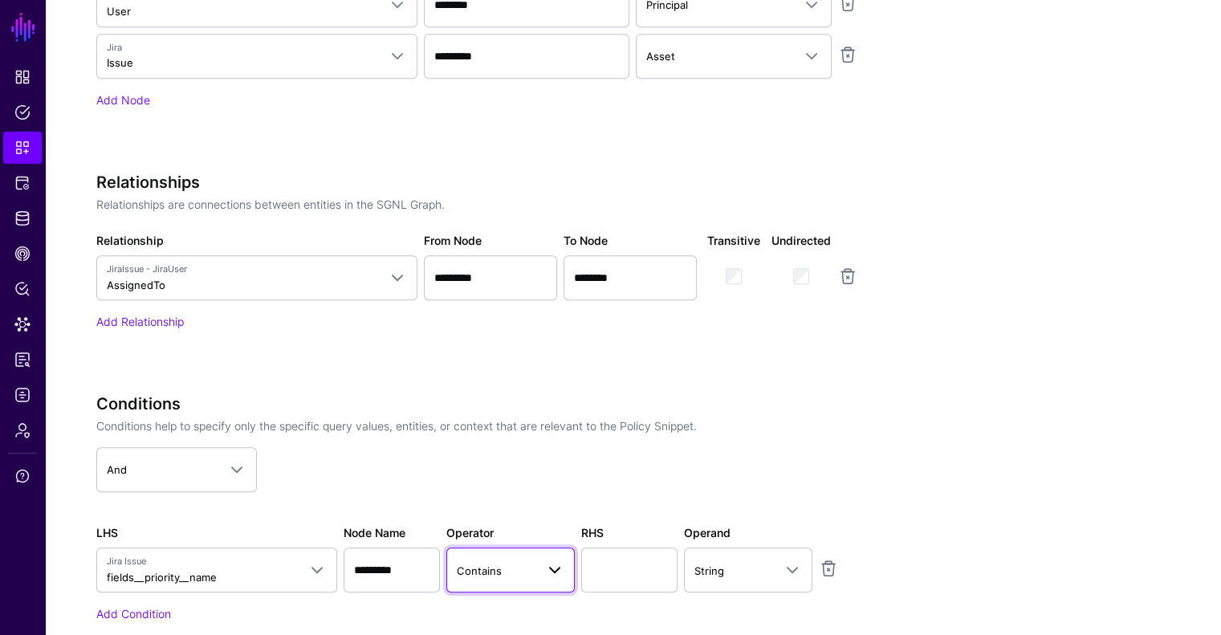
click at [494, 572] on span "Contains" at bounding box center [479, 570] width 45 height 13
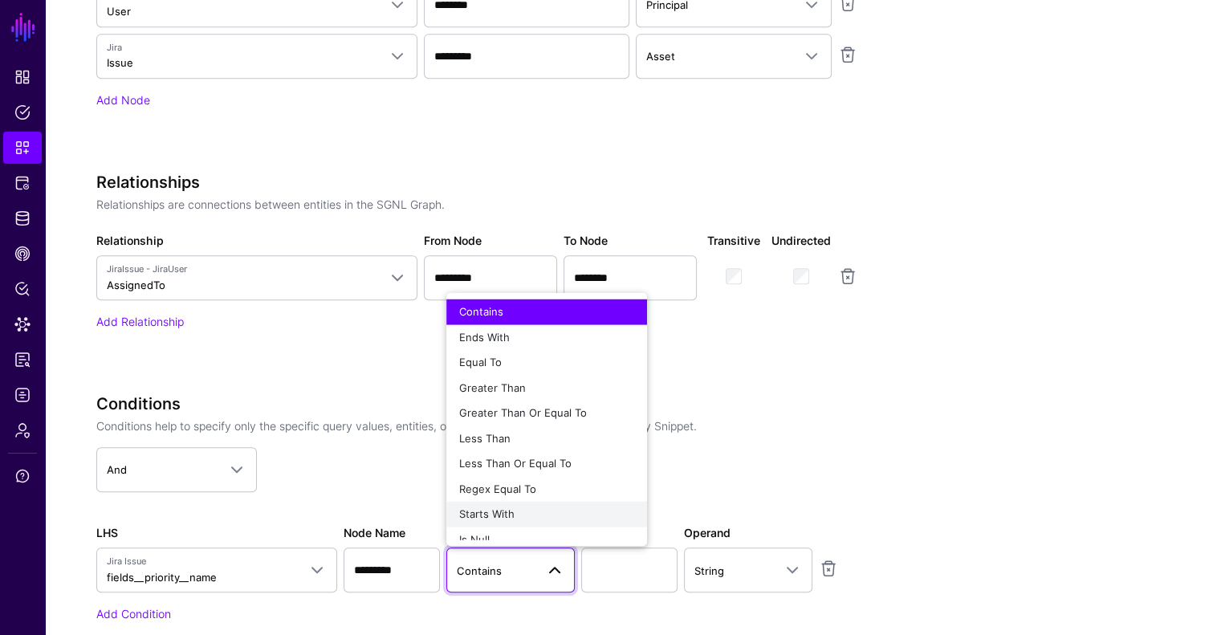
click at [514, 511] on span "Starts With" at bounding box center [486, 513] width 55 height 13
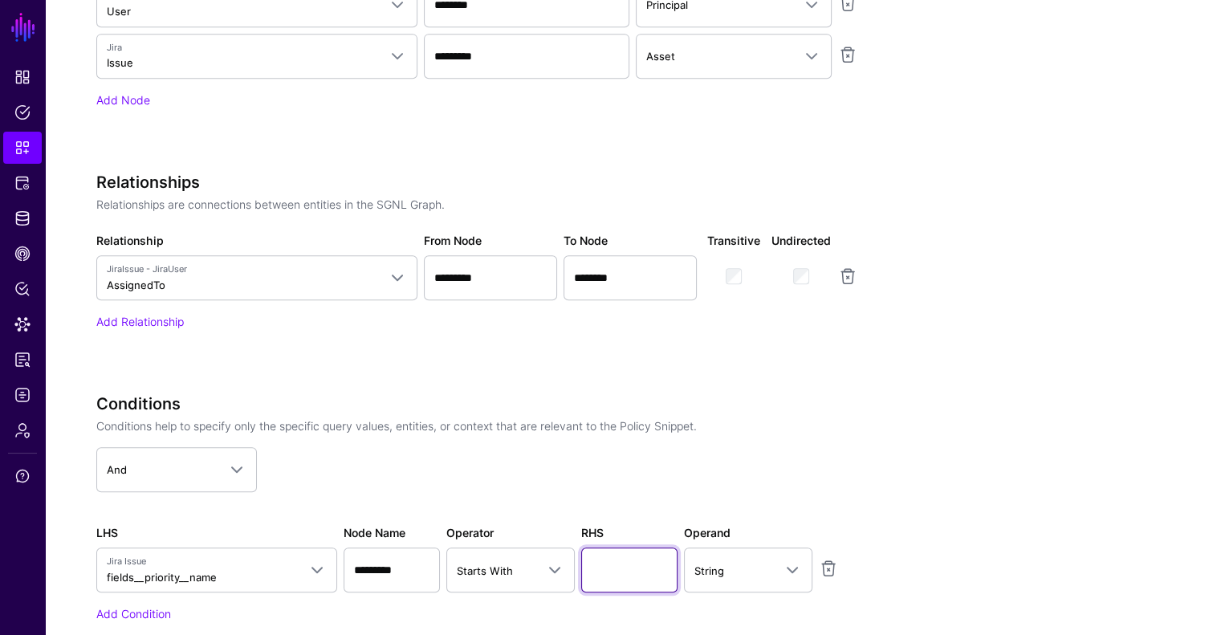
click at [604, 558] on input "text" at bounding box center [629, 569] width 96 height 45
type input "****"
click at [697, 479] on app-dropdown "And And Or Not" at bounding box center [497, 469] width 803 height 45
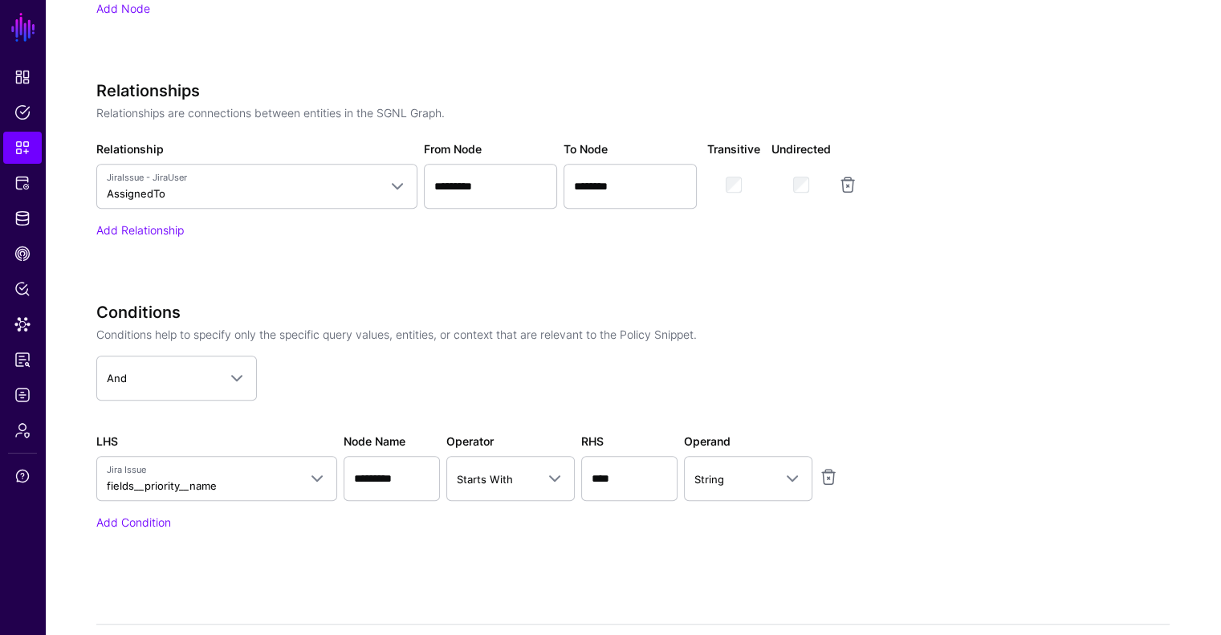
scroll to position [994, 0]
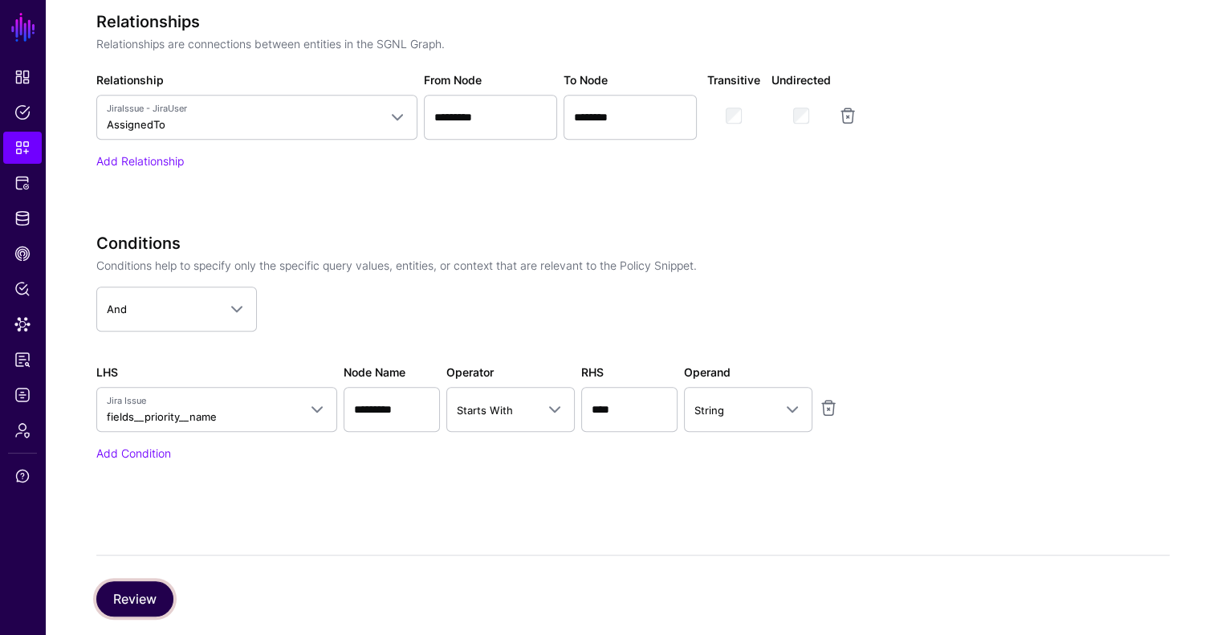
click at [127, 600] on button "Review" at bounding box center [134, 598] width 77 height 35
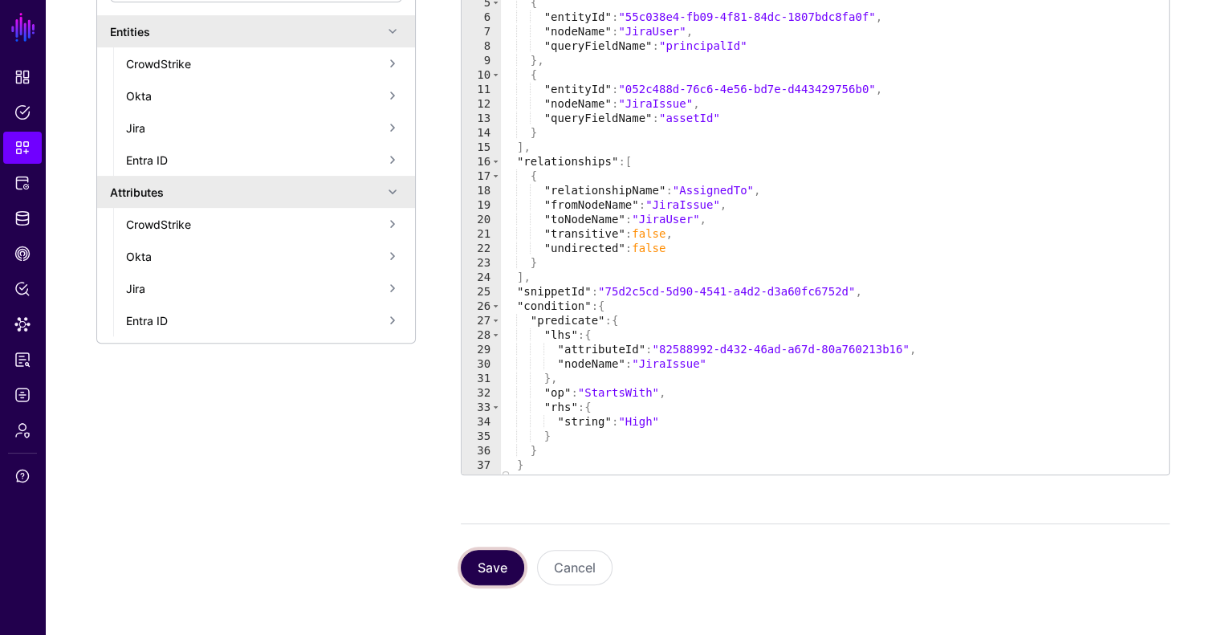
click at [505, 570] on button "Save" at bounding box center [492, 567] width 63 height 35
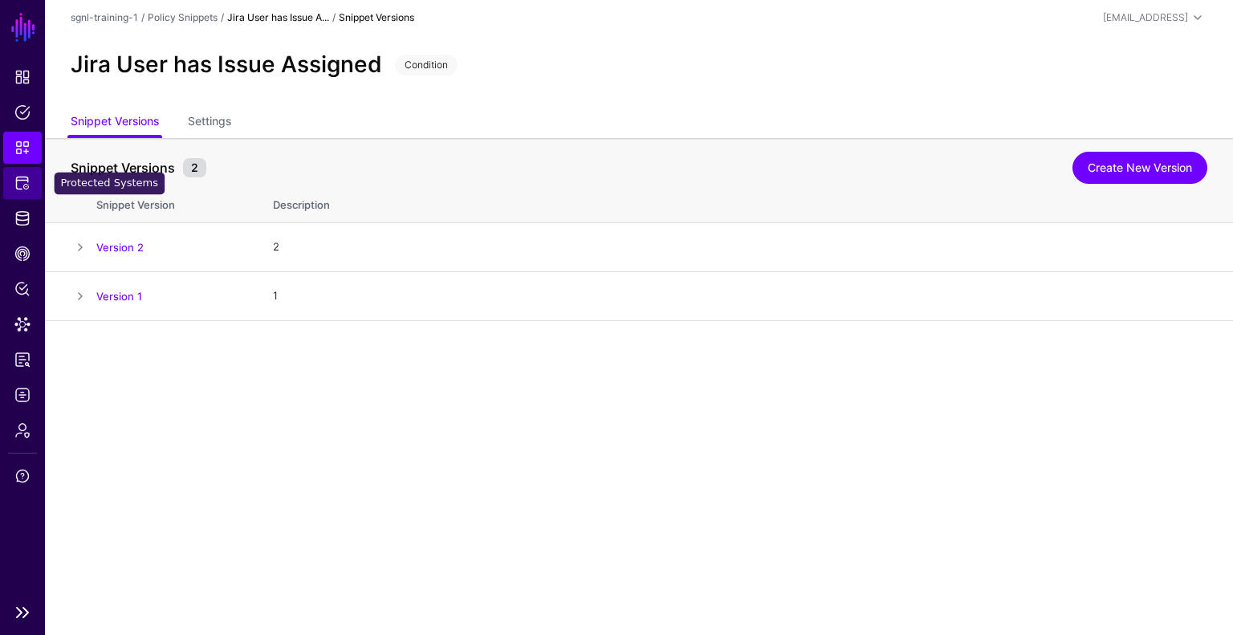
click at [21, 189] on span "Protected Systems" at bounding box center [22, 183] width 16 height 16
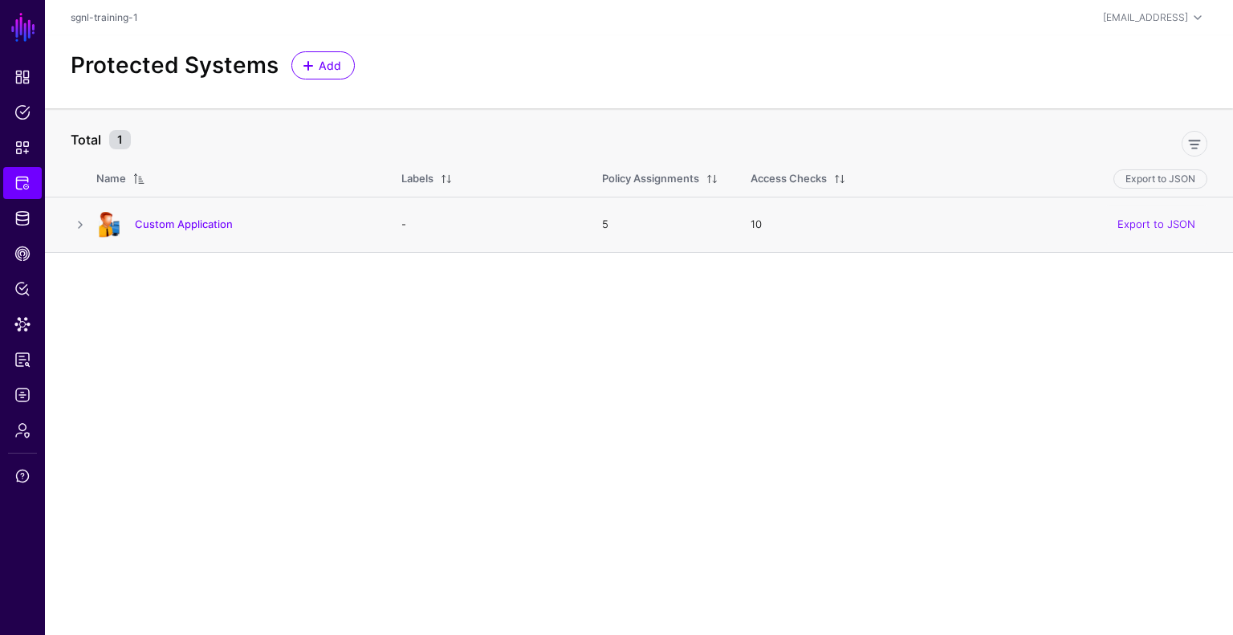
click at [216, 235] on div "Custom Application" at bounding box center [233, 225] width 286 height 26
click at [189, 214] on div "Custom Application" at bounding box center [233, 225] width 286 height 26
click at [186, 221] on link "Custom Application" at bounding box center [184, 224] width 98 height 13
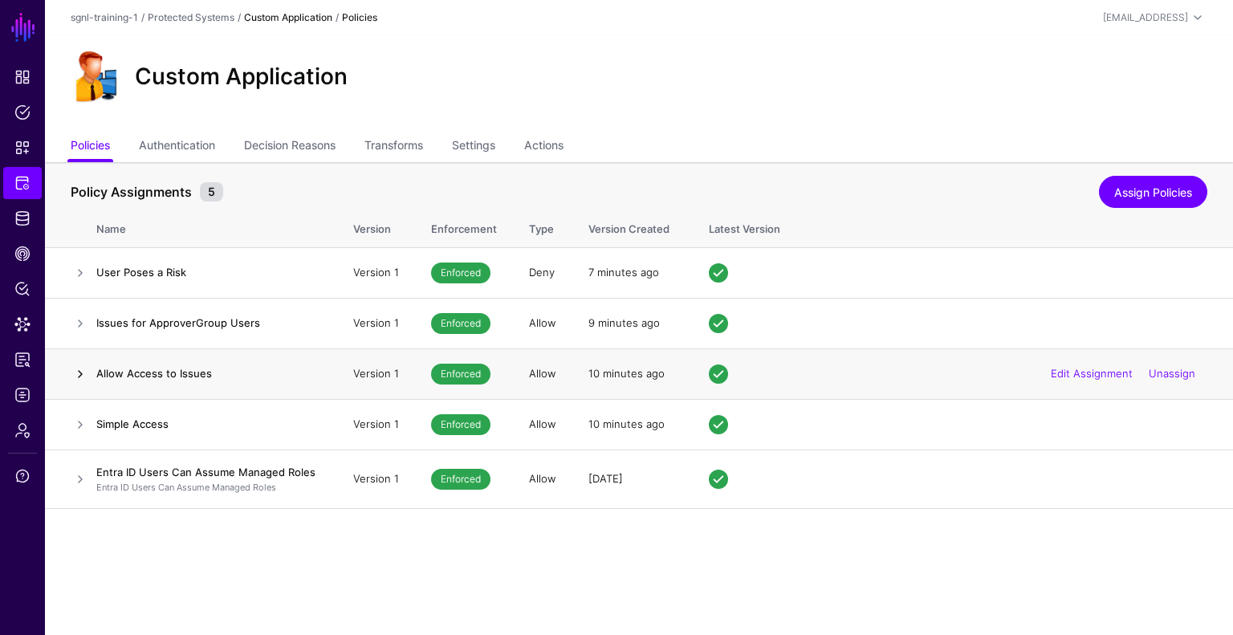
click at [77, 380] on link at bounding box center [80, 373] width 19 height 19
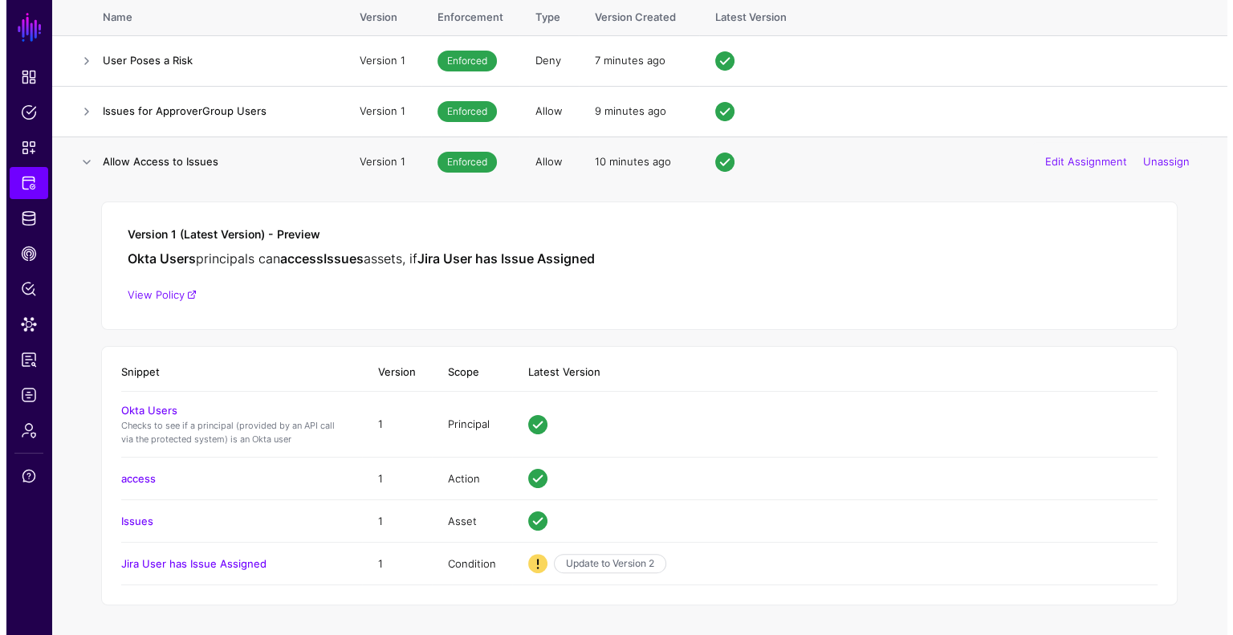
scroll to position [241, 0]
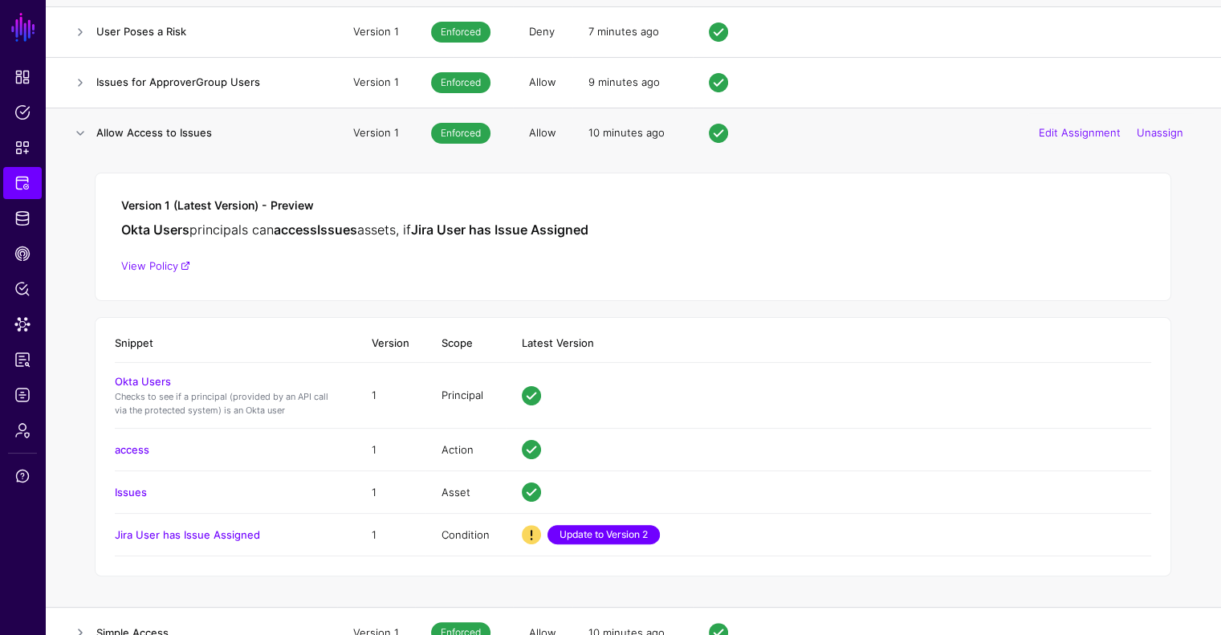
click at [632, 533] on link "Update to Version 2" at bounding box center [603, 534] width 112 height 19
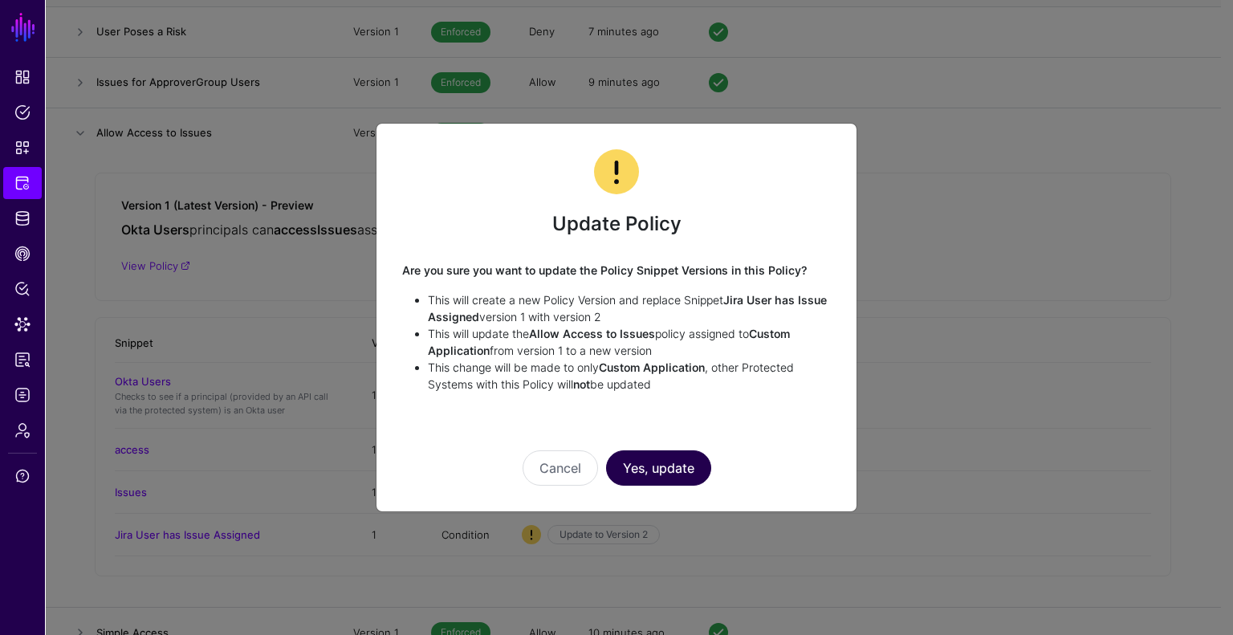
click at [639, 465] on button "Yes, update" at bounding box center [658, 467] width 105 height 35
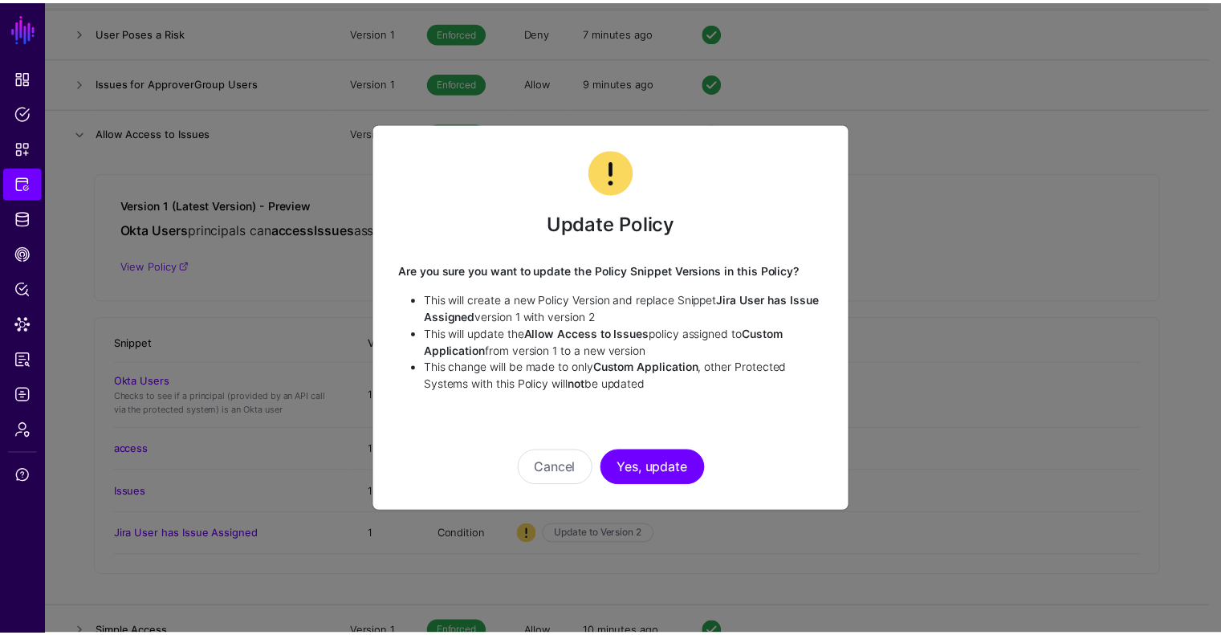
scroll to position [0, 0]
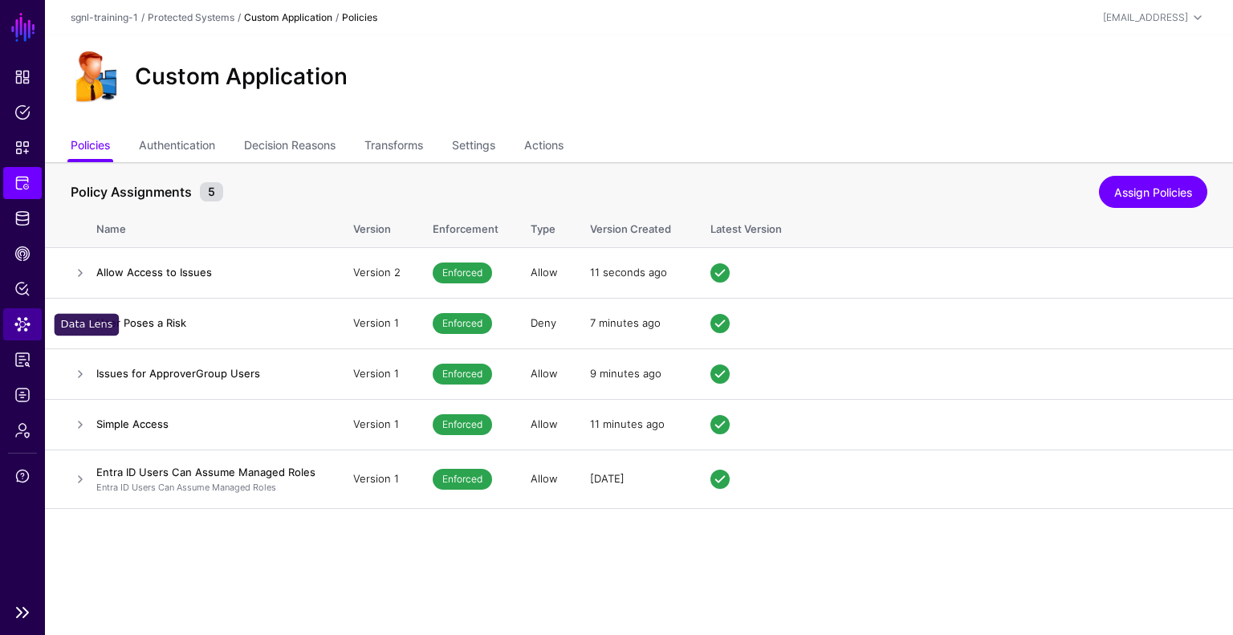
click at [33, 326] on link "Data Lens" at bounding box center [22, 324] width 39 height 32
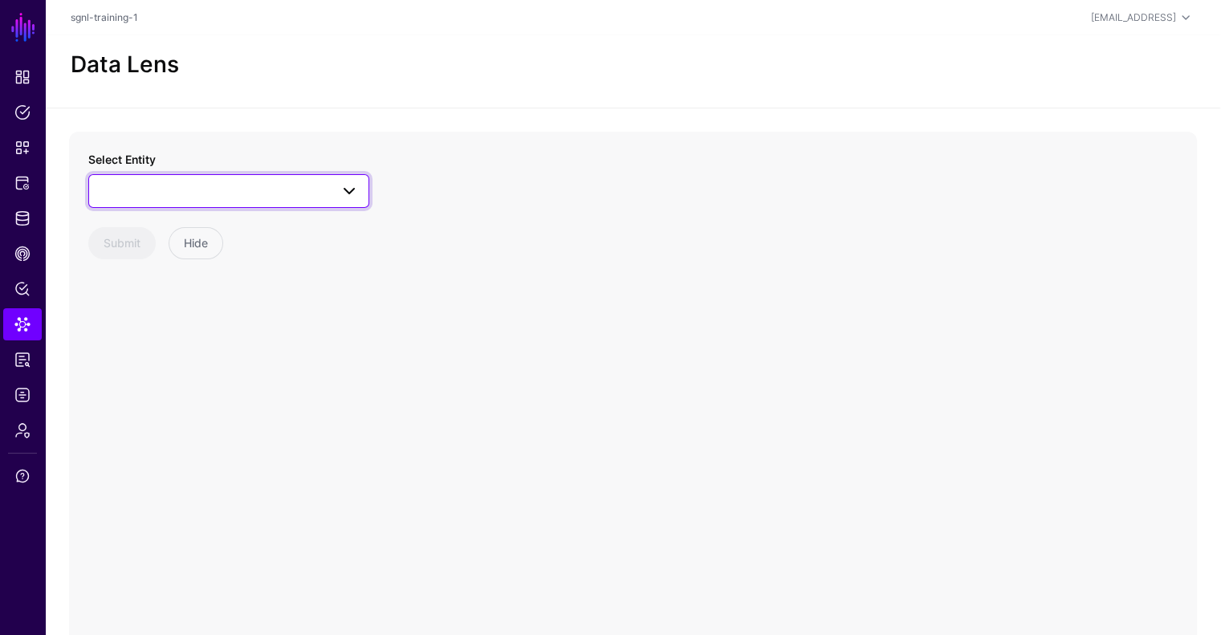
click at [172, 189] on span at bounding box center [229, 190] width 260 height 19
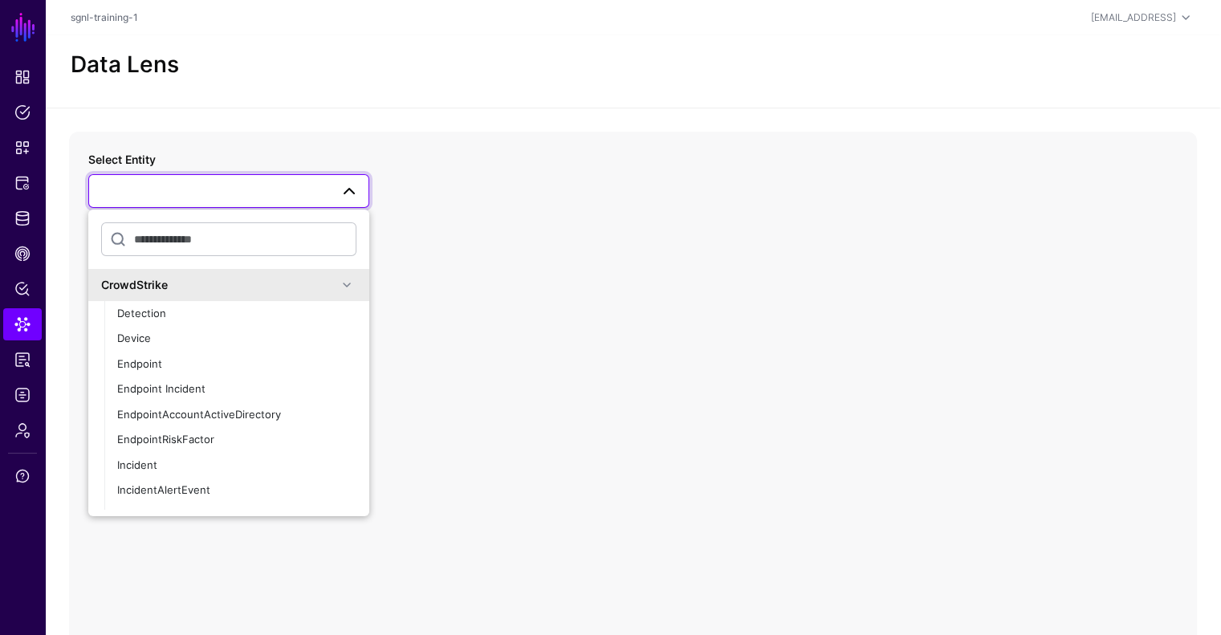
click at [172, 189] on span at bounding box center [229, 190] width 260 height 19
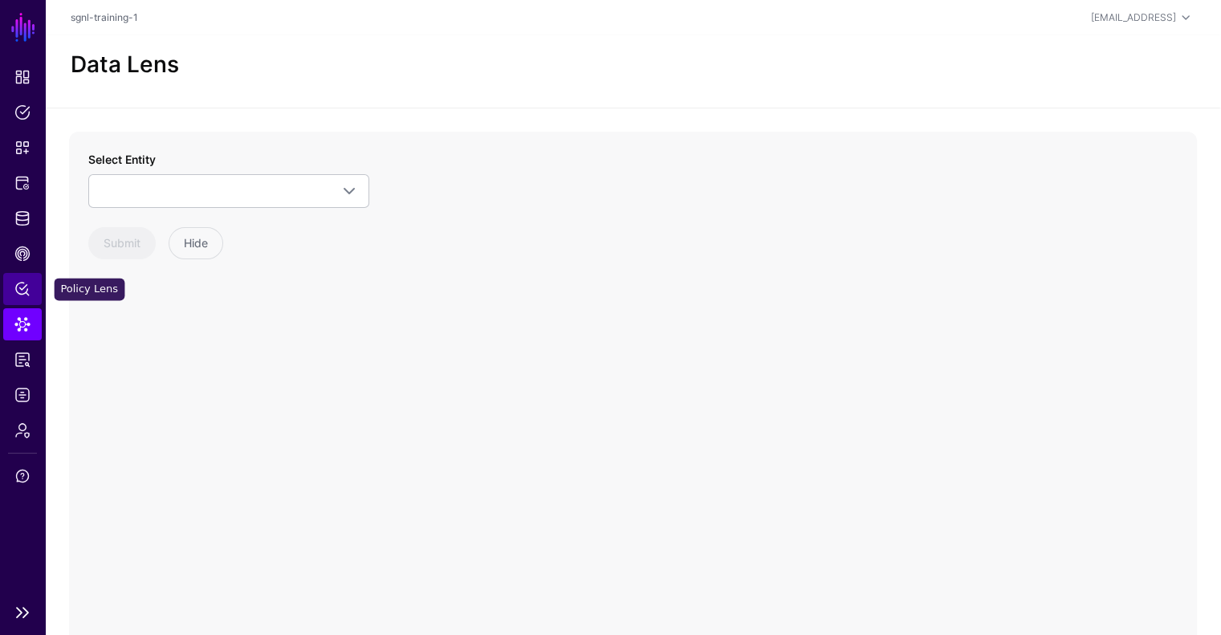
click at [29, 292] on span "Policy Lens" at bounding box center [22, 289] width 16 height 16
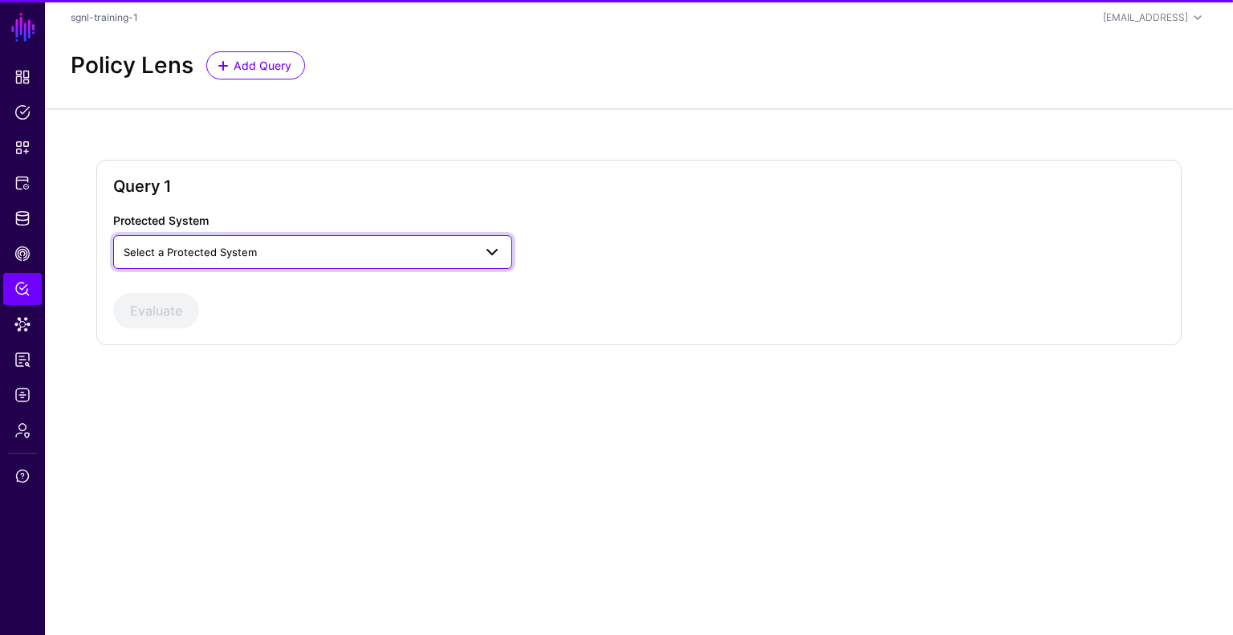
click at [187, 246] on span "Select a Protected System" at bounding box center [190, 252] width 133 height 13
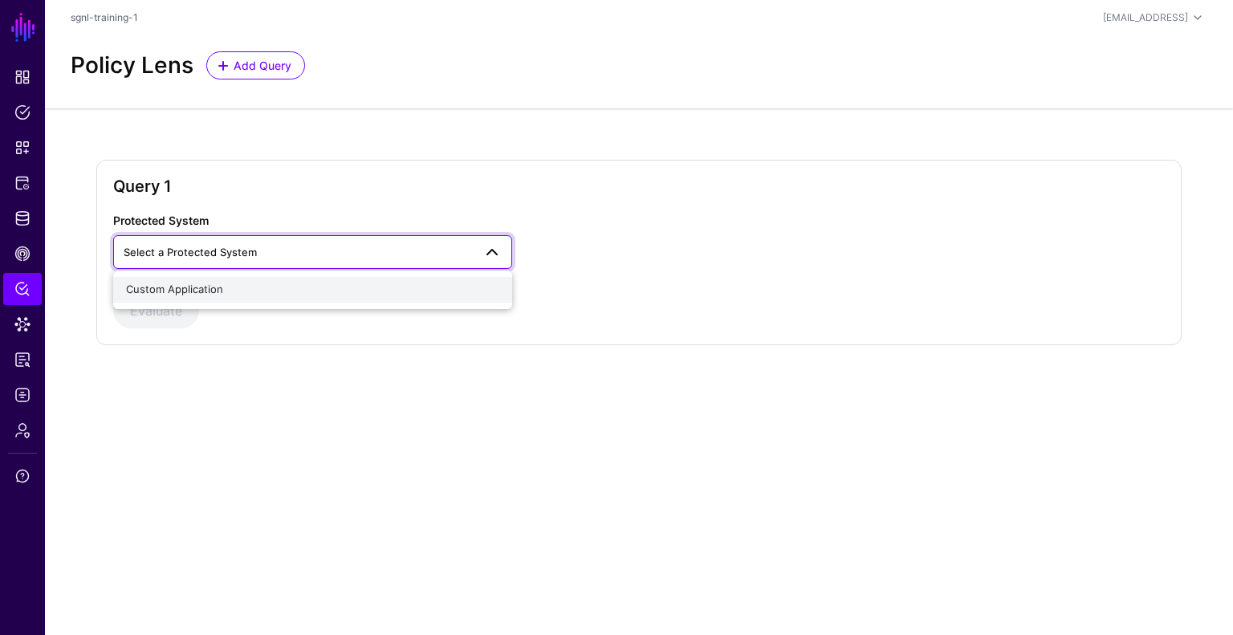
click at [176, 285] on span "Custom Application" at bounding box center [174, 289] width 97 height 13
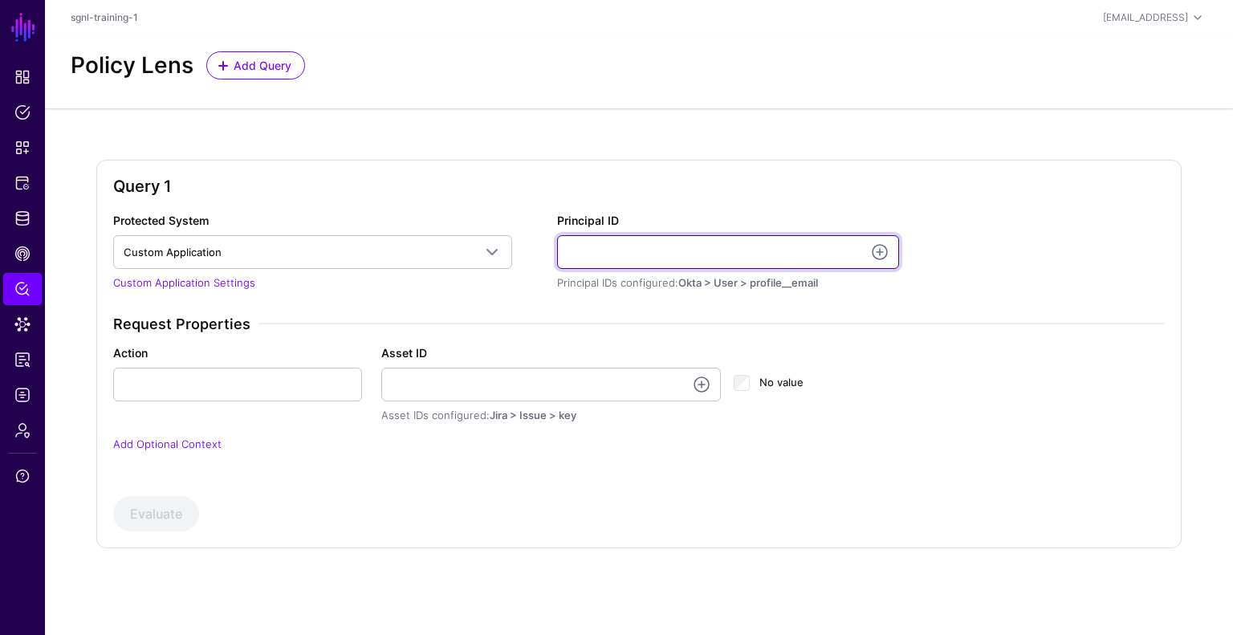
click at [693, 242] on input "Principal ID" at bounding box center [728, 252] width 342 height 34
type input "**********"
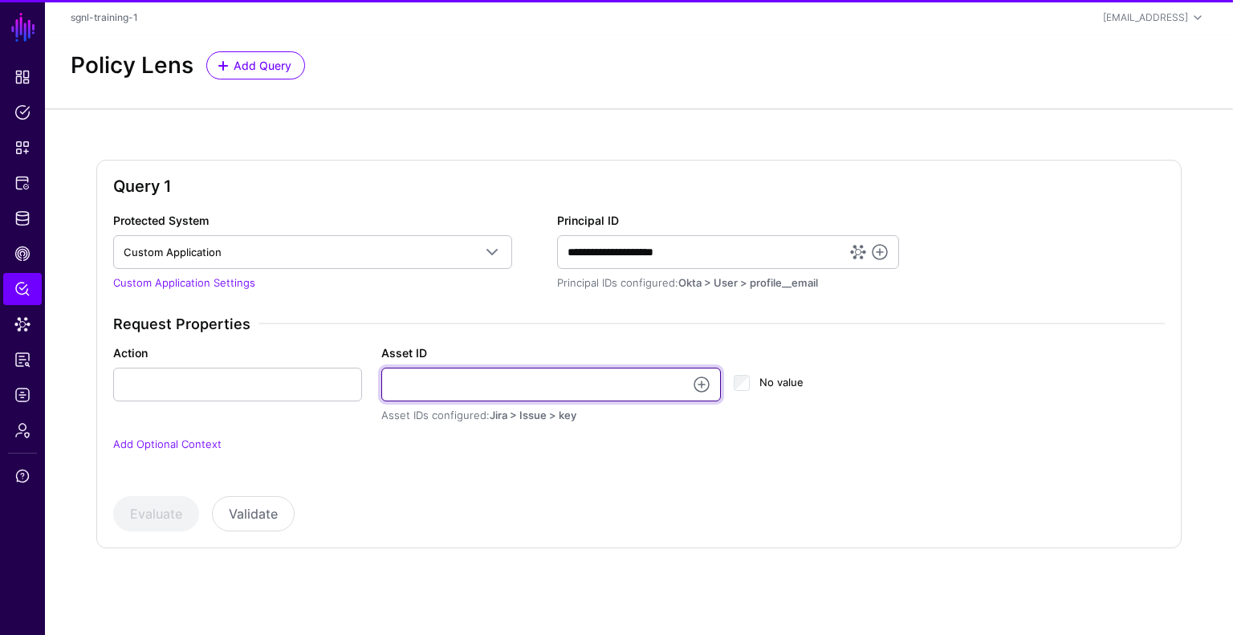
click at [544, 375] on input "Asset ID" at bounding box center [551, 385] width 340 height 34
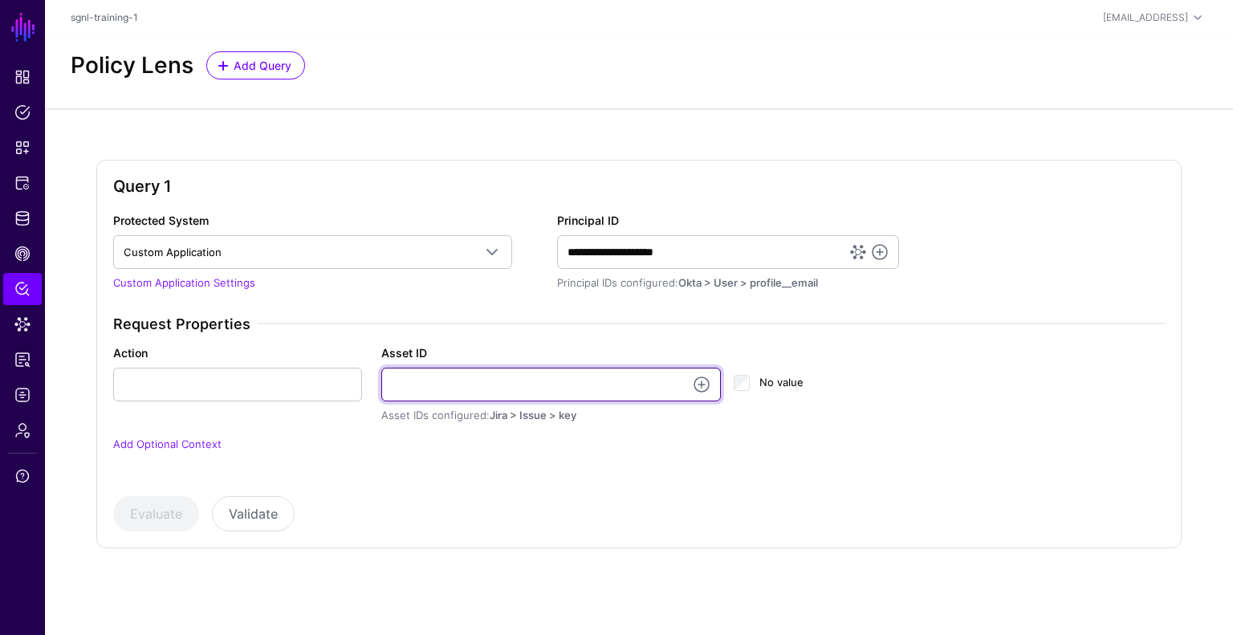
type input "**********"
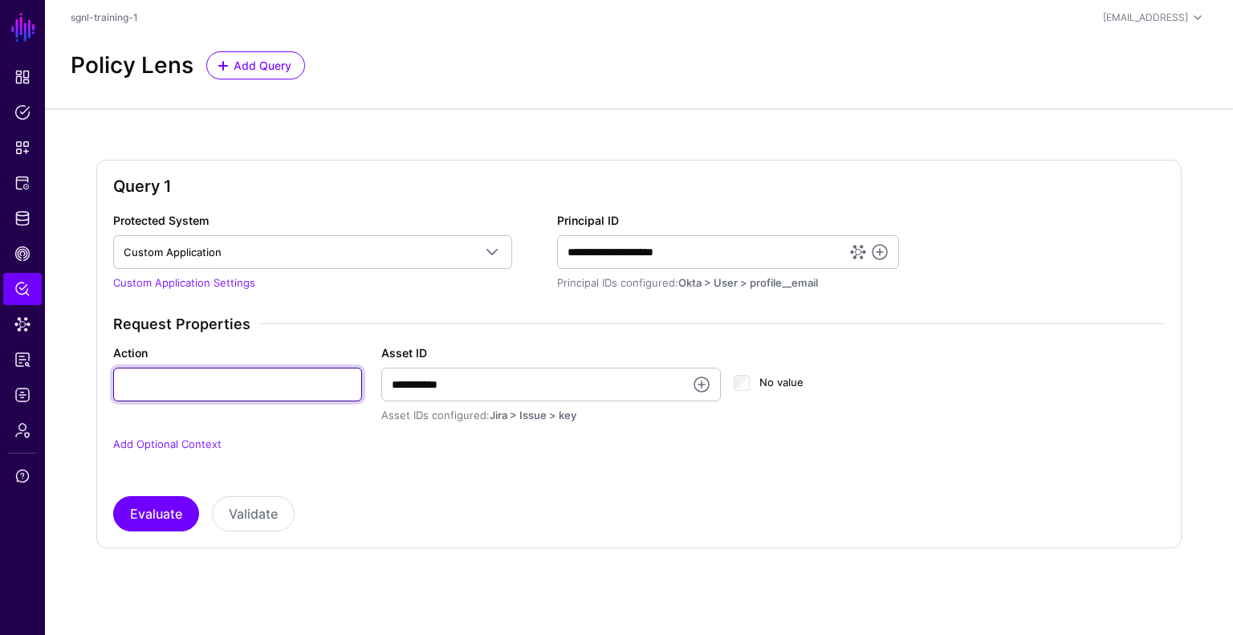
click at [250, 376] on input "Action" at bounding box center [237, 385] width 249 height 34
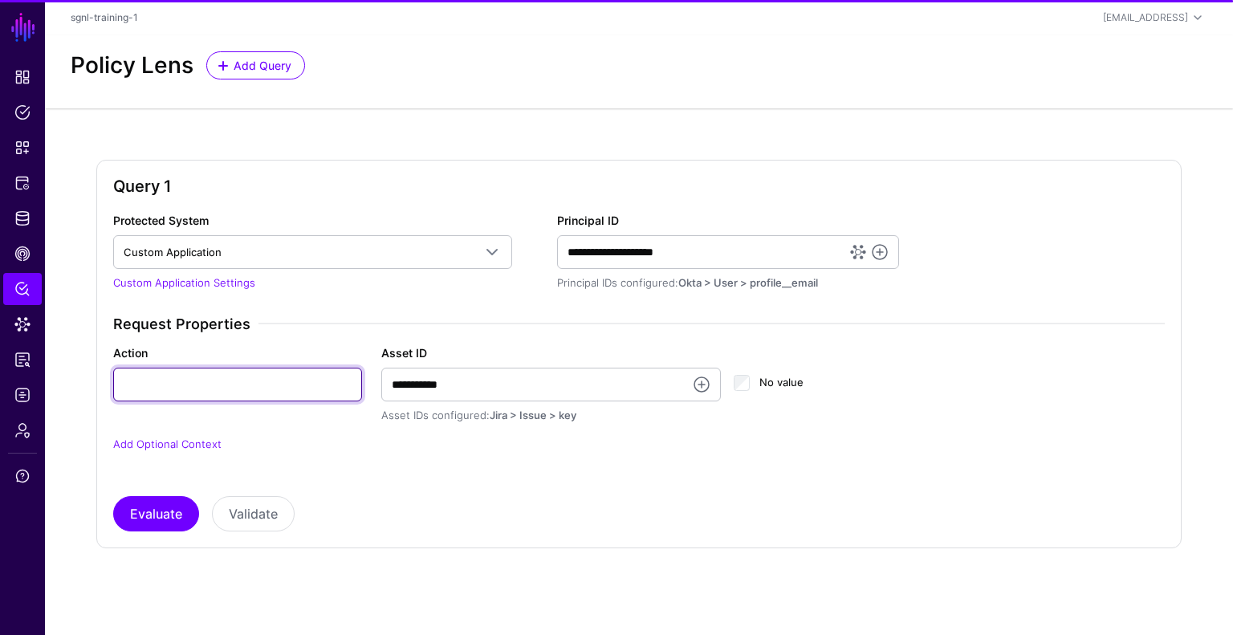
type input "******"
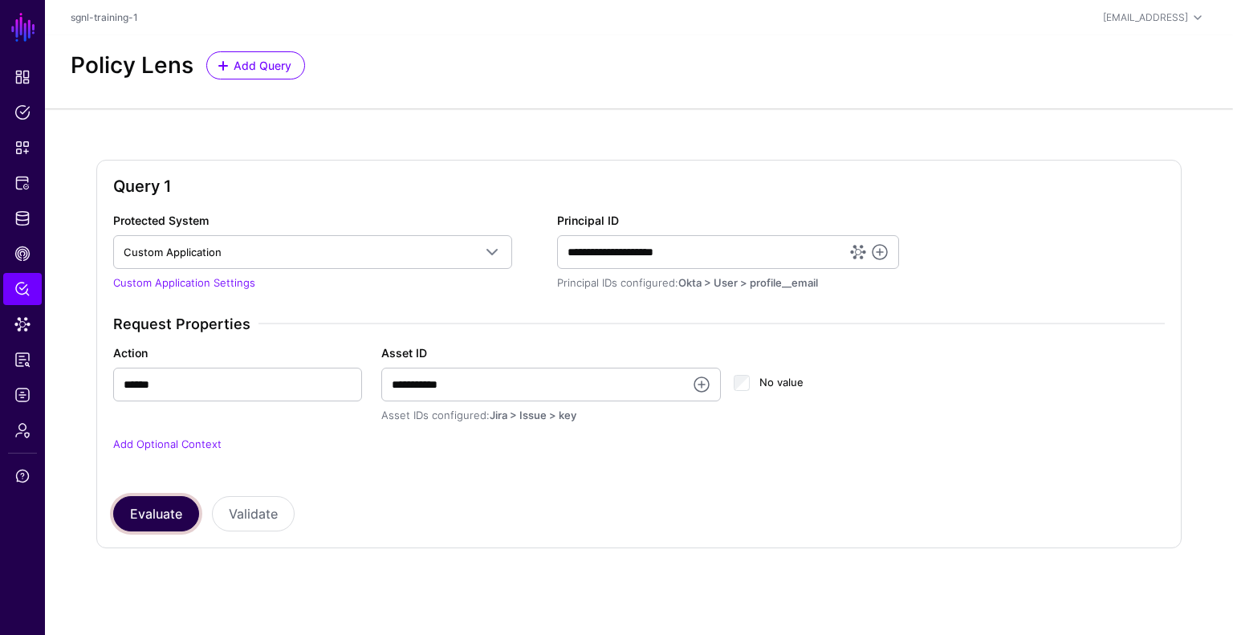
click at [189, 521] on button "Evaluate" at bounding box center [156, 513] width 86 height 35
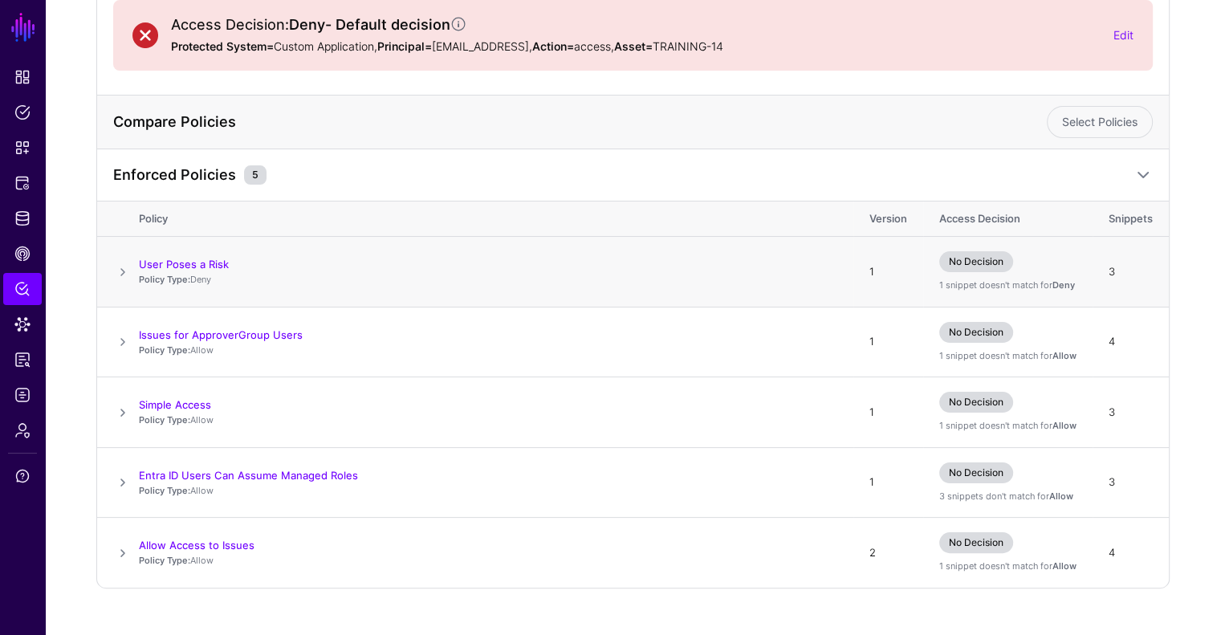
scroll to position [239, 0]
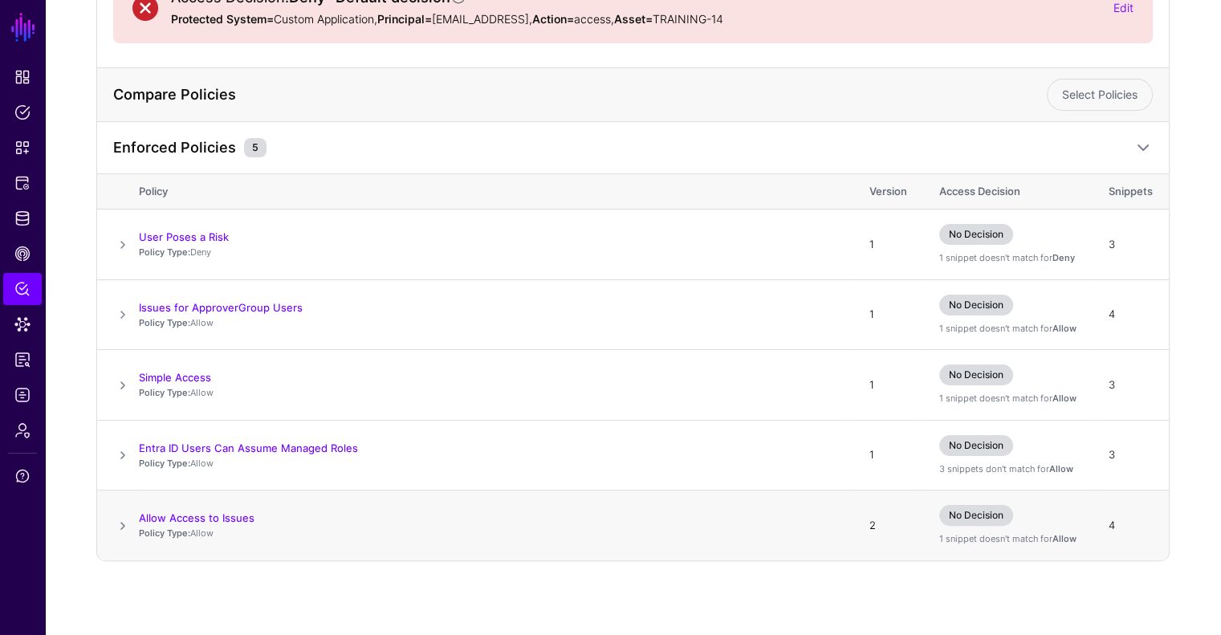
click at [122, 526] on span at bounding box center [122, 525] width 19 height 19
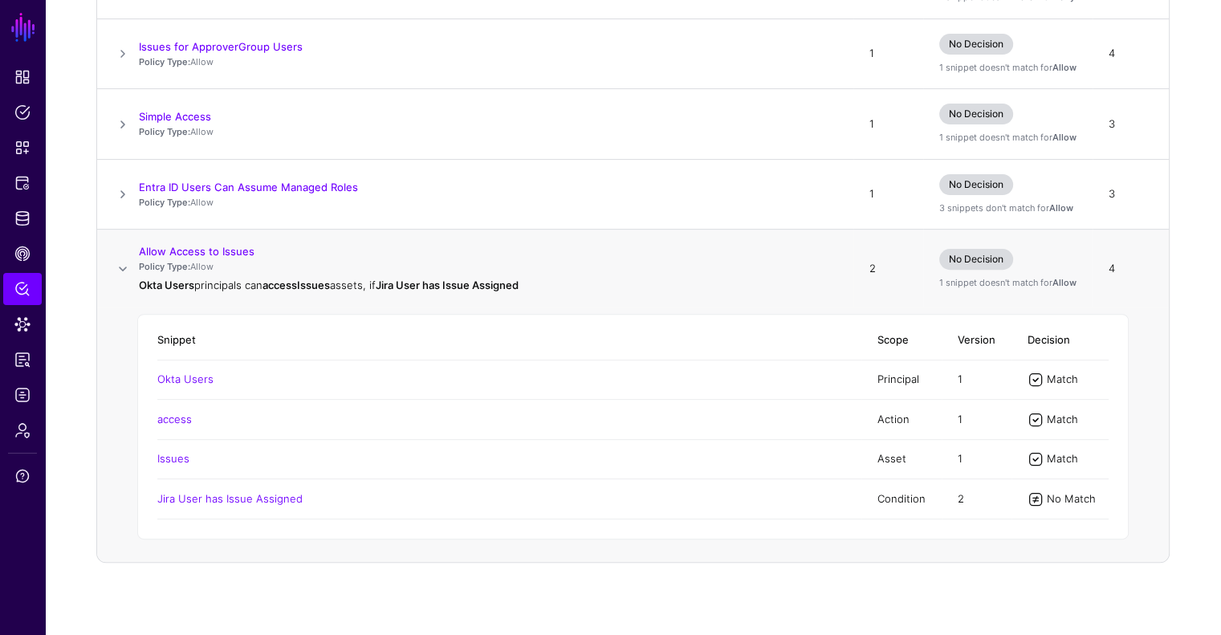
scroll to position [502, 0]
